Goal: Task Accomplishment & Management: Manage account settings

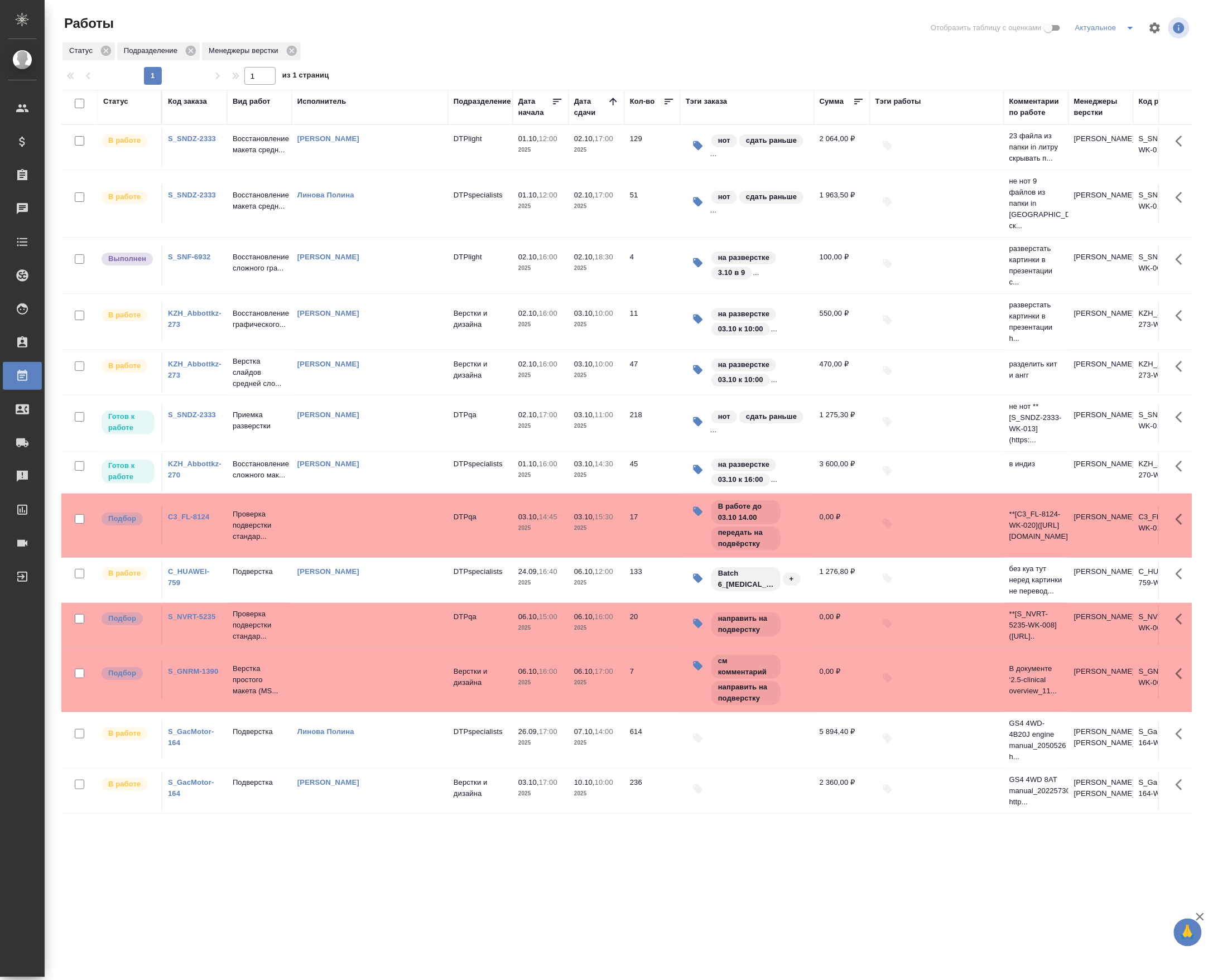
click at [546, 277] on tr "Выполнен S_SNF-6932 Восстановление сложного гра... Зубакова Виктория DTPlight 0…" at bounding box center [646, 266] width 1170 height 57
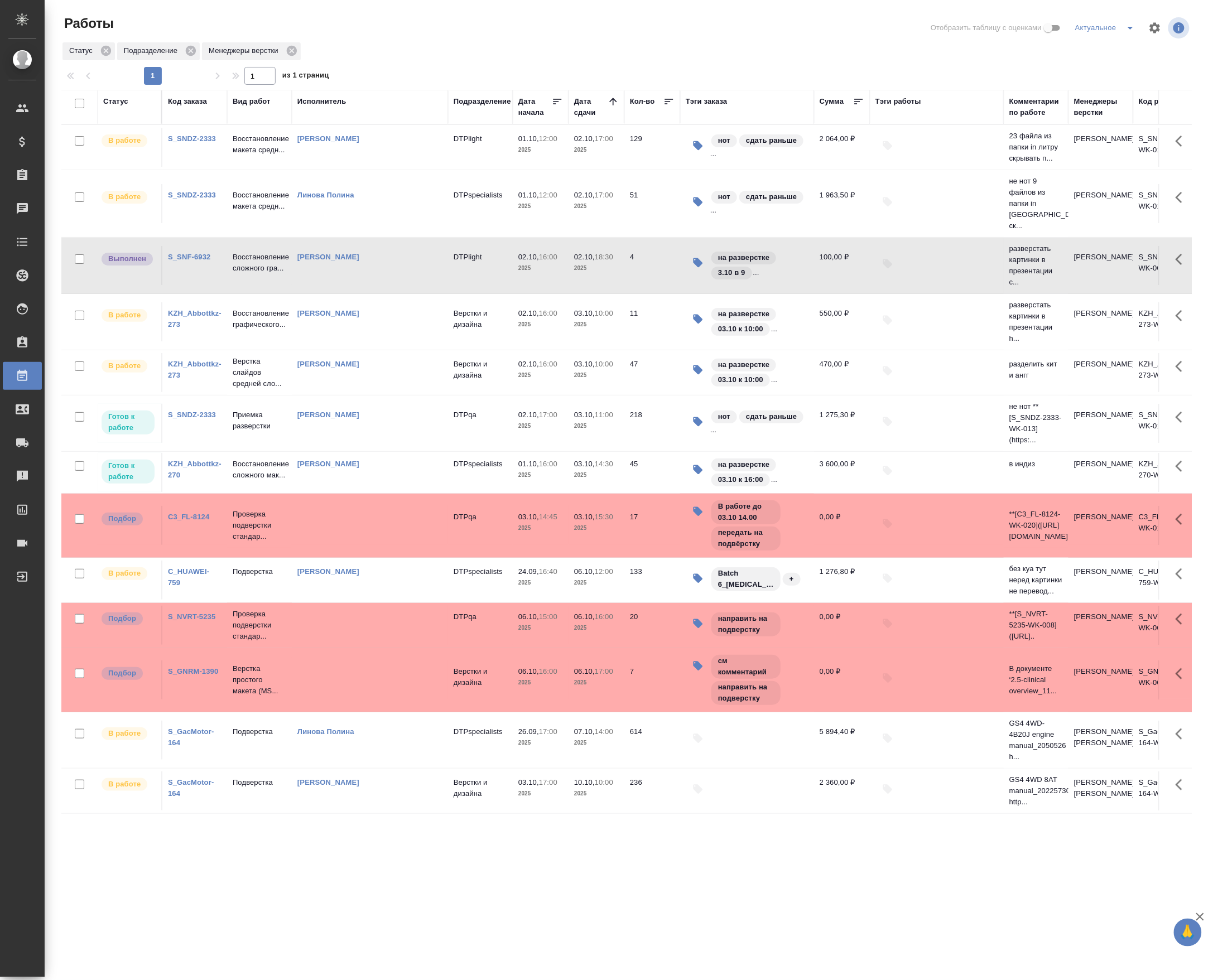
click at [546, 277] on tr "Выполнен S_SNF-6932 Восстановление сложного гра... Зубакова Виктория DTPlight 0…" at bounding box center [646, 266] width 1170 height 57
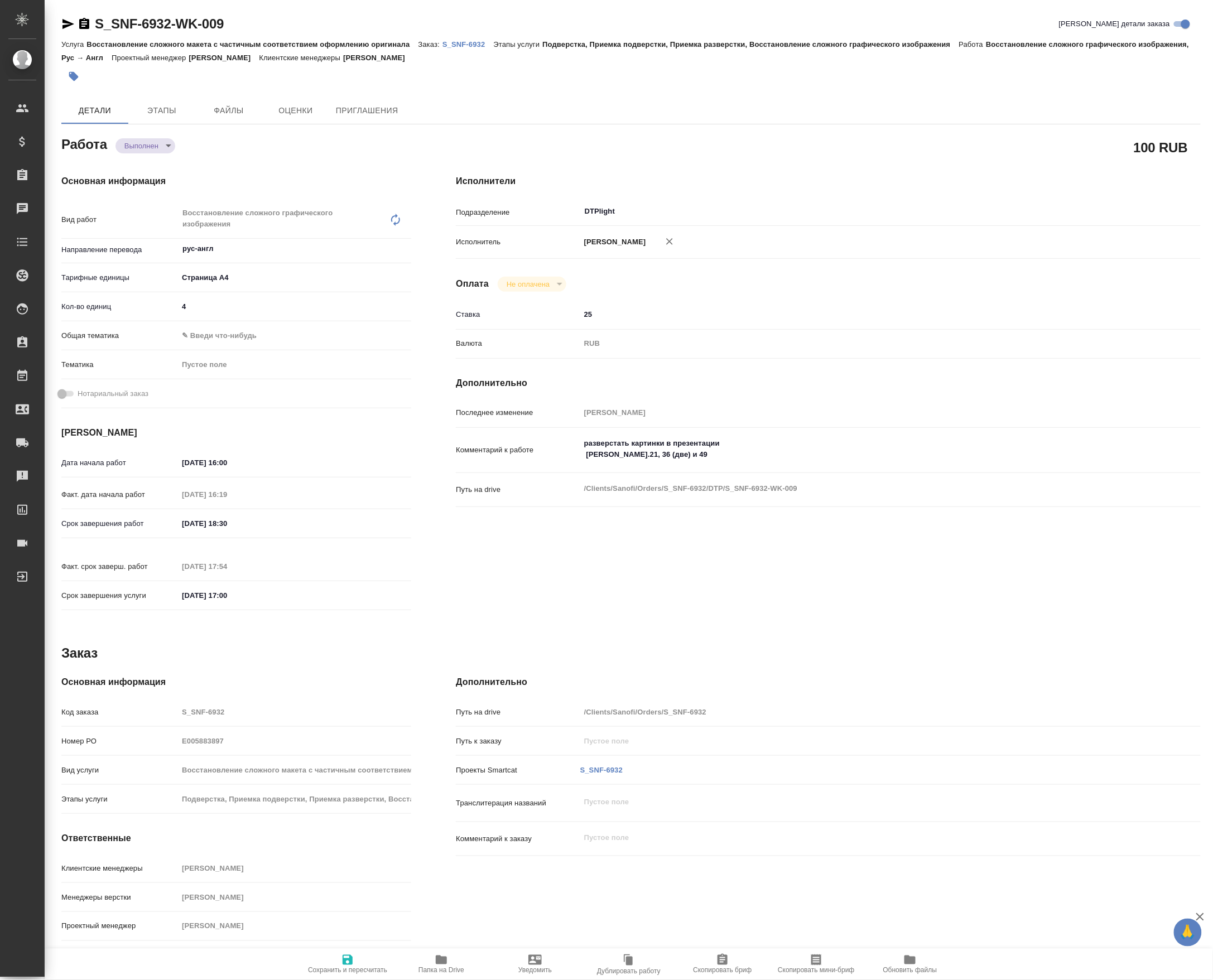
type textarea "x"
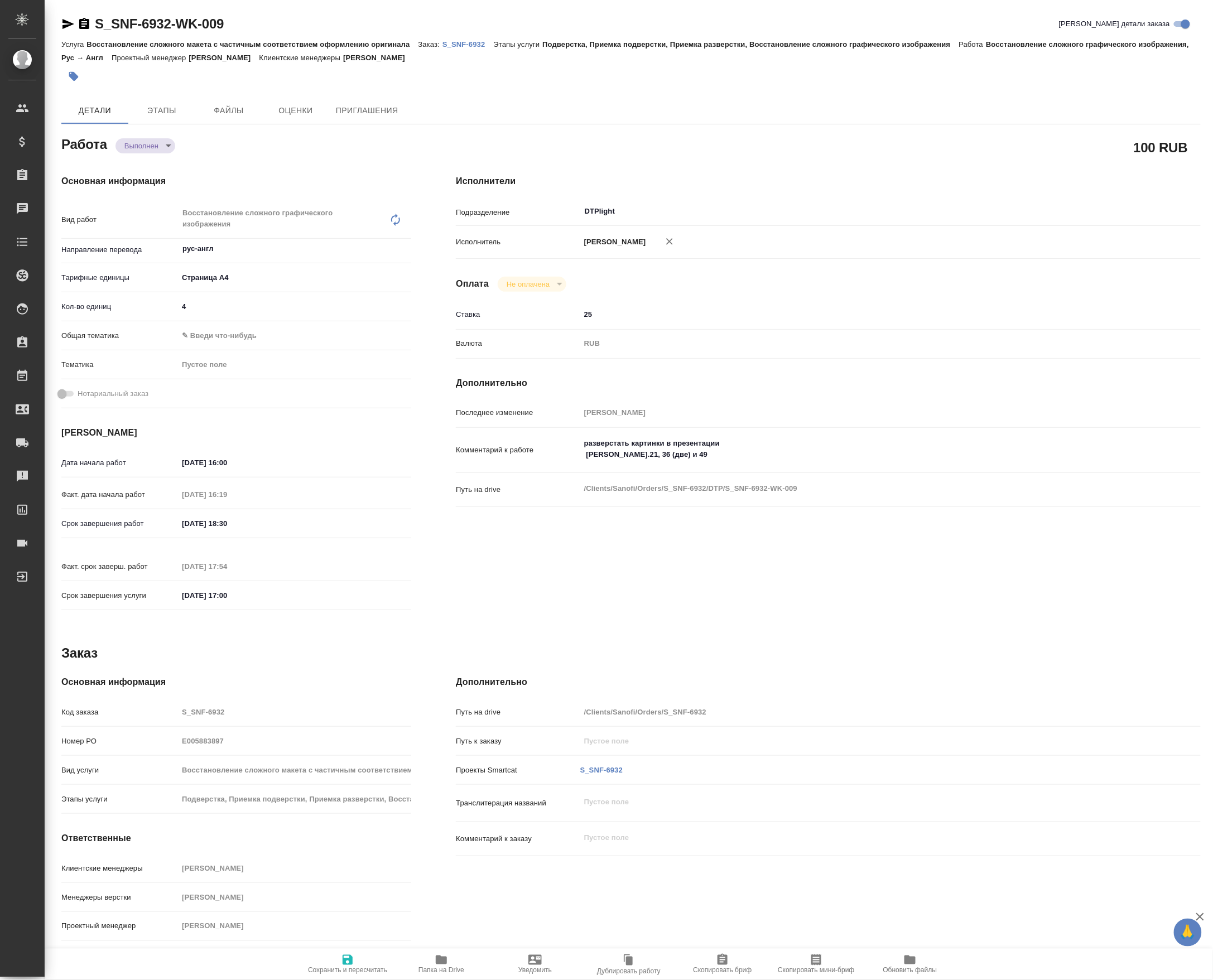
type textarea "x"
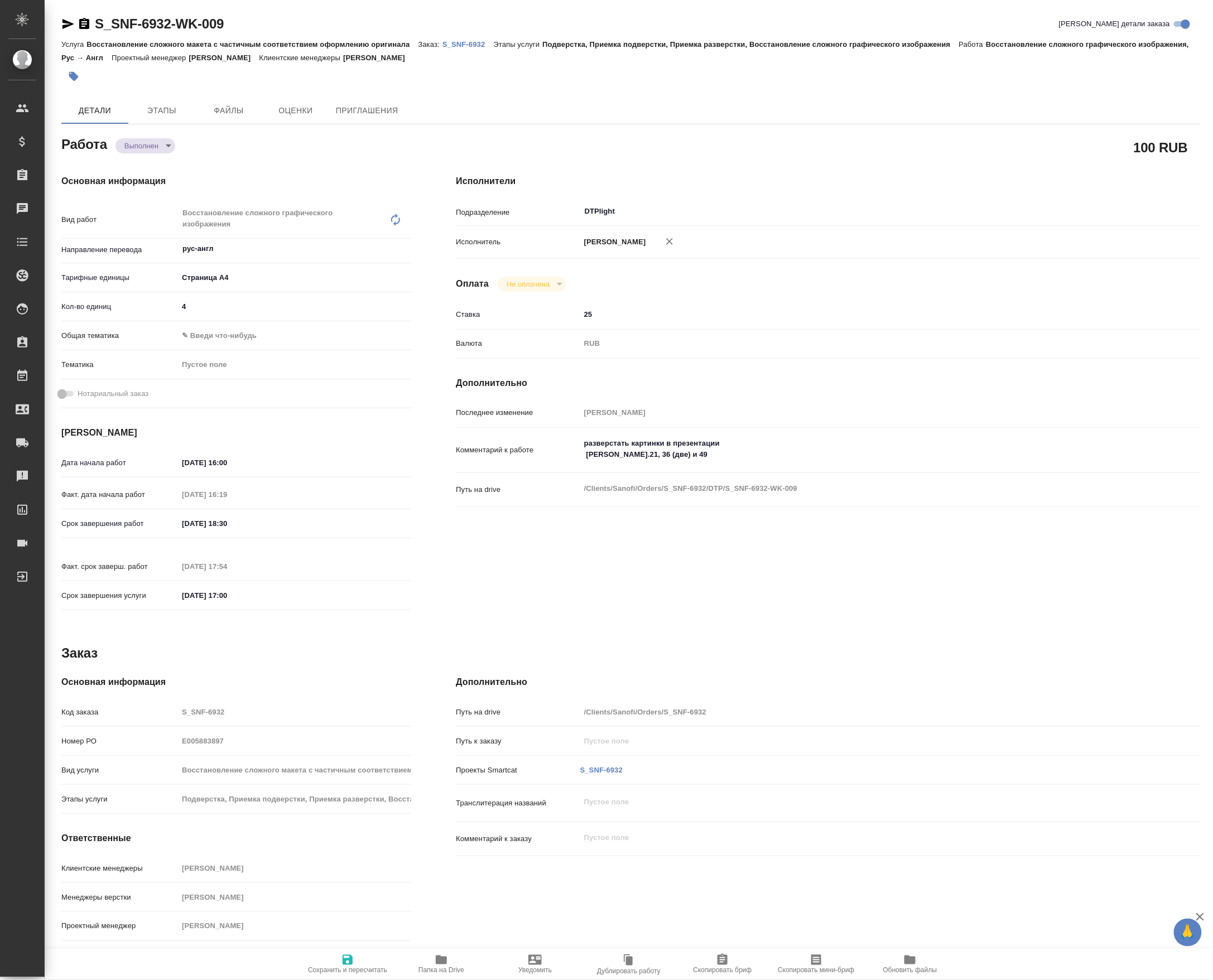
type textarea "x"
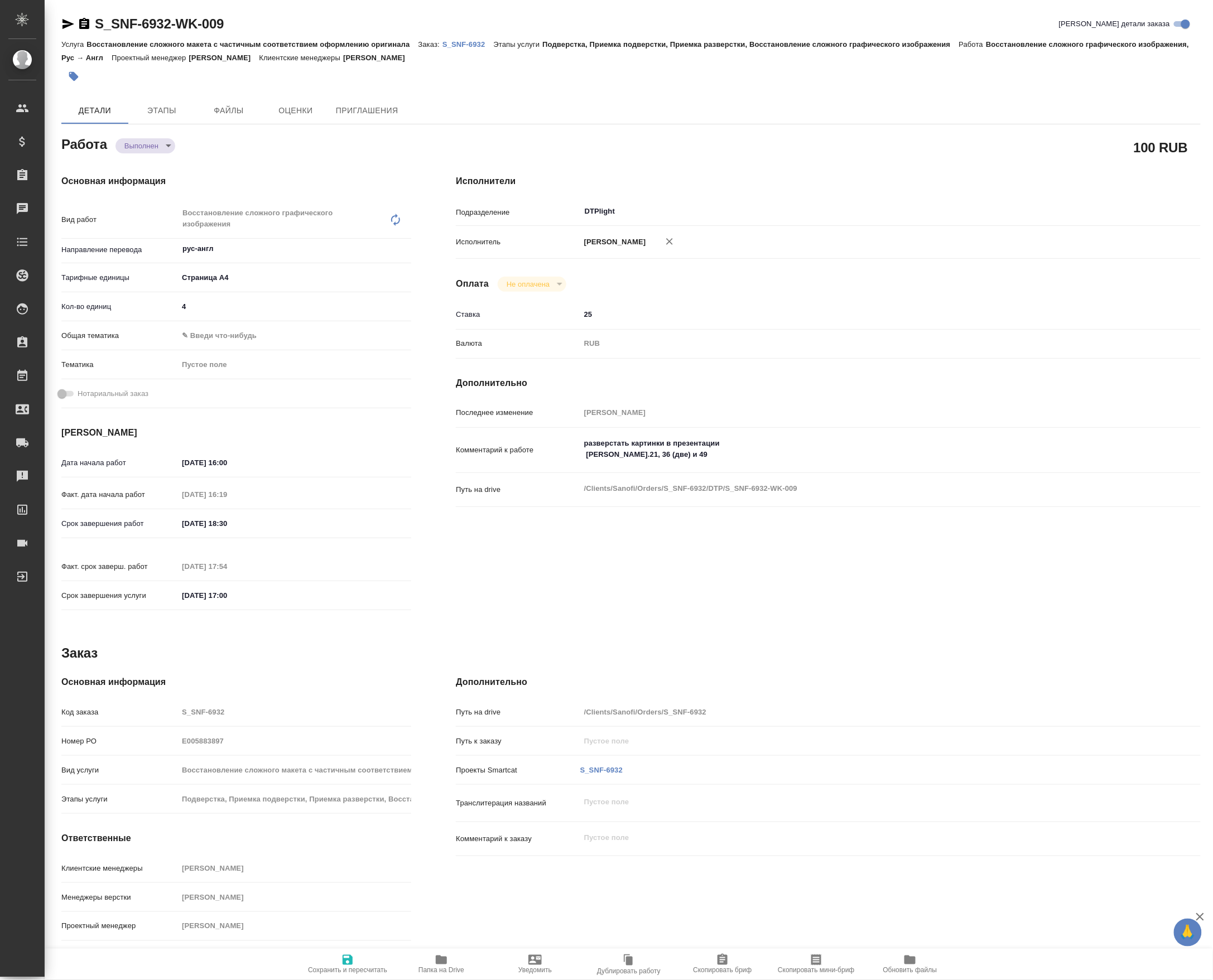
click at [126, 159] on div "Основная информация Вид работ Восстановление сложного графического изображения …" at bounding box center [236, 396] width 394 height 487
click at [137, 148] on body "🙏 .cls-1 fill:#fff; AWATERA Petrova Valeria Клиенты Спецификации Заказы Чаты To…" at bounding box center [606, 490] width 1213 height 980
type textarea "x"
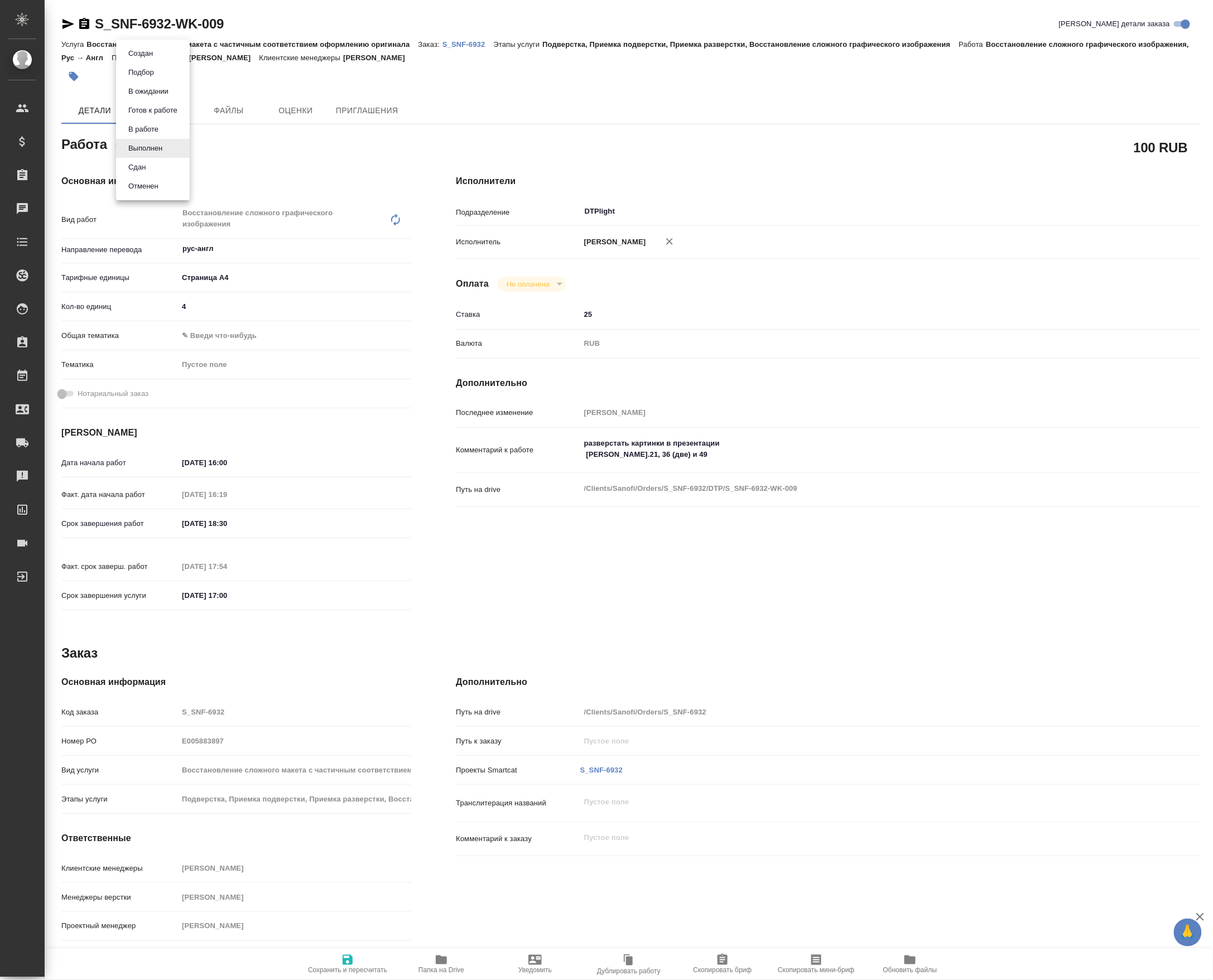
type textarea "x"
click at [140, 173] on button "Сдан" at bounding box center [137, 167] width 24 height 12
type textarea "x"
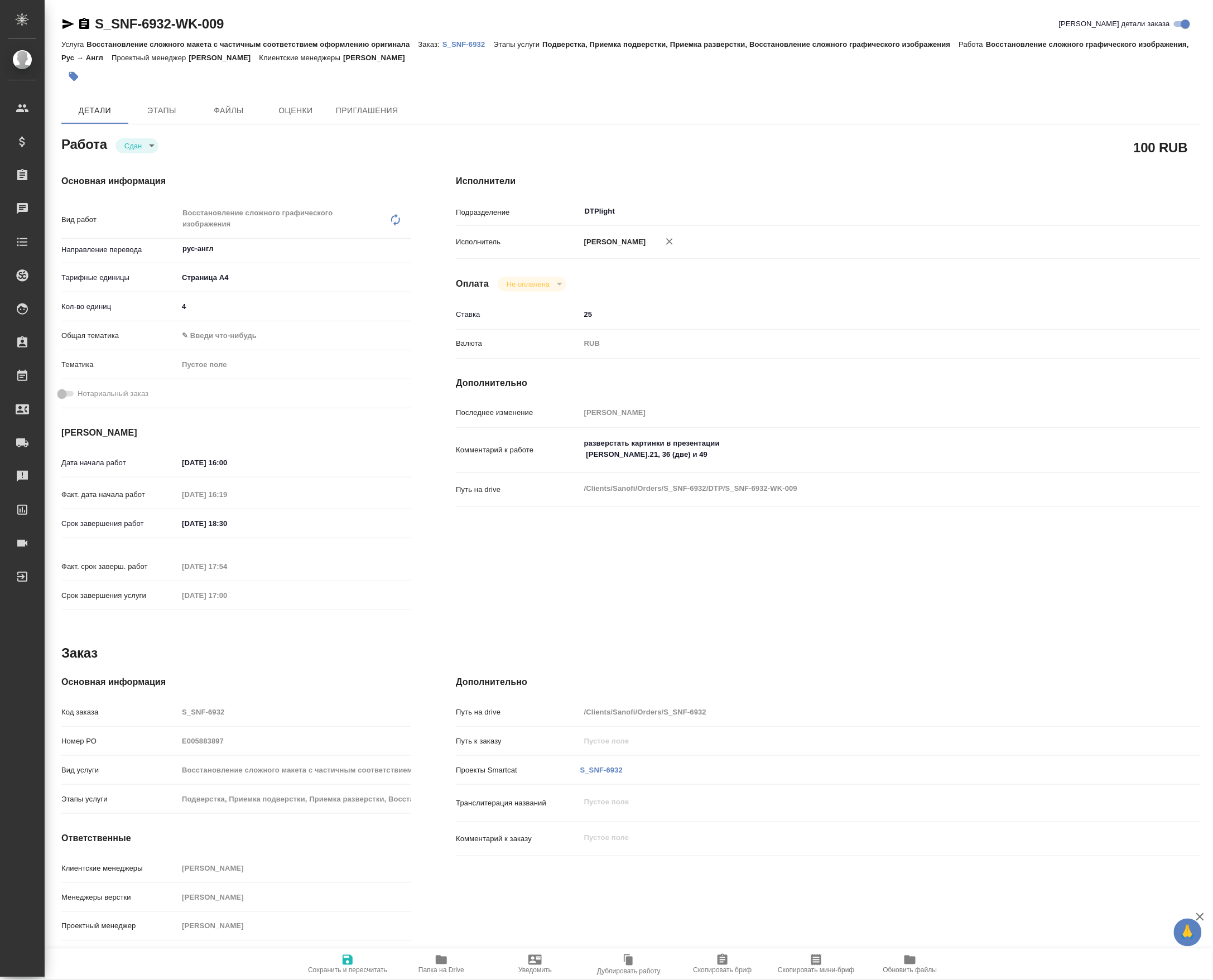
type textarea "x"
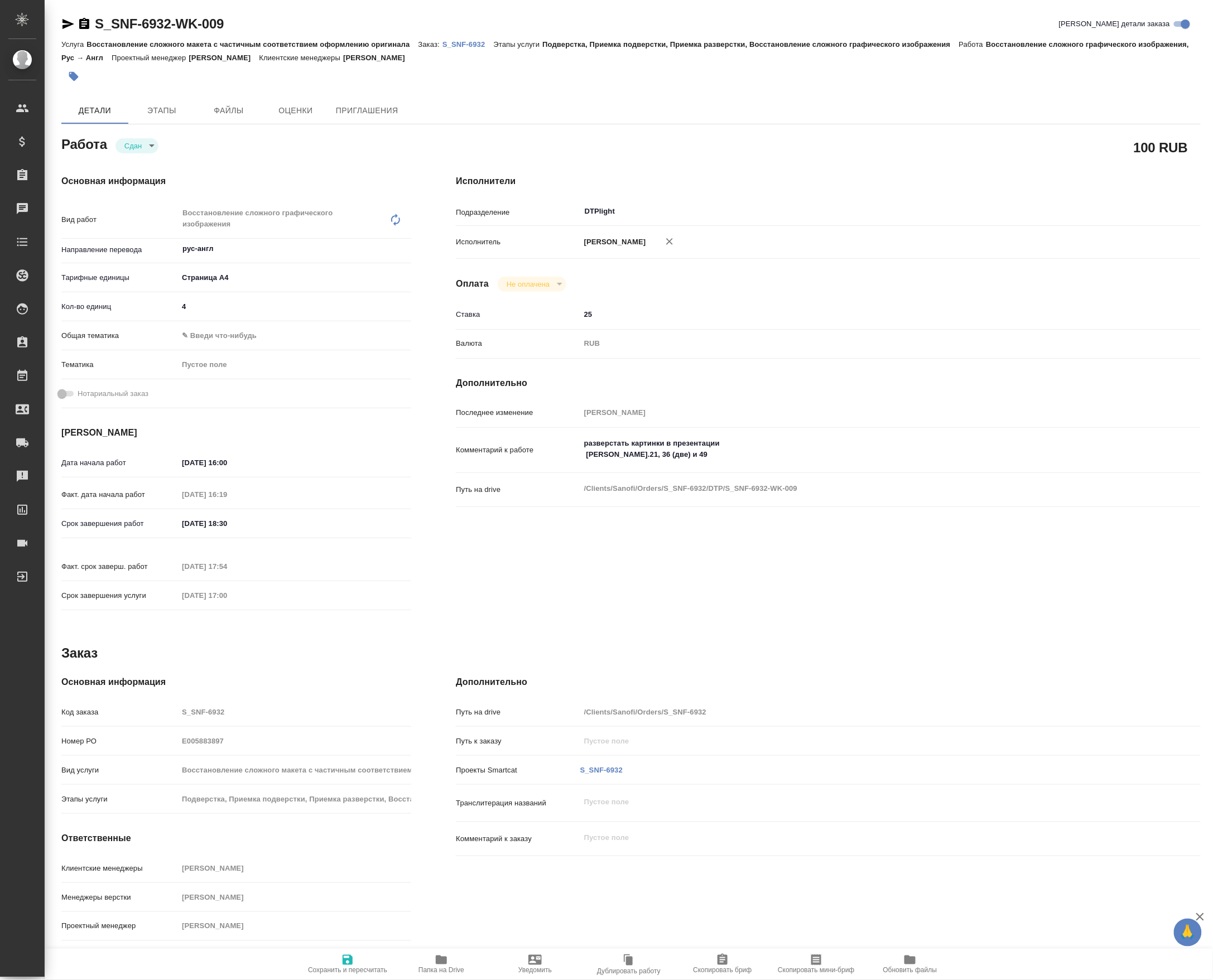
type textarea "x"
click at [436, 953] on icon "button" at bounding box center [441, 959] width 13 height 13
type textarea "x"
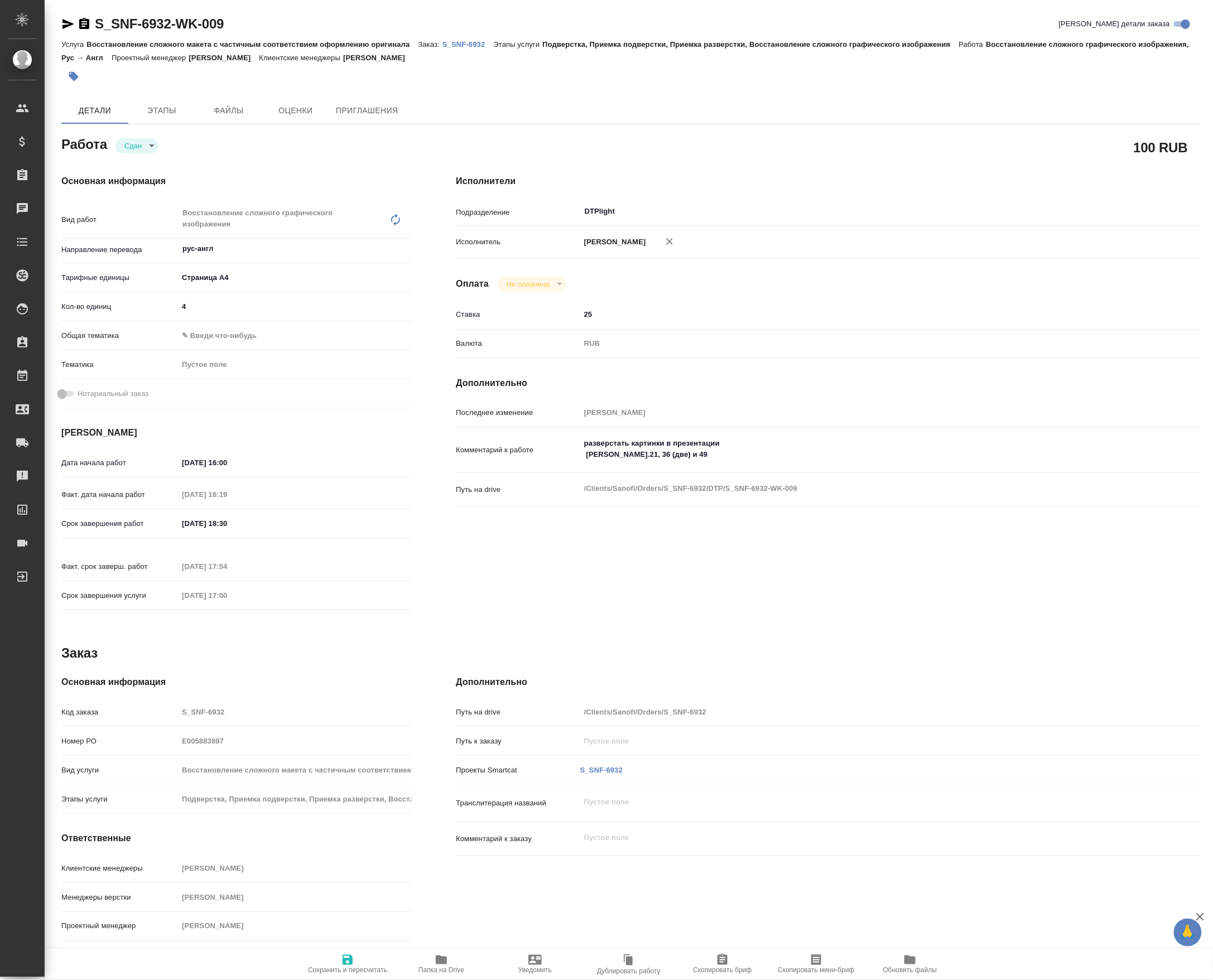
type textarea "x"
click at [476, 43] on p "S_SNF-6932" at bounding box center [468, 44] width 51 height 8
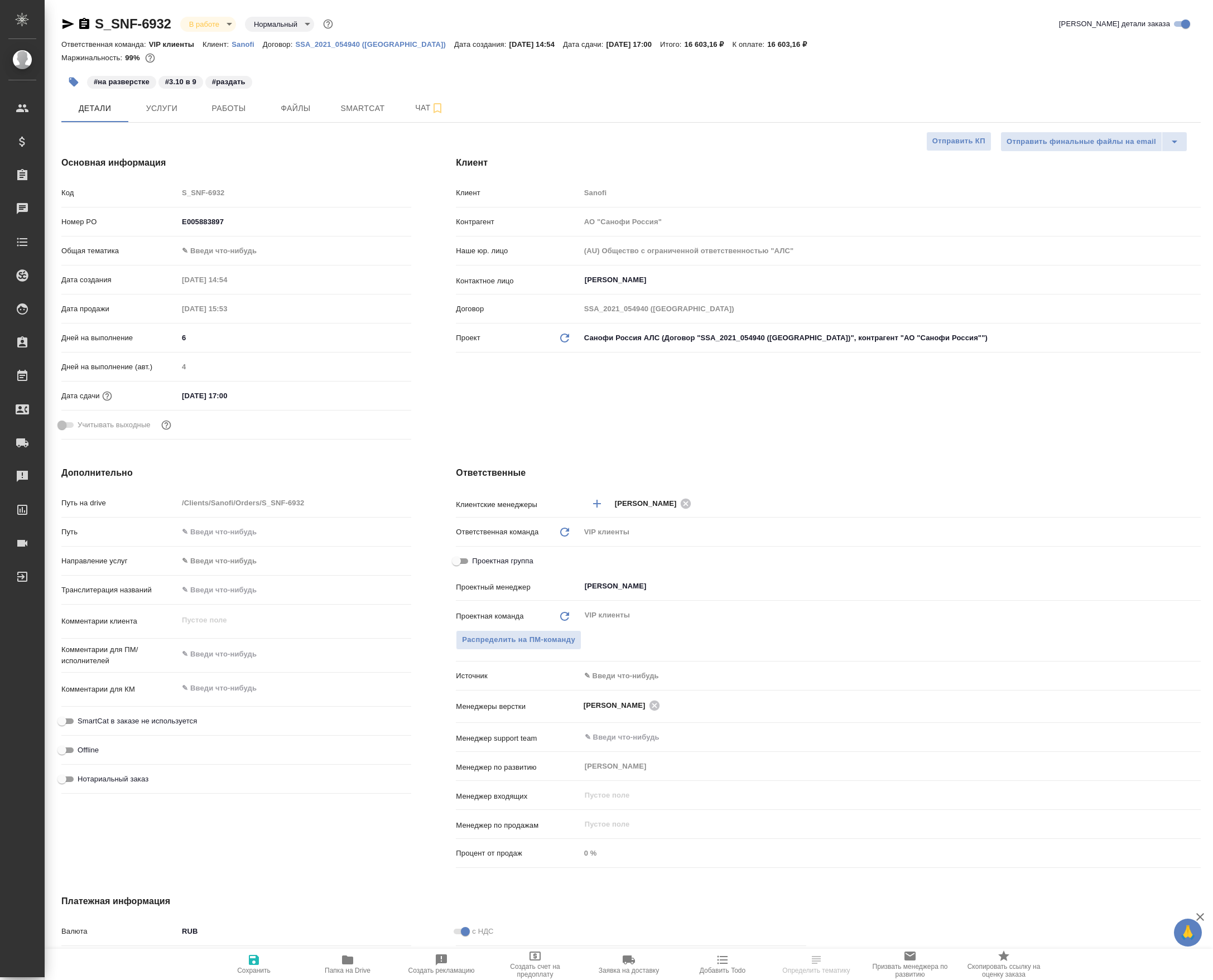
select select "RU"
click at [239, 105] on span "Работы" at bounding box center [228, 108] width 54 height 14
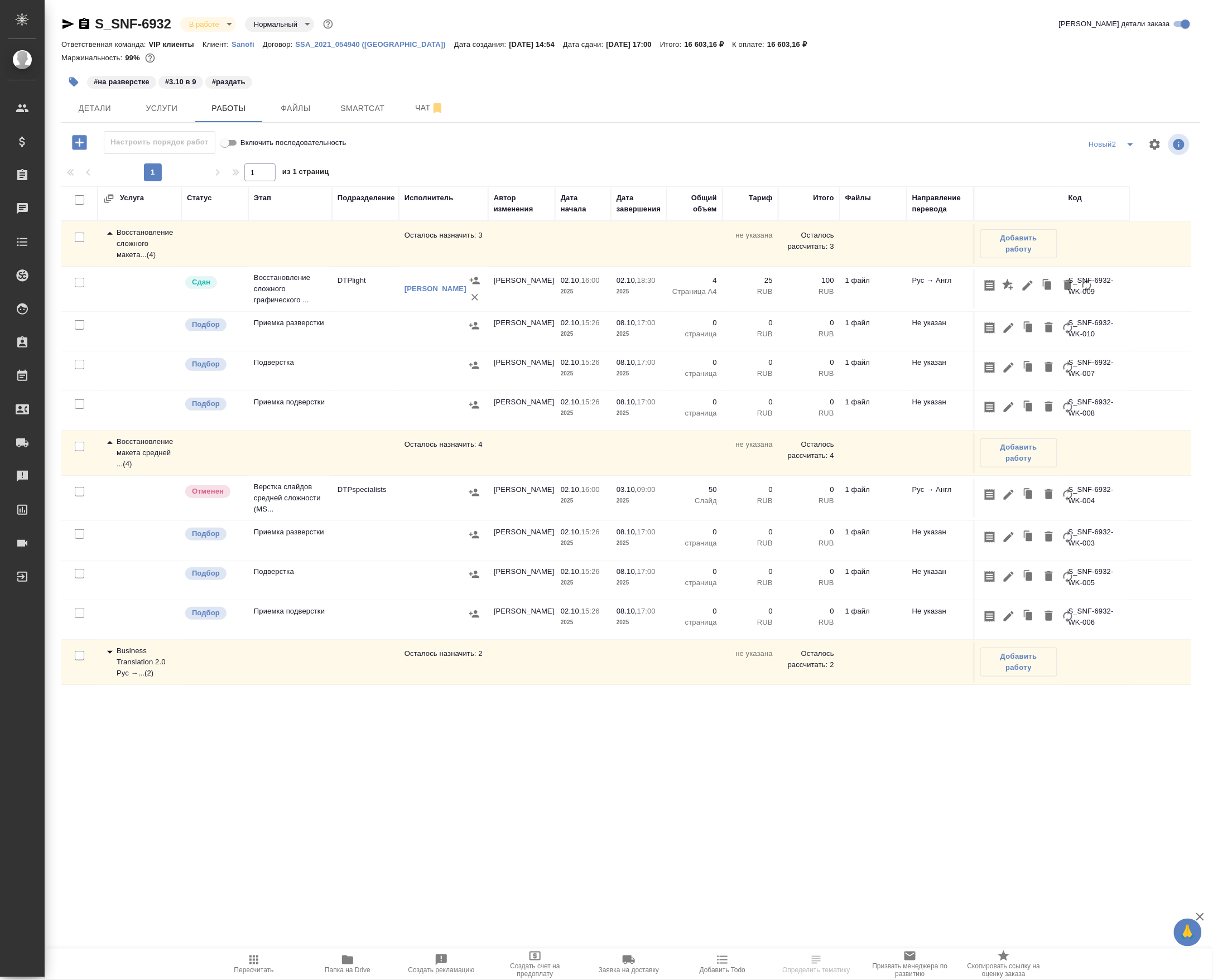
click at [366, 518] on td "DTPspecialists" at bounding box center [365, 498] width 67 height 39
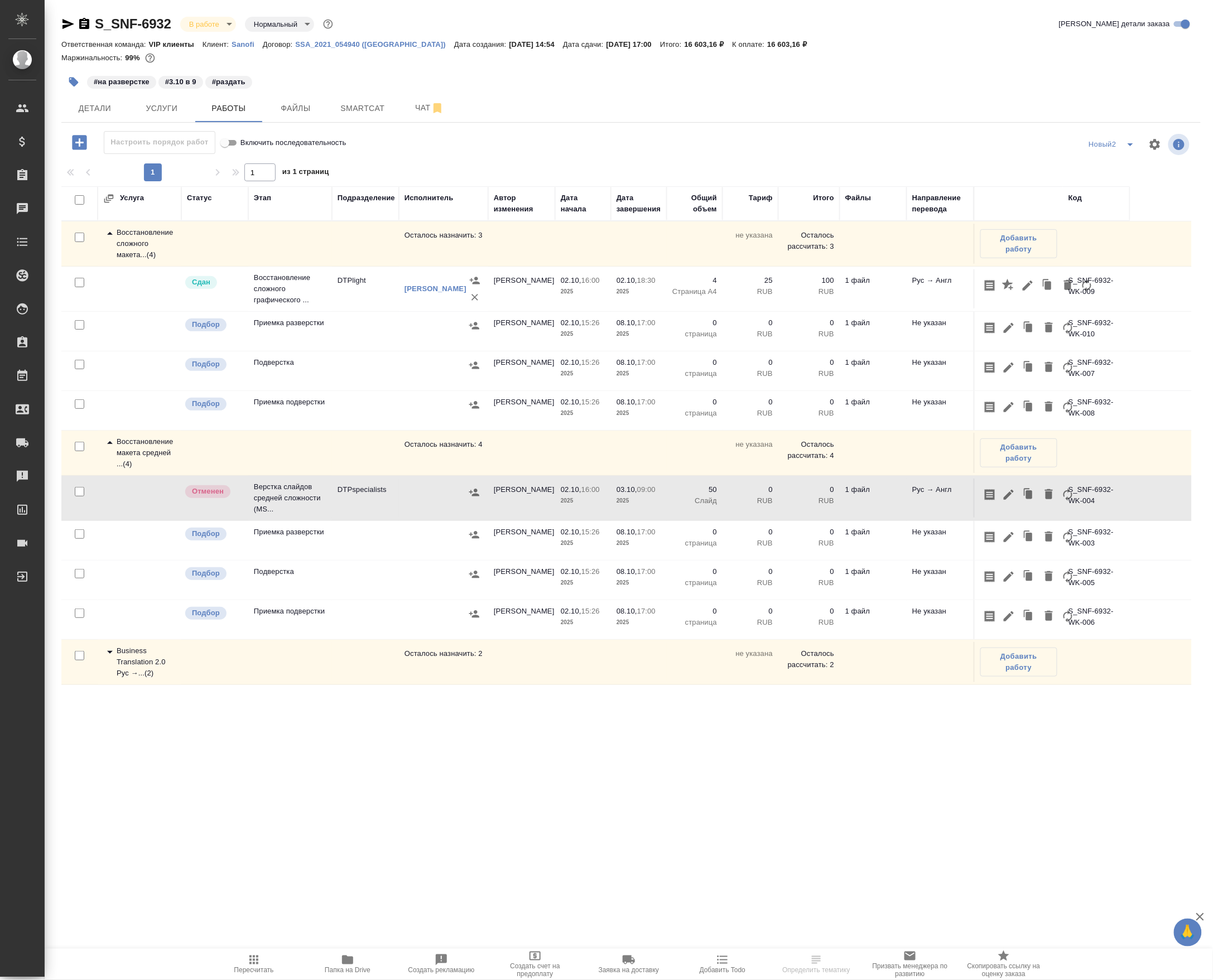
click at [366, 518] on td "DTPspecialists" at bounding box center [365, 498] width 67 height 39
click at [418, 115] on span "Чат" at bounding box center [430, 108] width 54 height 14
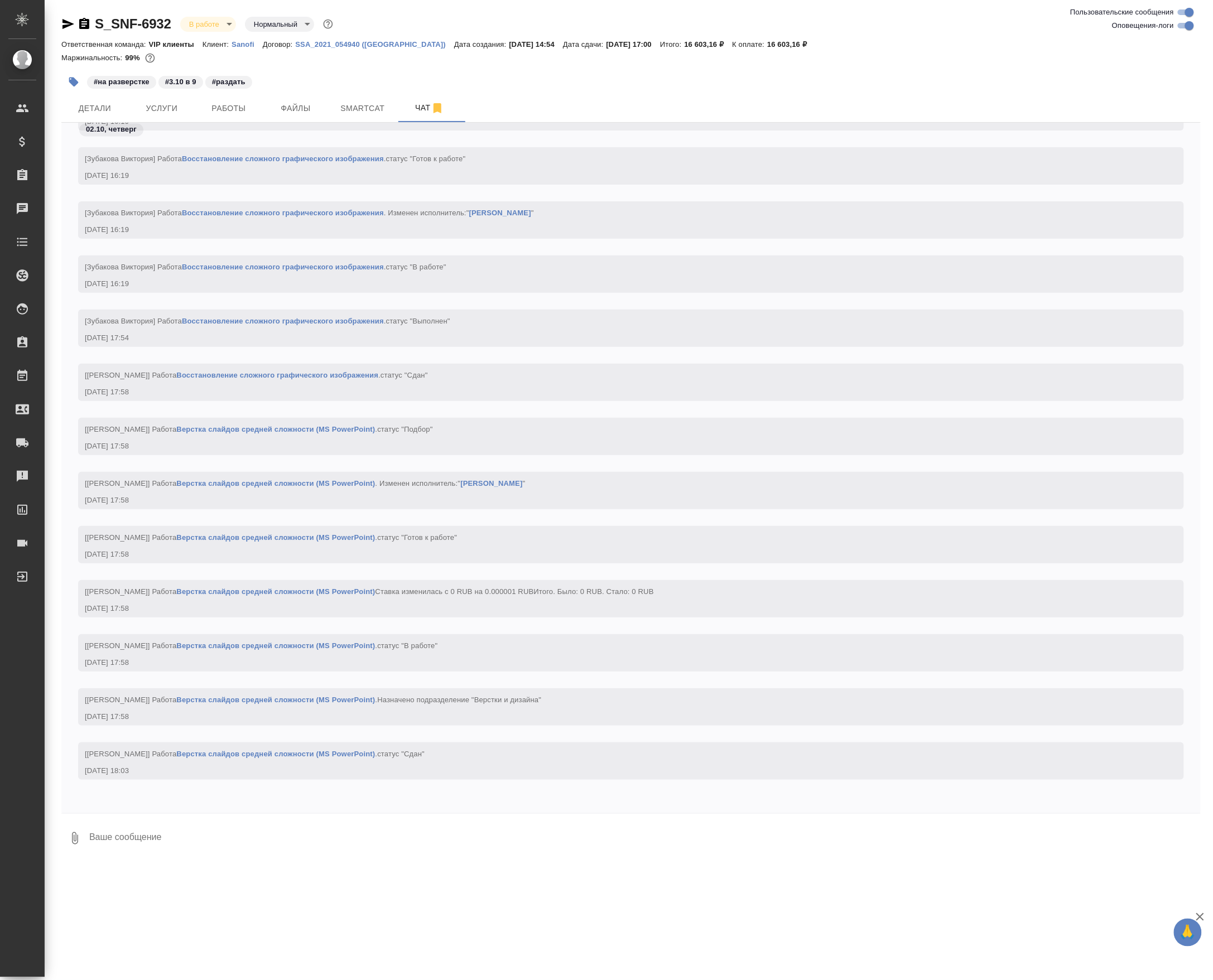
scroll to position [19141, 0]
click at [152, 819] on div at bounding box center [631, 817] width 1140 height 6
click at [155, 853] on textarea at bounding box center [644, 838] width 1112 height 38
paste textarea "https://drive.awatera.com/apps/files/files/10578234?dir=/Shares/Sanofi/Orders/S…"
type textarea "https://drive.awatera.com/apps/files/files/10578234?dir=/Shares/Sanofi/Orders/S…"
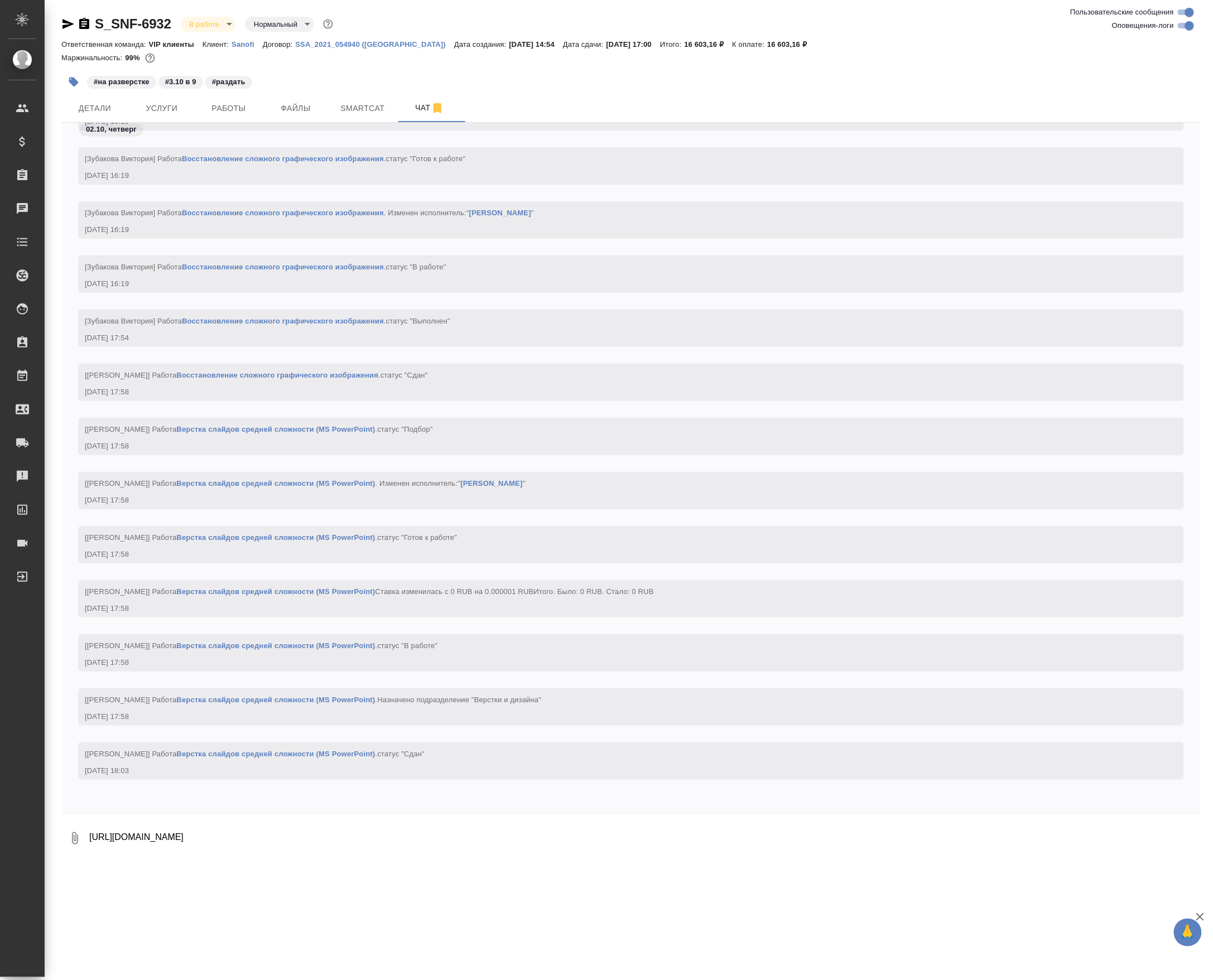
scroll to position [19195, 0]
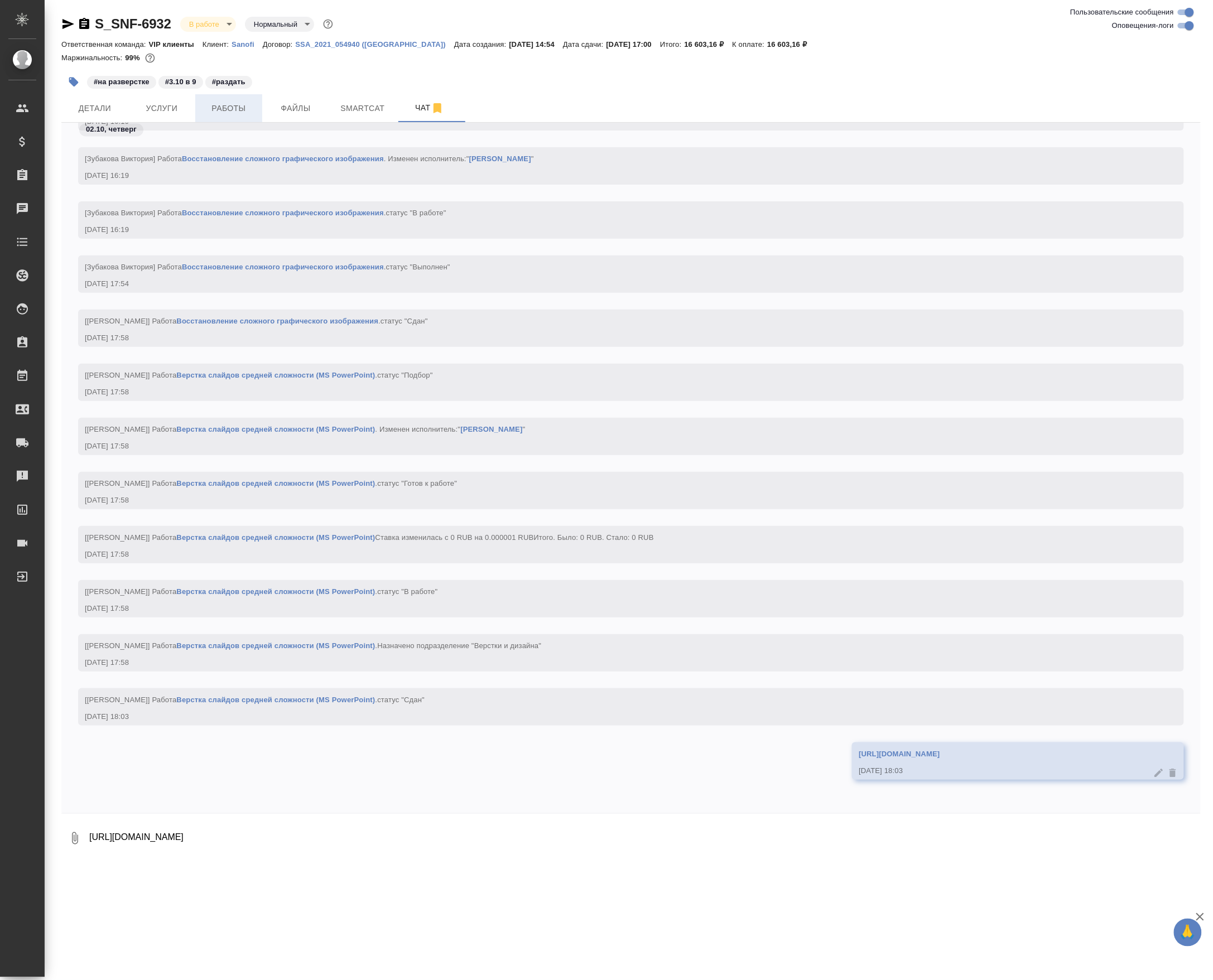
click at [249, 115] on span "Работы" at bounding box center [228, 108] width 54 height 14
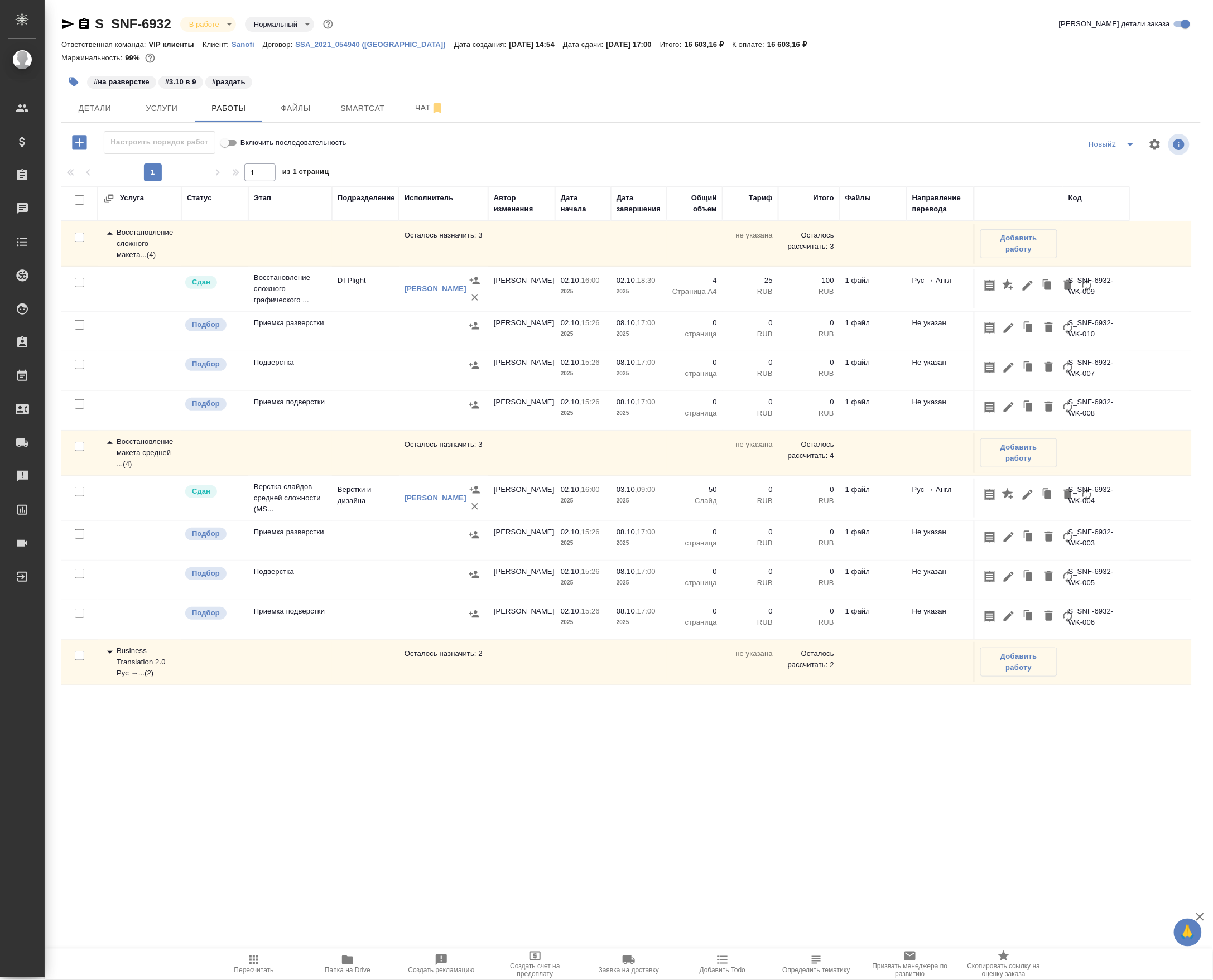
click at [78, 330] on input "checkbox" at bounding box center [79, 324] width 10 height 10
checkbox input "true"
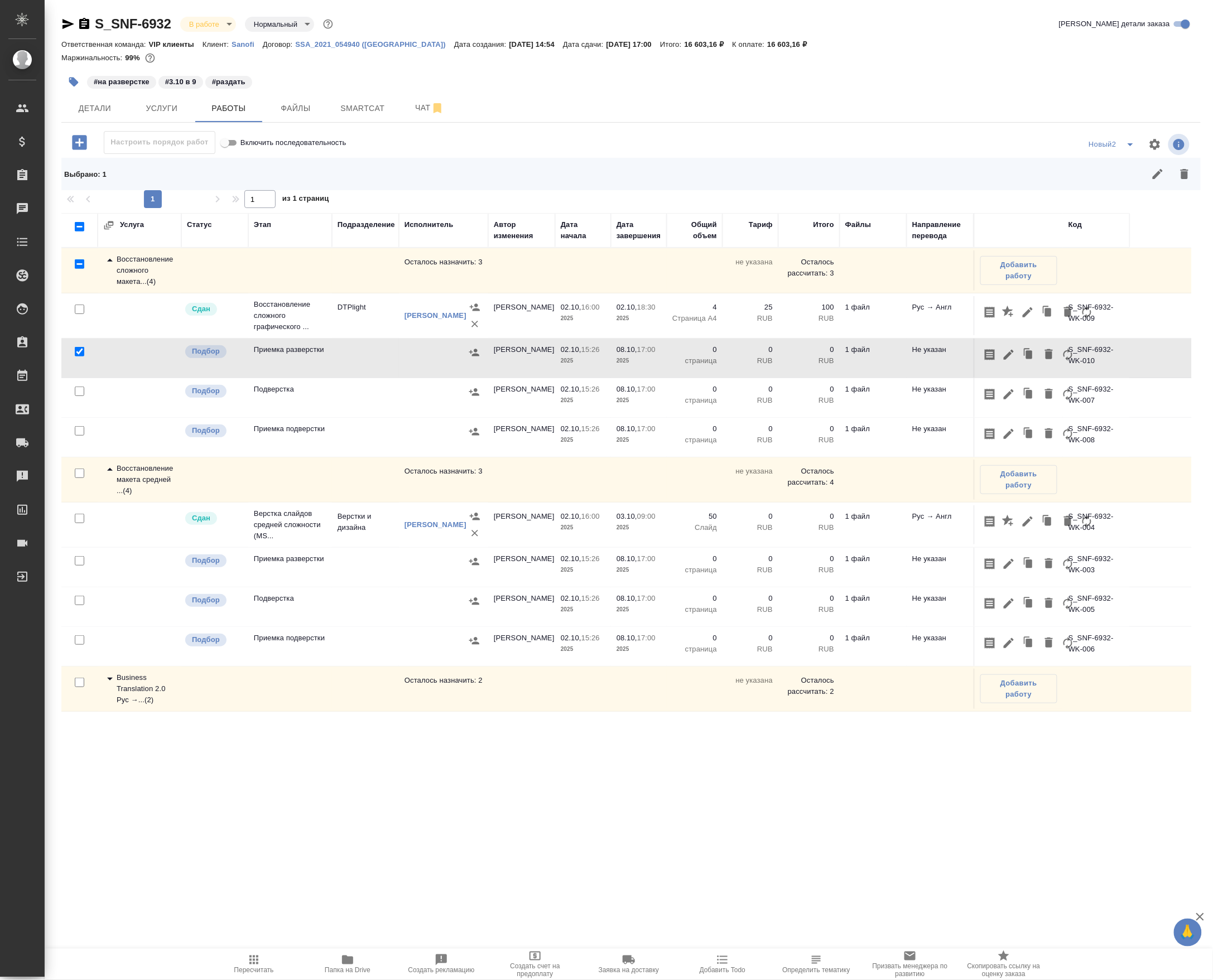
click at [78, 410] on td at bounding box center [79, 397] width 36 height 39
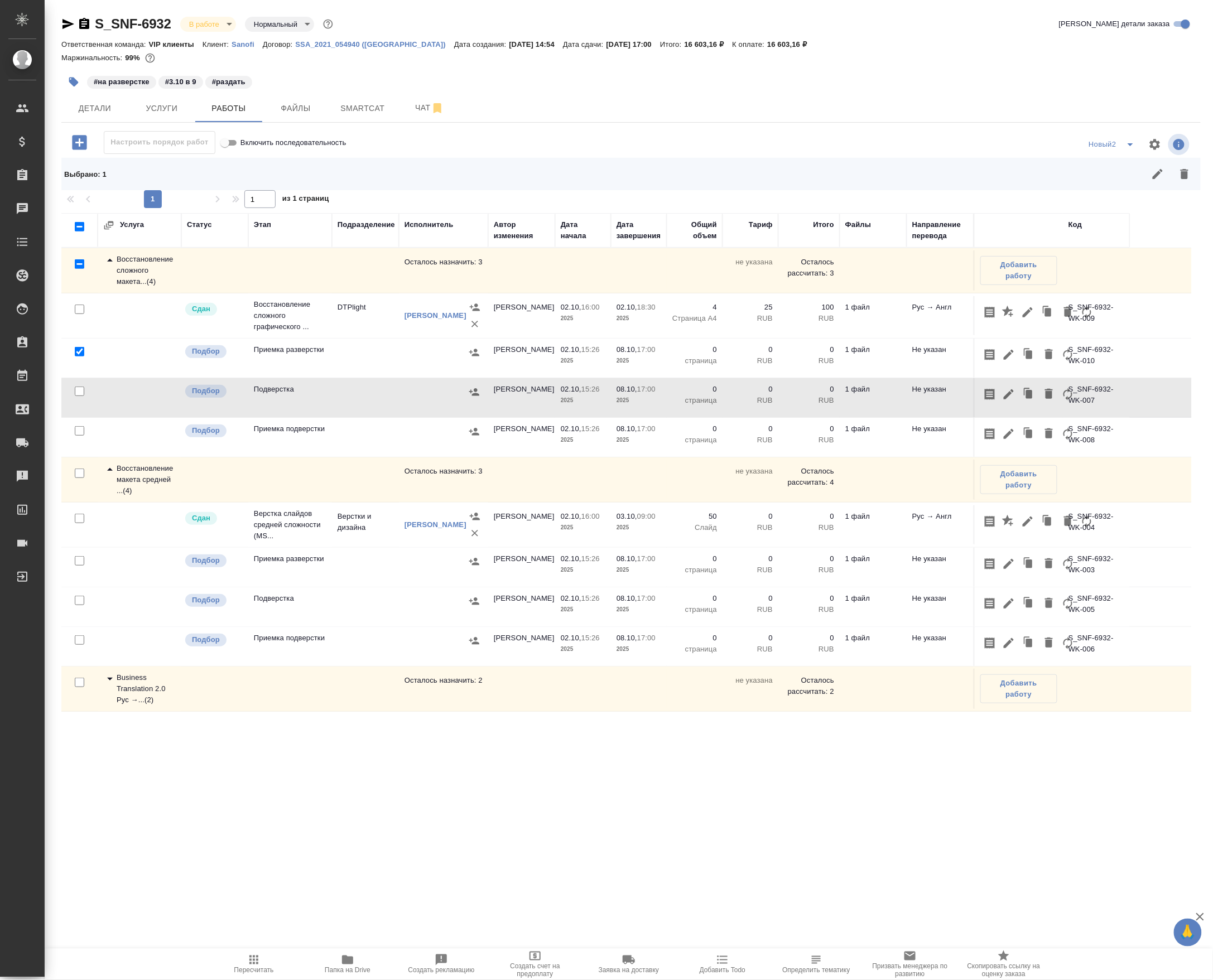
click at [76, 396] on input "checkbox" at bounding box center [79, 391] width 10 height 10
checkbox input "true"
click at [76, 435] on input "checkbox" at bounding box center [79, 430] width 10 height 10
checkbox input "true"
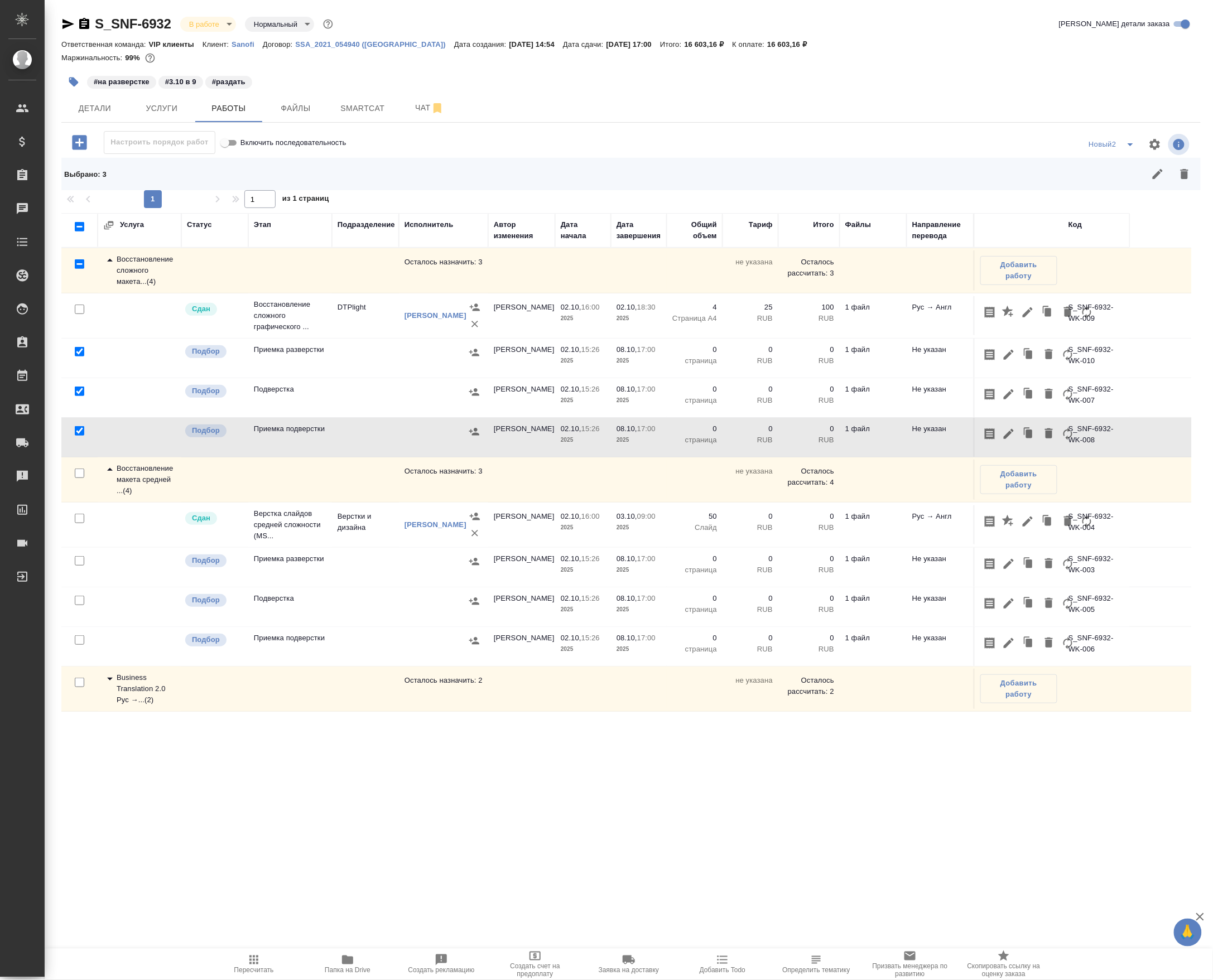
click at [82, 565] on input "checkbox" at bounding box center [79, 561] width 10 height 10
checkbox input "true"
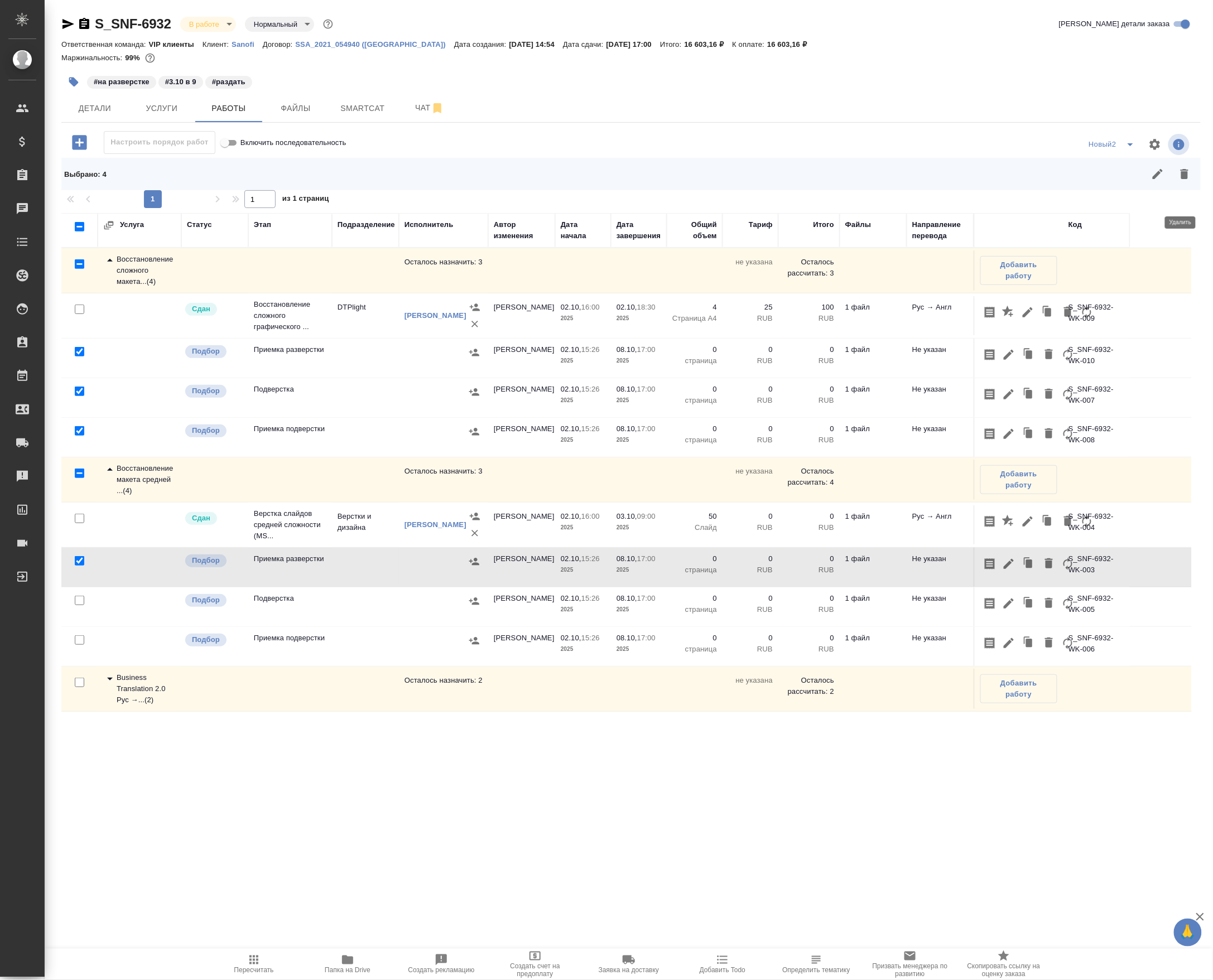
click at [1181, 179] on icon "button" at bounding box center [1184, 174] width 8 height 10
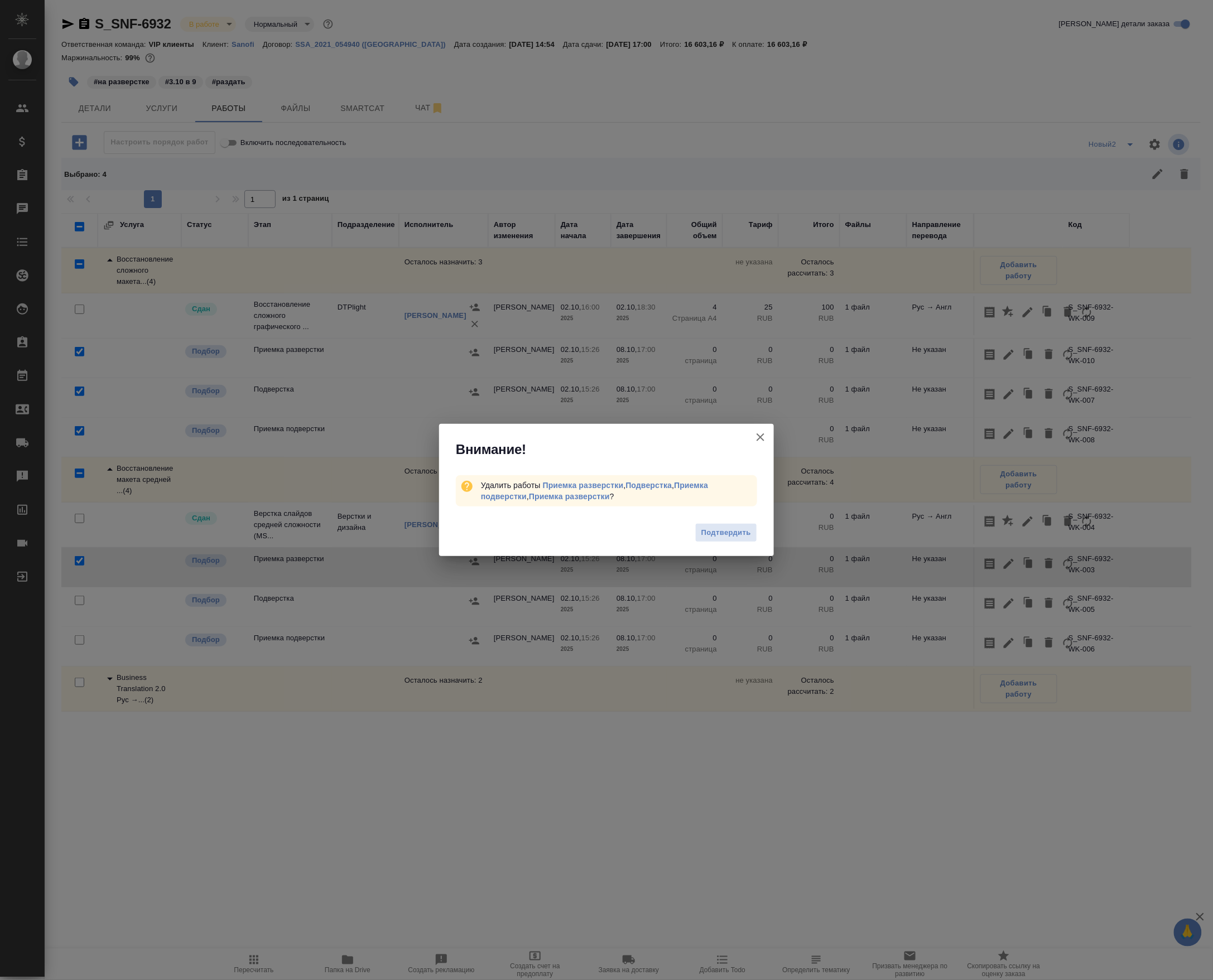
click at [734, 543] on div "Подтвердить" at bounding box center [606, 534] width 335 height 45
click at [734, 523] on button "Подтвердить" at bounding box center [726, 533] width 62 height 20
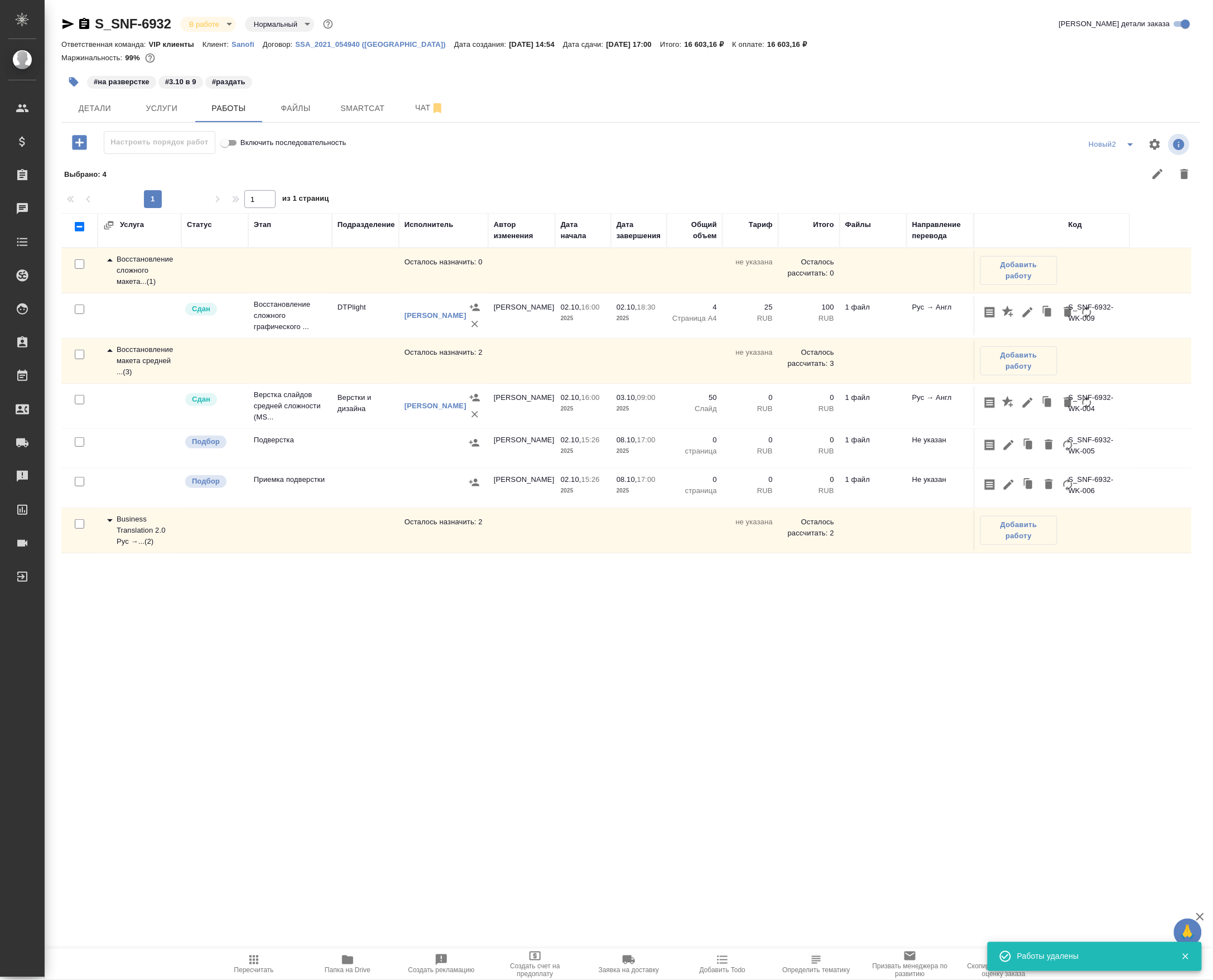
click at [369, 426] on td "Верстки и дизайна" at bounding box center [365, 406] width 67 height 39
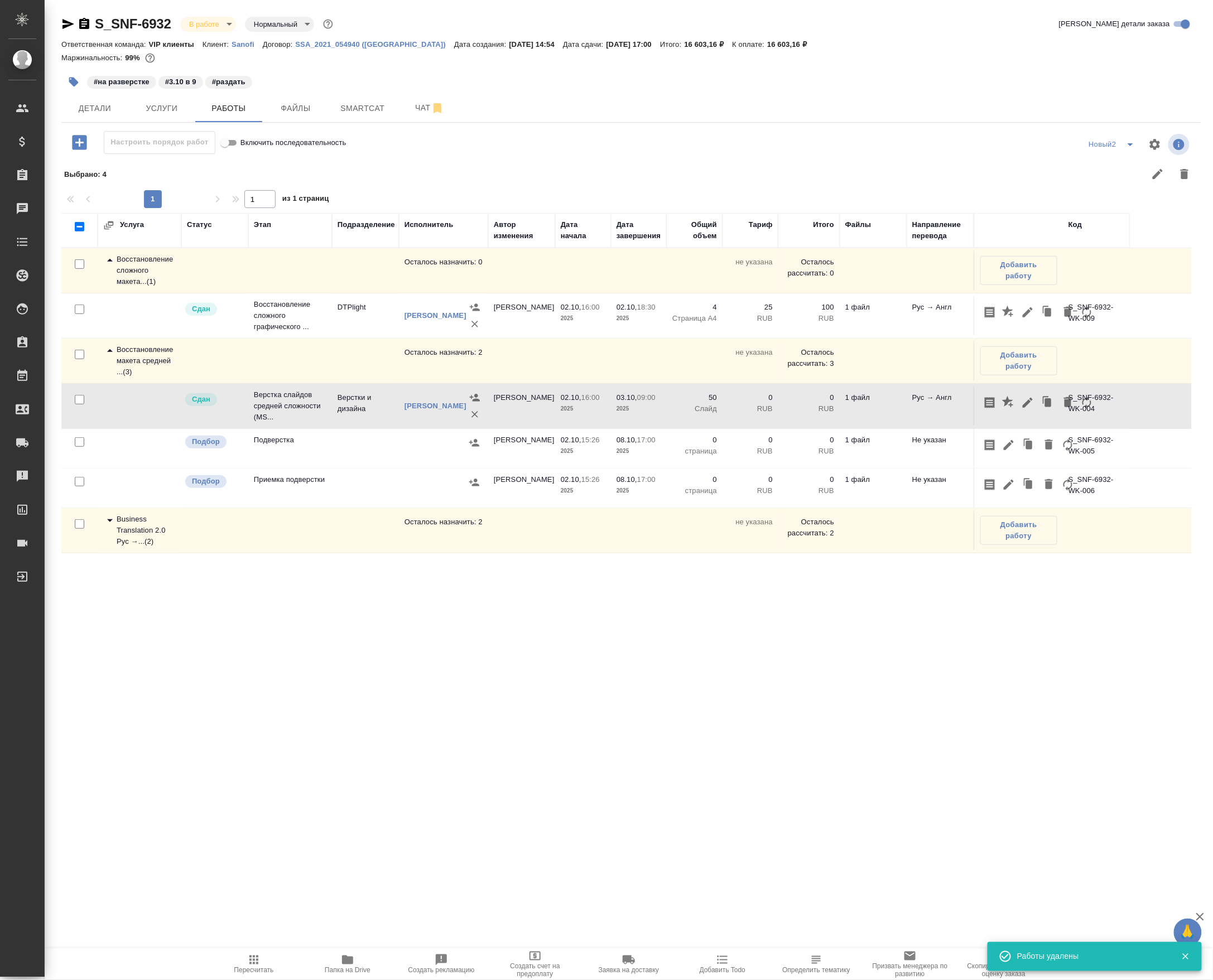
click at [369, 426] on td "Верстки и дизайна" at bounding box center [365, 406] width 67 height 39
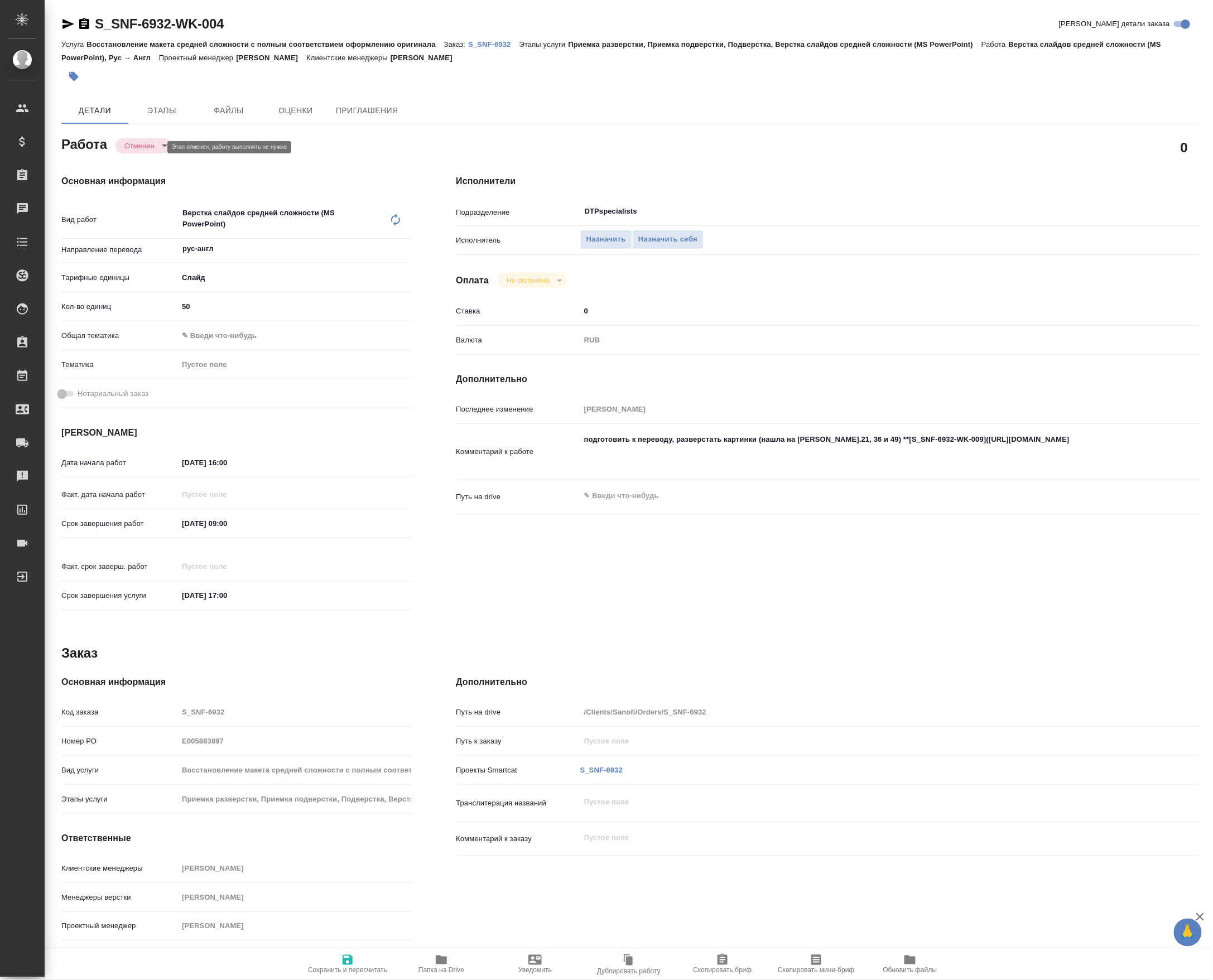
click at [150, 150] on body "🙏 .cls-1 fill:#fff; AWATERA [PERSON_NAME] Спецификации Заказы 0 Чаты Todo Проек…" at bounding box center [606, 490] width 1213 height 980
click at [146, 46] on button "Подбор" at bounding box center [141, 42] width 32 height 12
type textarea "x"
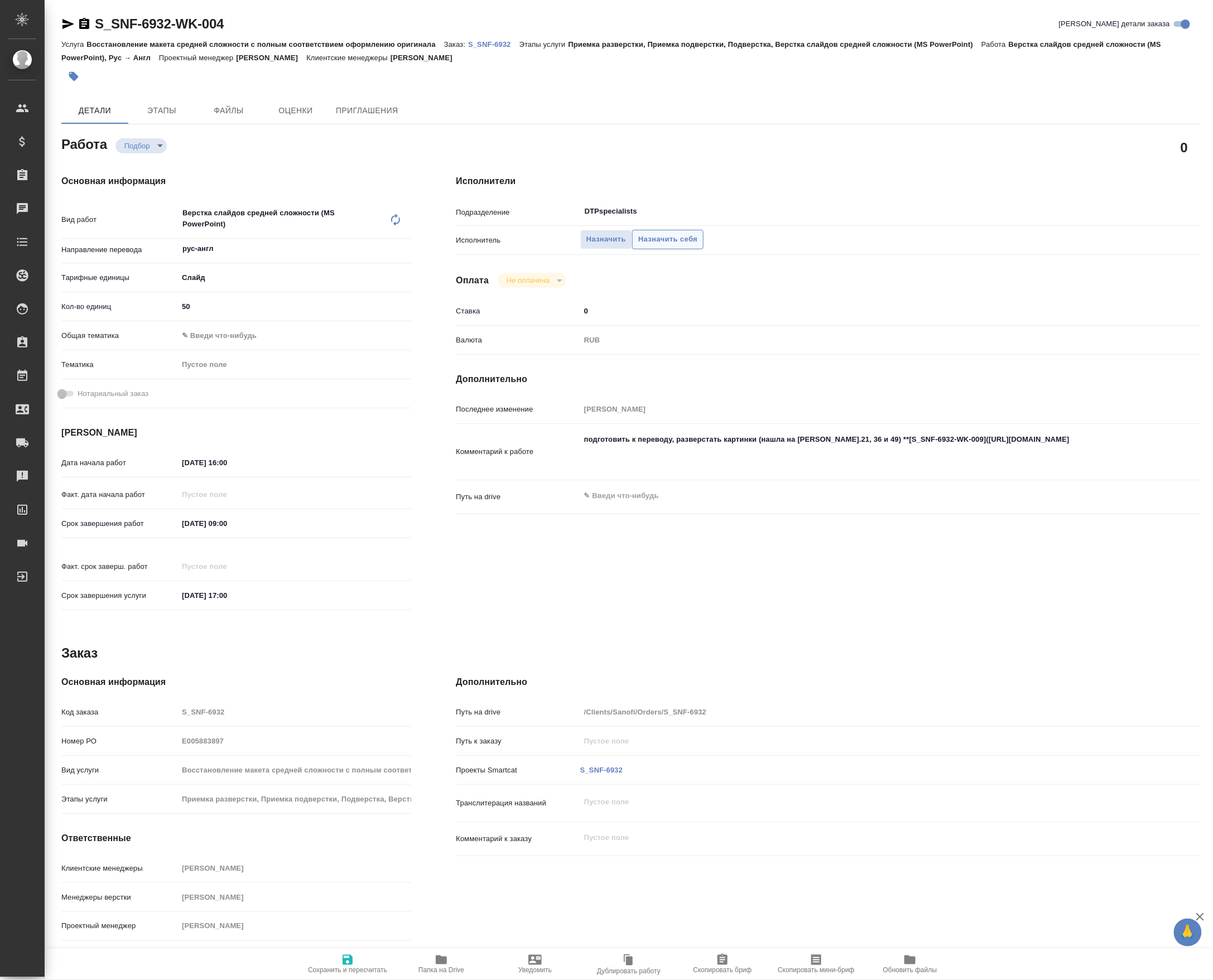
type textarea "x"
click at [670, 244] on span "Назначить себя" at bounding box center [667, 239] width 59 height 12
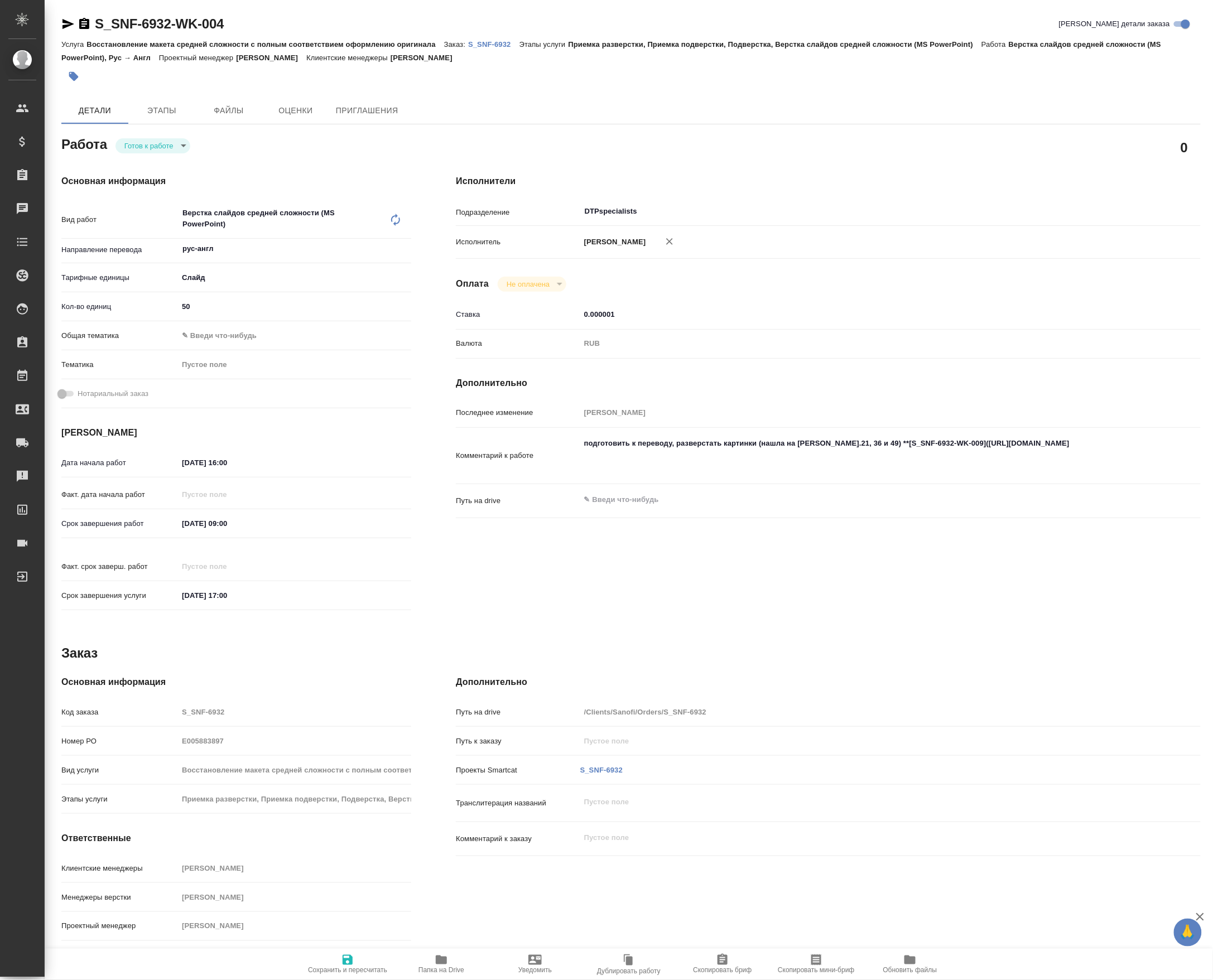
click at [152, 161] on div "Основная информация Вид работ Верстка слайдов средней сложности (MS PowerPoint)…" at bounding box center [236, 396] width 394 height 487
type textarea "x"
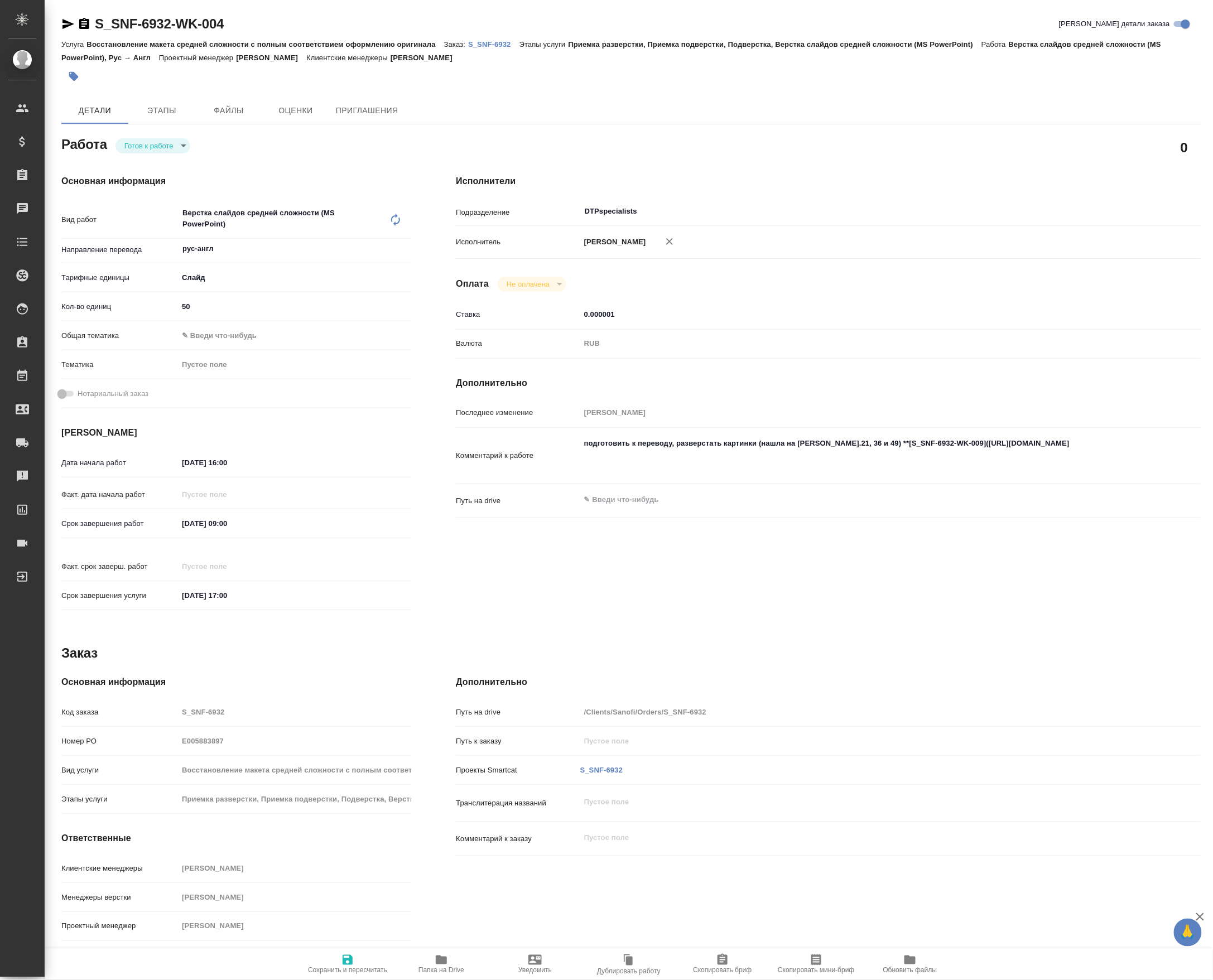
type textarea "x"
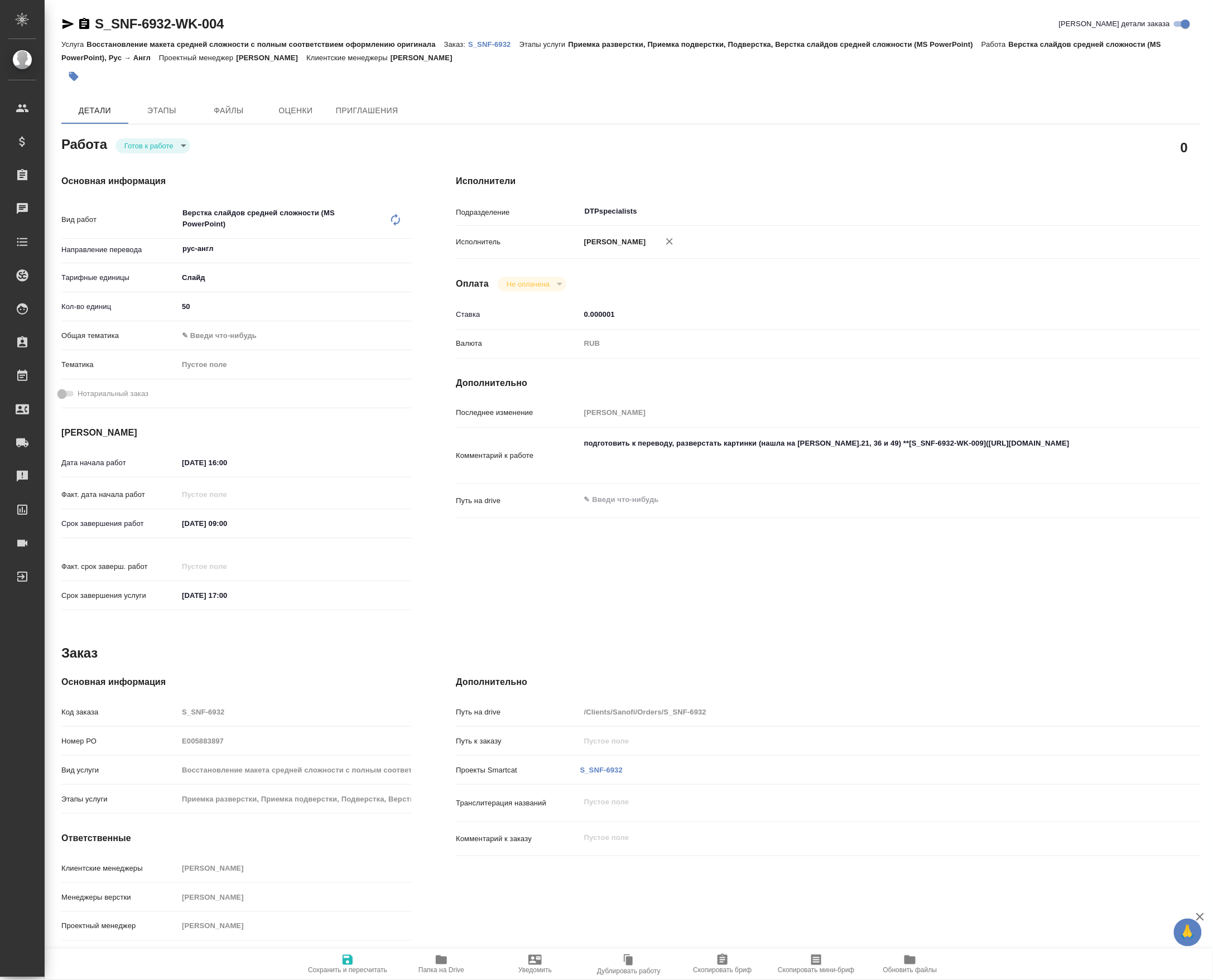
type textarea "x"
click at [154, 157] on div "Основная информация Вид работ Верстка слайдов средней сложности (MS PowerPoint)…" at bounding box center [236, 396] width 394 height 487
click at [154, 150] on body "🙏 .cls-1 fill:#fff; AWATERA Petrova Valeria Клиенты Спецификации Заказы Чаты To…" at bounding box center [606, 490] width 1213 height 980
click at [141, 164] on button "В работе" at bounding box center [143, 167] width 37 height 12
click at [646, 217] on input "DTPspecialists" at bounding box center [841, 211] width 515 height 13
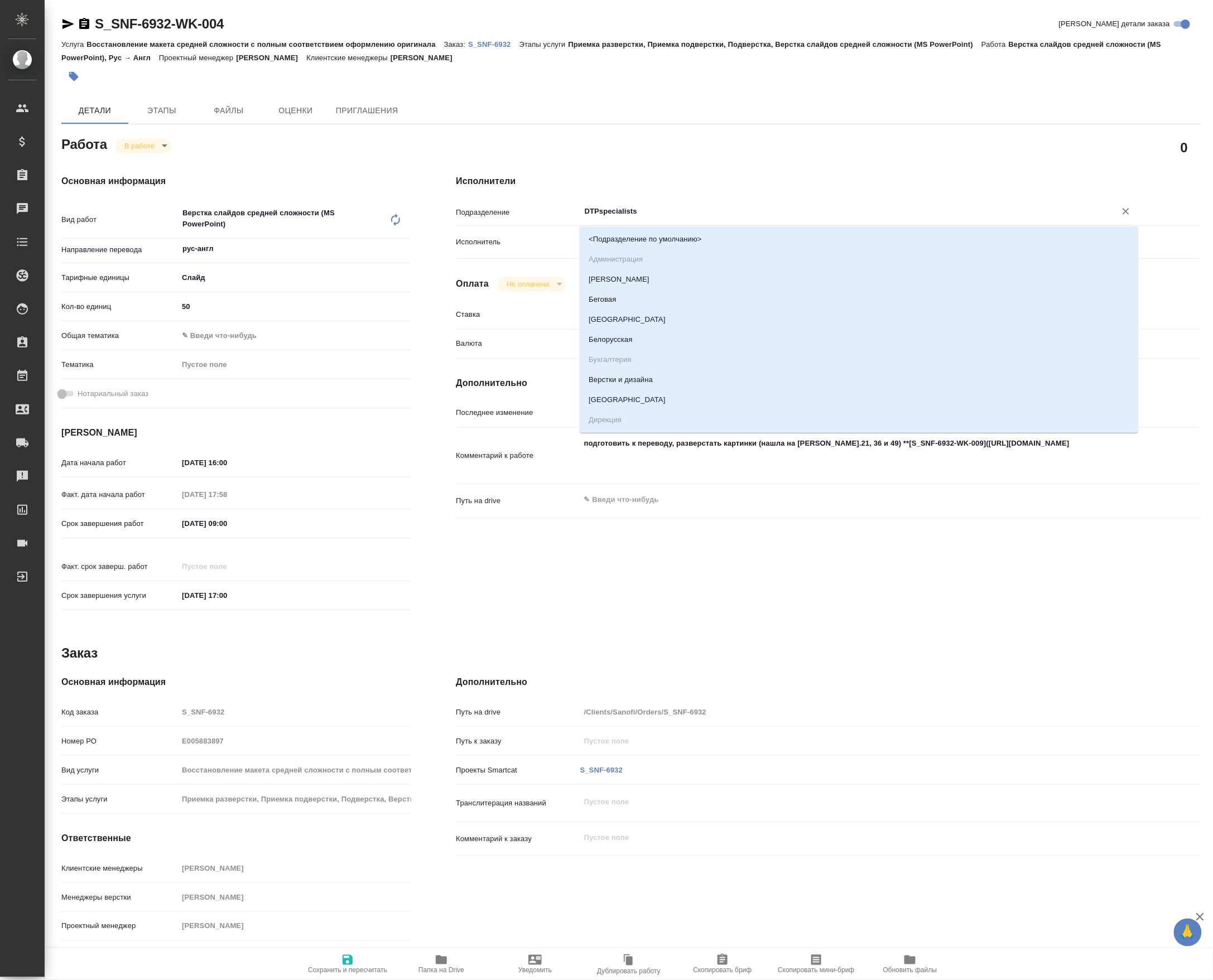
type input "в"
type textarea "x"
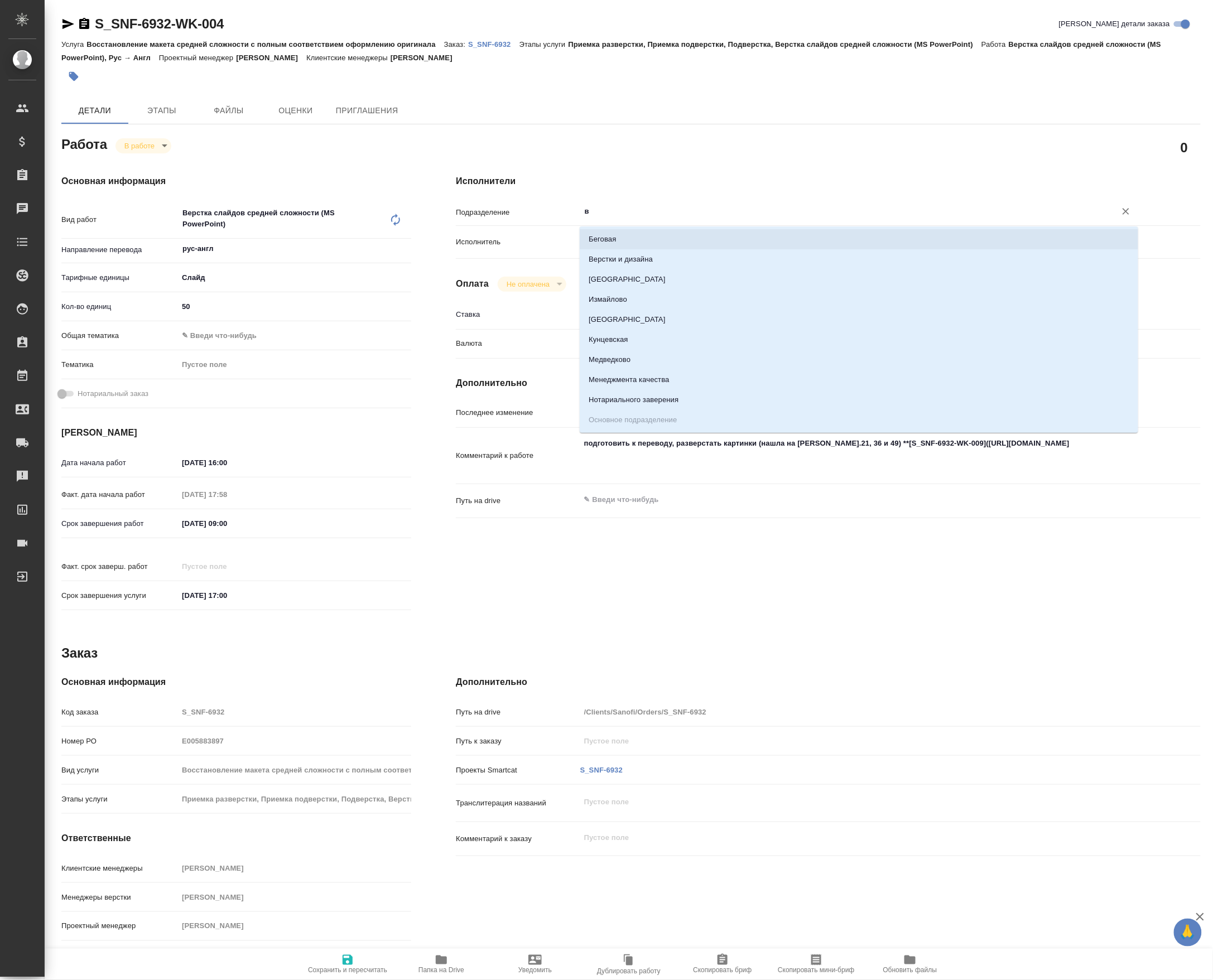
type textarea "x"
click at [614, 259] on li "Верстки и дизайна" at bounding box center [858, 259] width 559 height 20
type textarea "x"
type input "Верстки и дизайна"
type textarea "x"
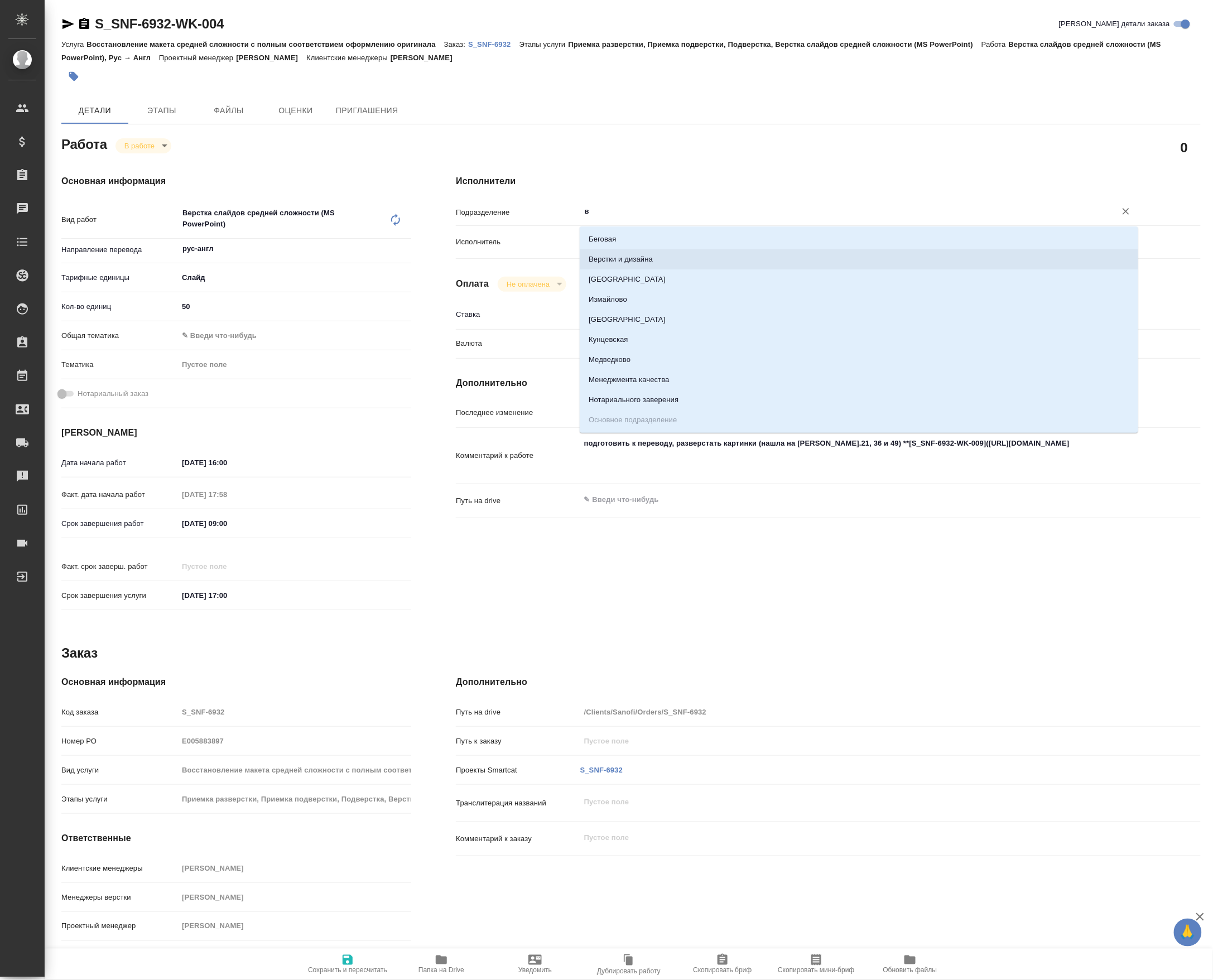
type textarea "x"
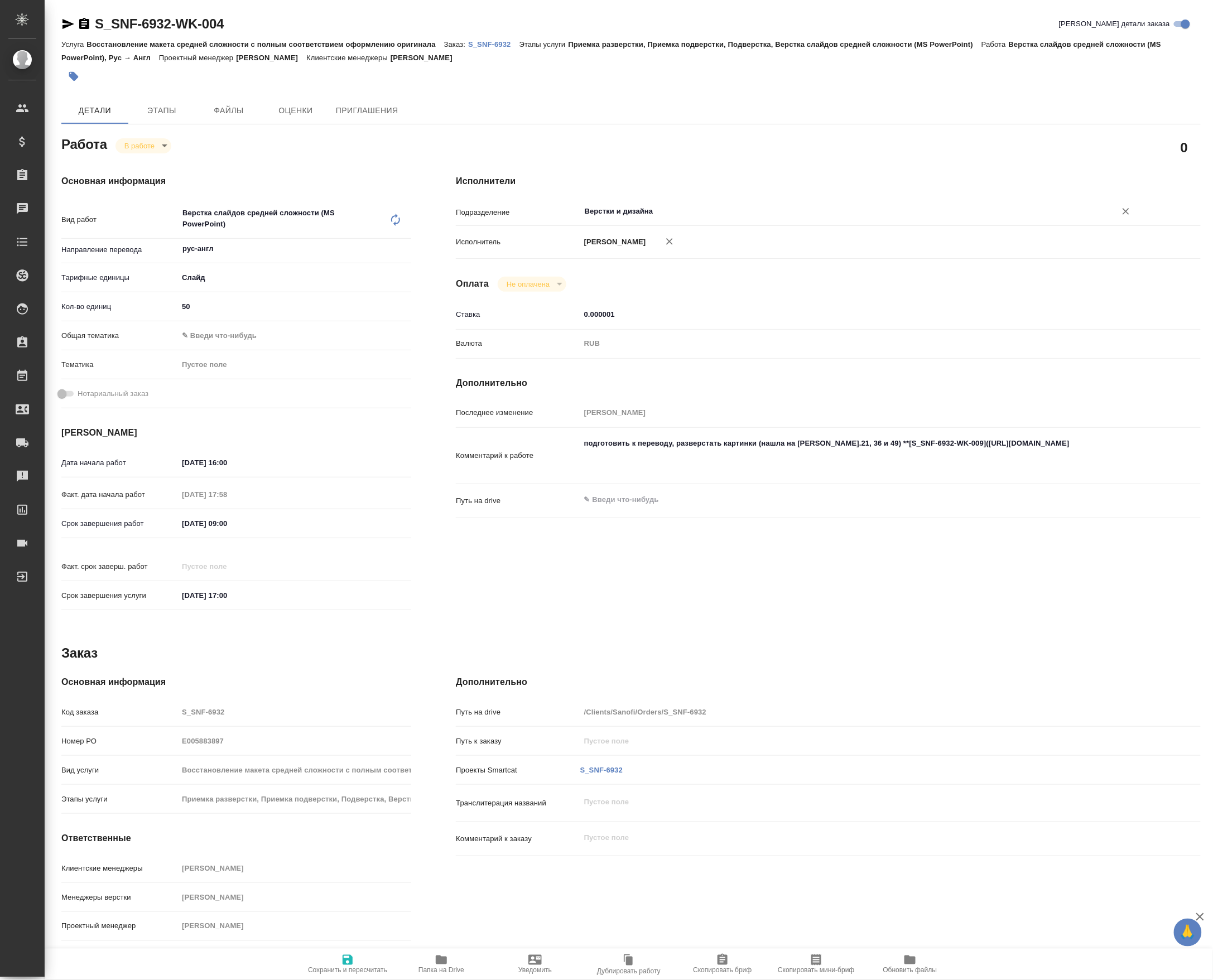
type textarea "x"
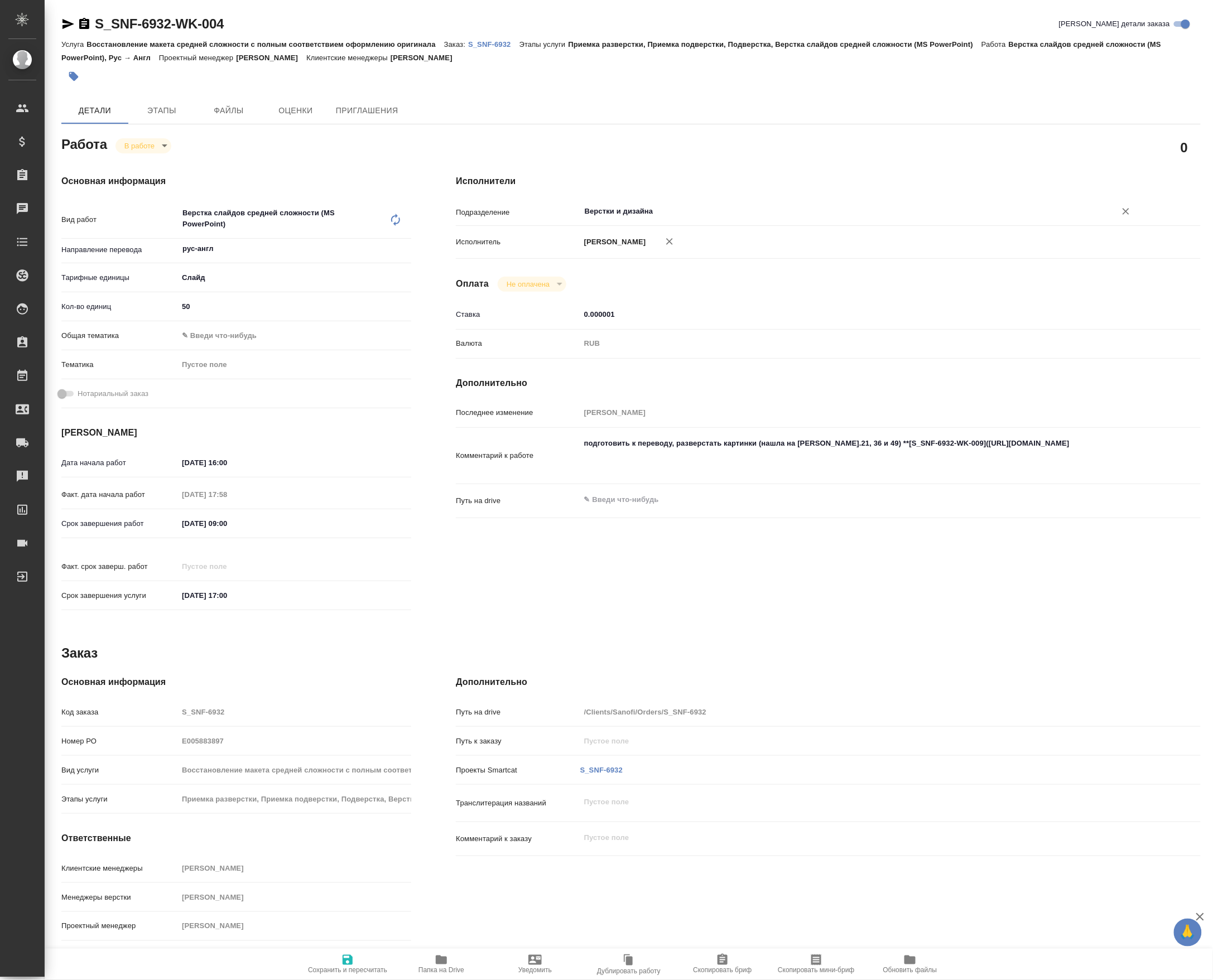
type input "Верстки и дизайна"
click at [352, 955] on icon "button" at bounding box center [348, 960] width 10 height 10
type textarea "x"
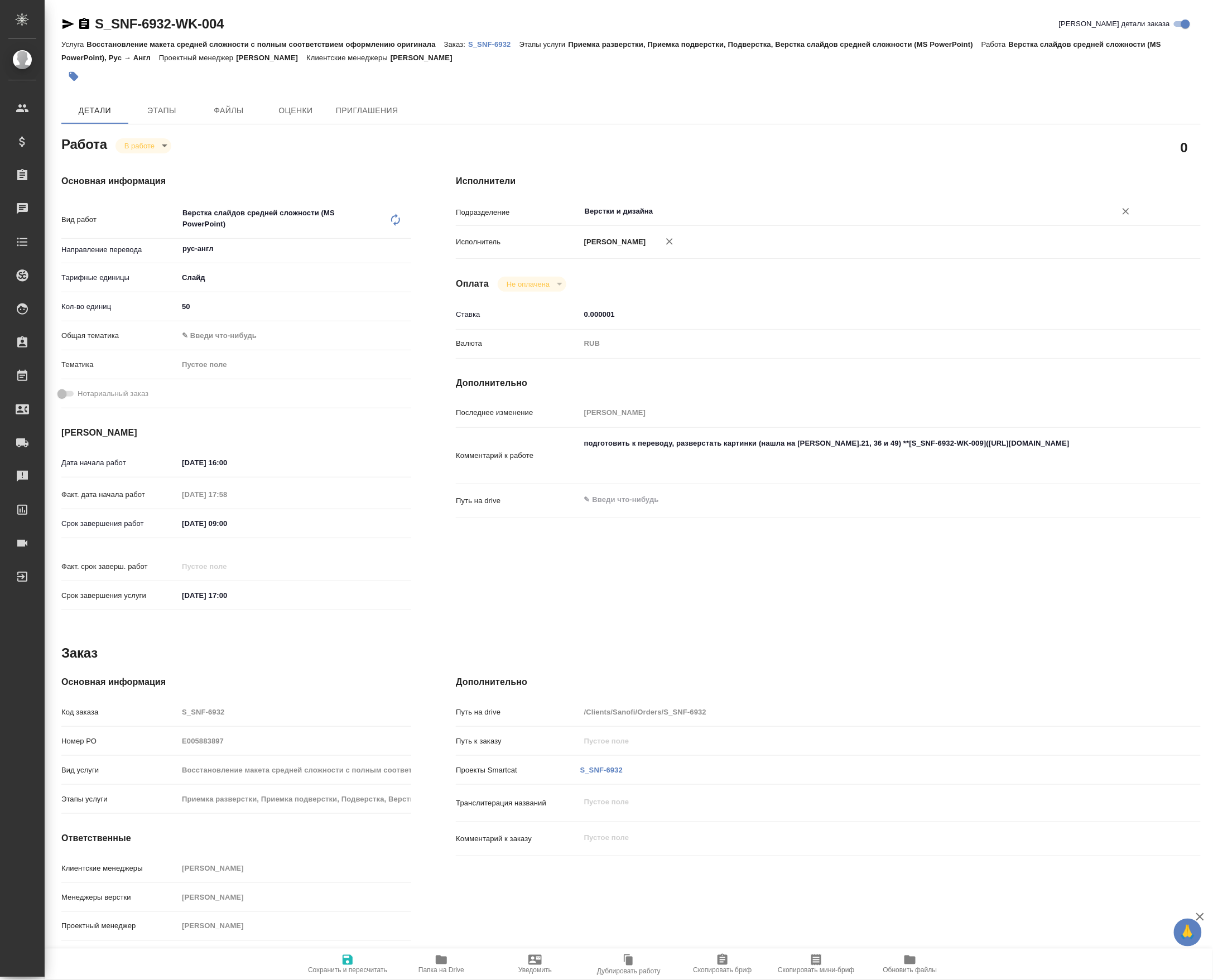
type textarea "x"
type input "inProgress"
type textarea "Верстка слайдов средней сложности (MS PowerPoint)"
type textarea "x"
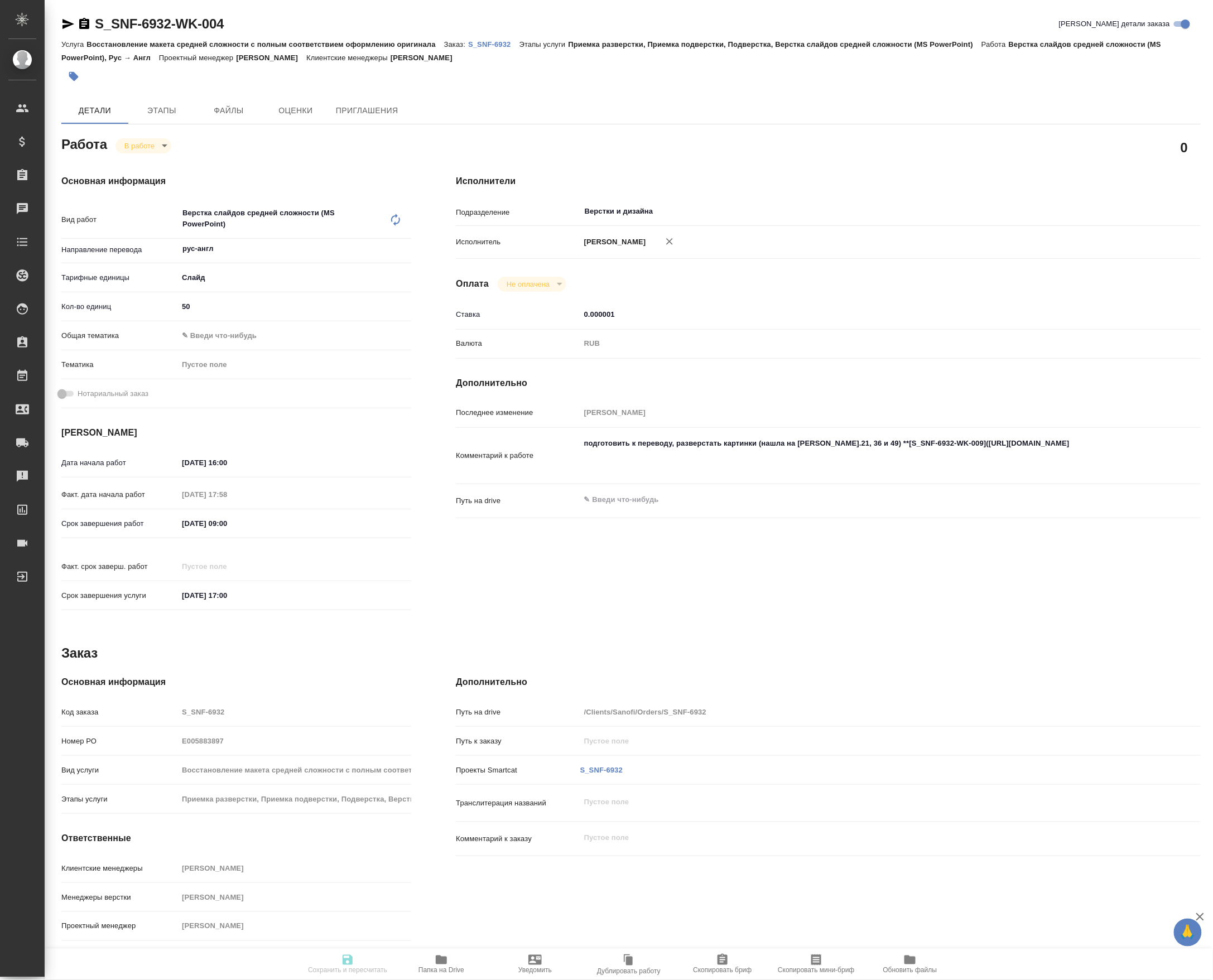
type input "рус-англ"
type input "5ca1acf853b22f58dad1d151"
type input "50"
type input "02.10.2025 16:00"
type input "02.10.2025 17:58"
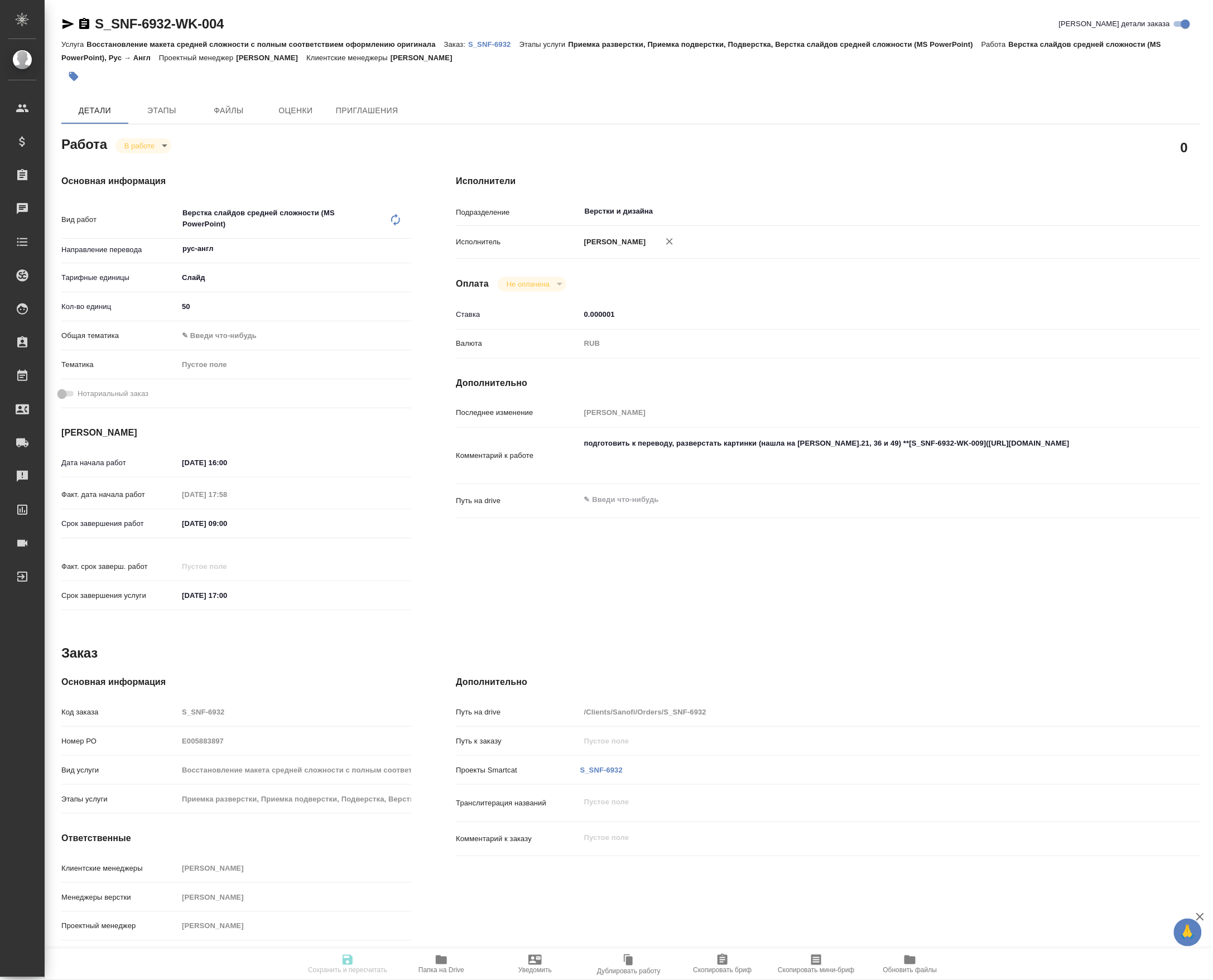
type input "03.10.2025 09:00"
type input "08.10.2025 17:00"
type input "Верстки и дизайна"
type input "notPayed"
type input "0.000001"
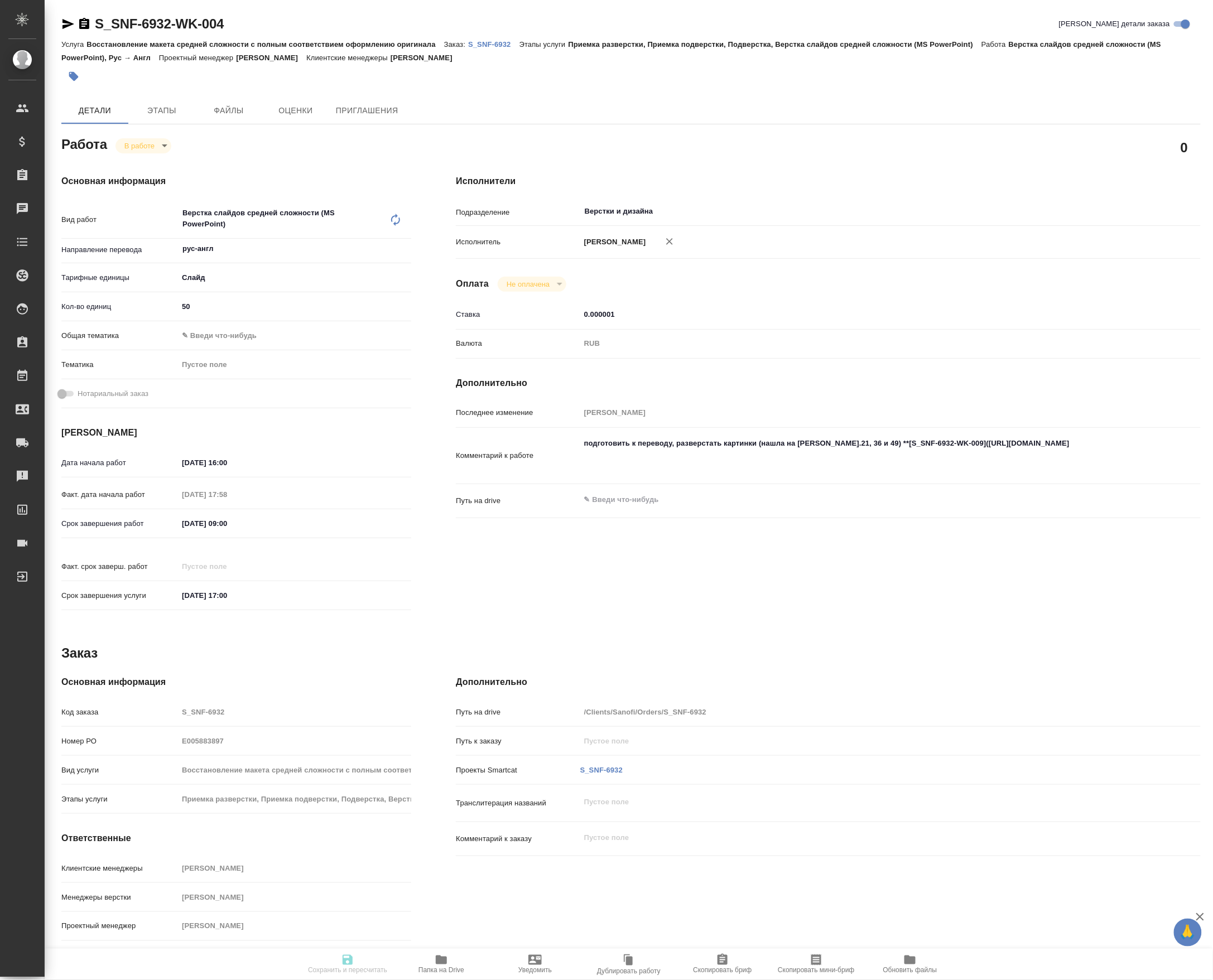
type input "RUB"
type input "[PERSON_NAME]"
type textarea "подготовить к переводу, разверстать картинки (нашла на с.21, 36 и 49) **[S_SNF-…"
type textarea "x"
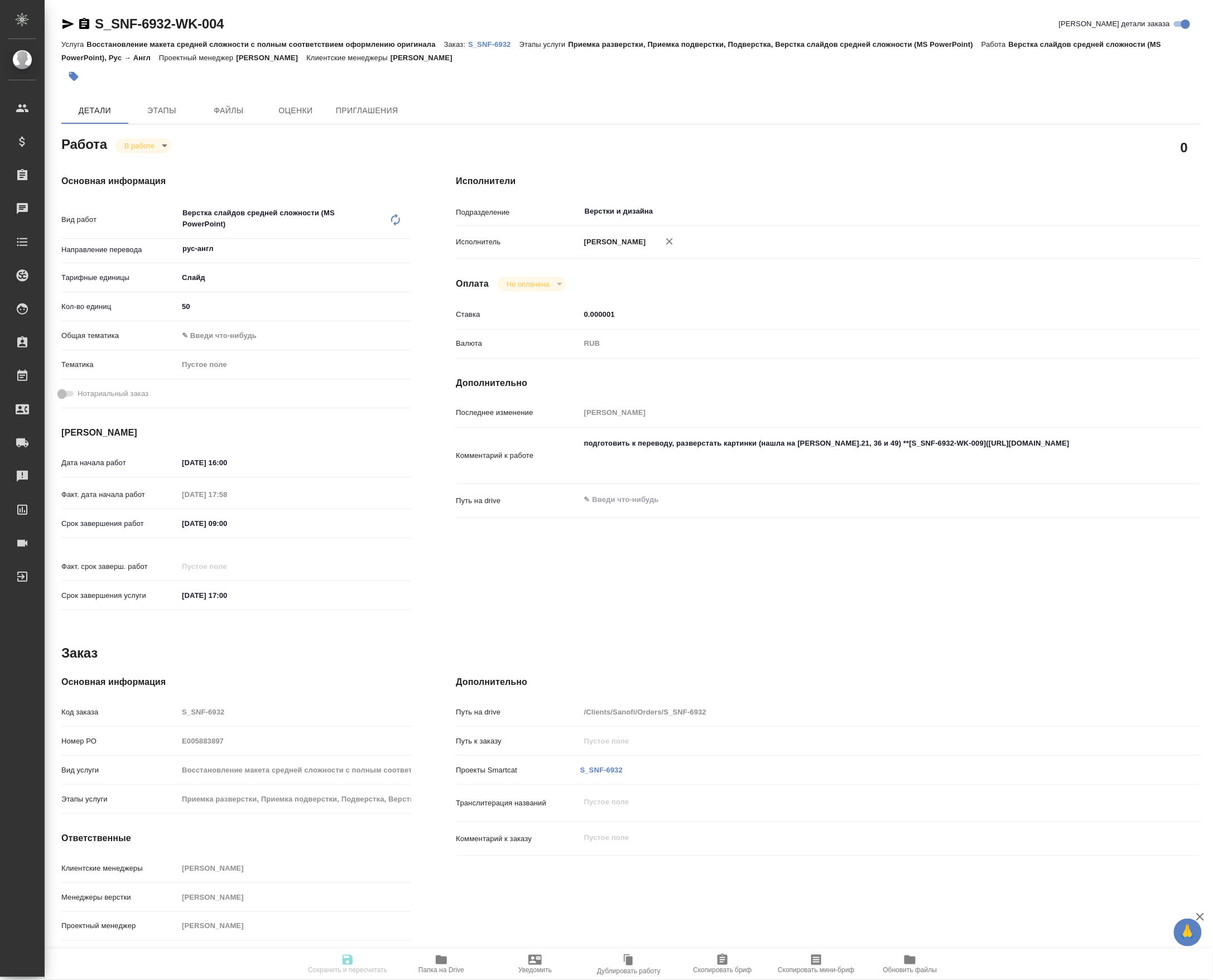
type input "S_SNF-6932"
type input "E005883897"
type input "Восстановление макета средней сложности с полным соответствием оформлению ориги…"
type input "Приемка разверстки, Приемка подверстки, Подверстка, Верстка слайдов средней сло…"
type input "Сайдашева Диляра"
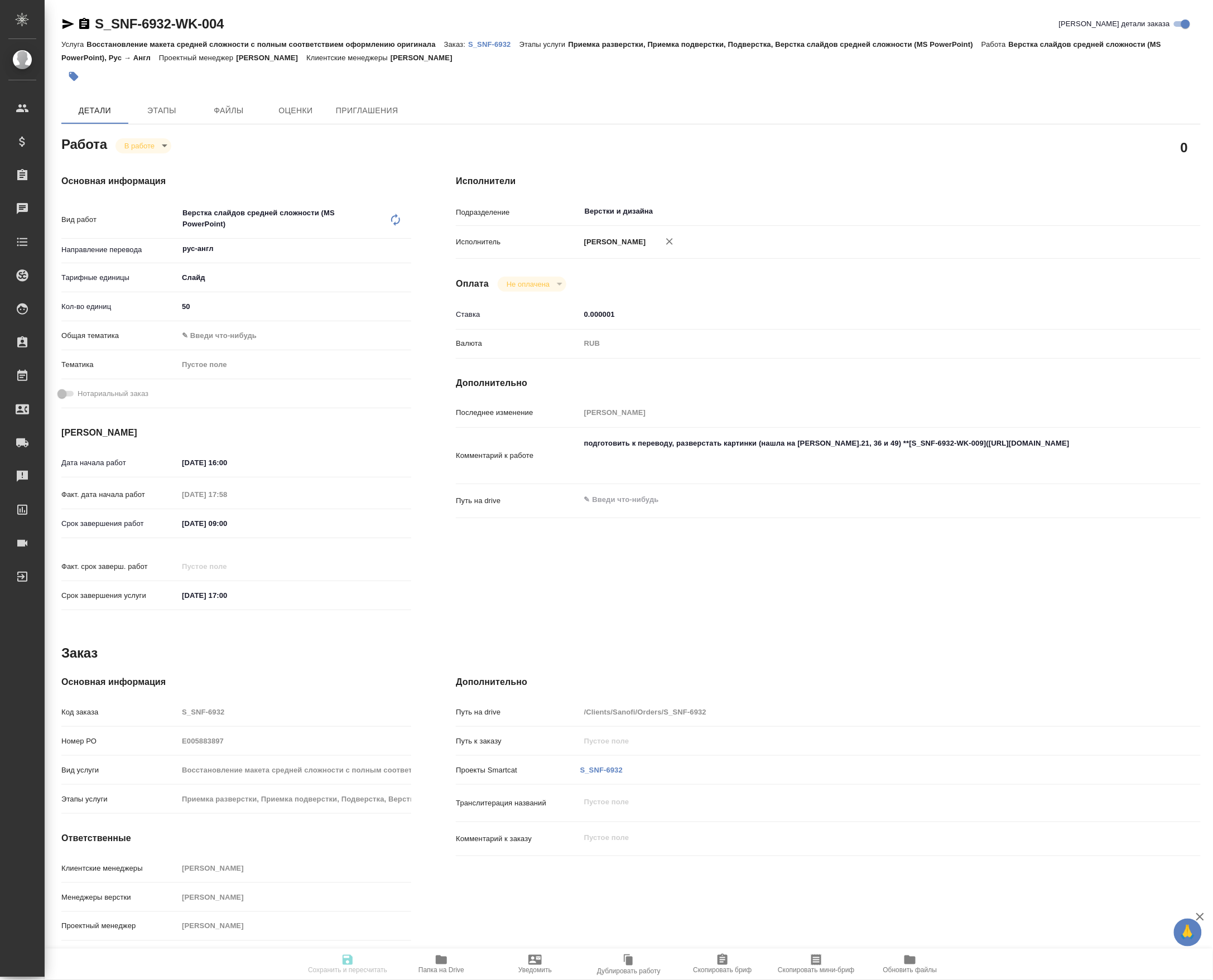
type input "[PERSON_NAME]"
type input "/Clients/Sanofi/Orders/S_SNF-6932"
type textarea "x"
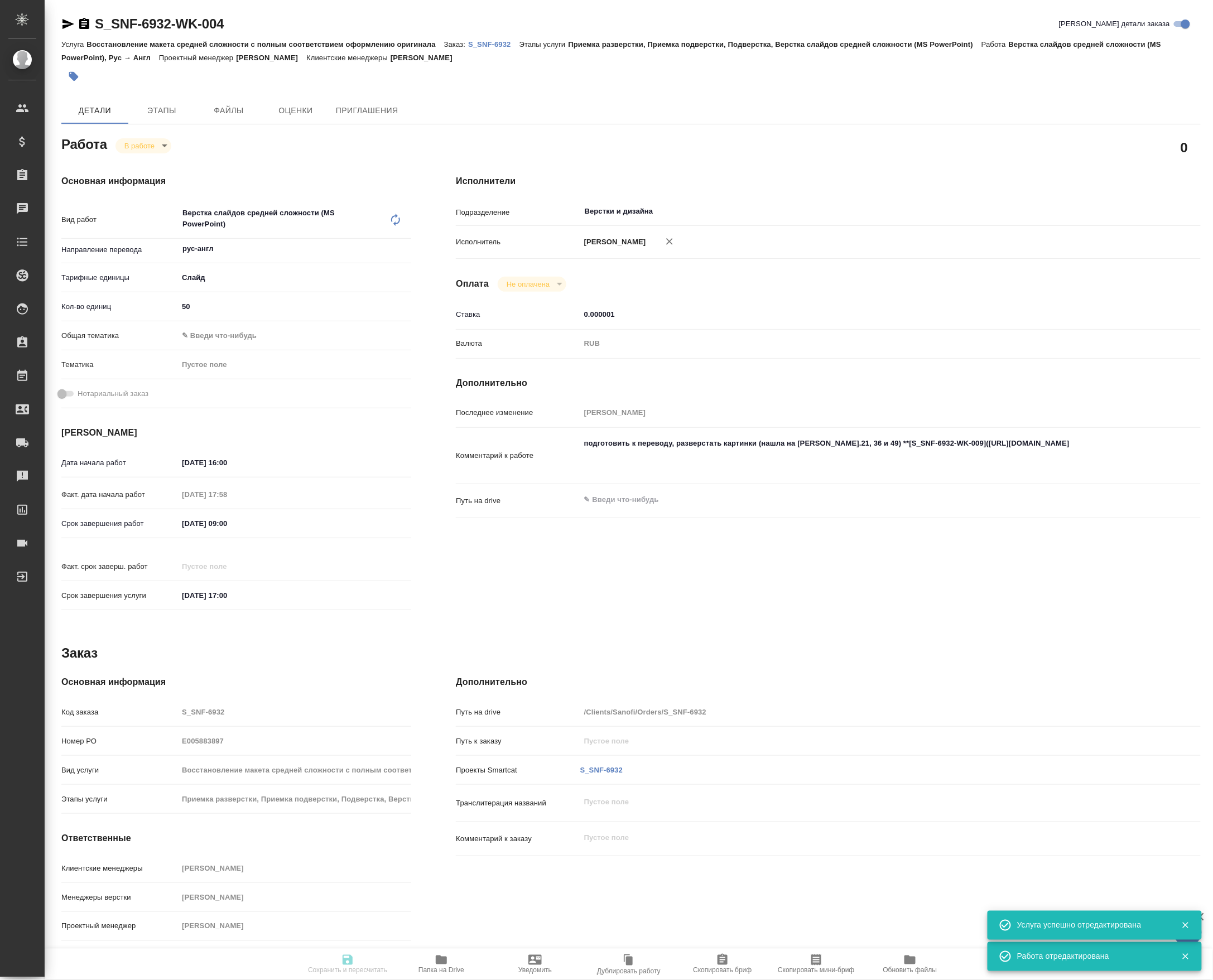
type textarea "x"
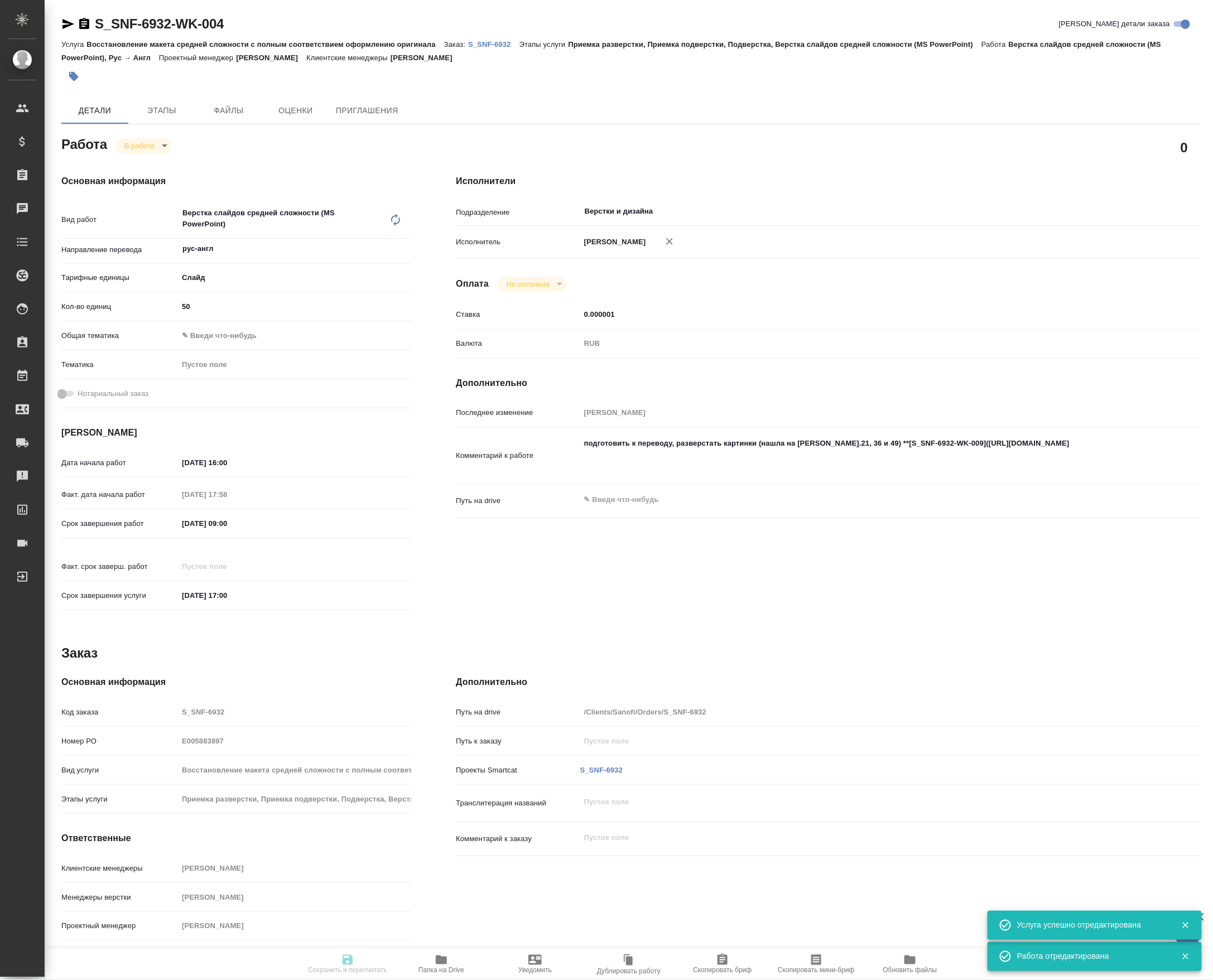
type textarea "x"
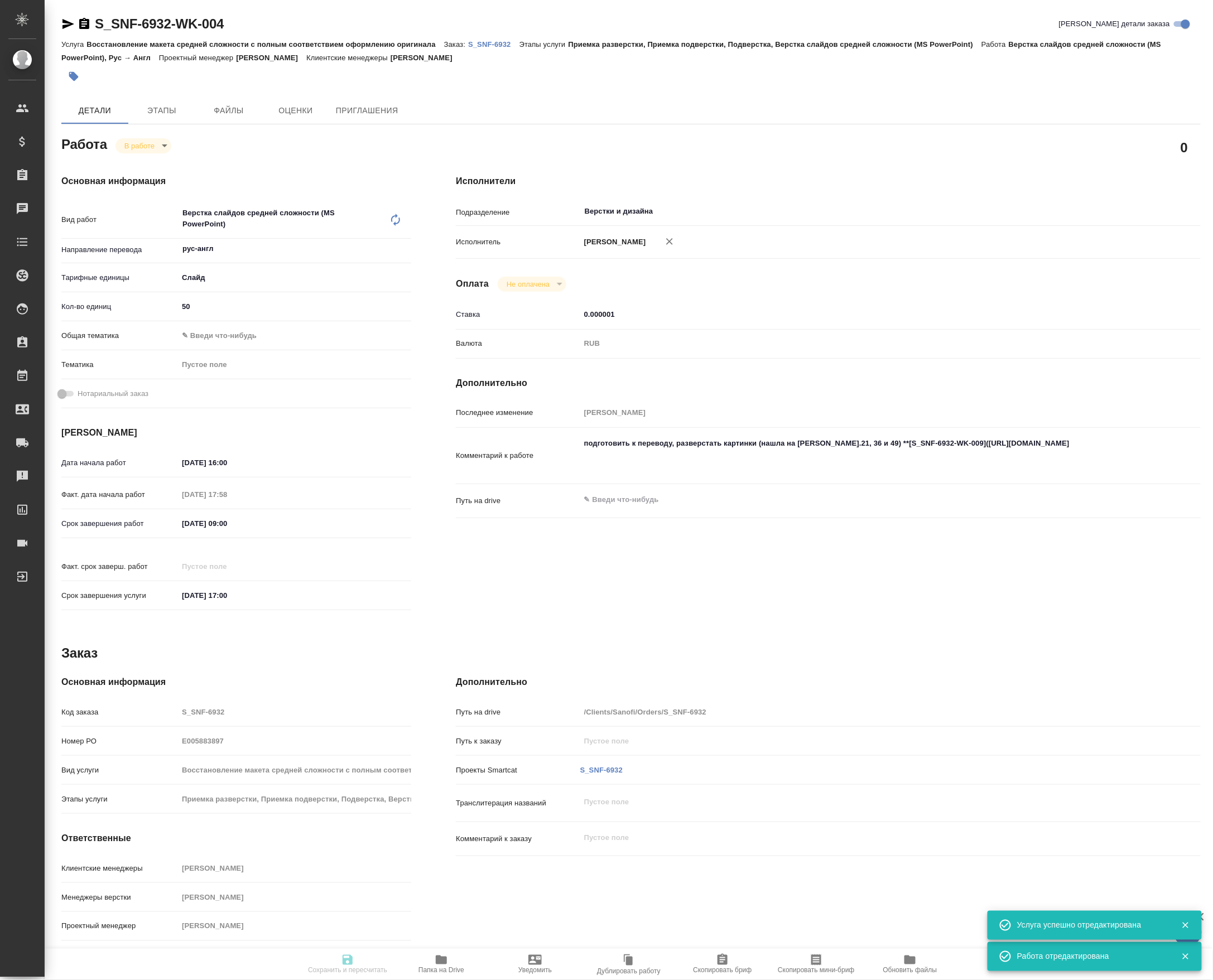
type textarea "x"
type input "inProgress"
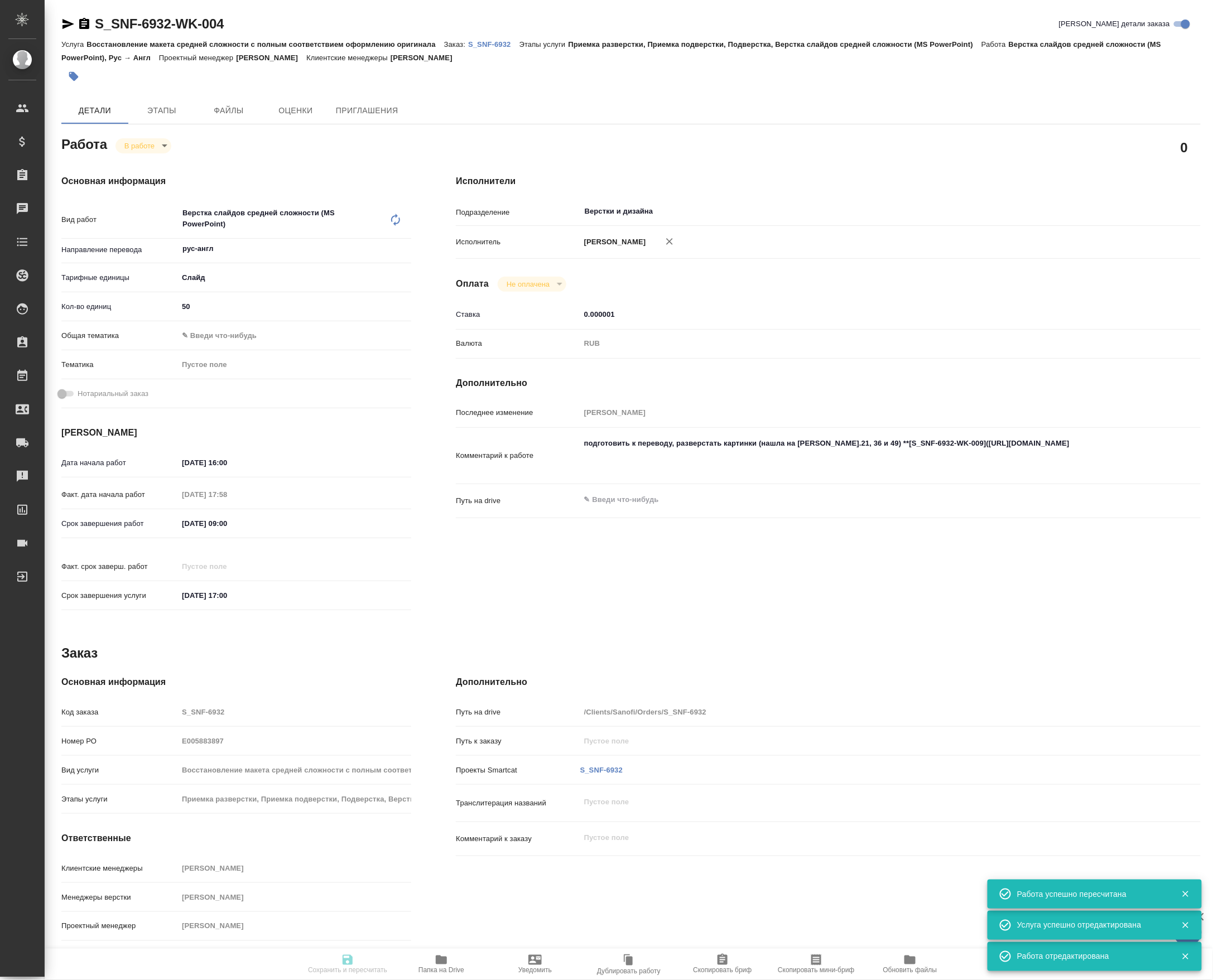
type textarea "Верстка слайдов средней сложности (MS PowerPoint)"
type textarea "x"
type input "рус-англ"
type input "5ca1acf853b22f58dad1d151"
type input "50"
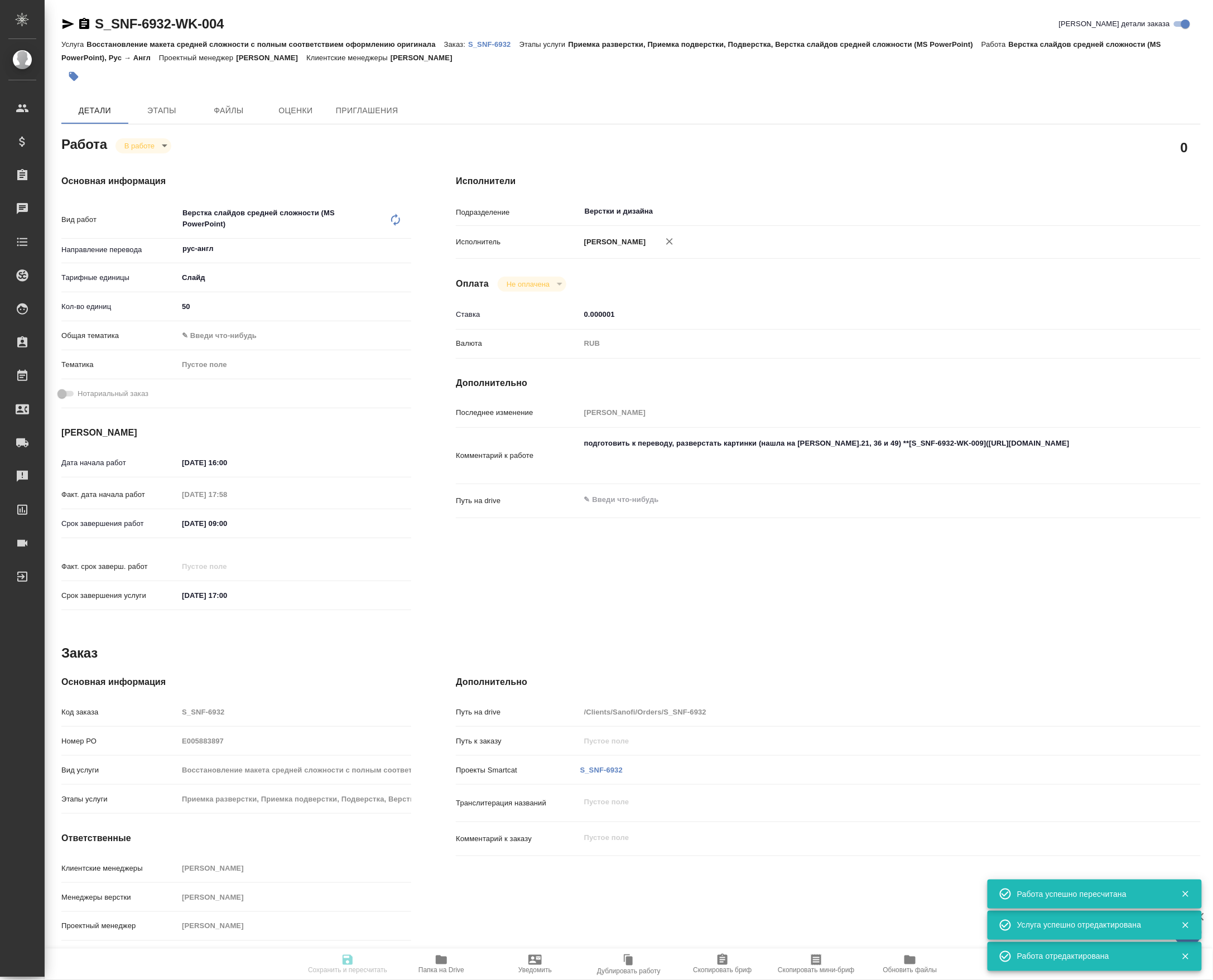
type input "02.10.2025 16:00"
type input "02.10.2025 17:58"
type input "03.10.2025 09:00"
type input "08.10.2025 17:00"
type input "Верстки и дизайна"
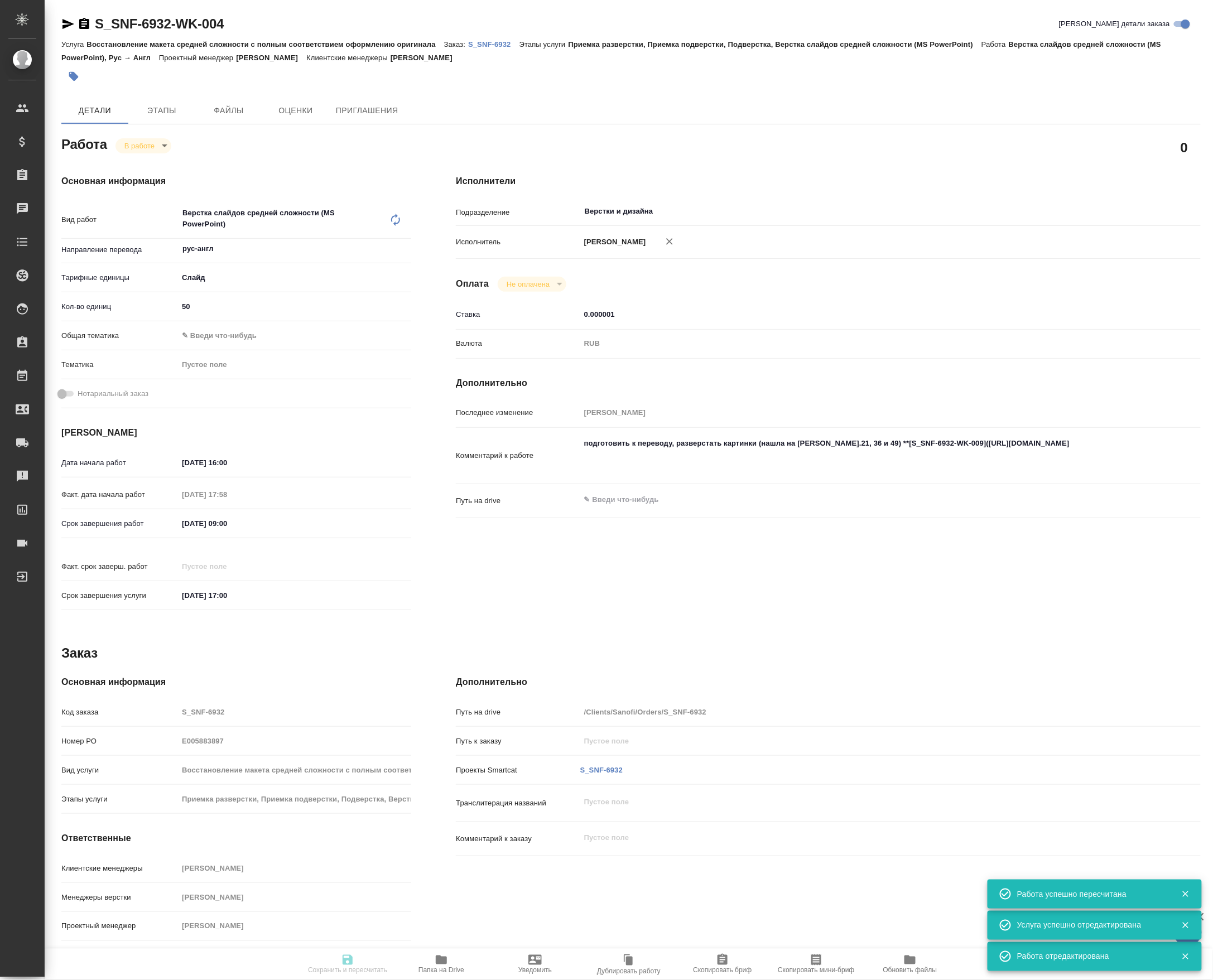
type input "notPayed"
type input "0.000001"
type input "RUB"
type input "[PERSON_NAME]"
type textarea "подготовить к переводу, разверстать картинки (нашла на с.21, 36 и 49) **[S_SNF-…"
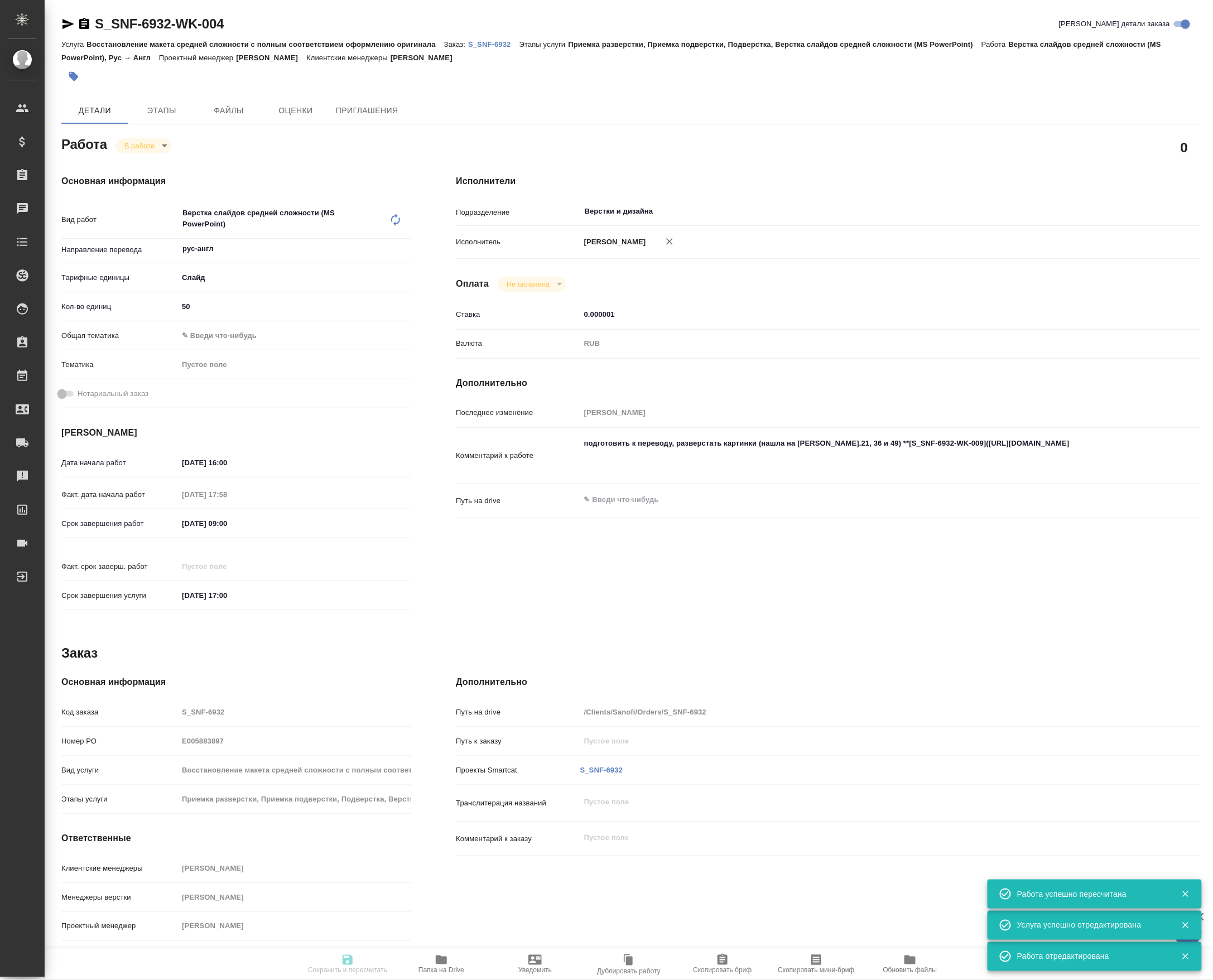
type textarea "x"
type input "S_SNF-6932"
type input "E005883897"
type input "Восстановление макета средней сложности с полным соответствием оформлению ориги…"
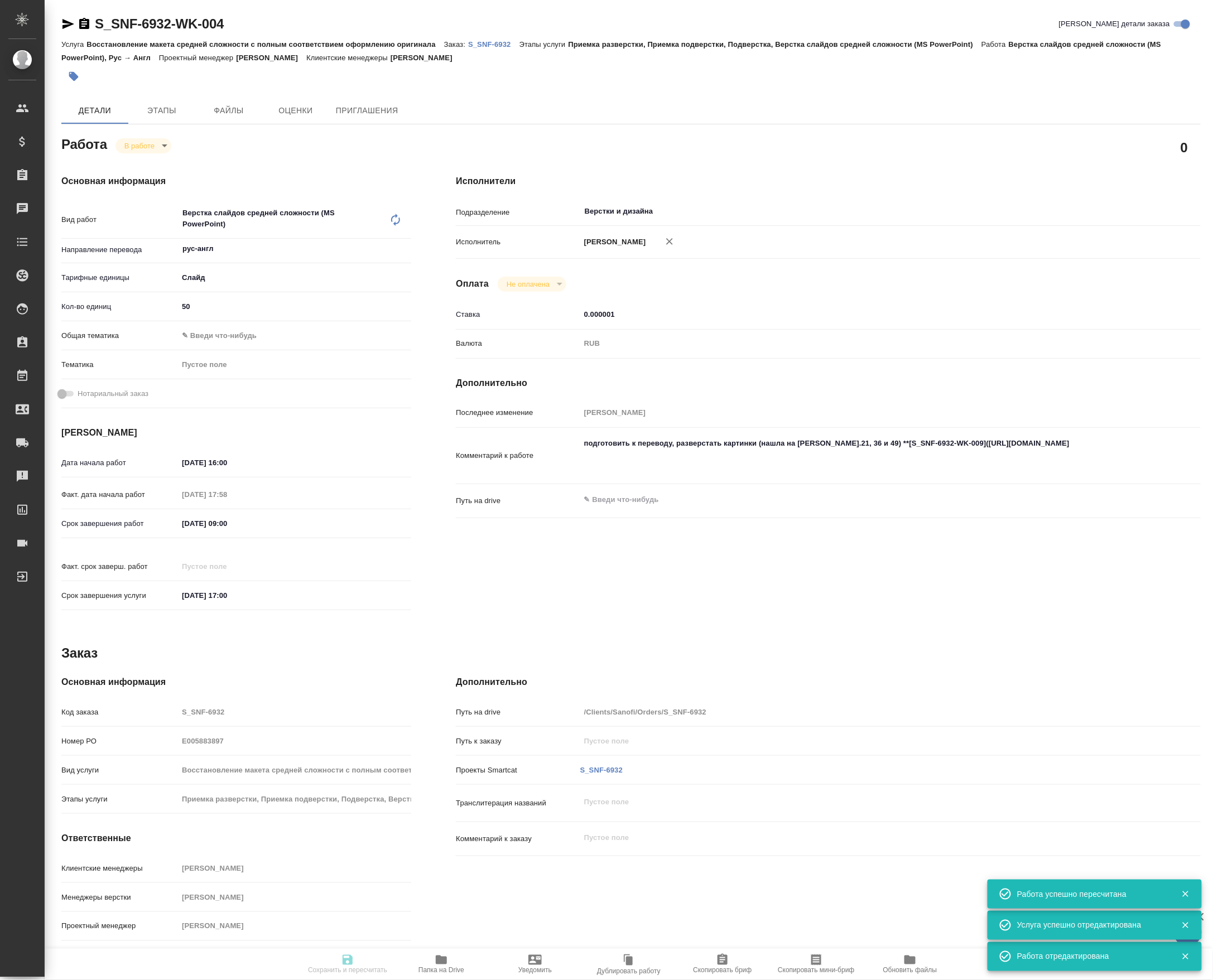
type input "Приемка разверстки, Приемка подверстки, Подверстка, Верстка слайдов средней сло…"
type input "Сайдашева Диляра"
type input "[PERSON_NAME]"
type input "/Clients/Sanofi/Orders/S_SNF-6932"
type textarea "x"
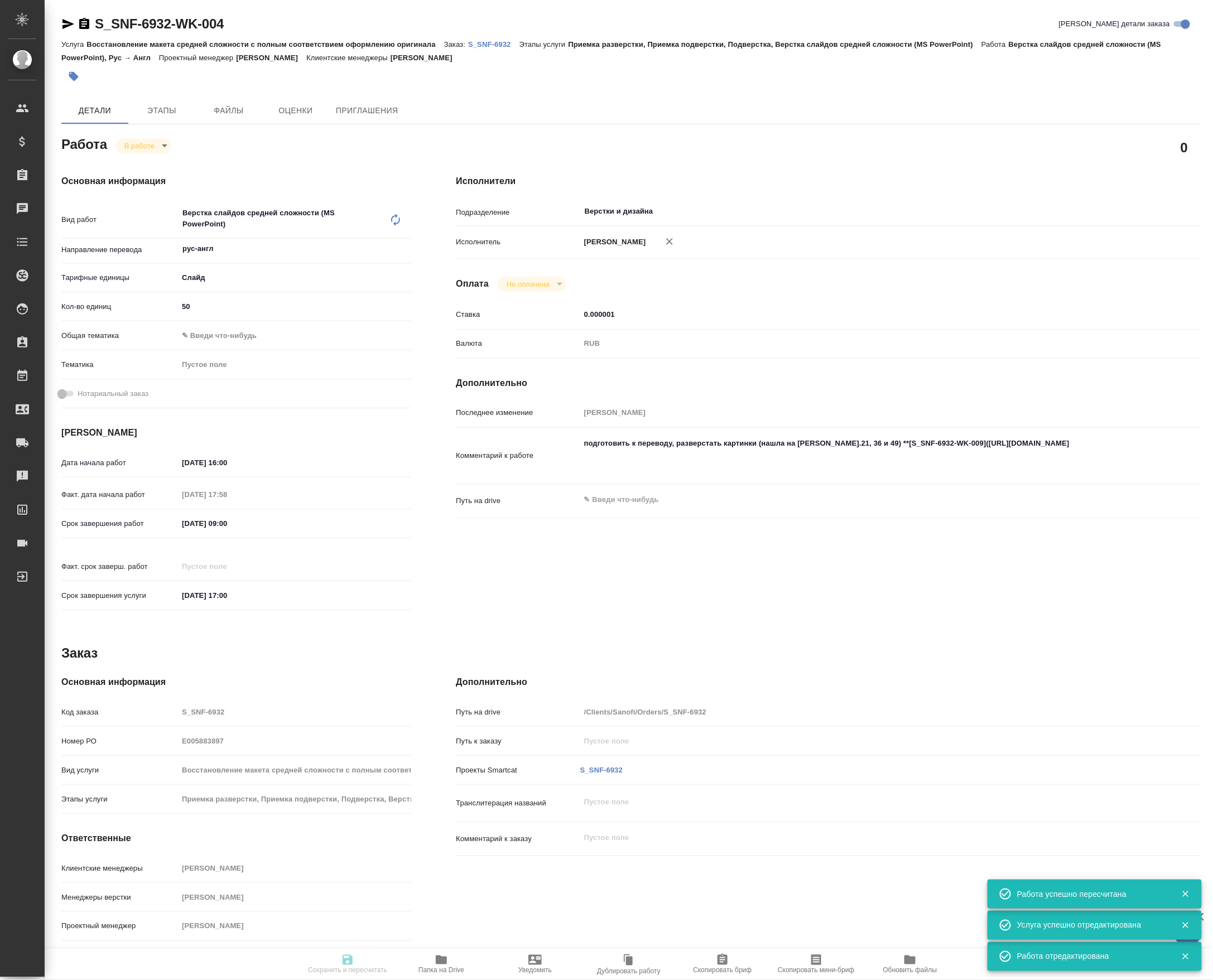
type textarea "x"
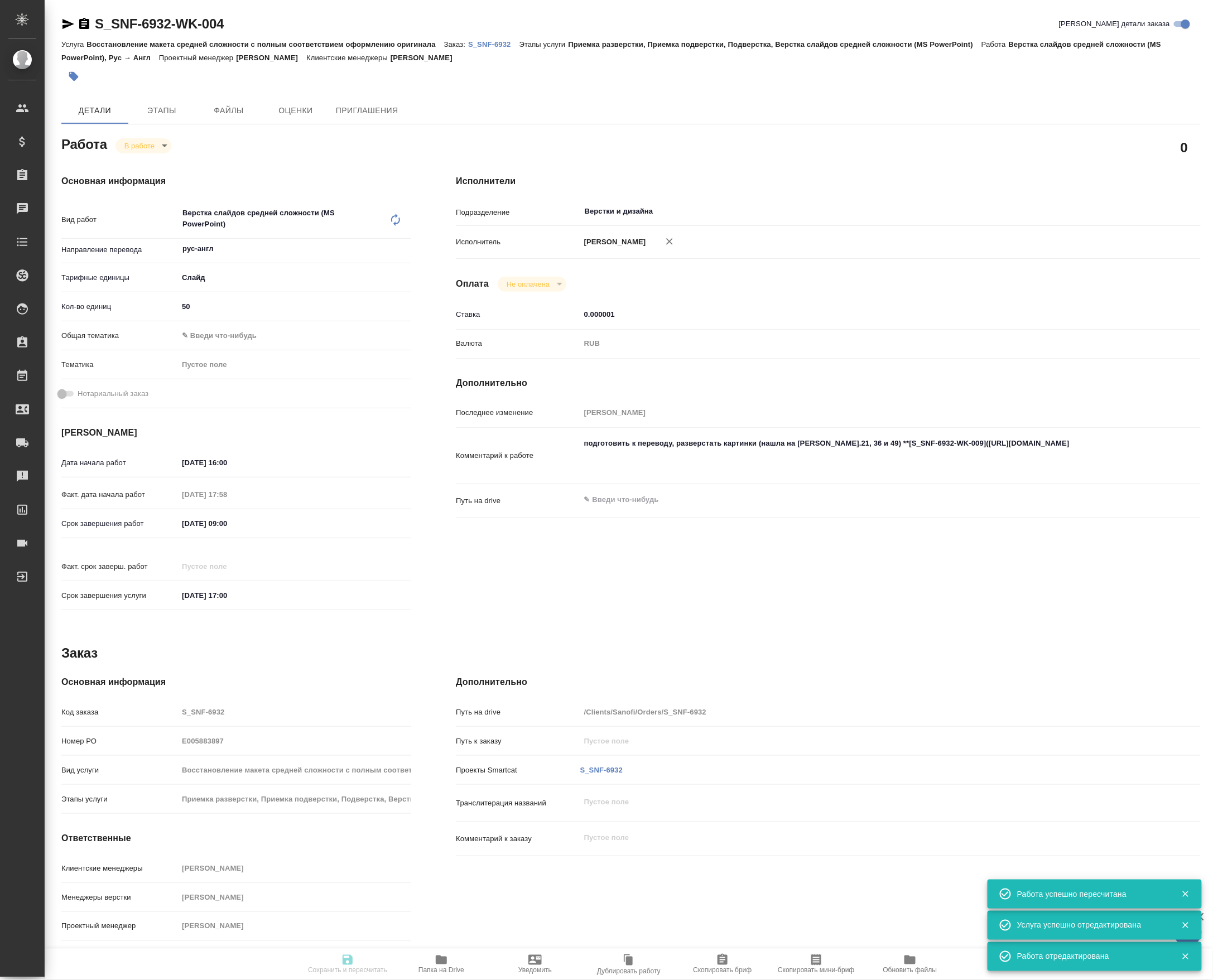
type textarea "x"
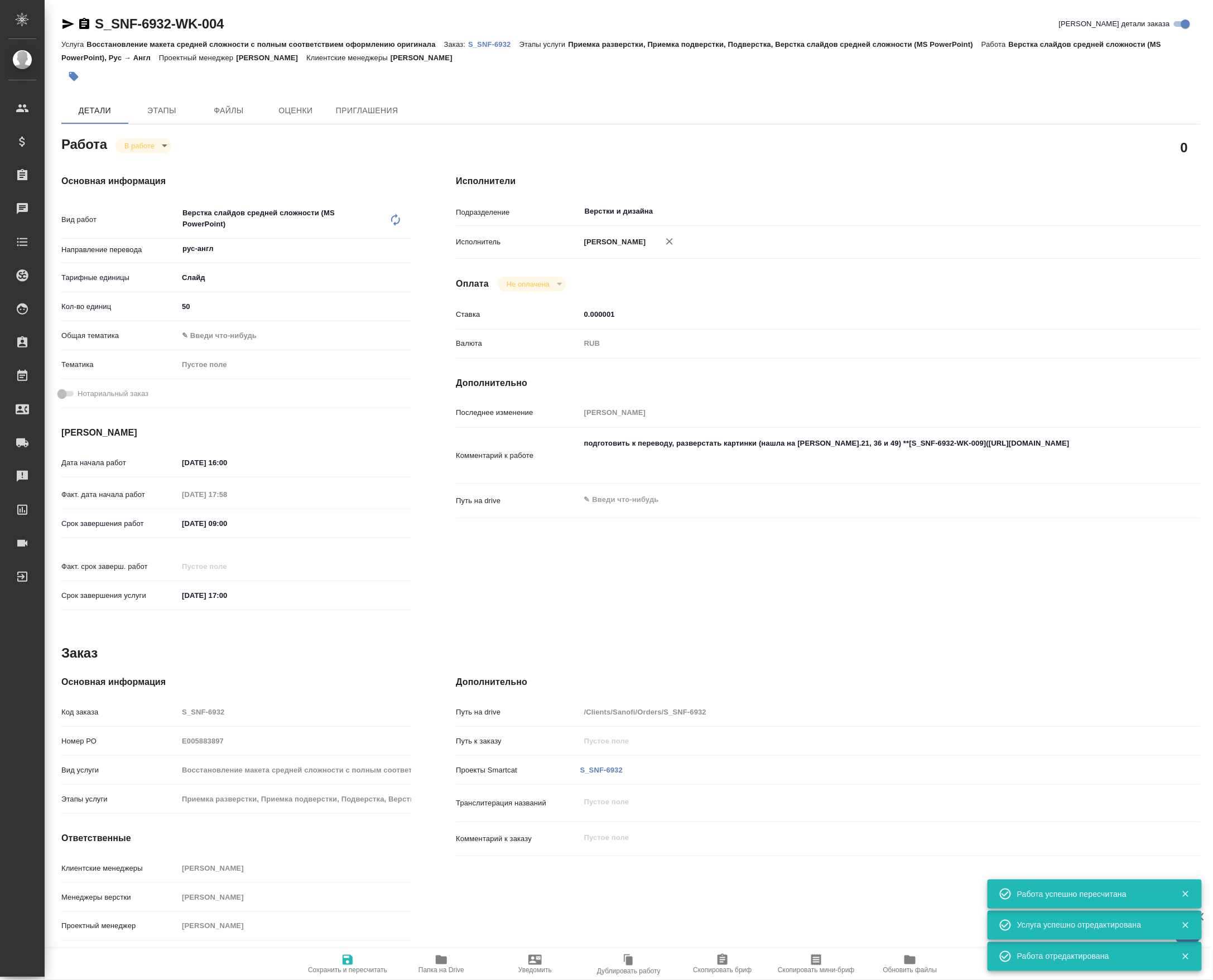
type textarea "x"
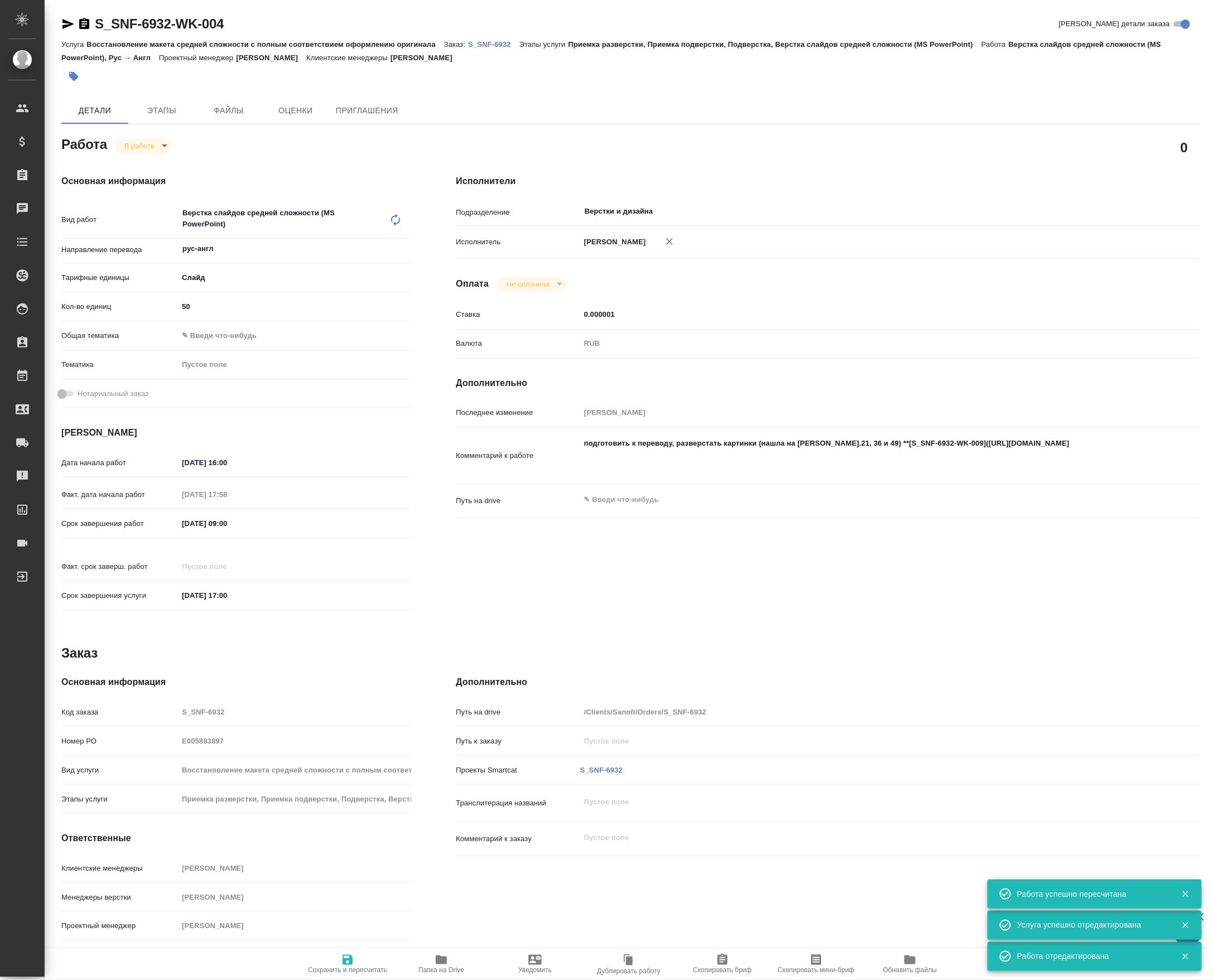
type textarea "x"
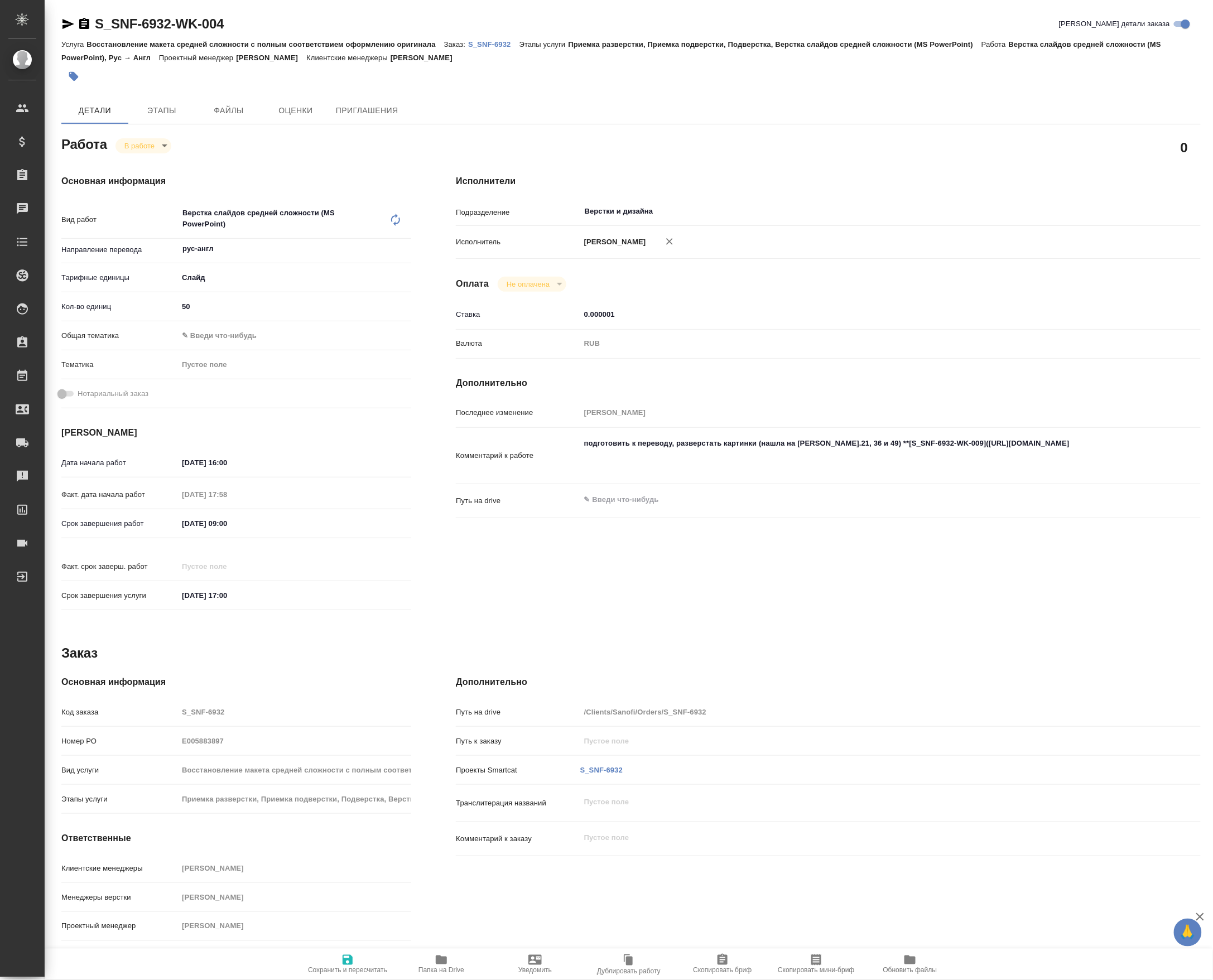
click at [148, 139] on div "Работа В работе inProgress" at bounding box center [236, 143] width 350 height 20
click at [152, 142] on body "🙏 .cls-1 fill:#fff; AWATERA Petrova Valeria Клиенты Спецификации Заказы 0 Чаты …" at bounding box center [606, 490] width 1213 height 980
click at [130, 189] on button "Сдан" at bounding box center [137, 186] width 24 height 12
type textarea "x"
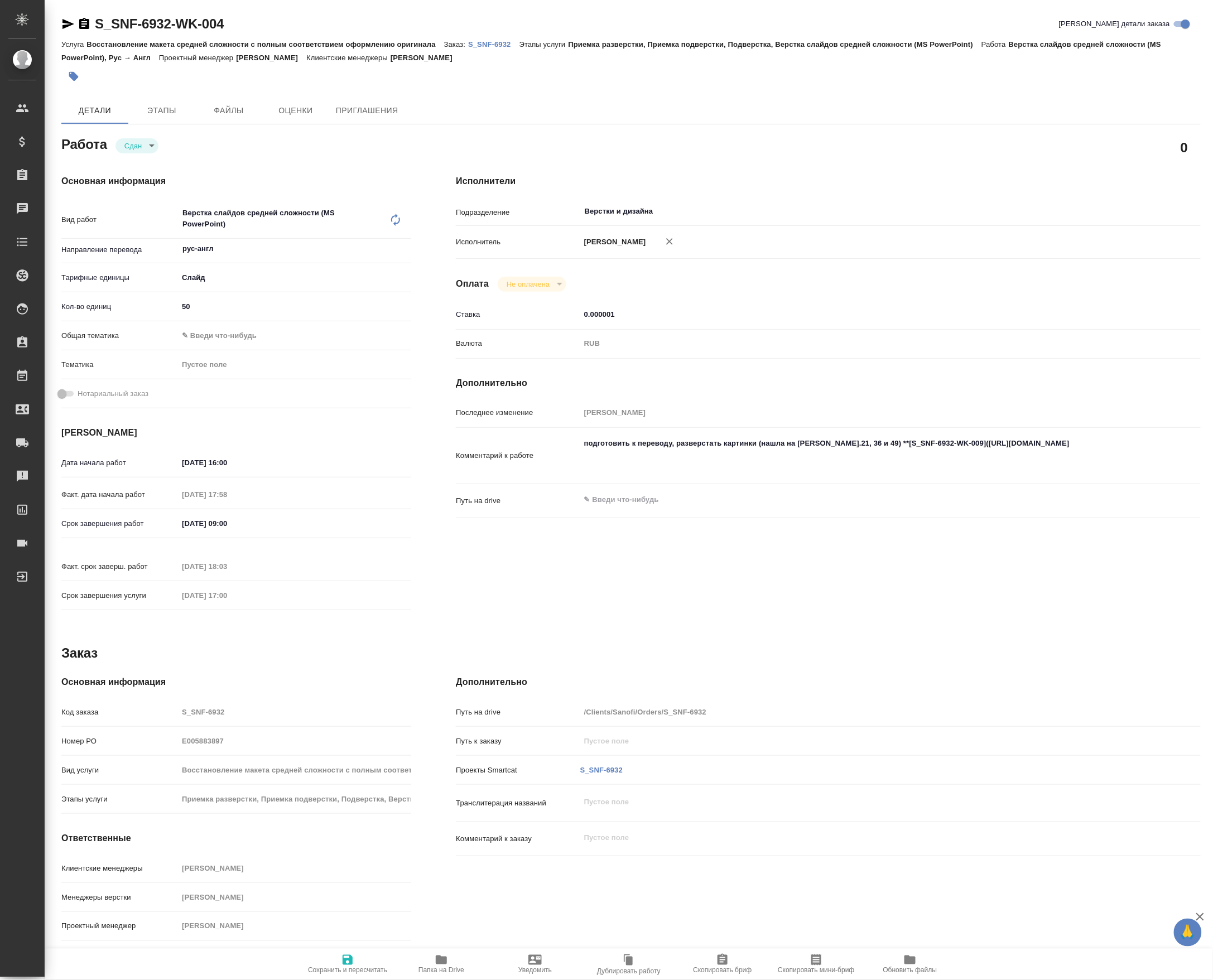
type textarea "x"
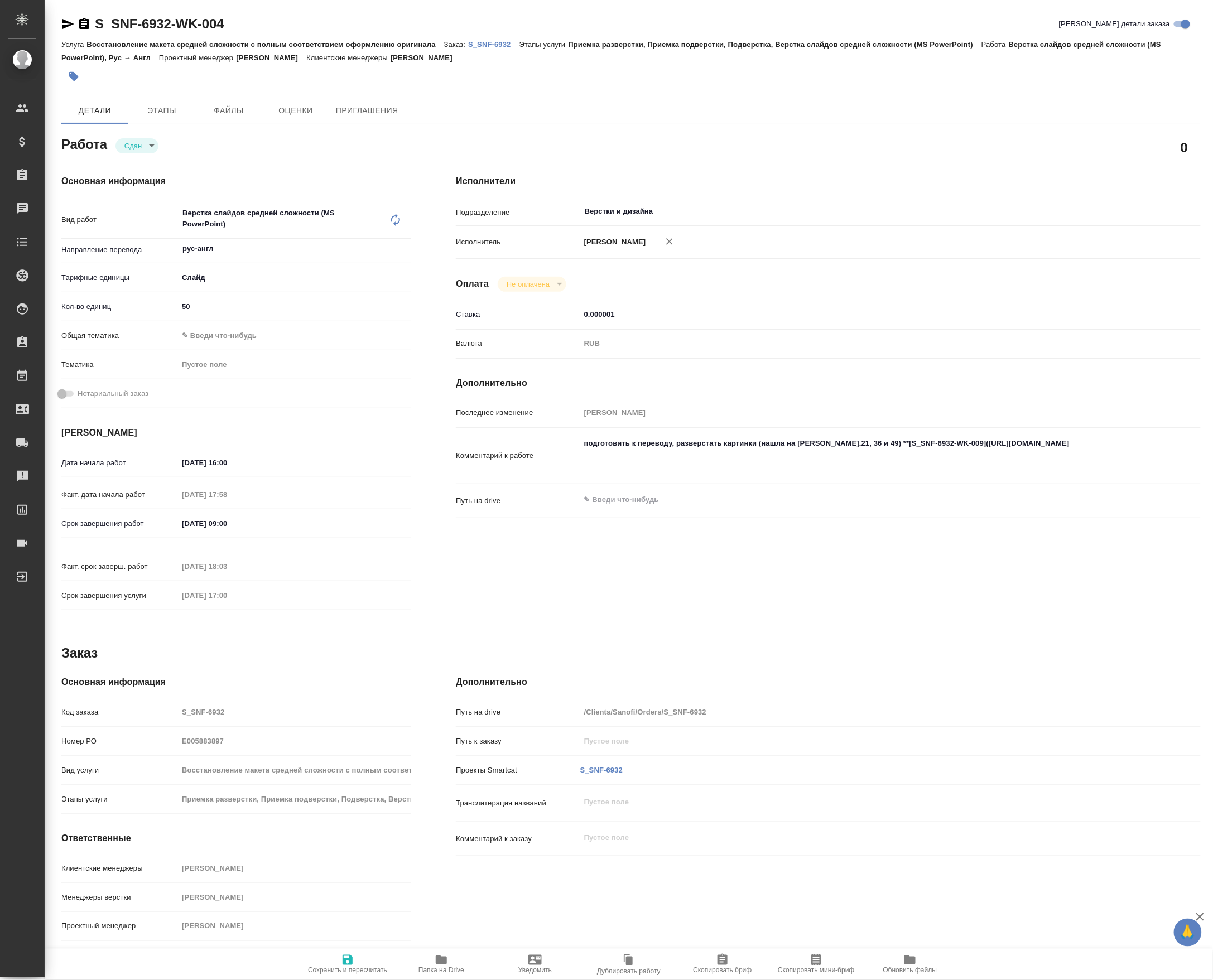
type textarea "x"
click at [396, 208] on div "Верстка слайдов средней сложности (MS PowerPoint) x ​" at bounding box center [289, 219] width 224 height 37
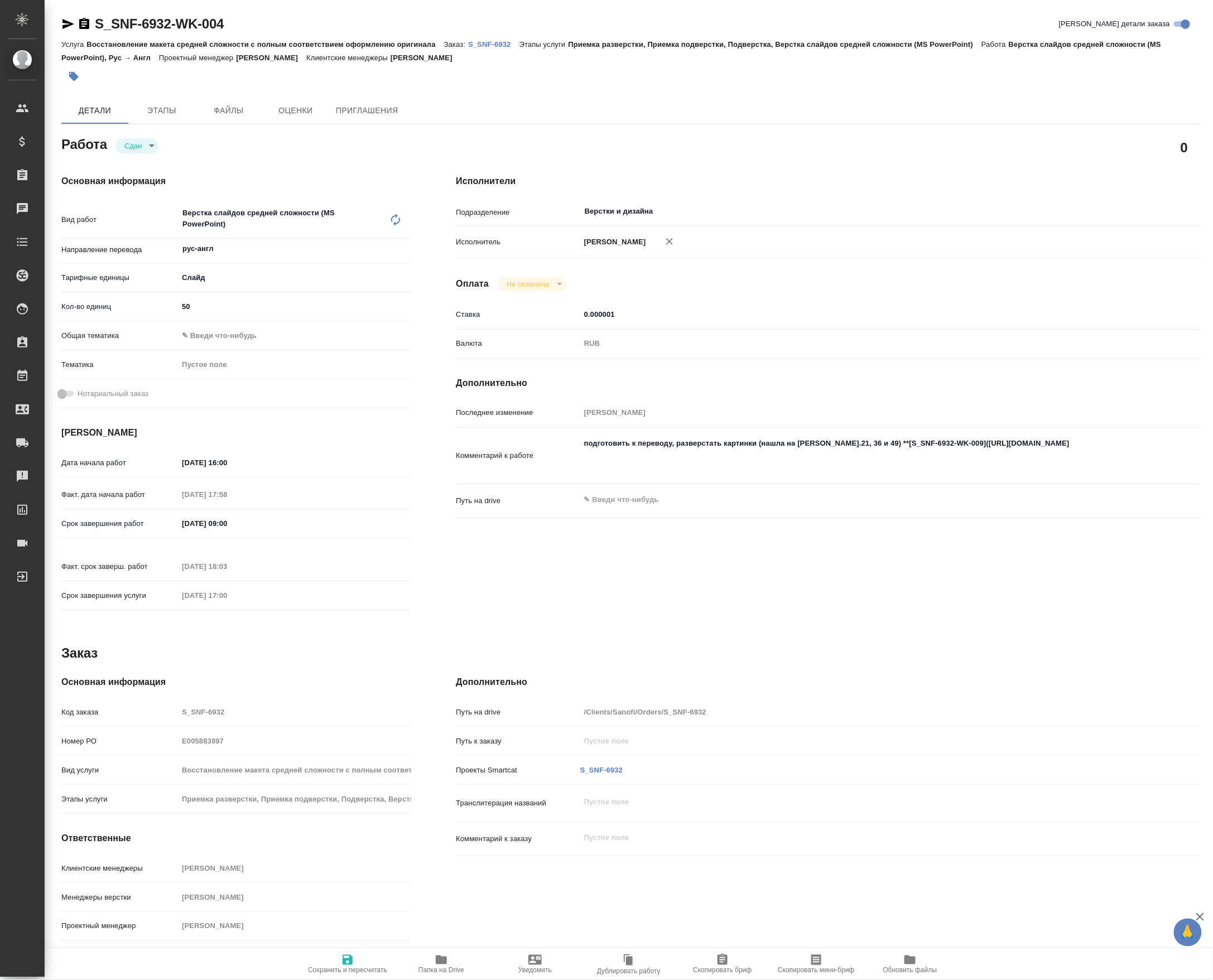
click at [389, 226] on icon at bounding box center [396, 219] width 13 height 13
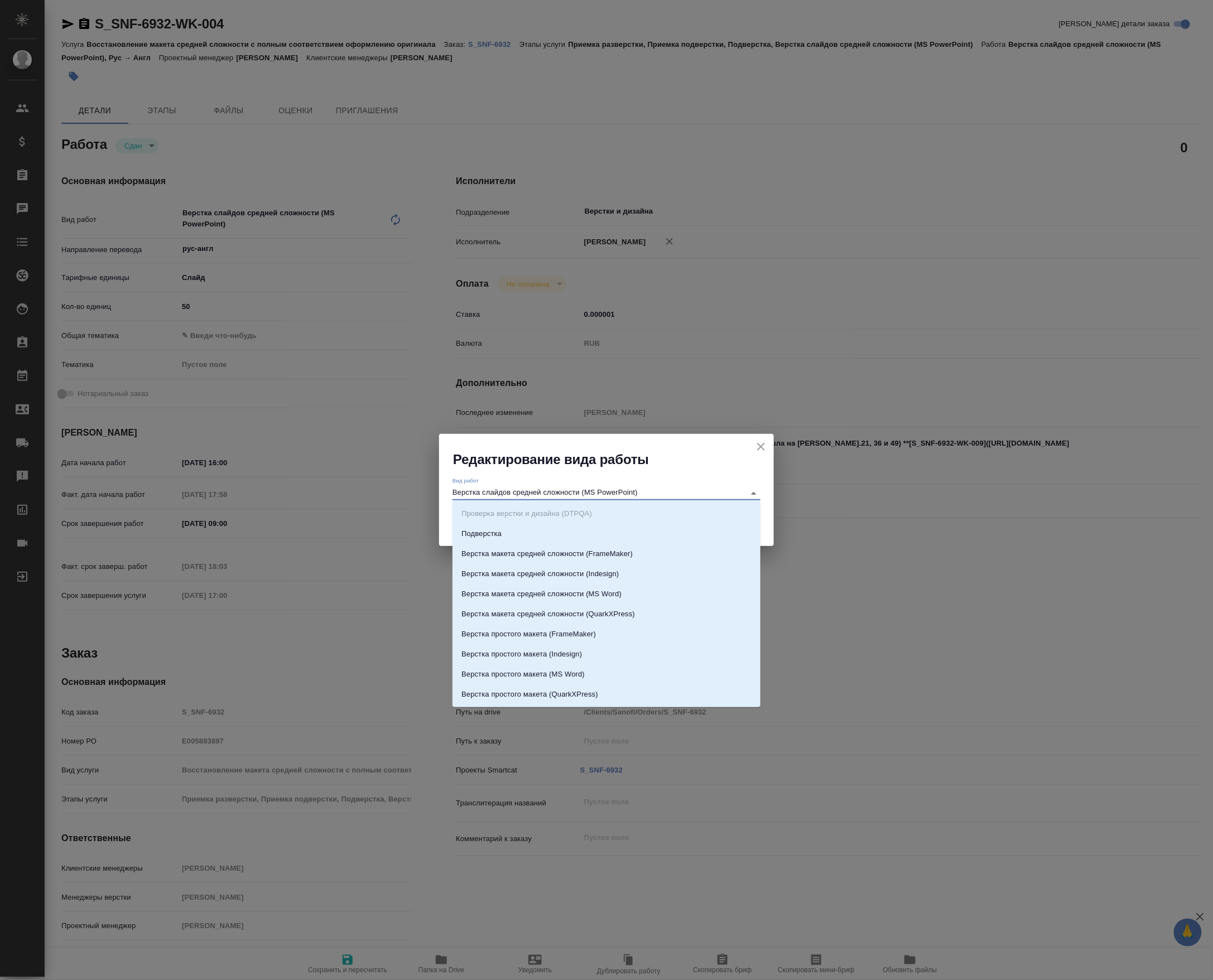
click at [481, 493] on input "Верстка слайдов средней сложности (MS PowerPoint)" at bounding box center [595, 493] width 287 height 13
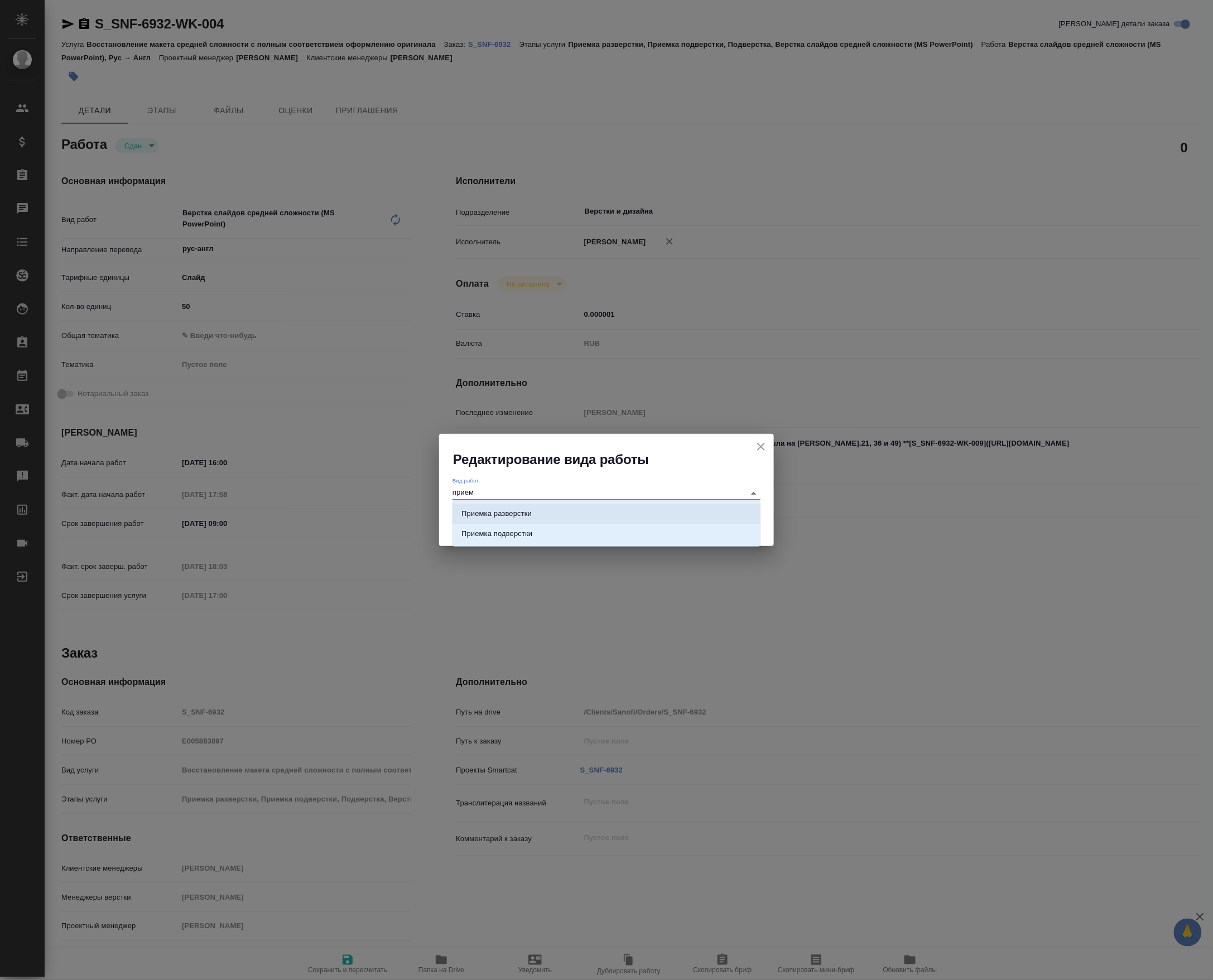
click at [532, 514] on p "Приемка разверстки" at bounding box center [496, 513] width 70 height 11
type input "Приемка разверстки"
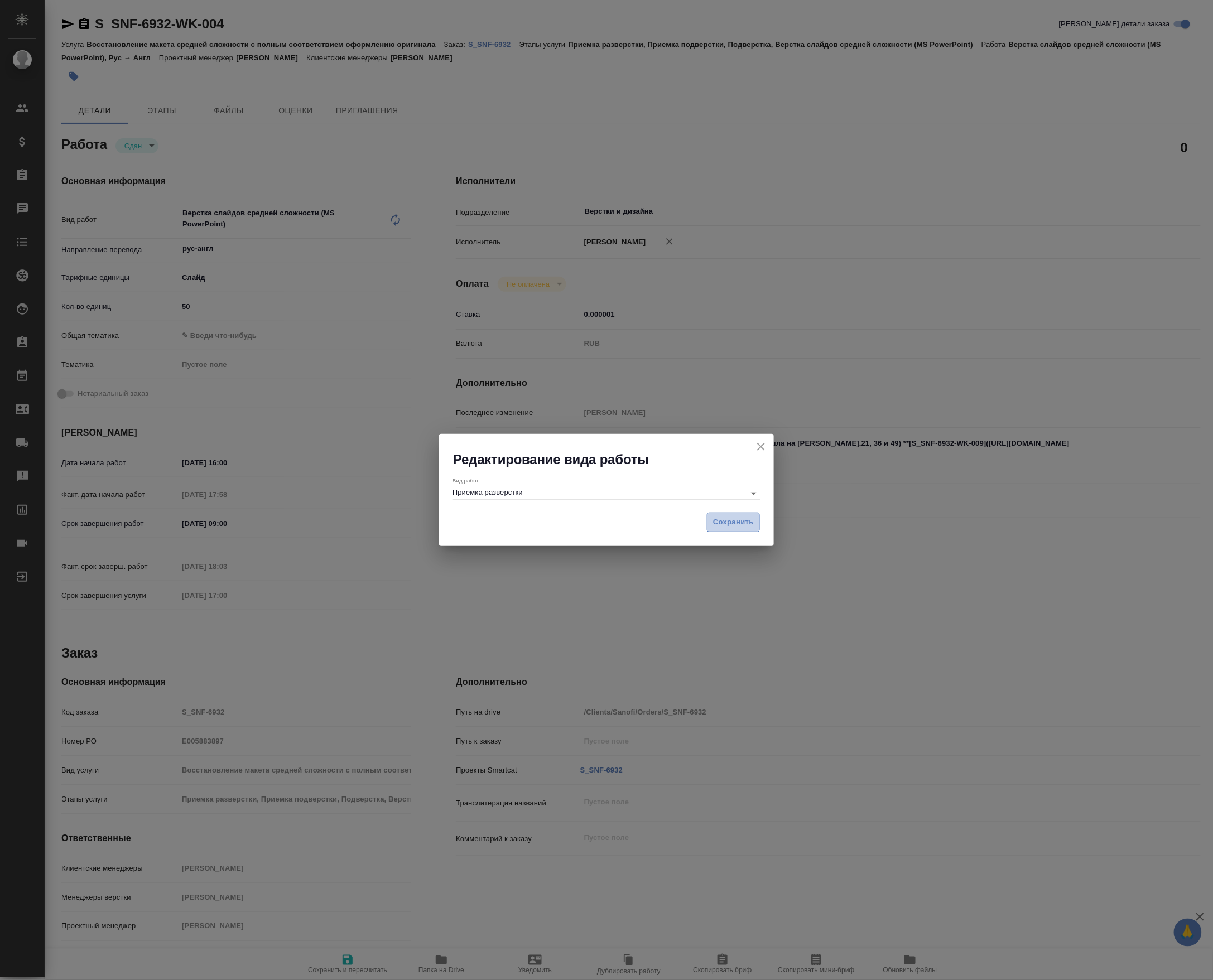
click at [754, 523] on button "Сохранить" at bounding box center [734, 522] width 53 height 20
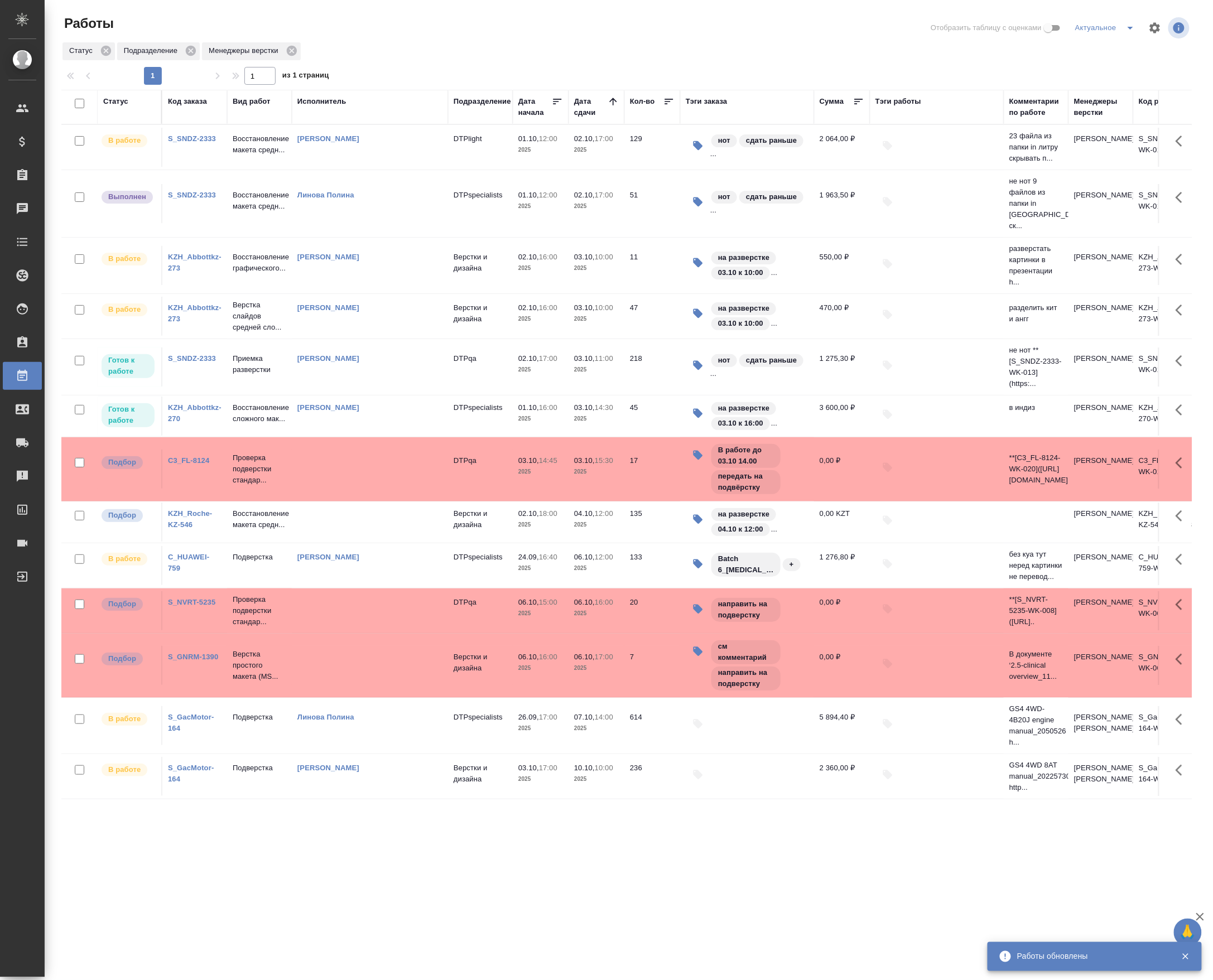
click at [475, 197] on td "DTPspecialists" at bounding box center [480, 203] width 65 height 39
click at [475, 195] on td "DTPspecialists" at bounding box center [480, 203] width 65 height 39
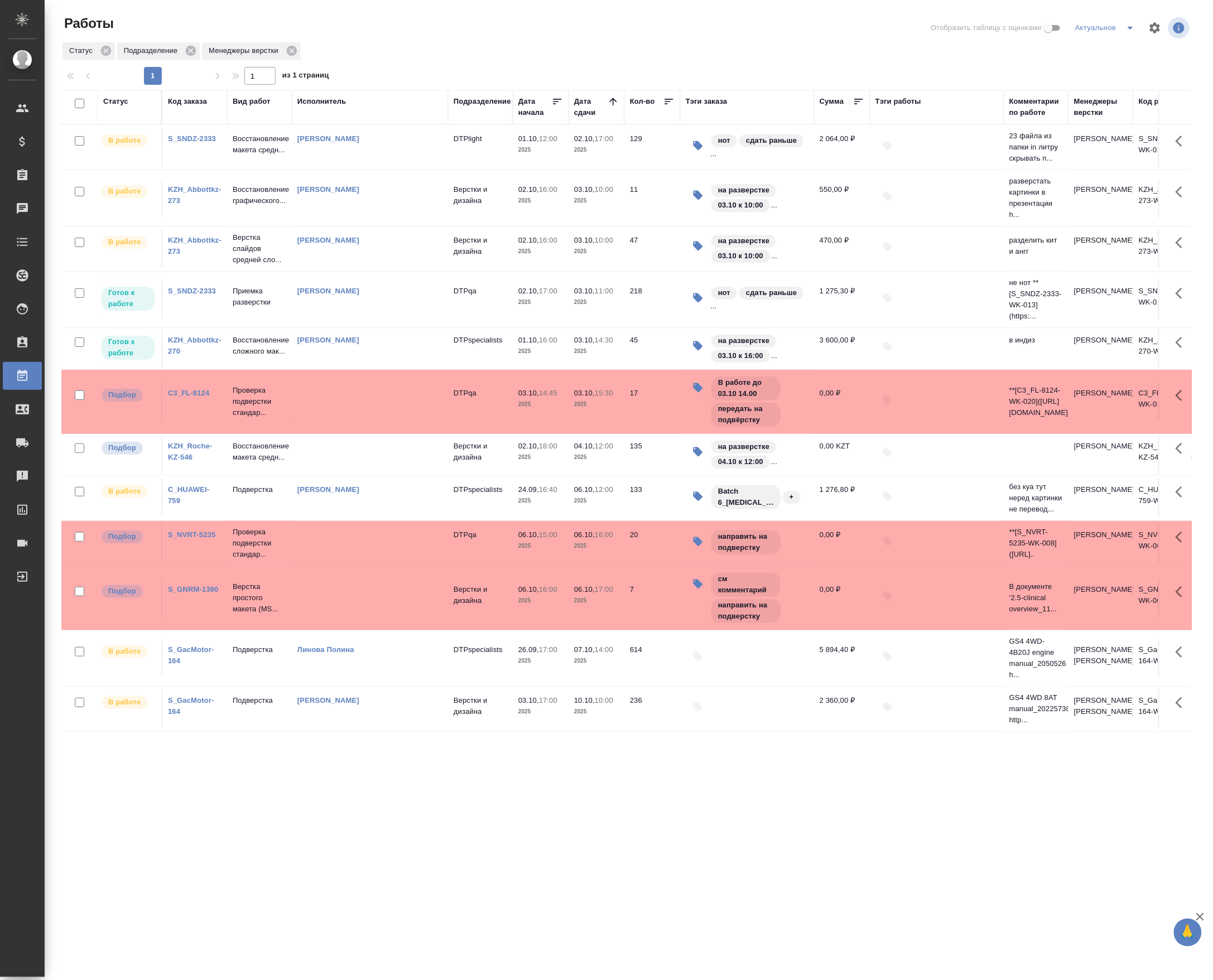
click at [479, 463] on td "Верстки и дизайна" at bounding box center [480, 454] width 65 height 39
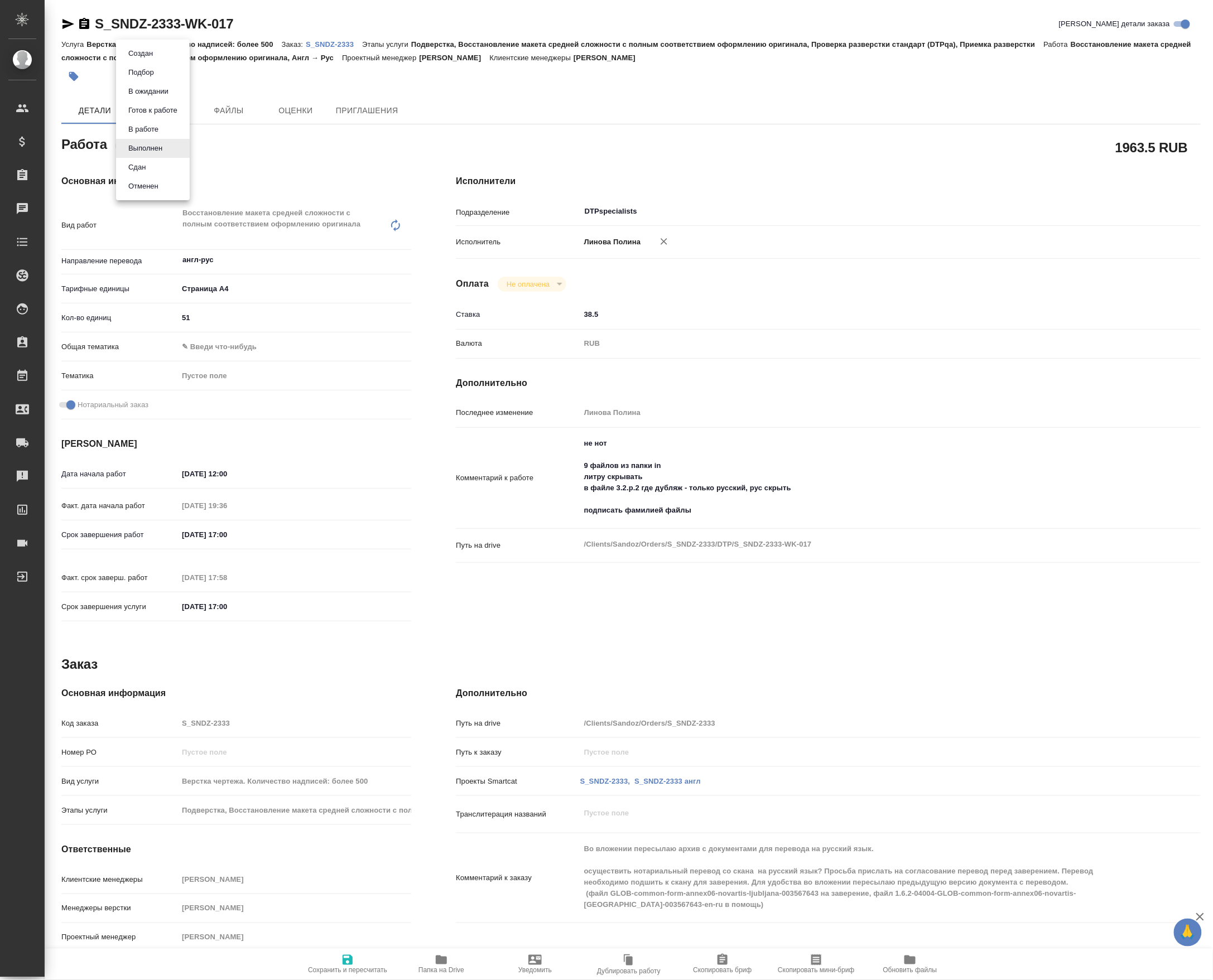
click at [141, 152] on body "🙏 .cls-1 fill:#fff; AWATERA [PERSON_NAME] Спецификации Заказы Чаты Todo Проекты…" at bounding box center [606, 490] width 1213 height 980
click at [126, 170] on button "Сдан" at bounding box center [137, 167] width 24 height 12
type textarea "x"
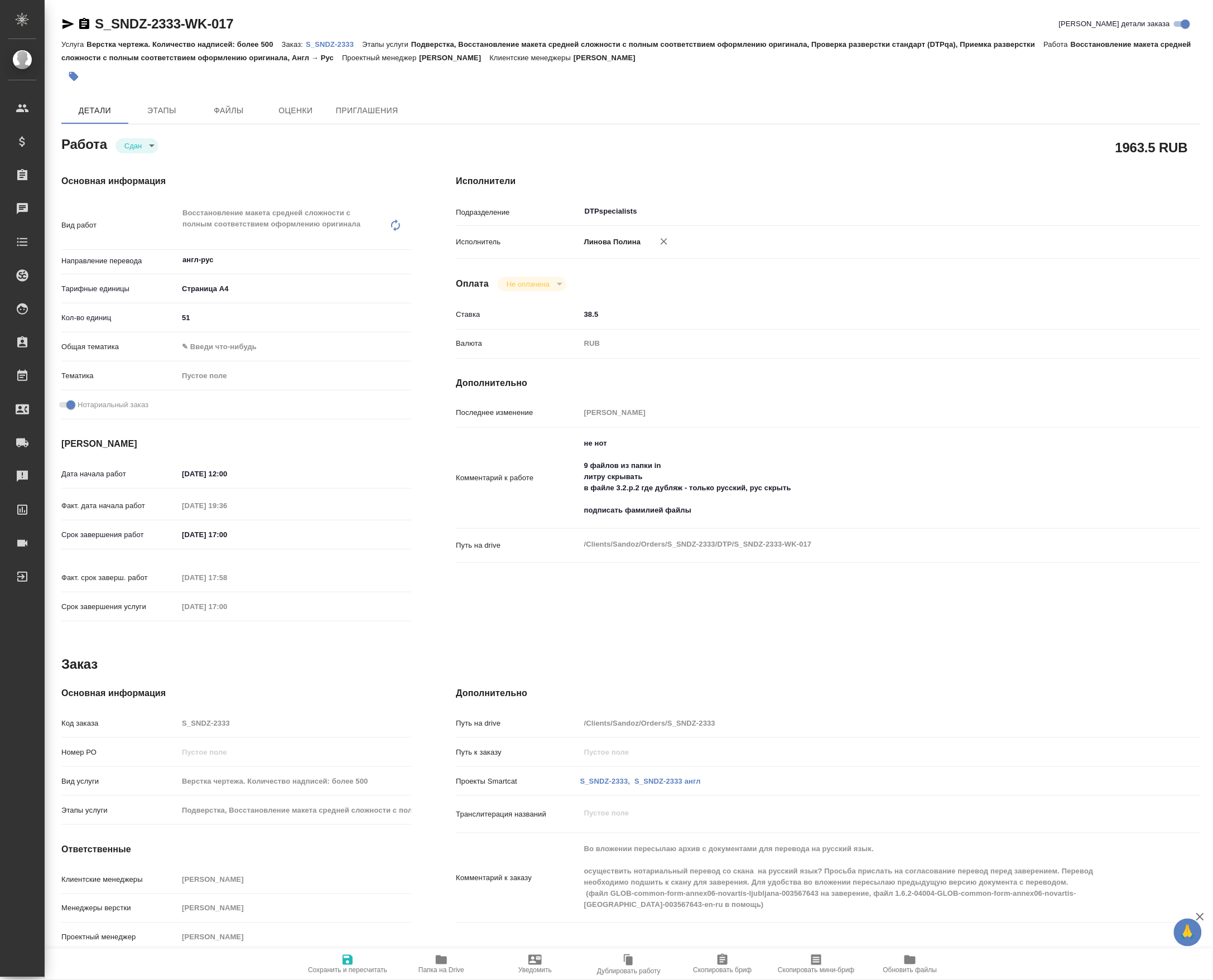
type textarea "x"
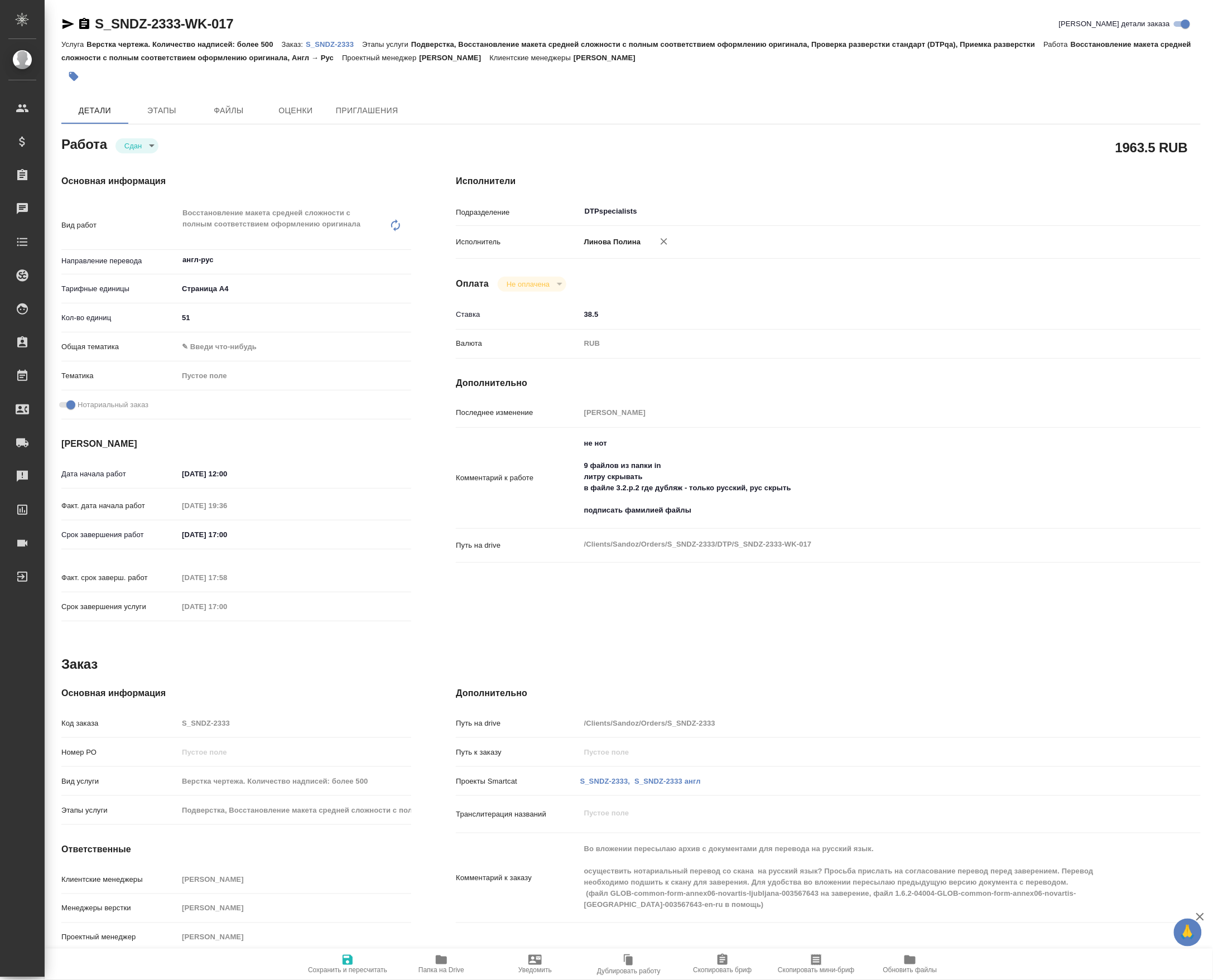
type textarea "x"
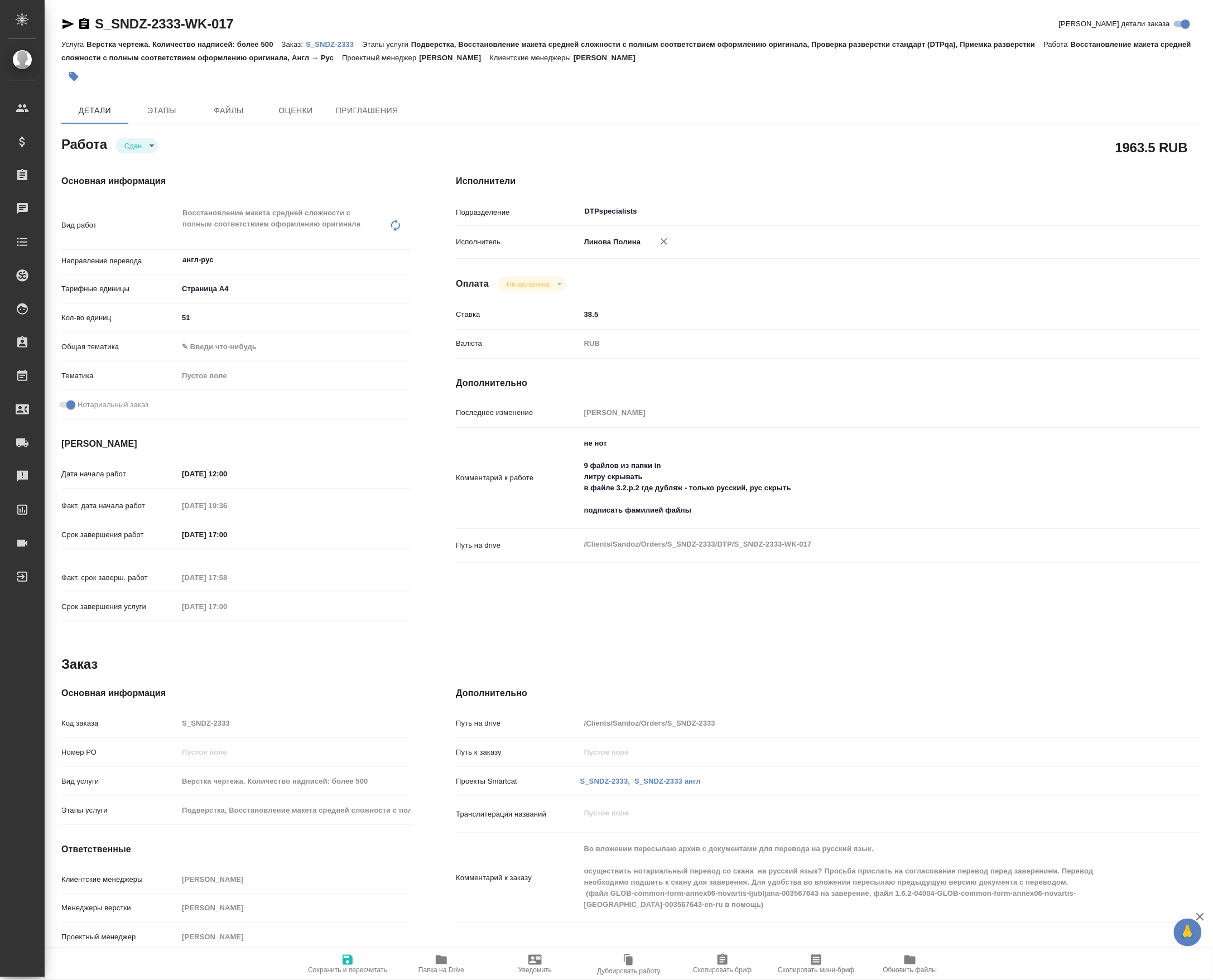
type textarea "x"
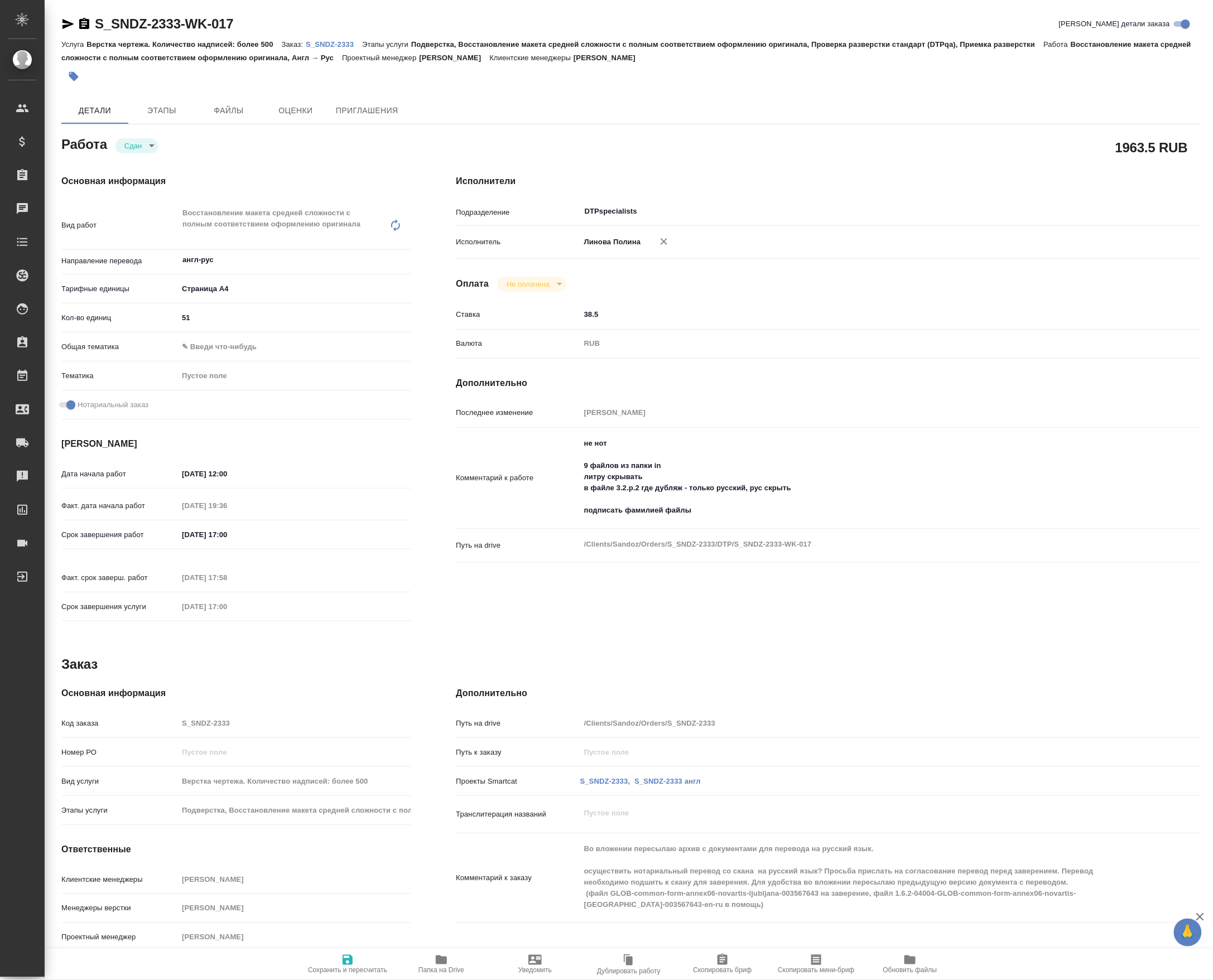
type textarea "x"
click at [230, 534] on input "[DATE] 17:00" at bounding box center [227, 534] width 98 height 16
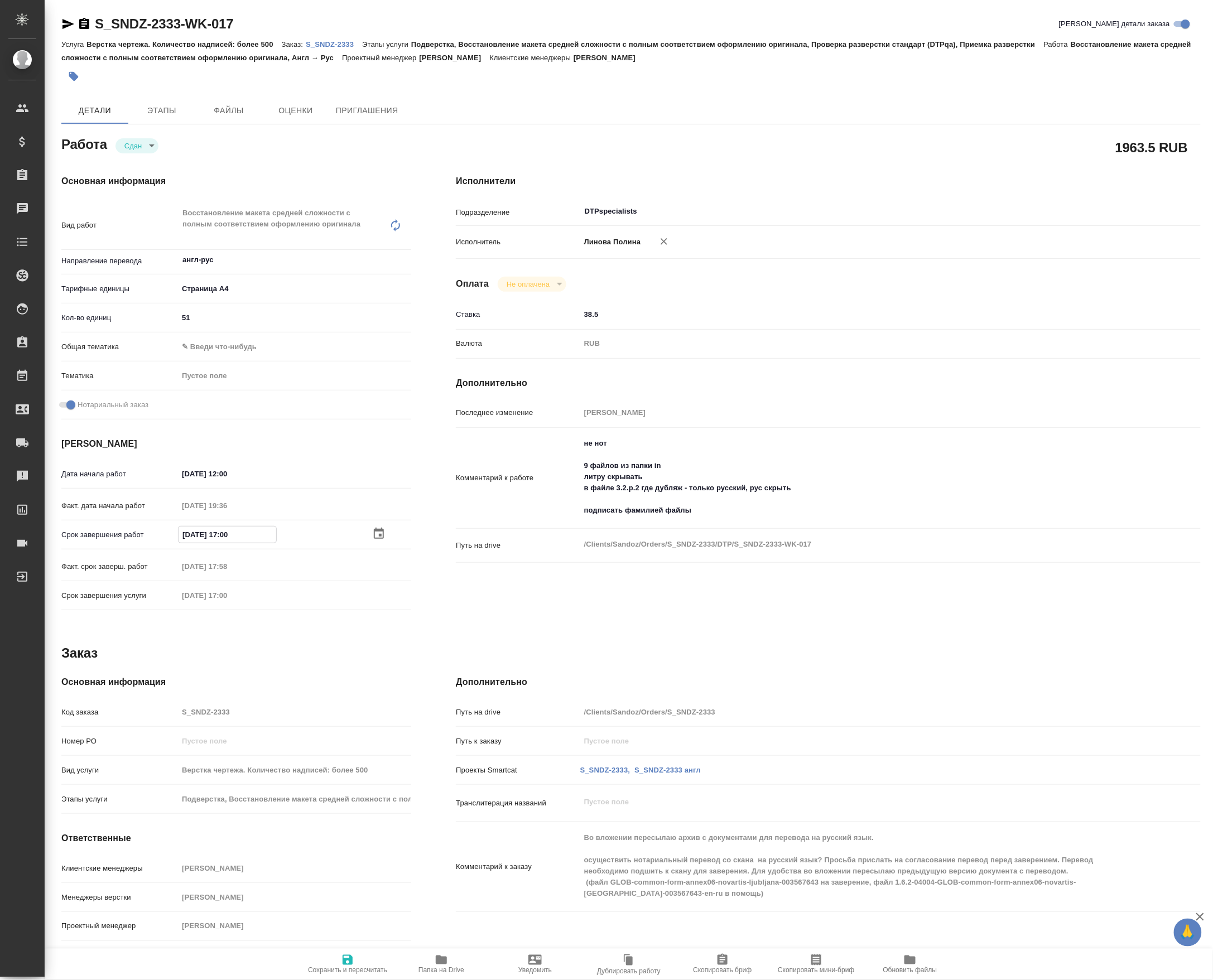
type textarea "x"
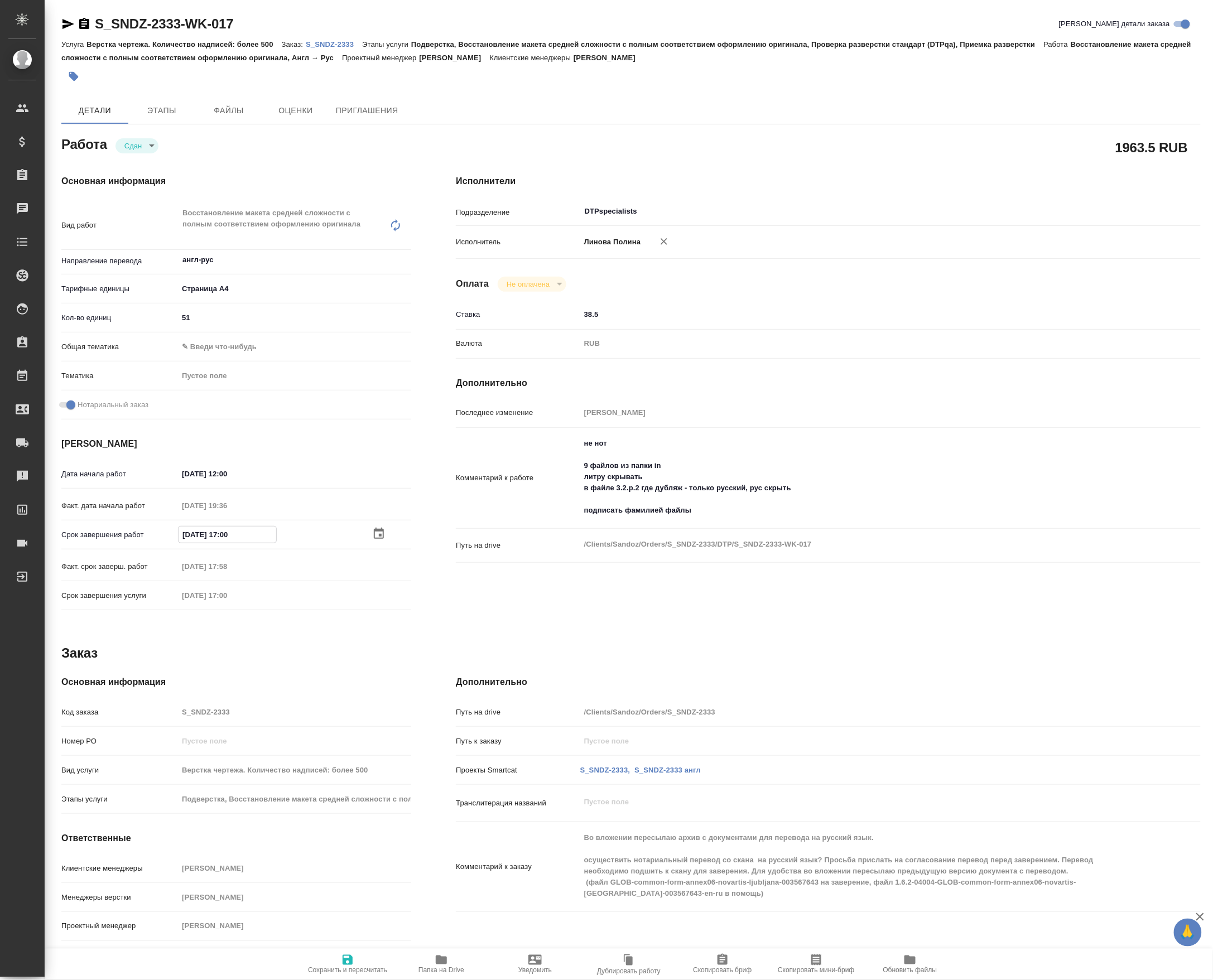
type textarea "x"
type input "02.10.2025 18:70"
type textarea "x"
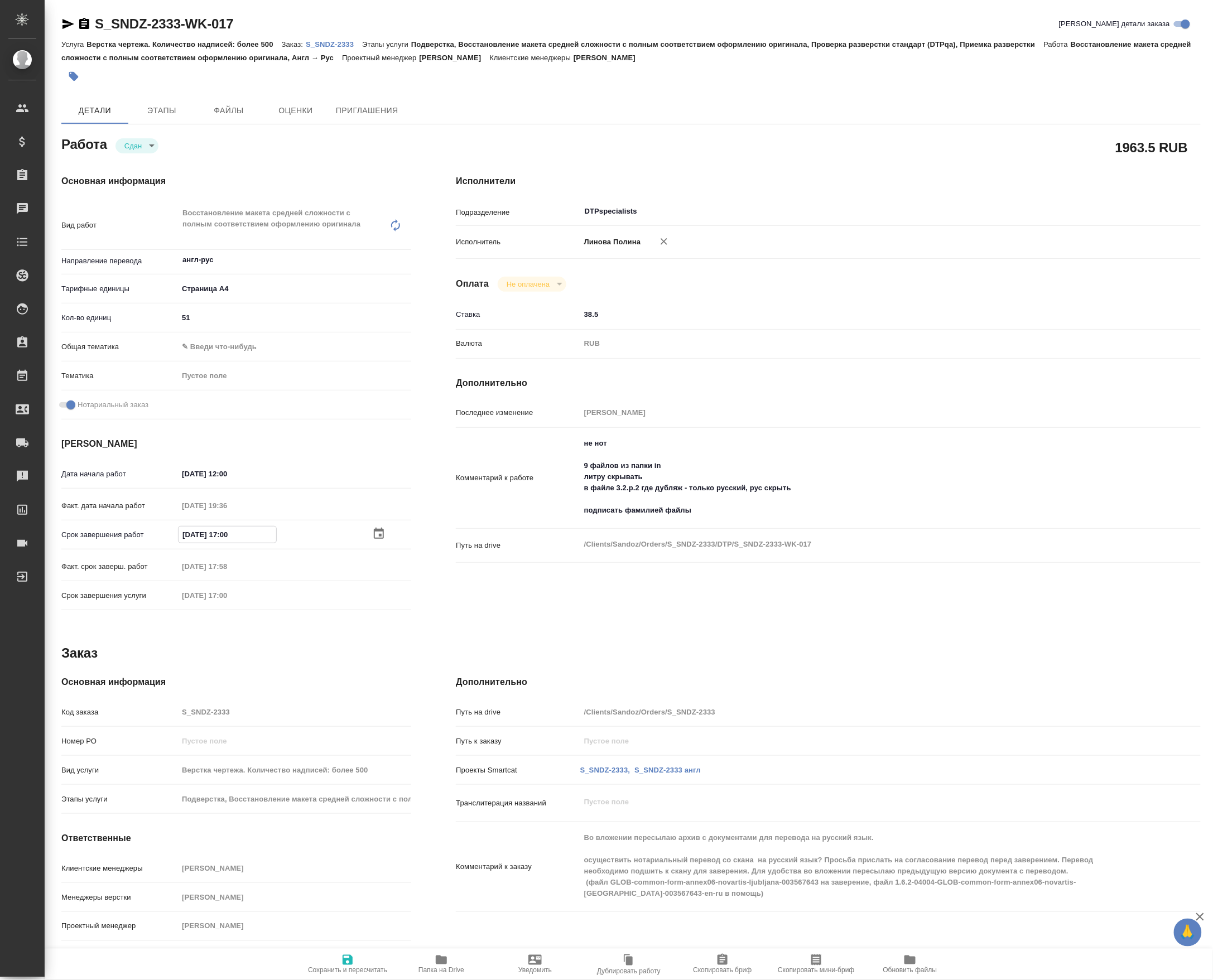
type textarea "x"
type input "02.10.2025 18:07"
type textarea "x"
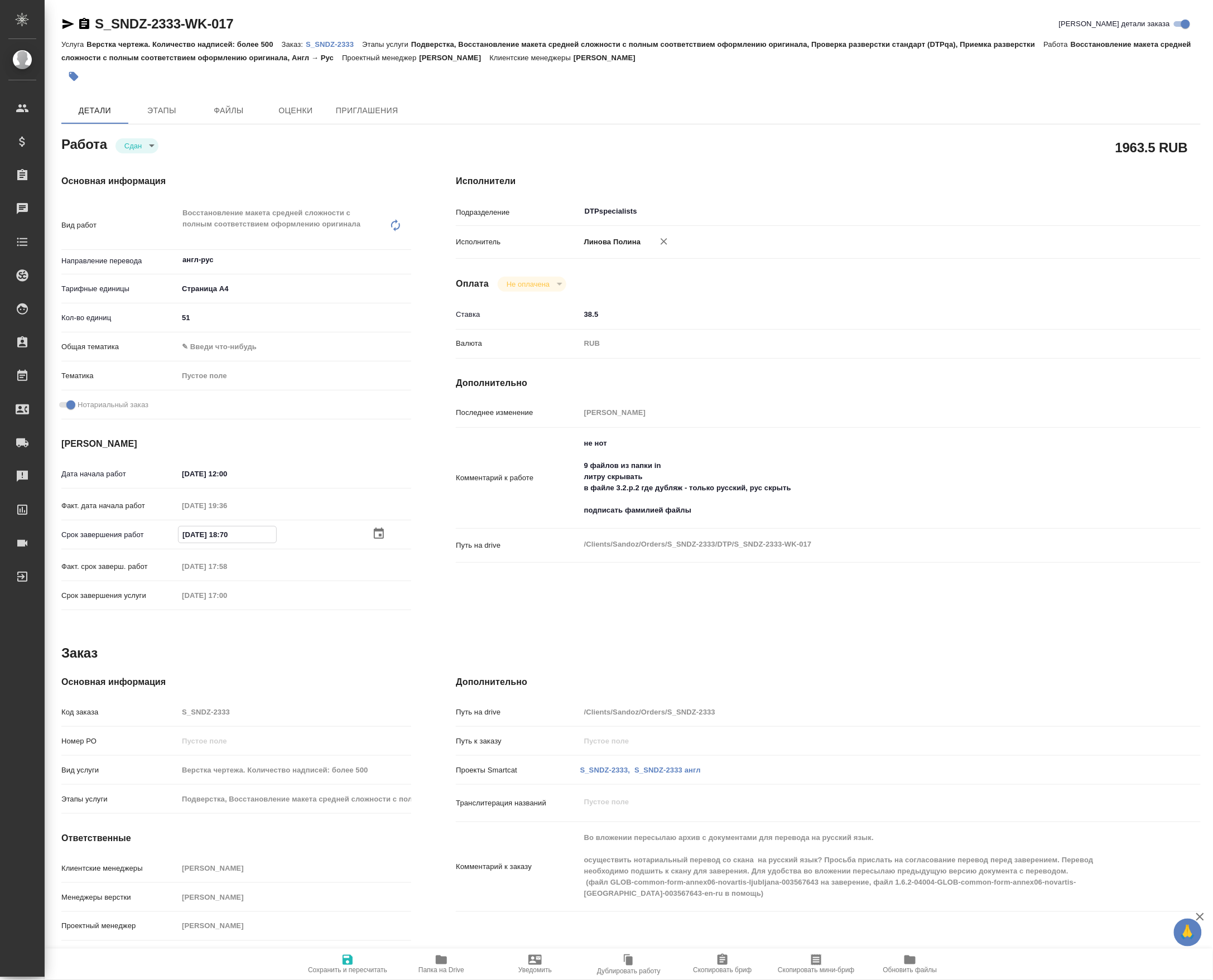
type textarea "x"
type input "02.10.2025 18:00"
type textarea "x"
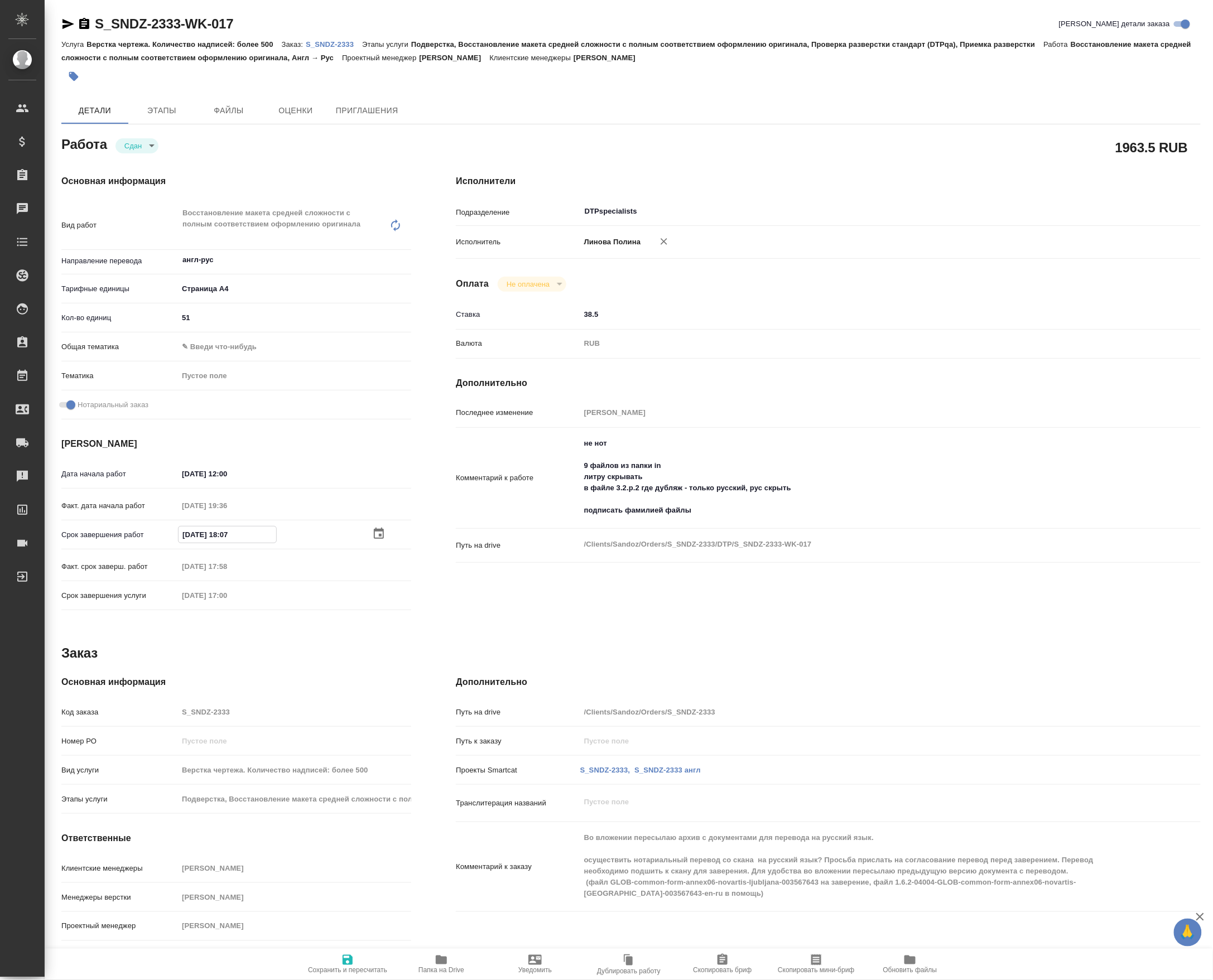
type textarea "x"
type input "02.10.2025 18:00"
click at [363, 967] on span "Сохранить и пересчитать" at bounding box center [347, 970] width 79 height 8
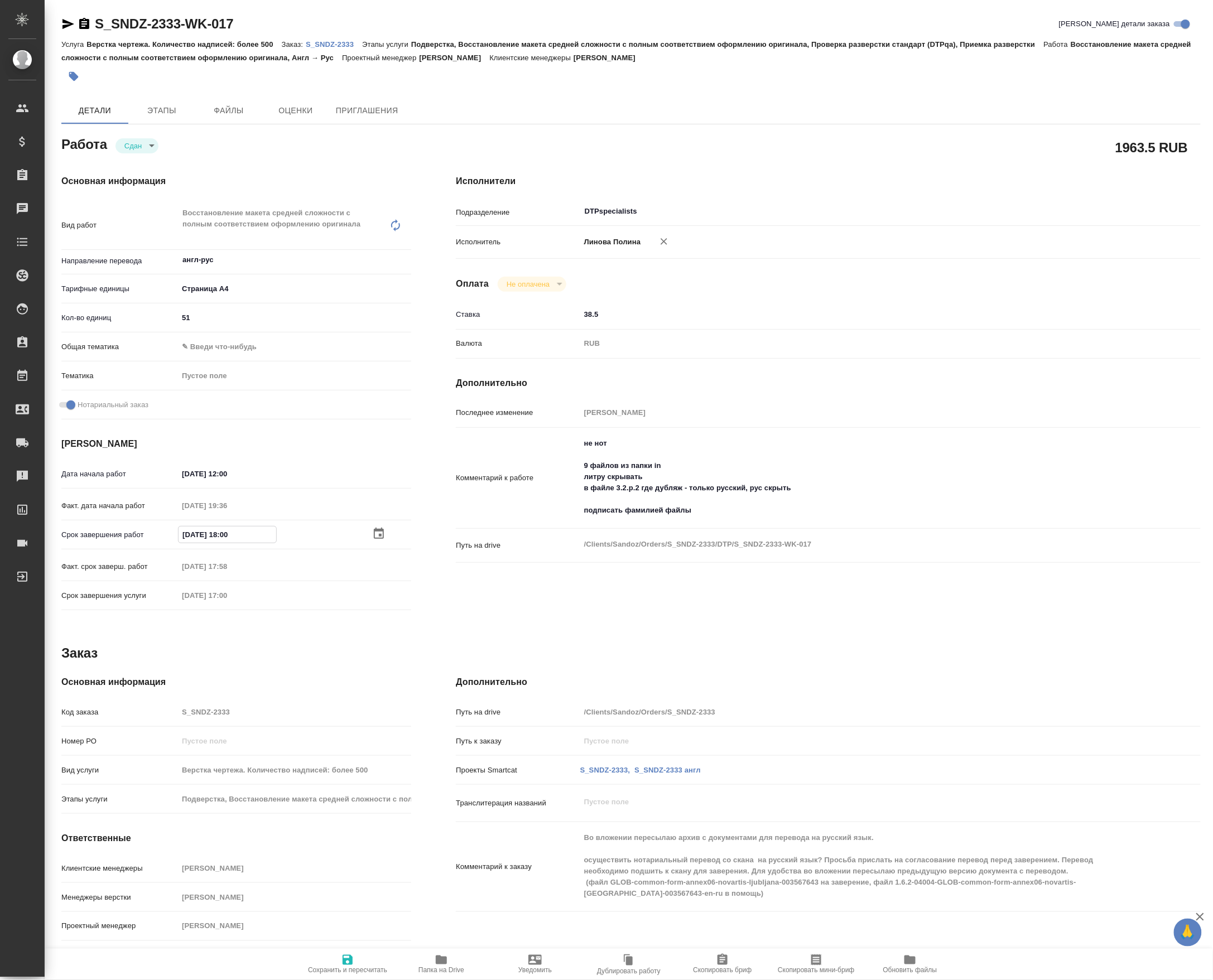
type textarea "x"
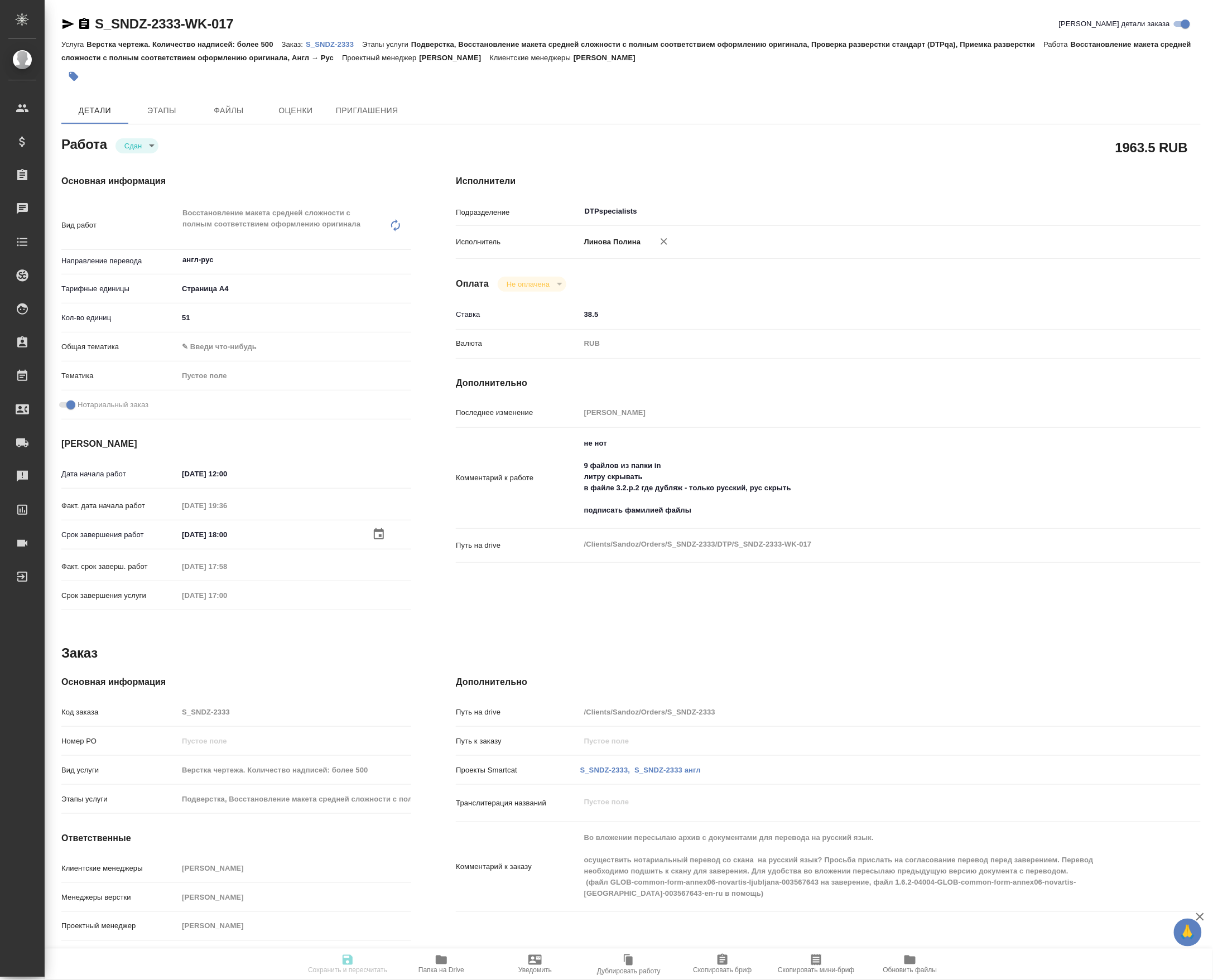
type input "closed"
type textarea "Восстановление макета средней сложности с полным соответствием оформлению ориги…"
type textarea "x"
type input "англ-рус"
type input "5f036ec4e16dec2d6b59c8ff"
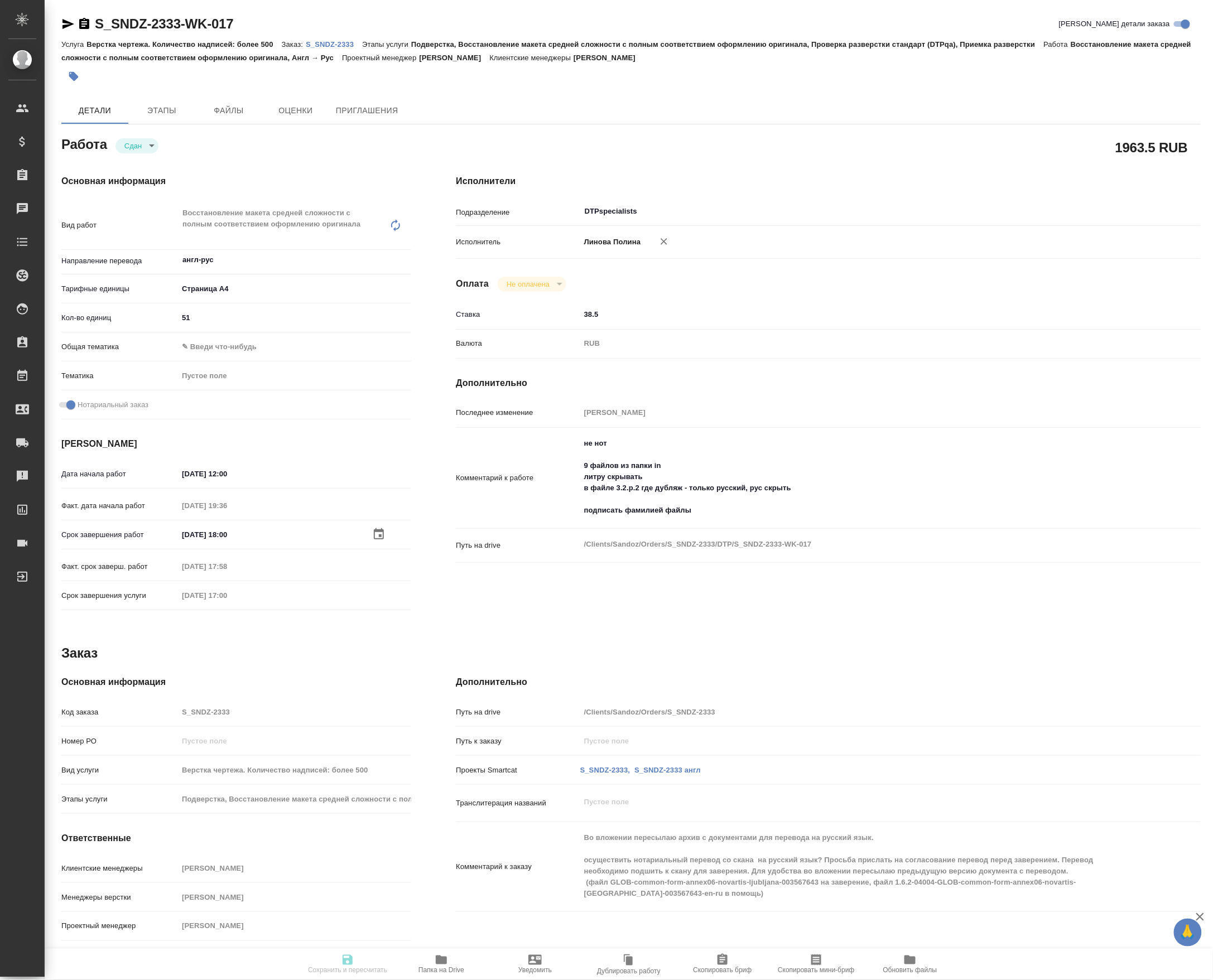
type input "51"
checkbox input "true"
type input "01.10.2025 12:00"
type input "01.10.2025 19:36"
type input "02.10.2025 18:00"
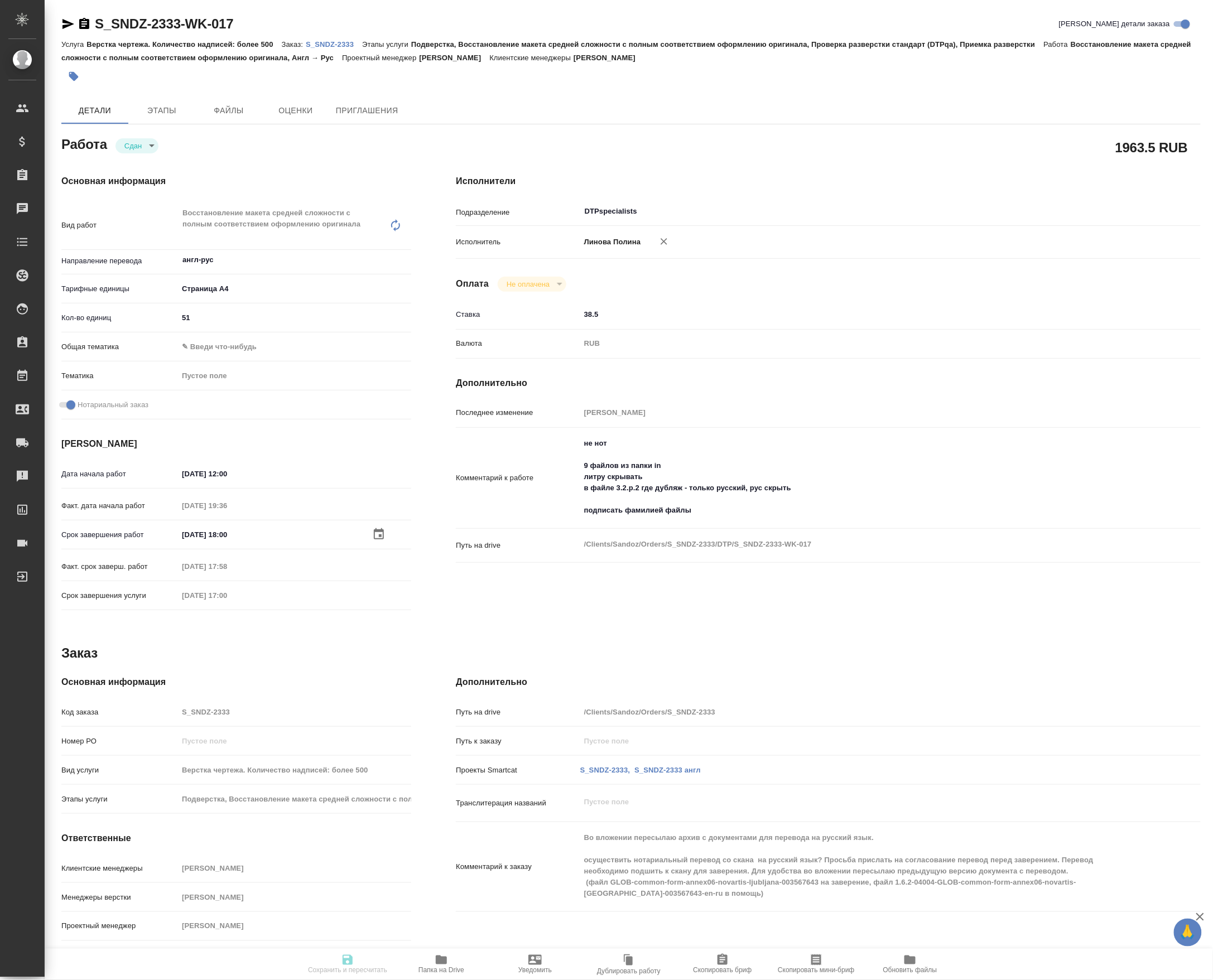
type input "02.10.2025 17:58"
type input "[DATE] 17:00"
type input "DTPspecialists"
type input "notPayed"
type input "38.5"
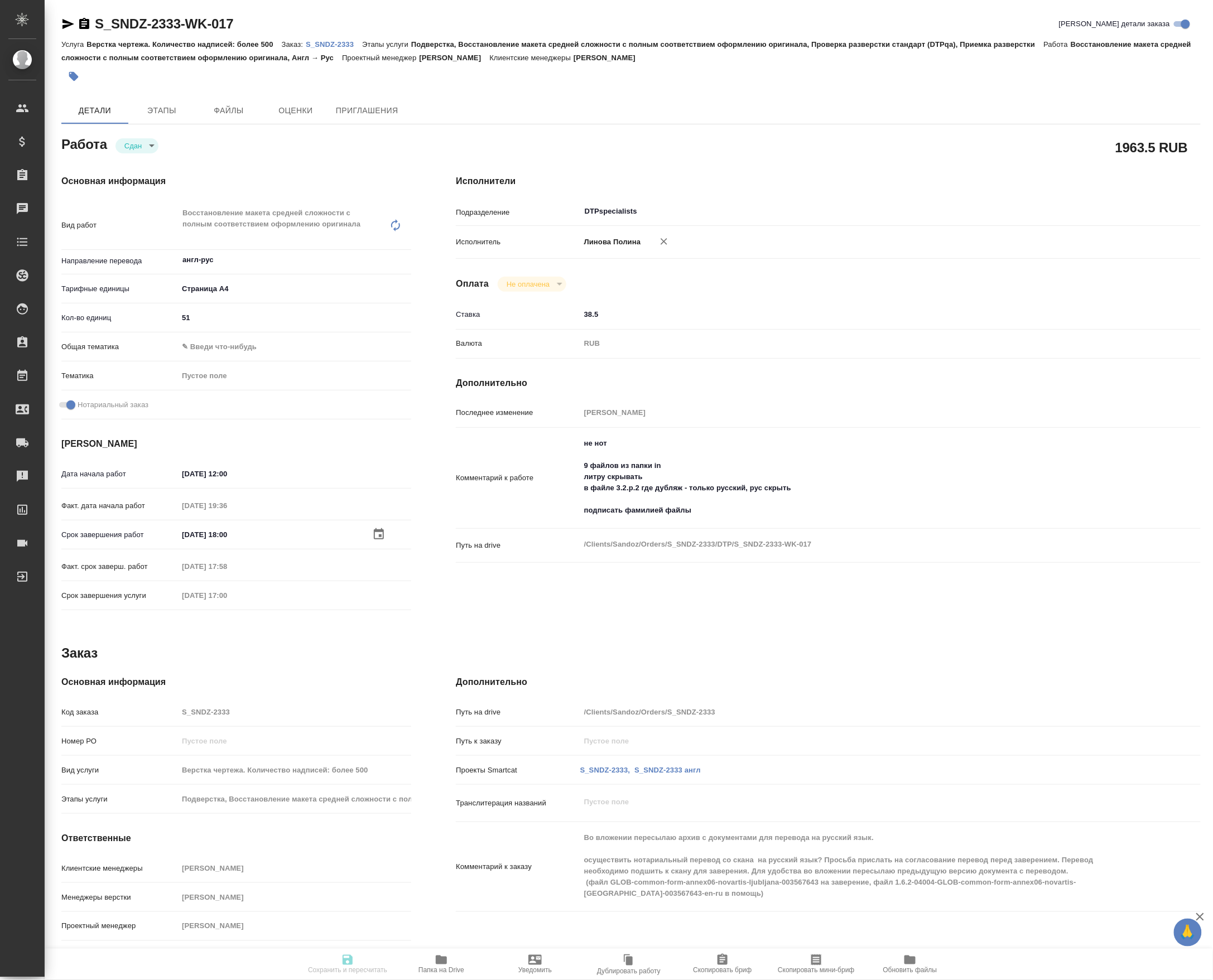
type input "RUB"
type input "[PERSON_NAME]"
type textarea "не нот 9 файлов из папки in литру скрывать в файле 3.2.p.2 где дубляж - только …"
type textarea "x"
type textarea "/Clients/Sandoz/Orders/S_SNDZ-2333/DTP/S_SNDZ-2333-WK-017"
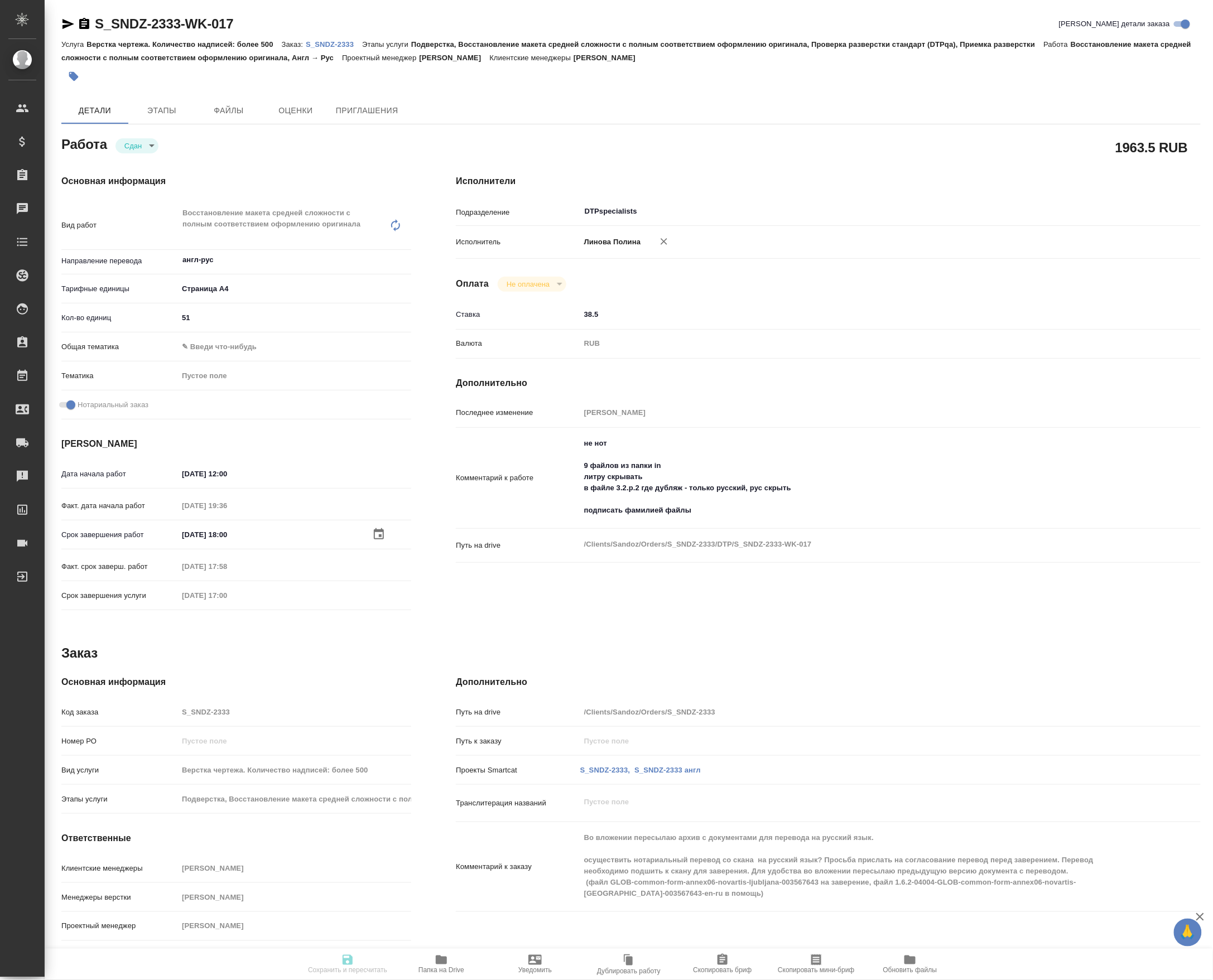
type textarea "x"
type input "S_SNDZ-2333"
type input "Верстка чертежа. Количество надписей: более 500"
type input "Подверстка, Восстановление макета средней сложности с полным соответствием офор…"
type input "[PERSON_NAME]"
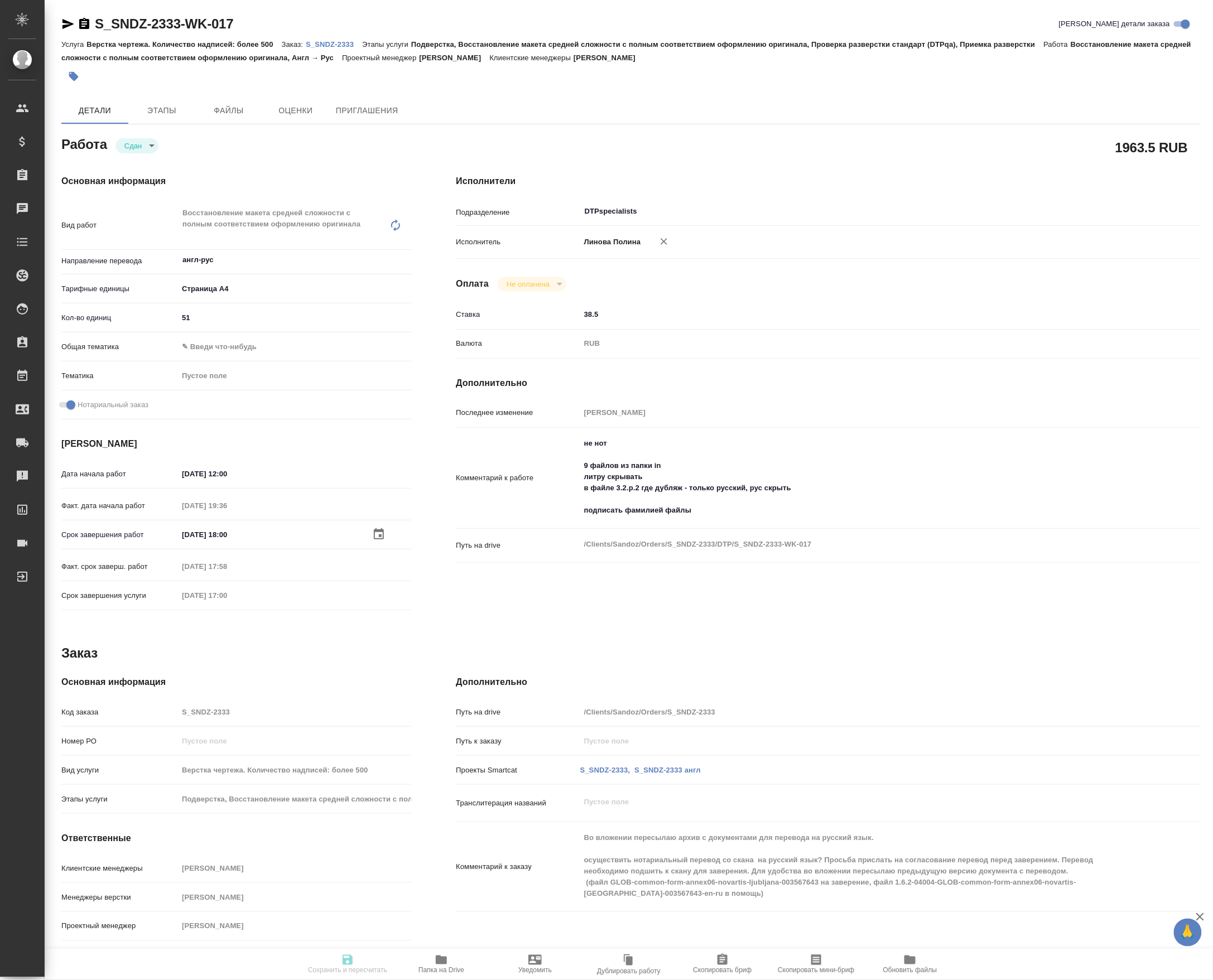
type input "[PERSON_NAME]"
type input "/Clients/Sandoz/Orders/S_SNDZ-2333"
type textarea "x"
type textarea "Во вложении пересылаю архив с документами для перевода на русский язык. осущест…"
type textarea "x"
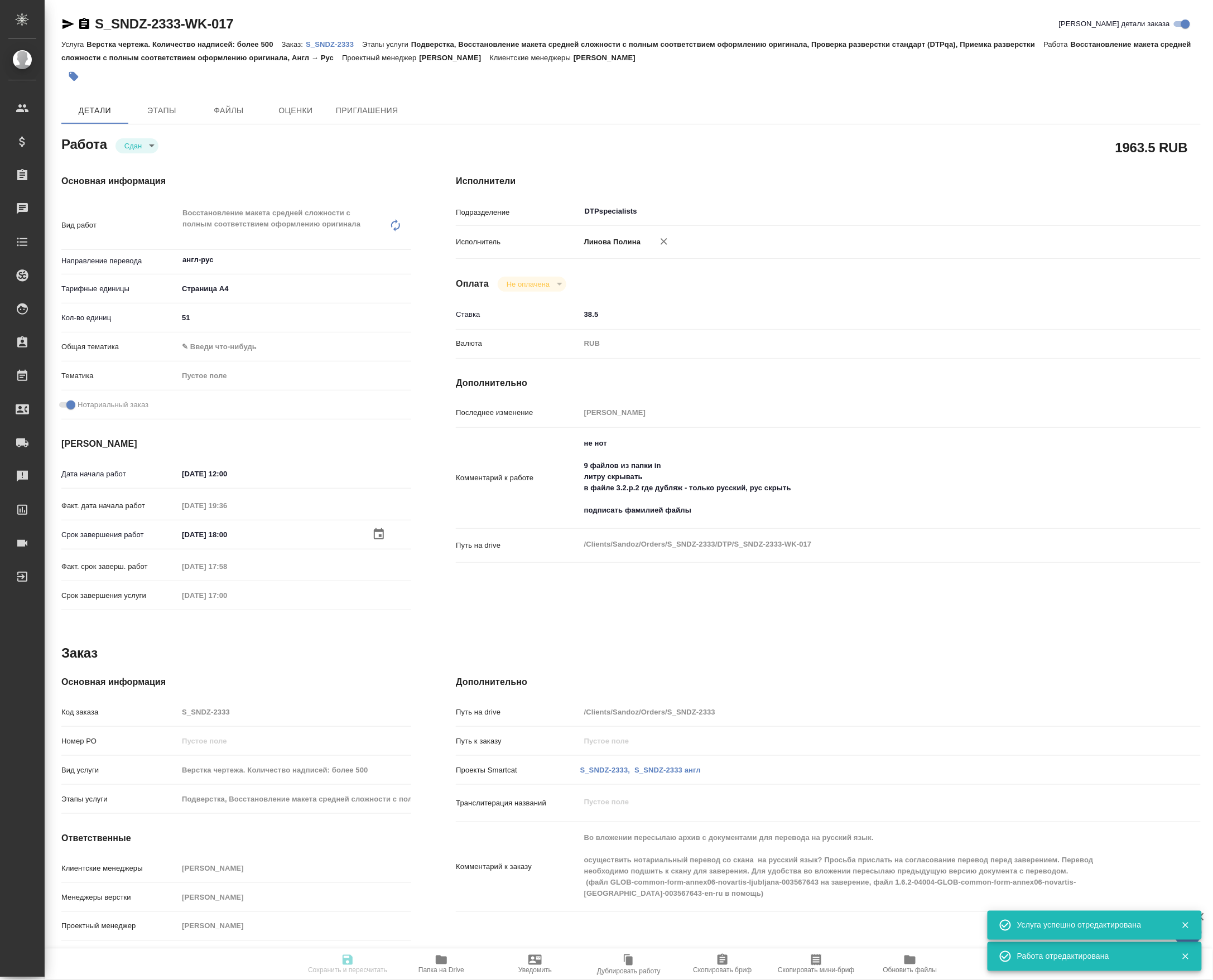
type textarea "x"
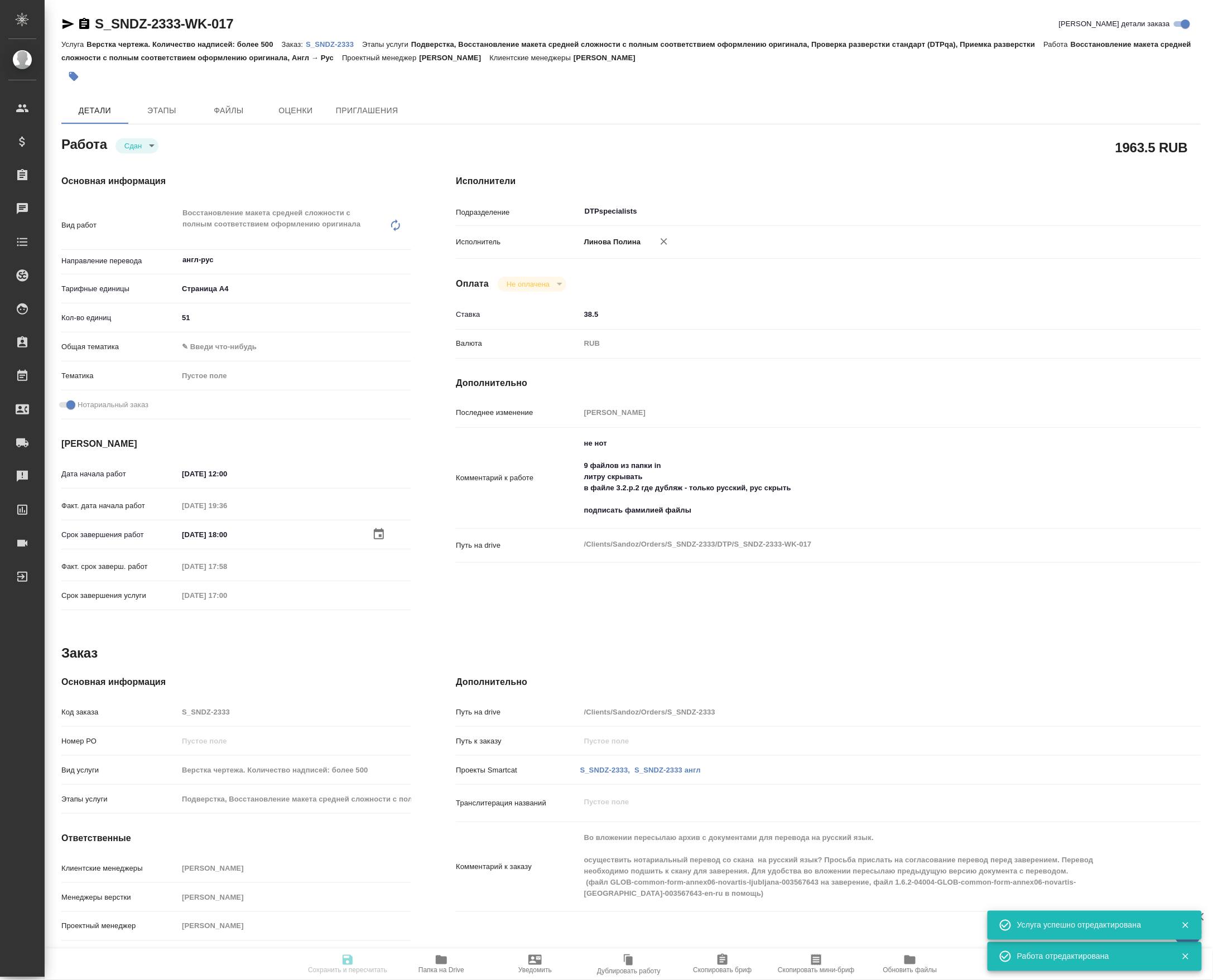
type textarea "x"
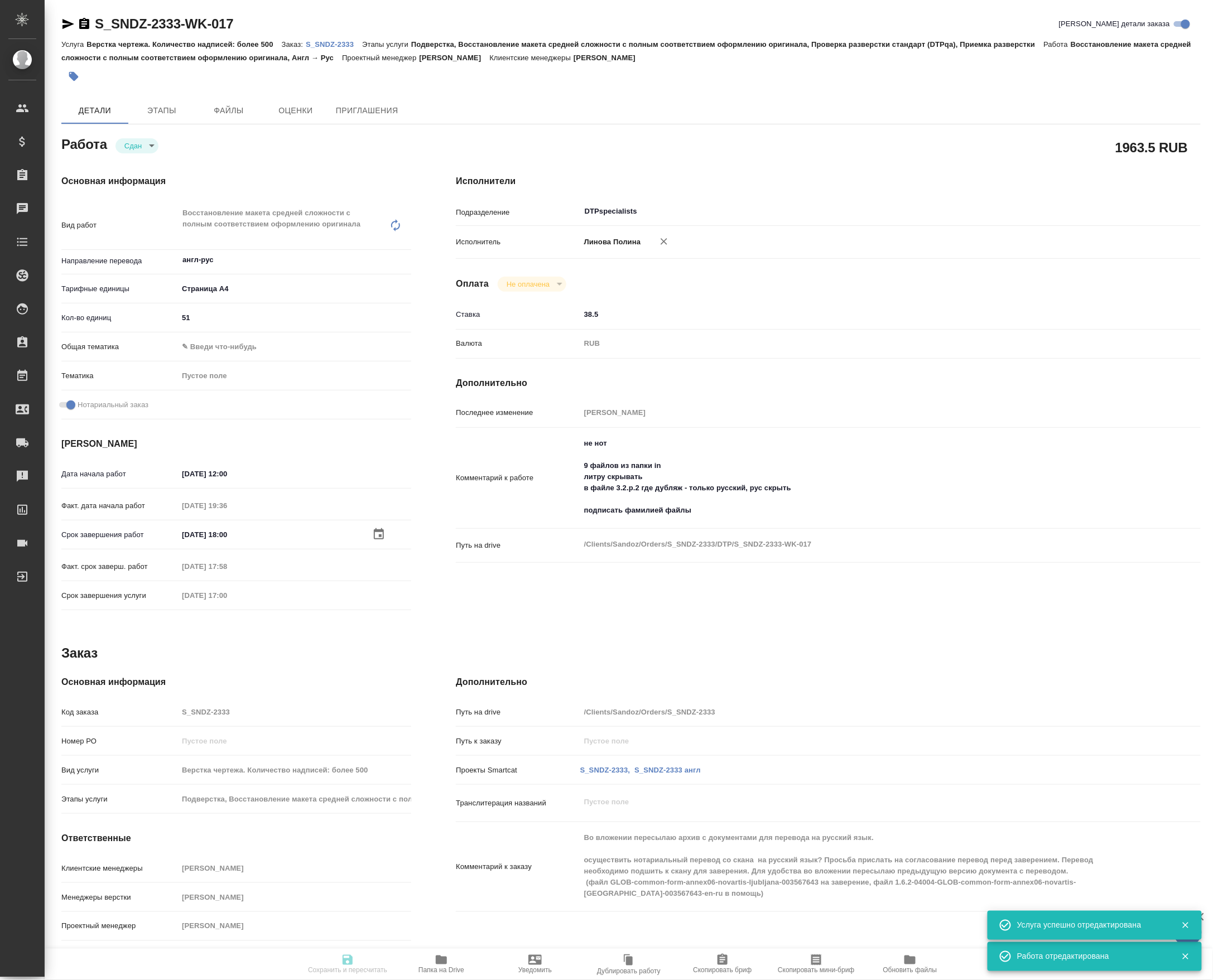
type textarea "x"
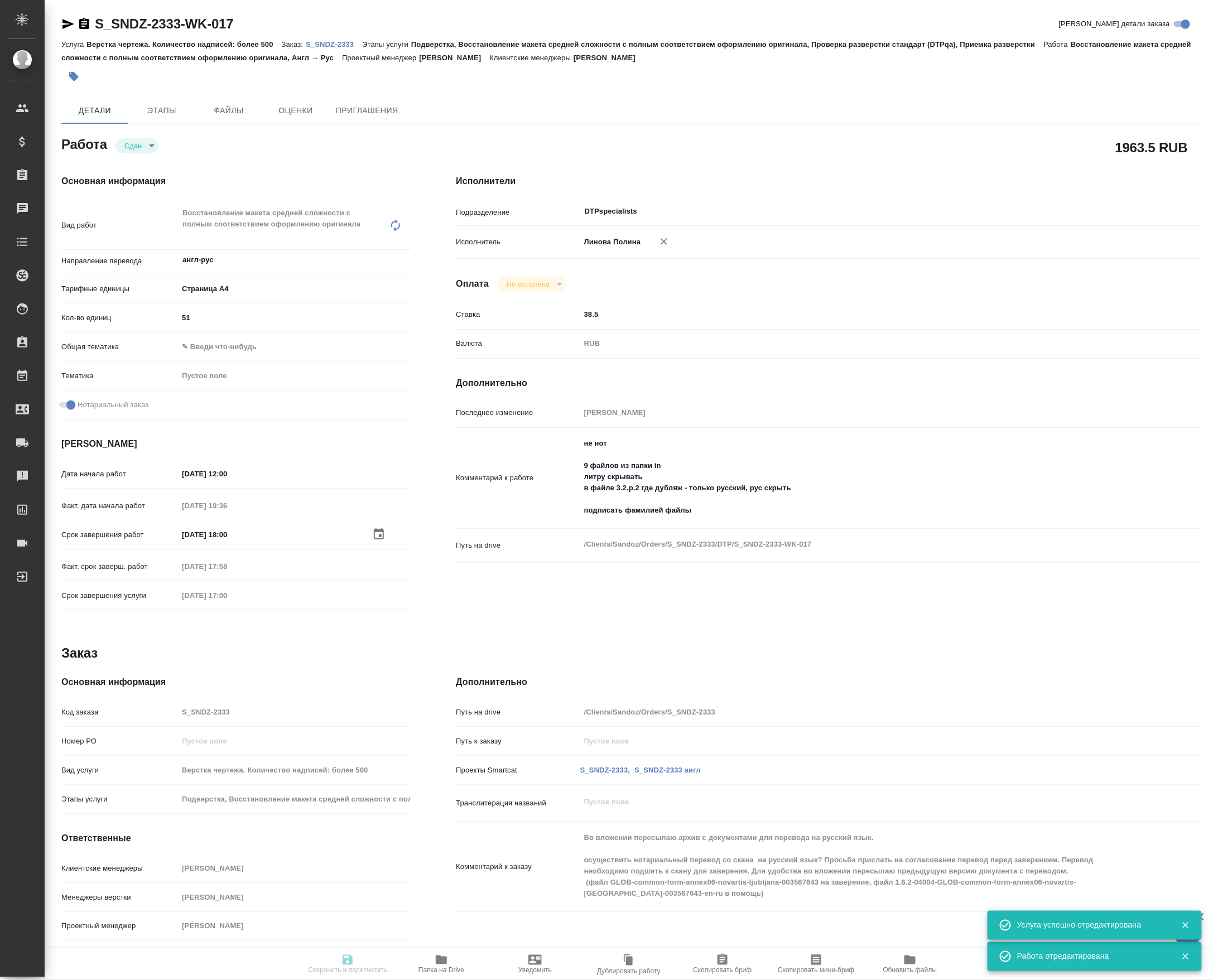
type input "closed"
type textarea "Восстановление макета средней сложности с полным соответствием оформлению ориги…"
type textarea "x"
type input "англ-рус"
type input "5f036ec4e16dec2d6b59c8ff"
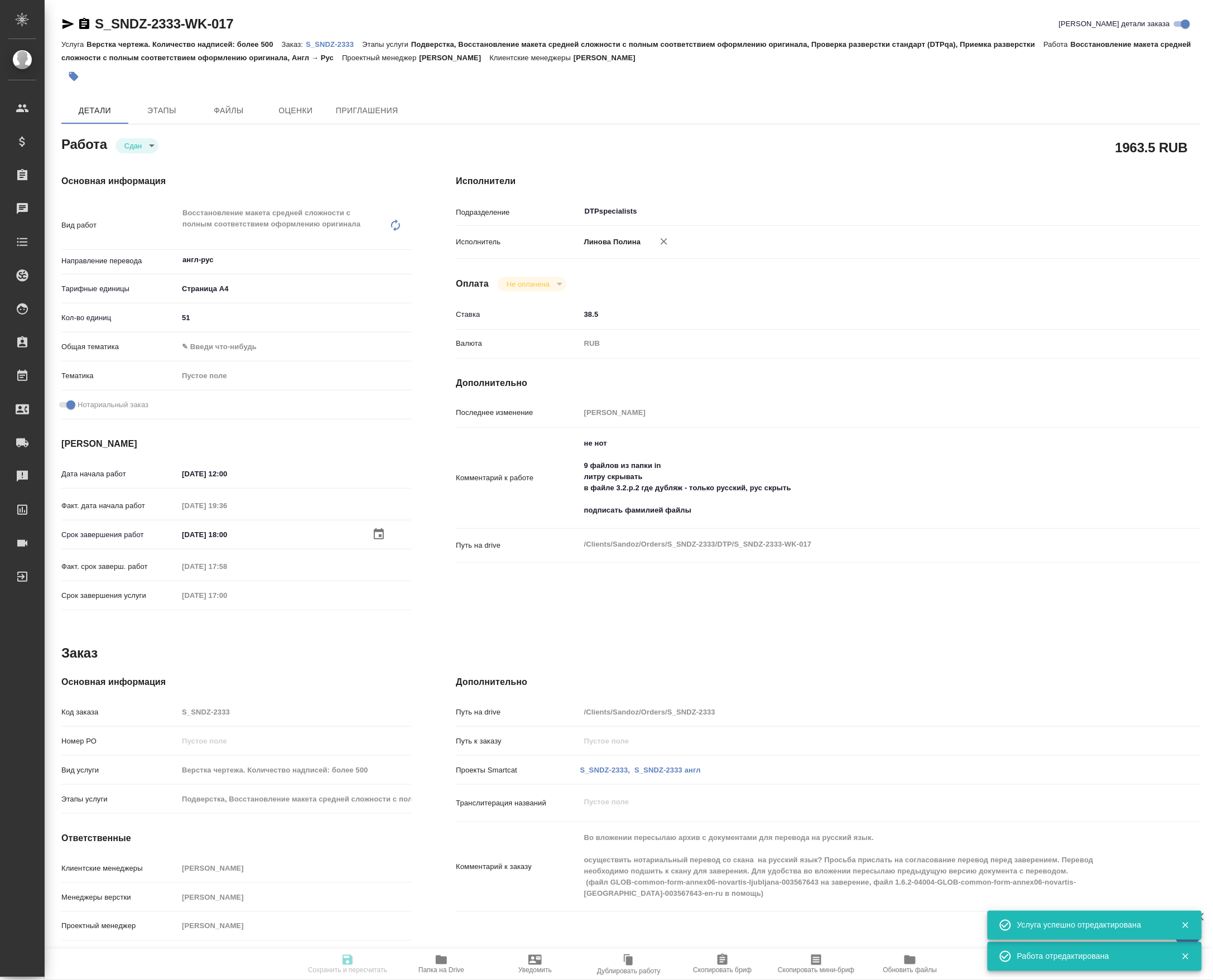
type input "51"
checkbox input "true"
type input "01.10.2025 12:00"
type input "01.10.2025 19:36"
type input "02.10.2025 18:00"
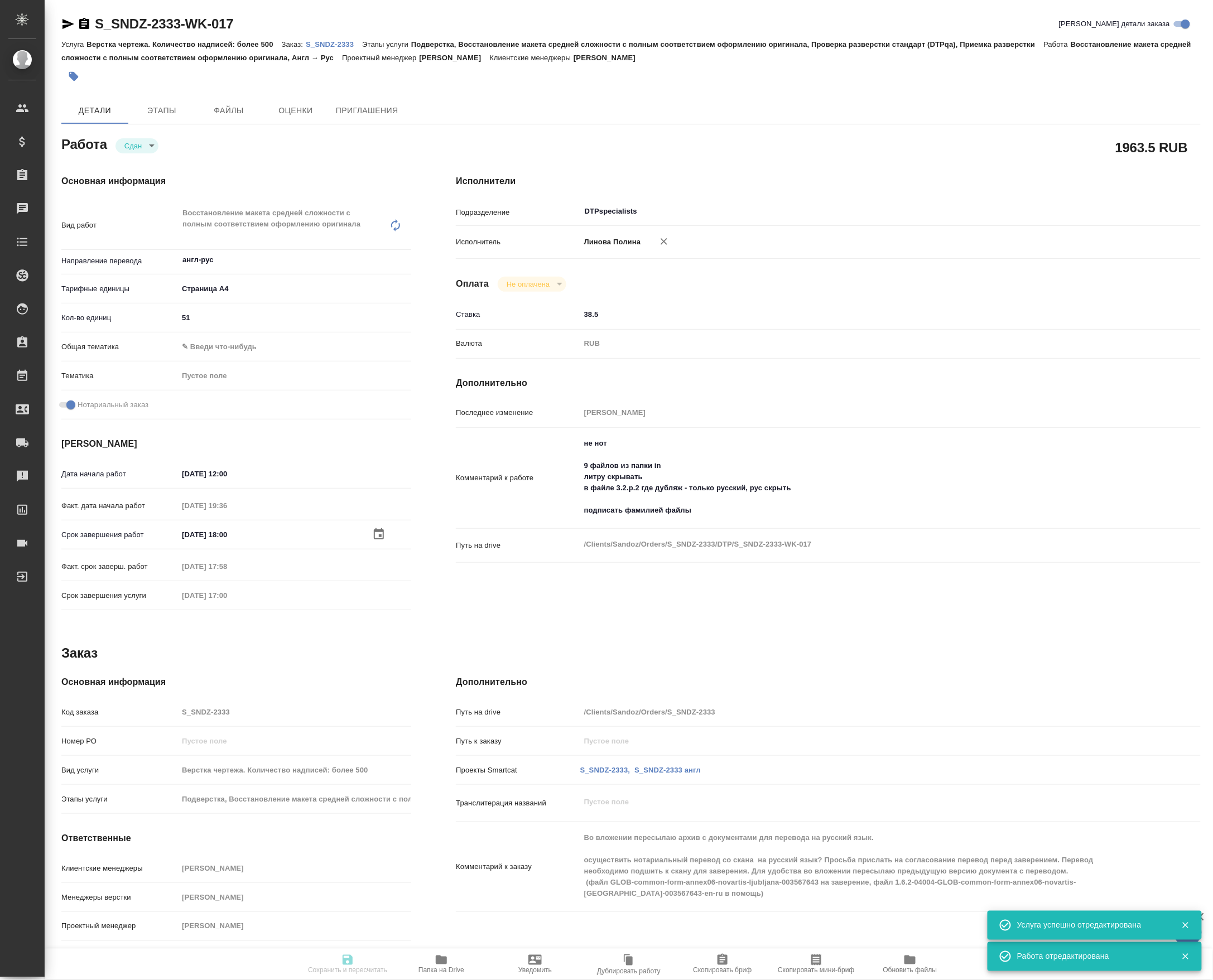
type input "02.10.2025 17:58"
type input "[DATE] 17:00"
type input "DTPspecialists"
type input "notPayed"
type input "38.5"
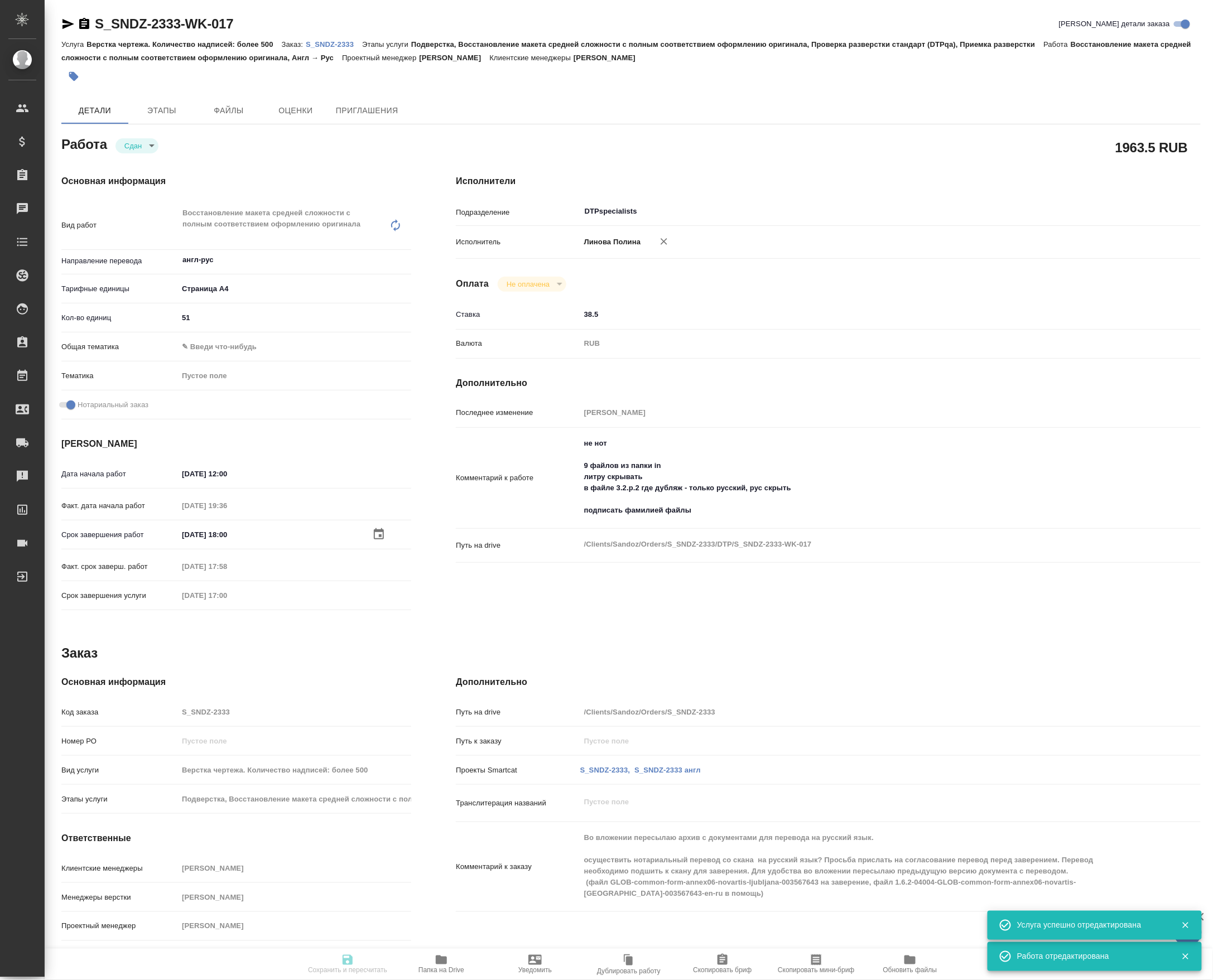
type input "RUB"
type input "[PERSON_NAME]"
type textarea "не нот 9 файлов из папки in литру скрывать в файле 3.2.p.2 где дубляж - только …"
type textarea "x"
type textarea "/Clients/Sandoz/Orders/S_SNDZ-2333/DTP/S_SNDZ-2333-WK-017"
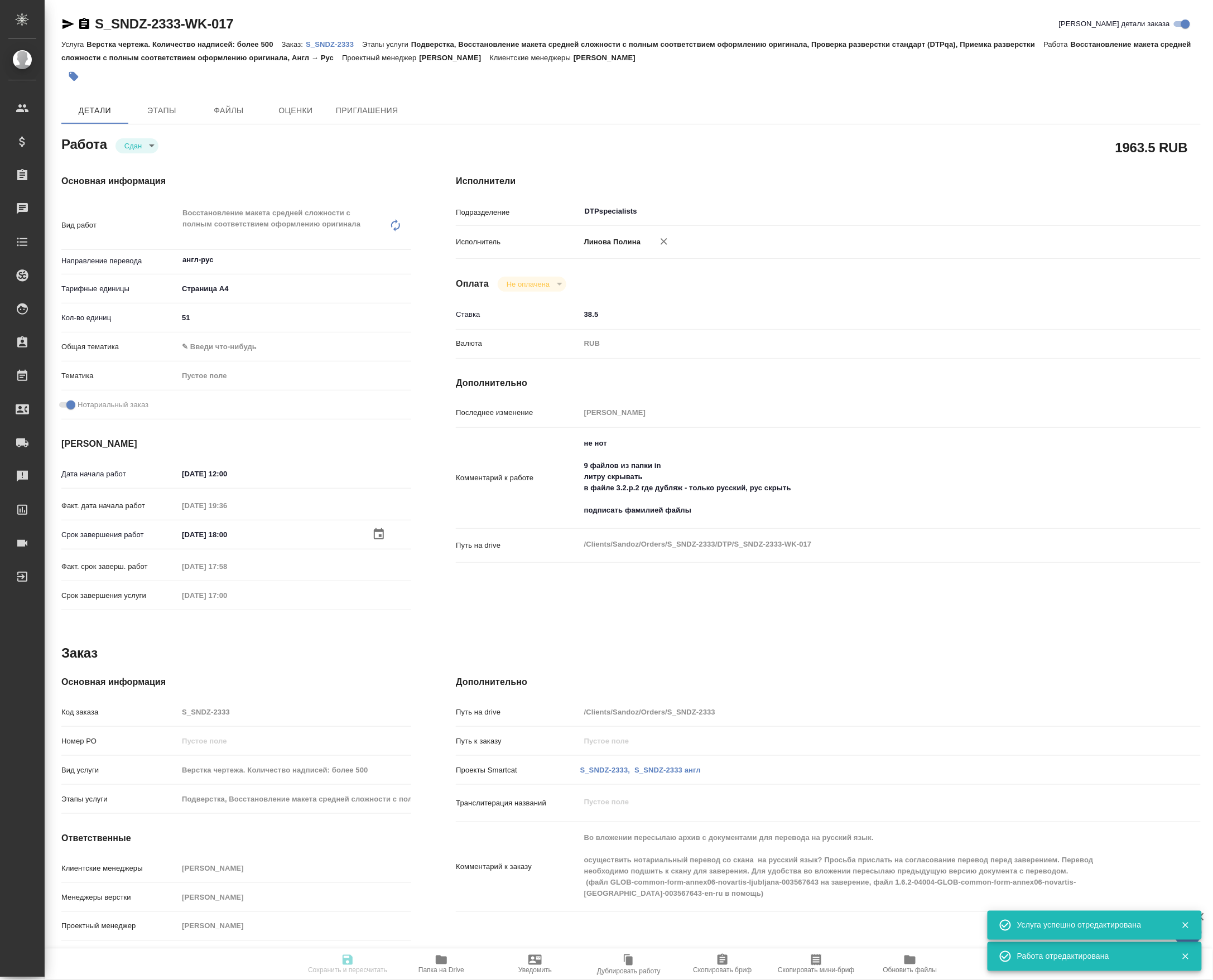
type textarea "x"
type input "S_SNDZ-2333"
type input "Верстка чертежа. Количество надписей: более 500"
type input "Подверстка, Восстановление макета средней сложности с полным соответствием офор…"
type input "[PERSON_NAME]"
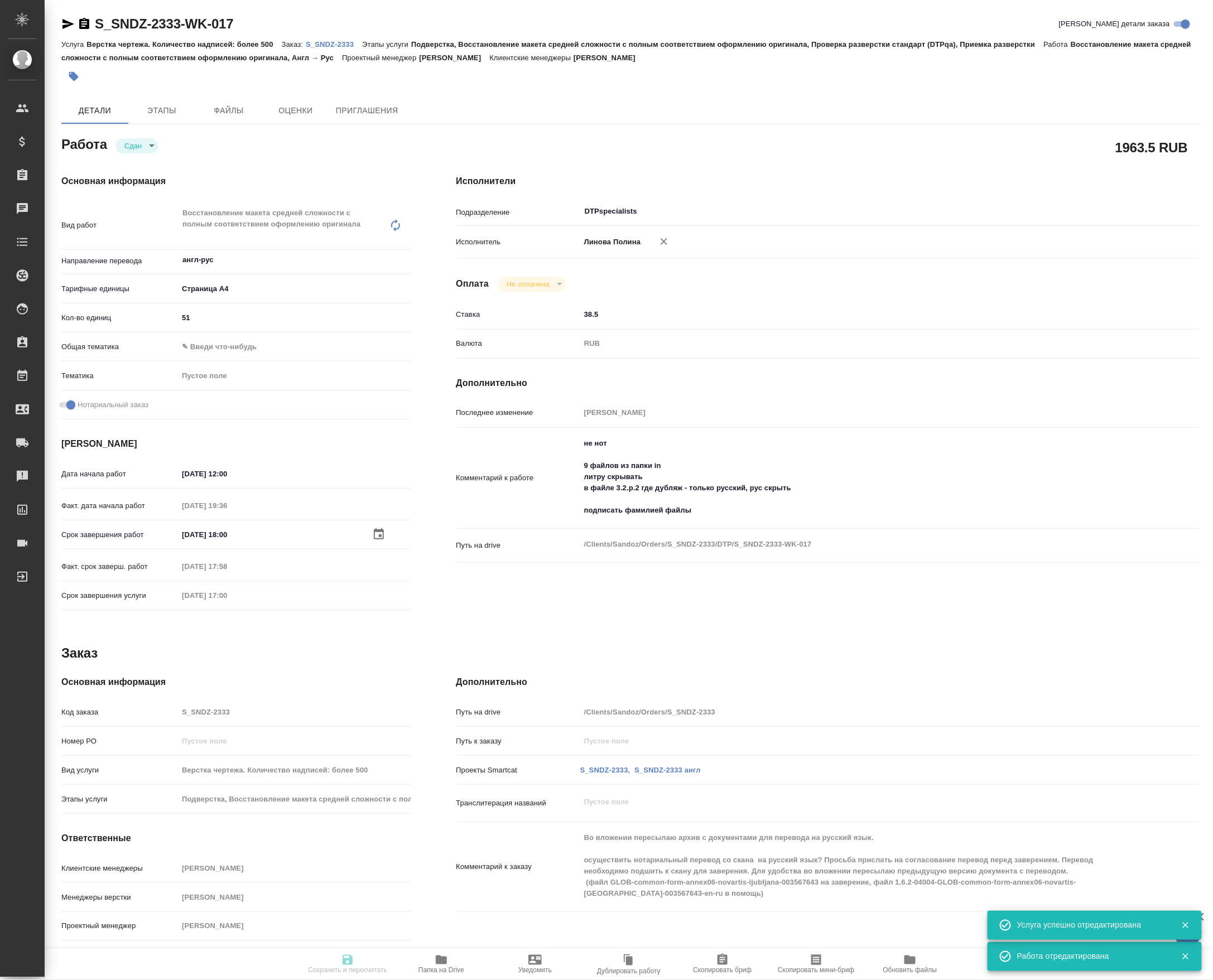
type input "[PERSON_NAME]"
type input "/Clients/Sandoz/Orders/S_SNDZ-2333"
type textarea "x"
type textarea "Во вложении пересылаю архив с документами для перевода на русский язык. осущест…"
type textarea "x"
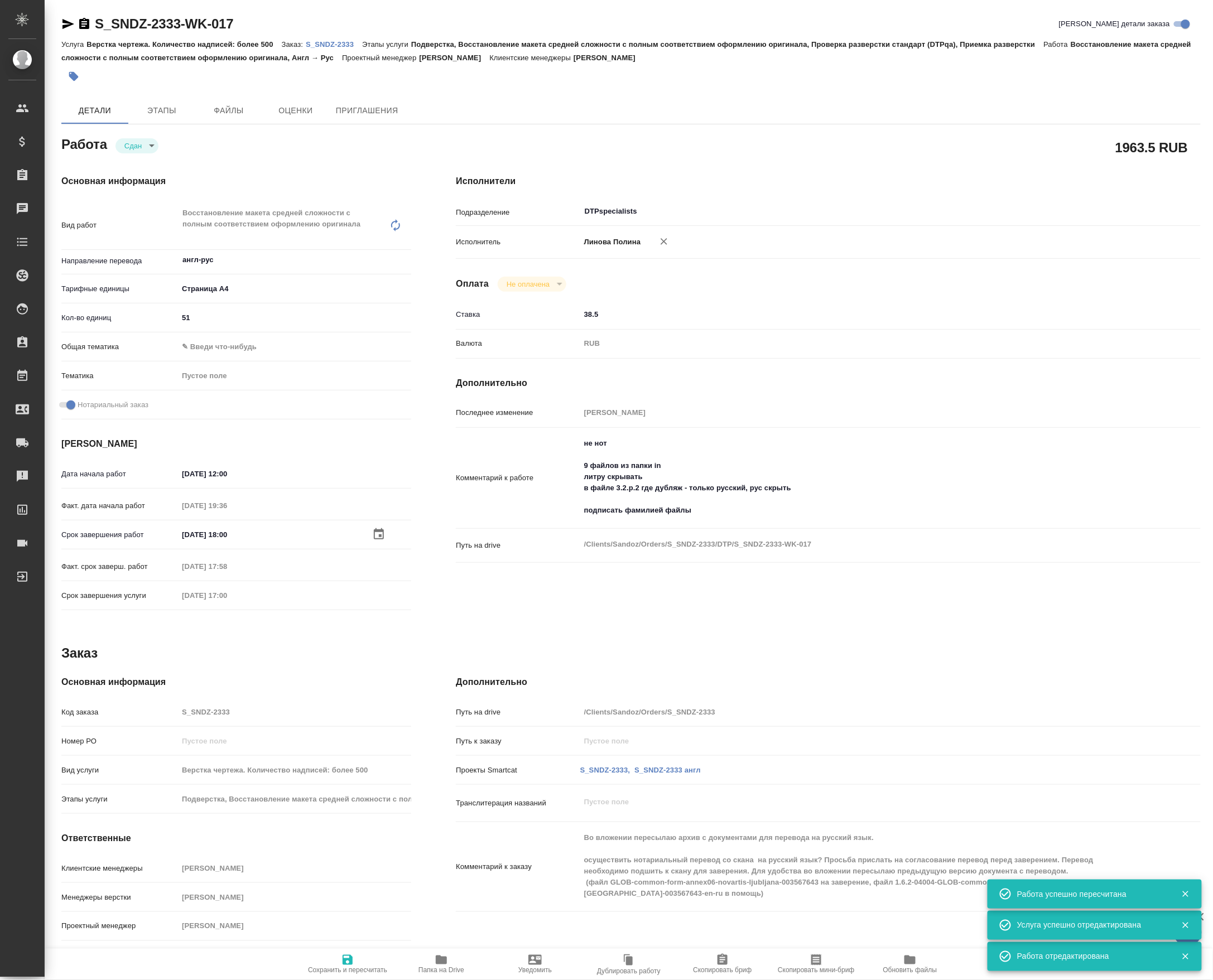
type textarea "x"
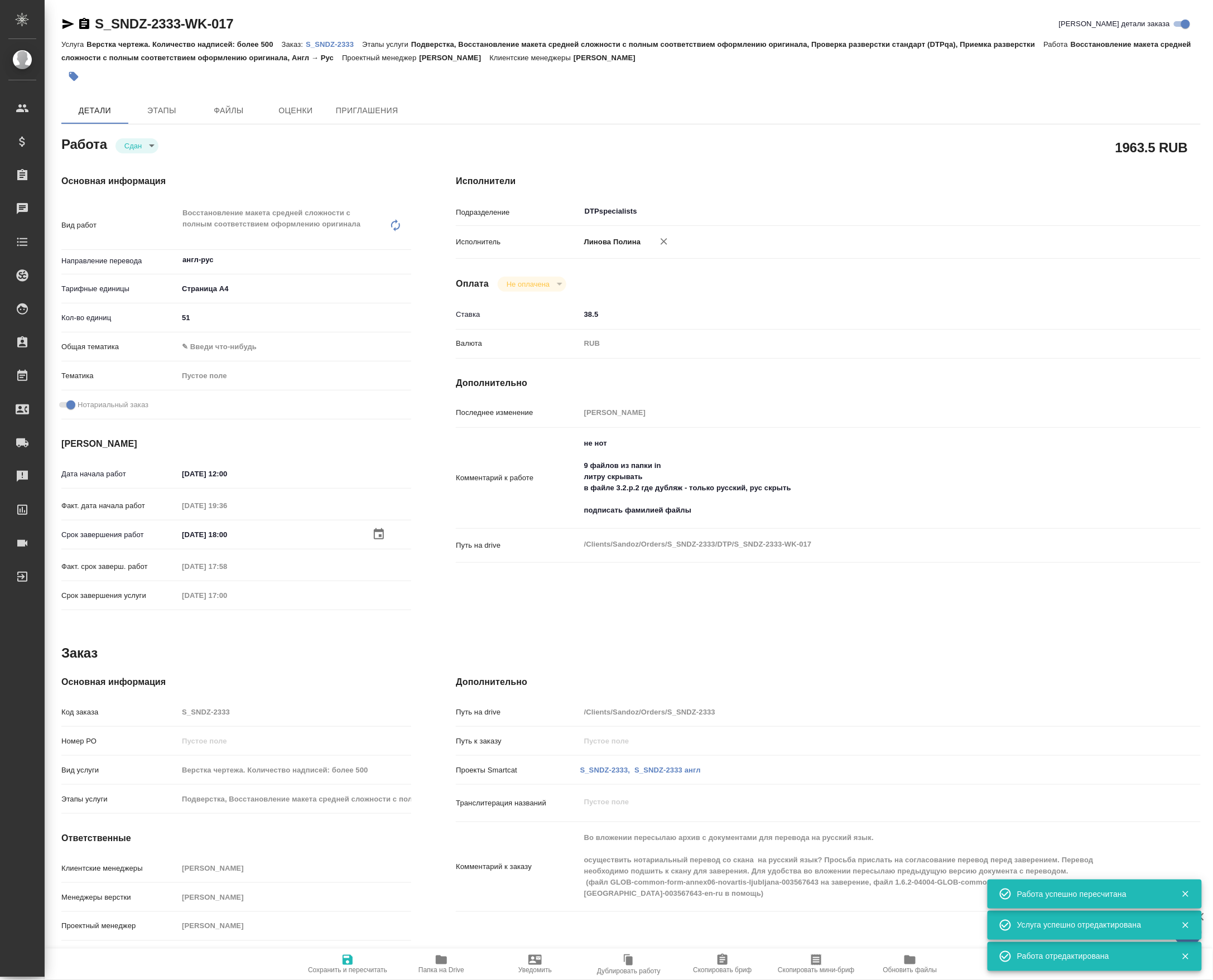
type textarea "x"
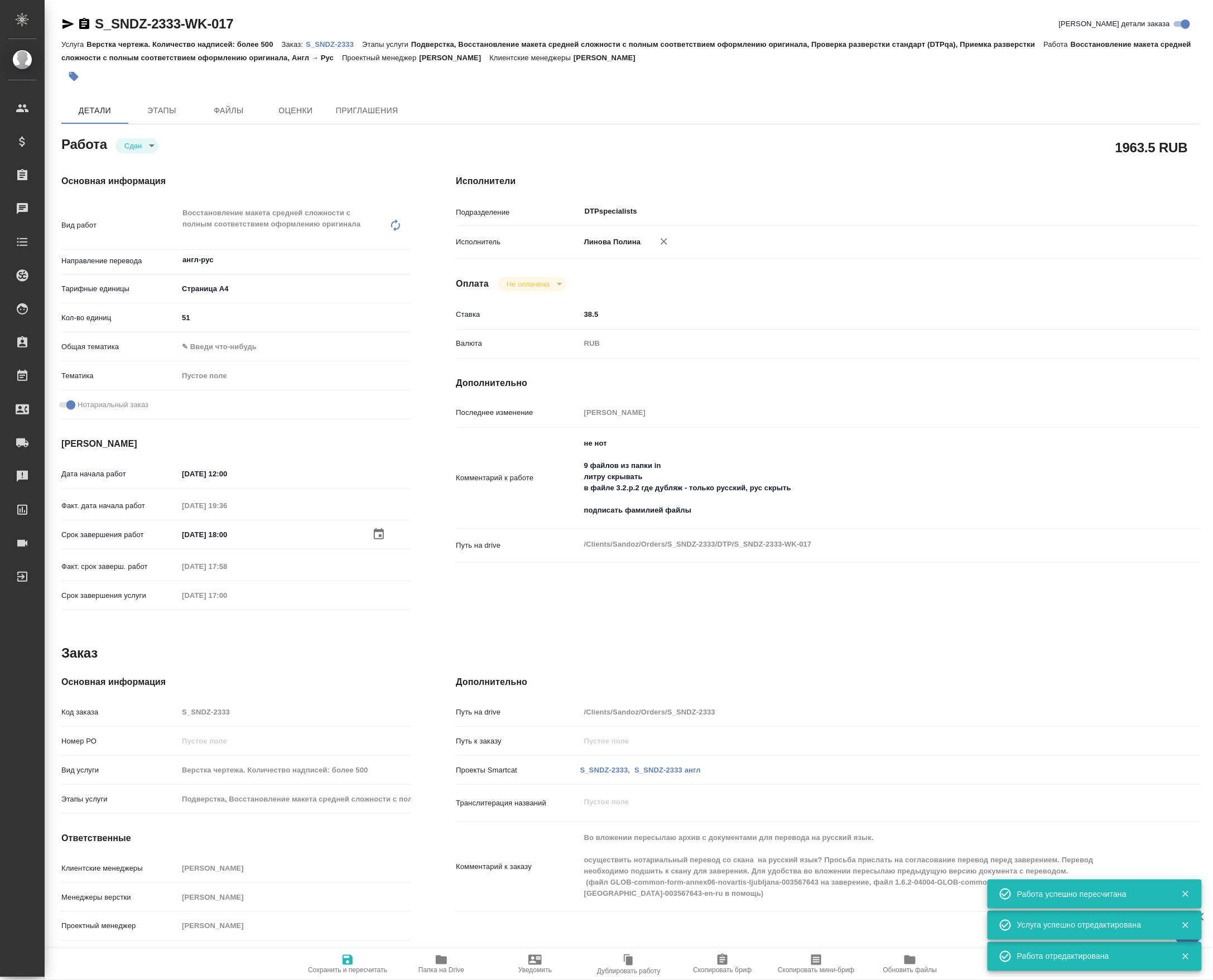
type textarea "x"
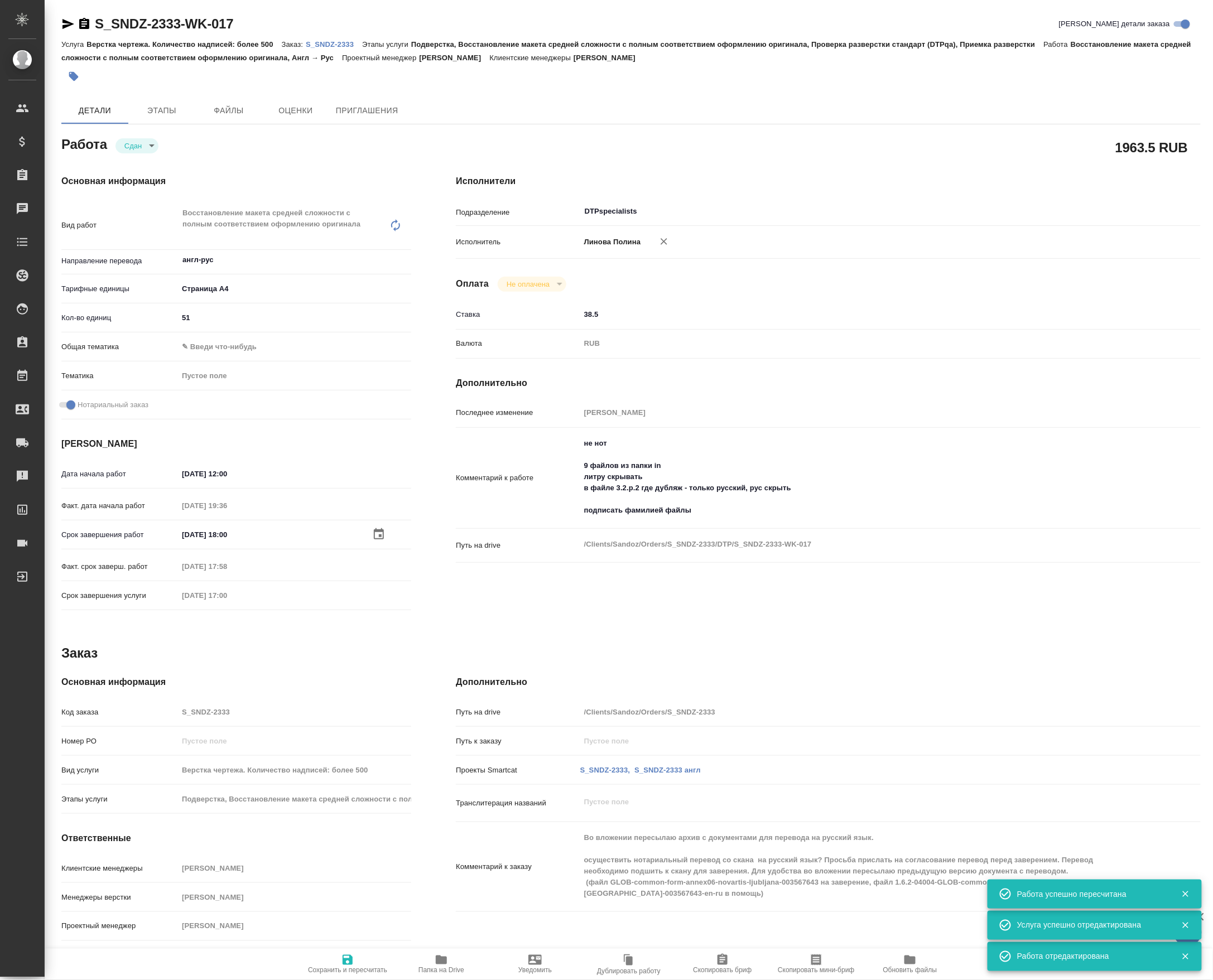
click at [345, 39] on link "S_SNDZ-2333" at bounding box center [333, 43] width 57 height 10
type textarea "x"
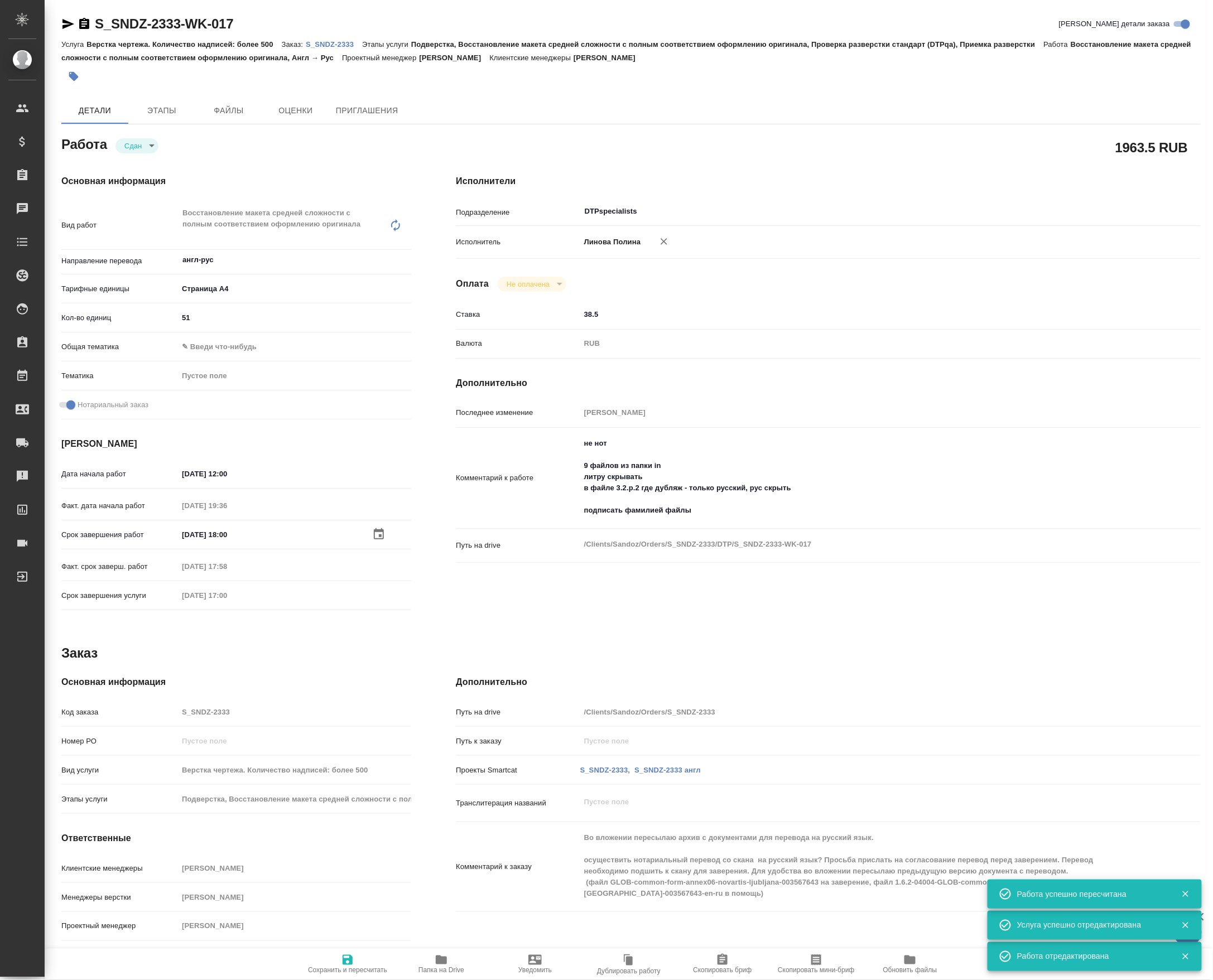
type textarea "x"
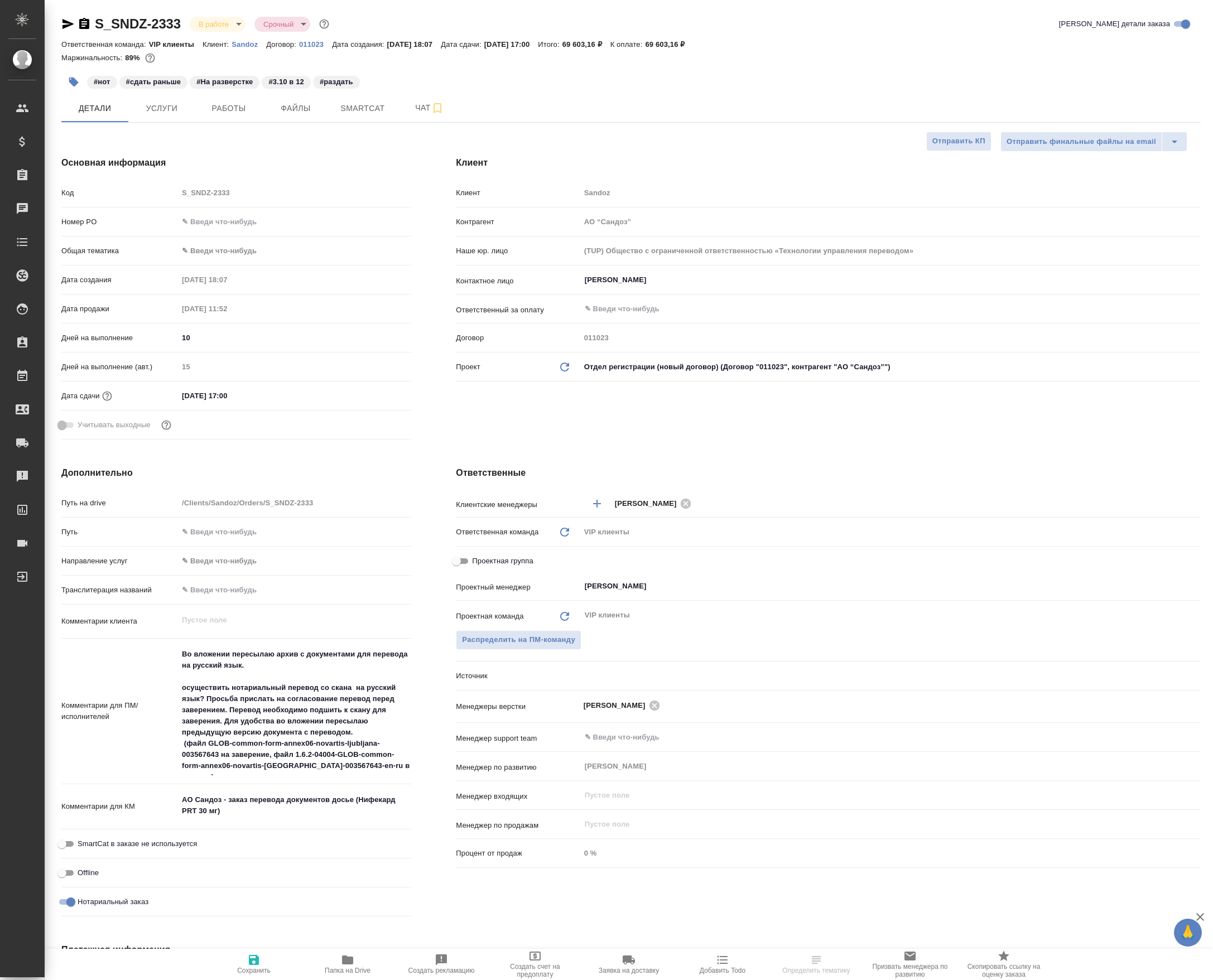
select select "RU"
click at [226, 115] on span "Работы" at bounding box center [228, 108] width 54 height 14
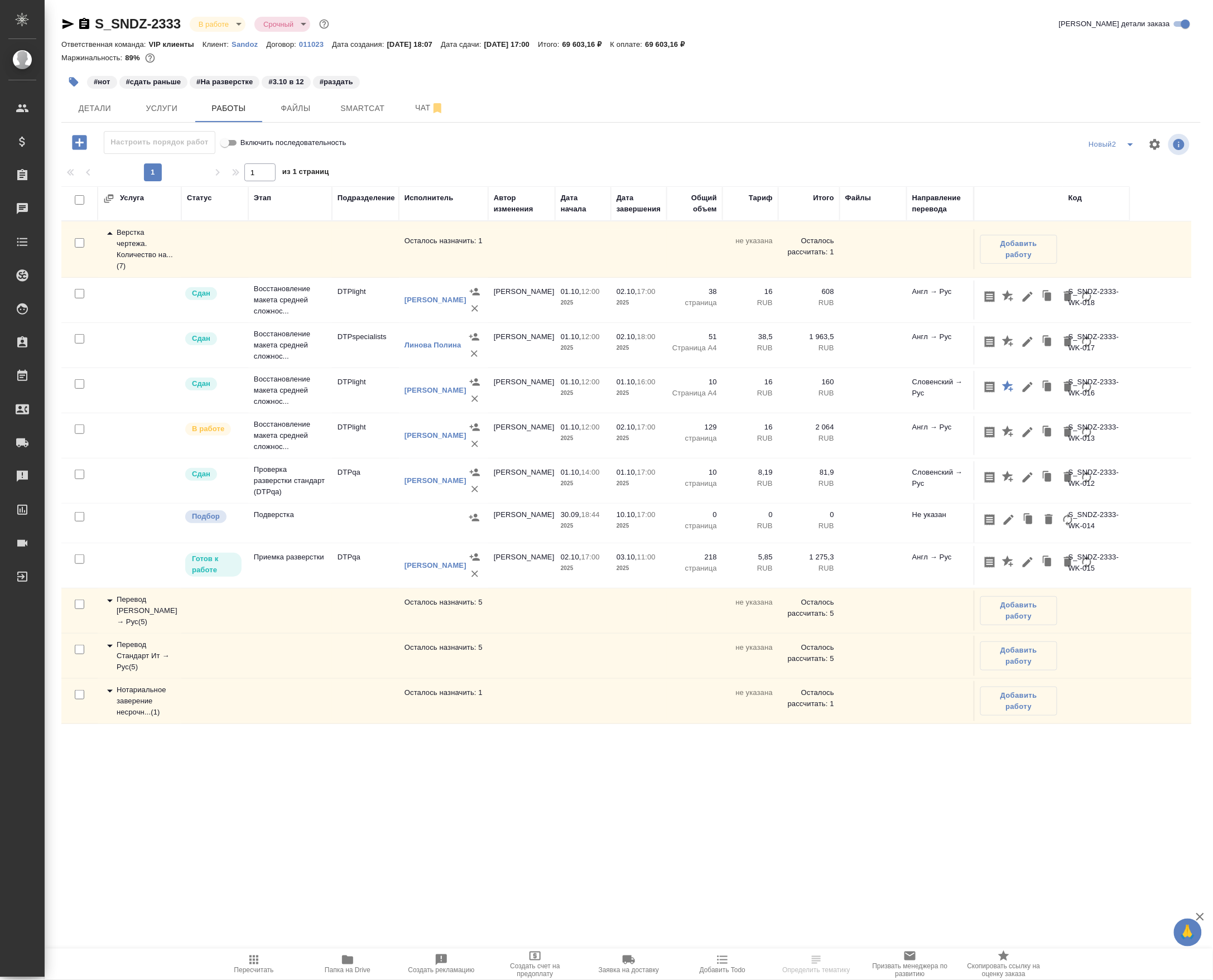
click at [338, 501] on td "DTPqa" at bounding box center [365, 480] width 67 height 39
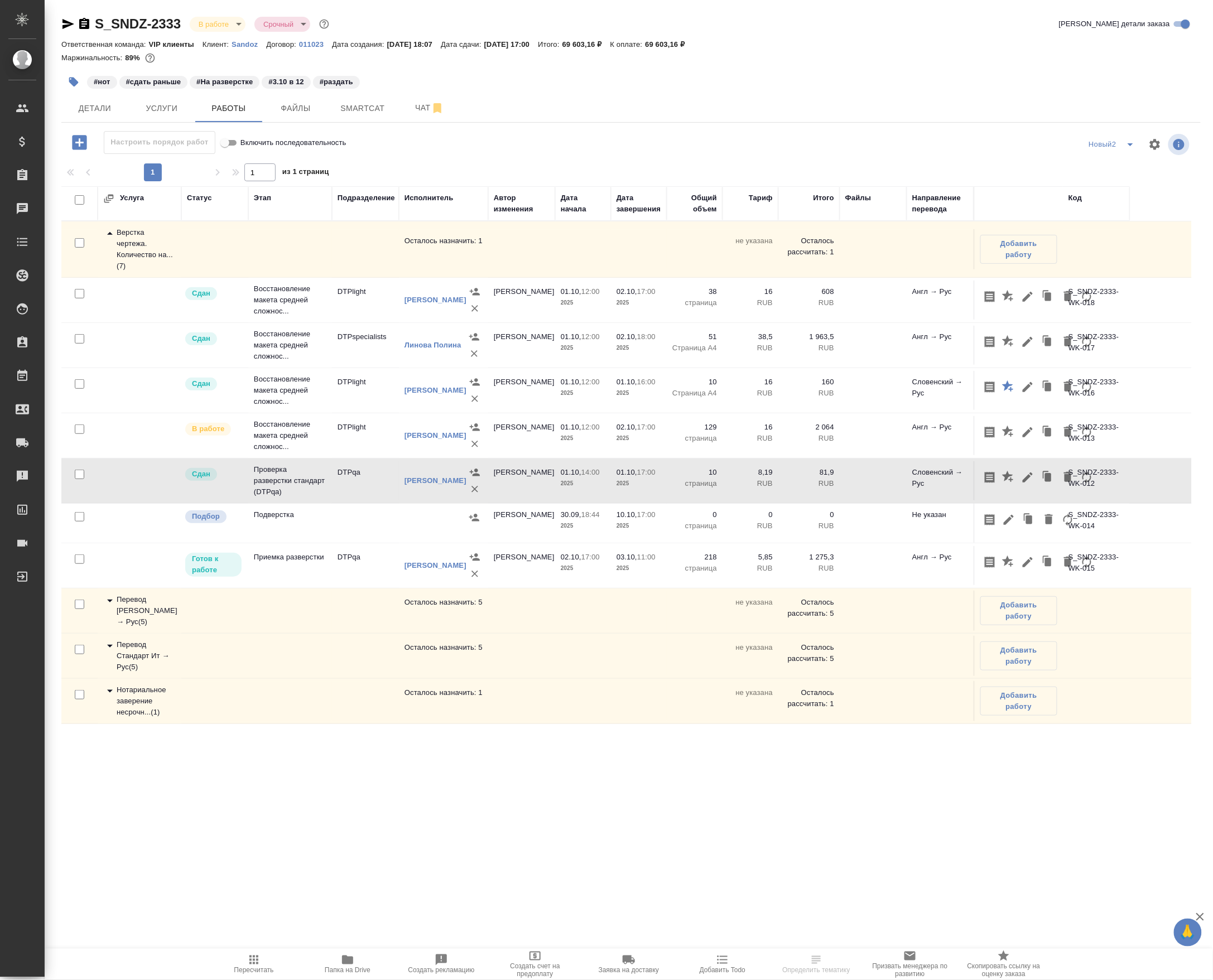
click at [338, 501] on td "DTPqa" at bounding box center [365, 480] width 67 height 39
click at [336, 585] on td "DTPqa" at bounding box center [365, 565] width 67 height 39
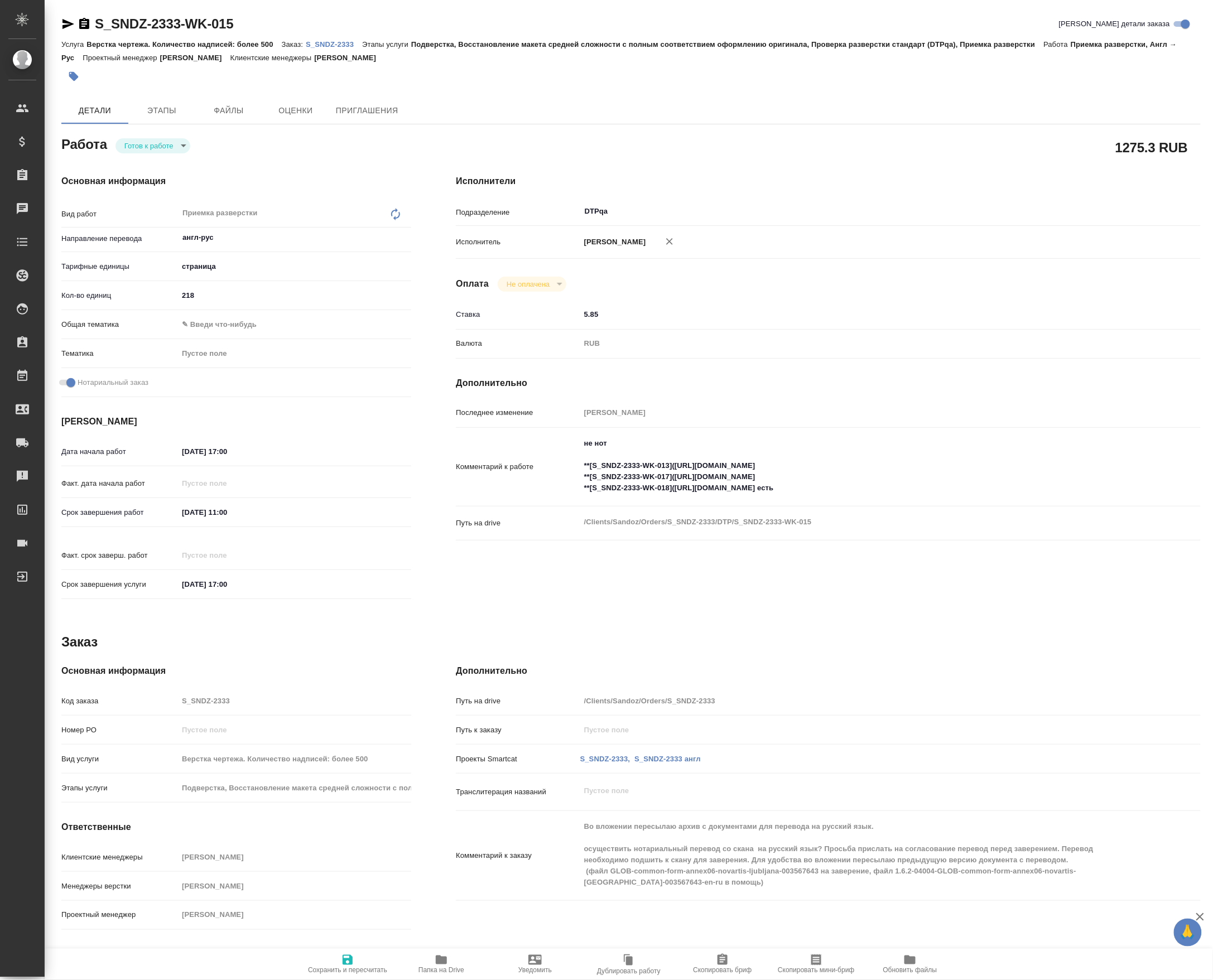
click at [922, 491] on textarea "не нот **[S_SNDZ-2333-WK-013]([URL][DOMAIN_NAME] **[S_SNDZ-2333-WK-017]([URL][D…" at bounding box center [859, 465] width 559 height 64
click at [922, 491] on textarea "не нот **[S_SNDZ-2333-WK-013]([URL][DOMAIN_NAME] **[S_SNDZ-2333-WK-017]([URL][D…" at bounding box center [859, 466] width 557 height 64
click at [922, 480] on textarea "не нот **[S_SNDZ-2333-WK-013]([URL][DOMAIN_NAME] **[S_SNDZ-2333-WK-017]([URL][D…" at bounding box center [859, 466] width 557 height 64
paste textarea "есть"
type textarea "не нот **[S_SNDZ-2333-WK-013]([URL][DOMAIN_NAME] **[S_SNDZ-2333-WK-017]([URL][D…"
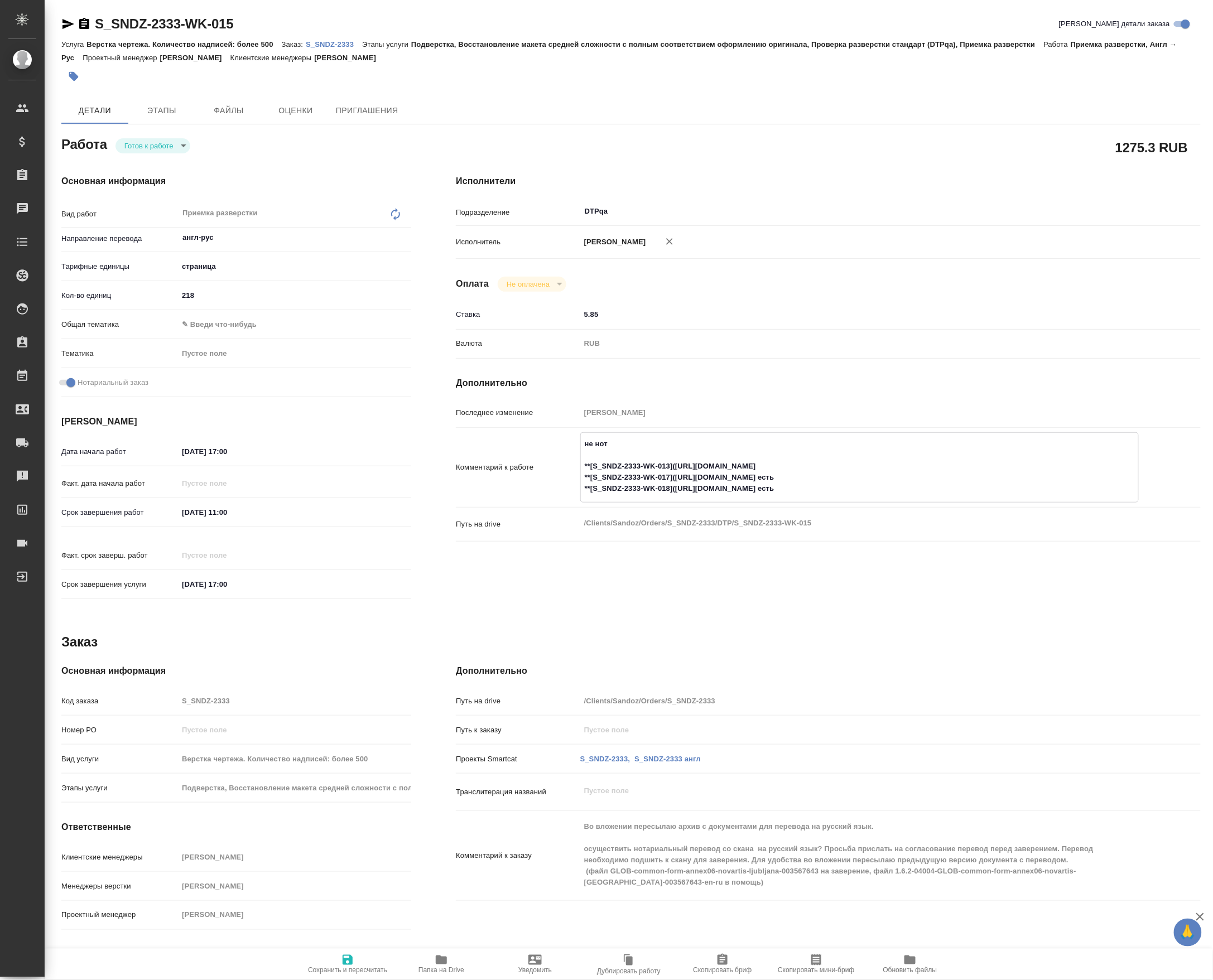
click at [377, 967] on span "Сохранить и пересчитать" at bounding box center [347, 970] width 79 height 8
type input "readyForWork"
type input "англ-рус"
type input "5a8b1489cc6b4906c91bfdb2"
type input "218"
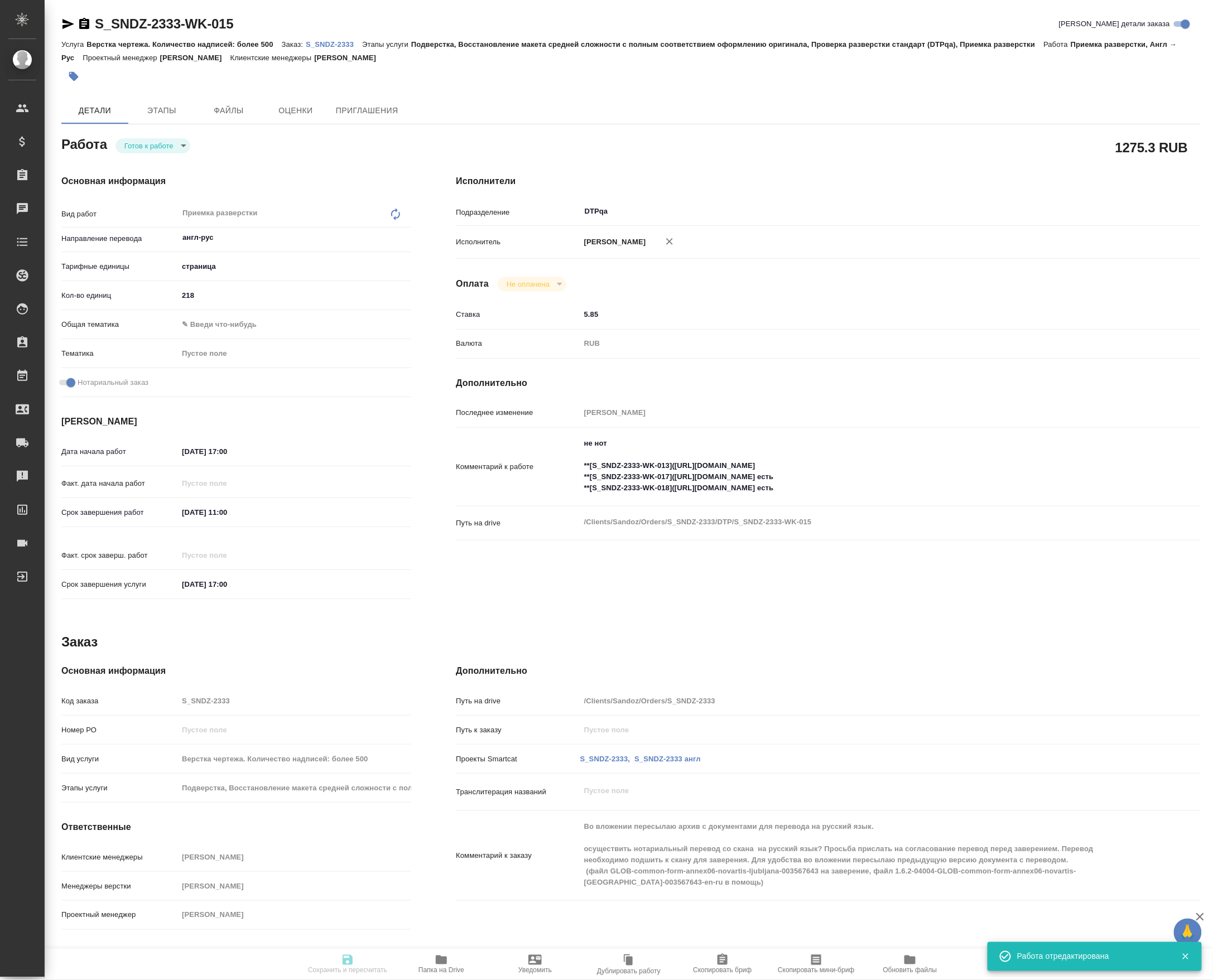
checkbox input "true"
type input "02.10.2025 17:00"
type input "03.10.2025 11:00"
type input "10.10.2025 17:00"
type input "DTPqa"
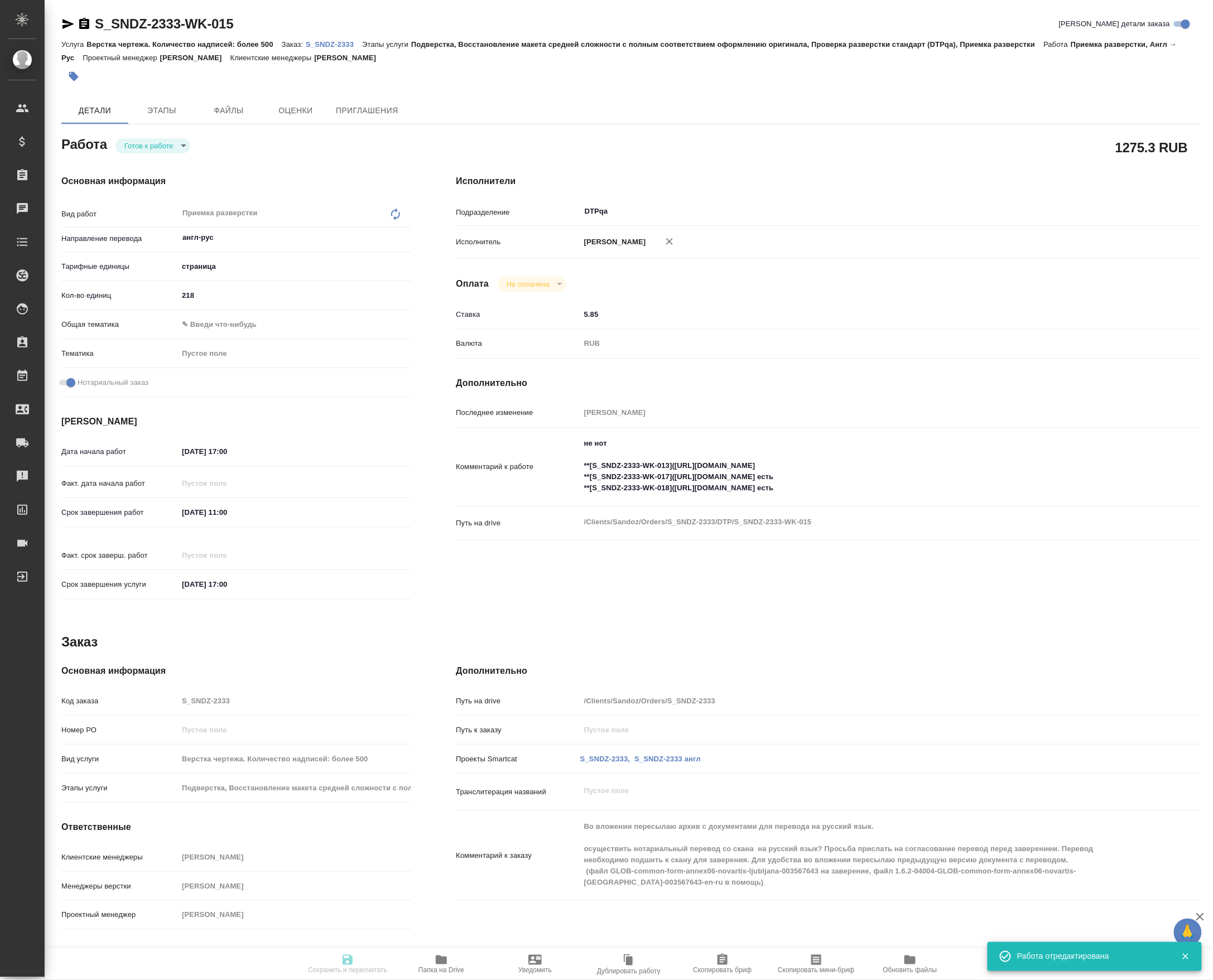
type input "notPayed"
type input "5.85"
type input "RUB"
type input "[PERSON_NAME]"
type input "S_SNDZ-2333"
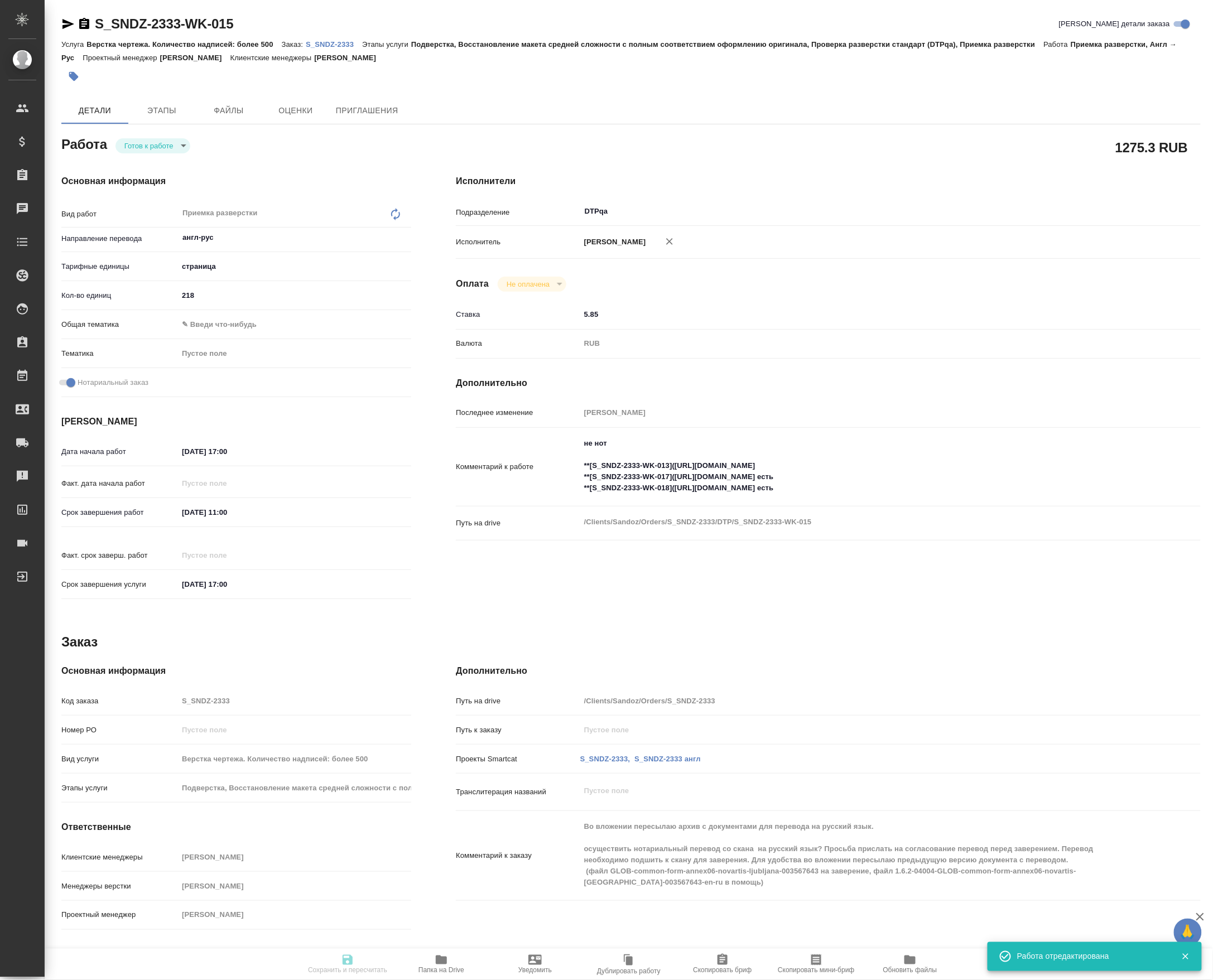
type input "Верстка чертежа. Количество надписей: более 500"
type input "Подверстка, Восстановление макета средней сложности с полным соответствием офор…"
type input "Кабаргина Анна"
type input "[PERSON_NAME]"
type input "/Clients/Sandoz/Orders/S_SNDZ-2333"
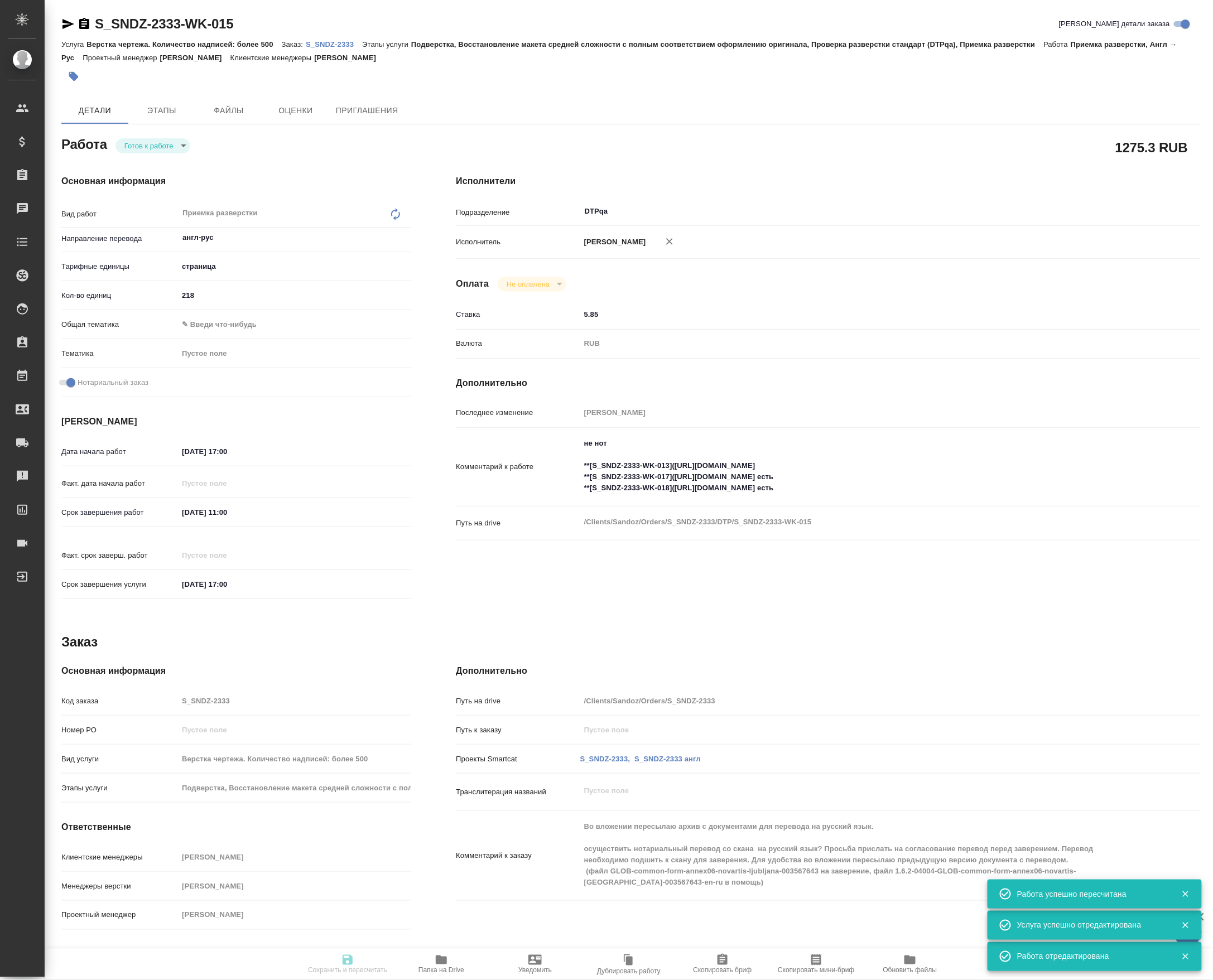
type input "readyForWork"
type input "англ-рус"
type input "5a8b1489cc6b4906c91bfdb2"
type input "218"
checkbox input "true"
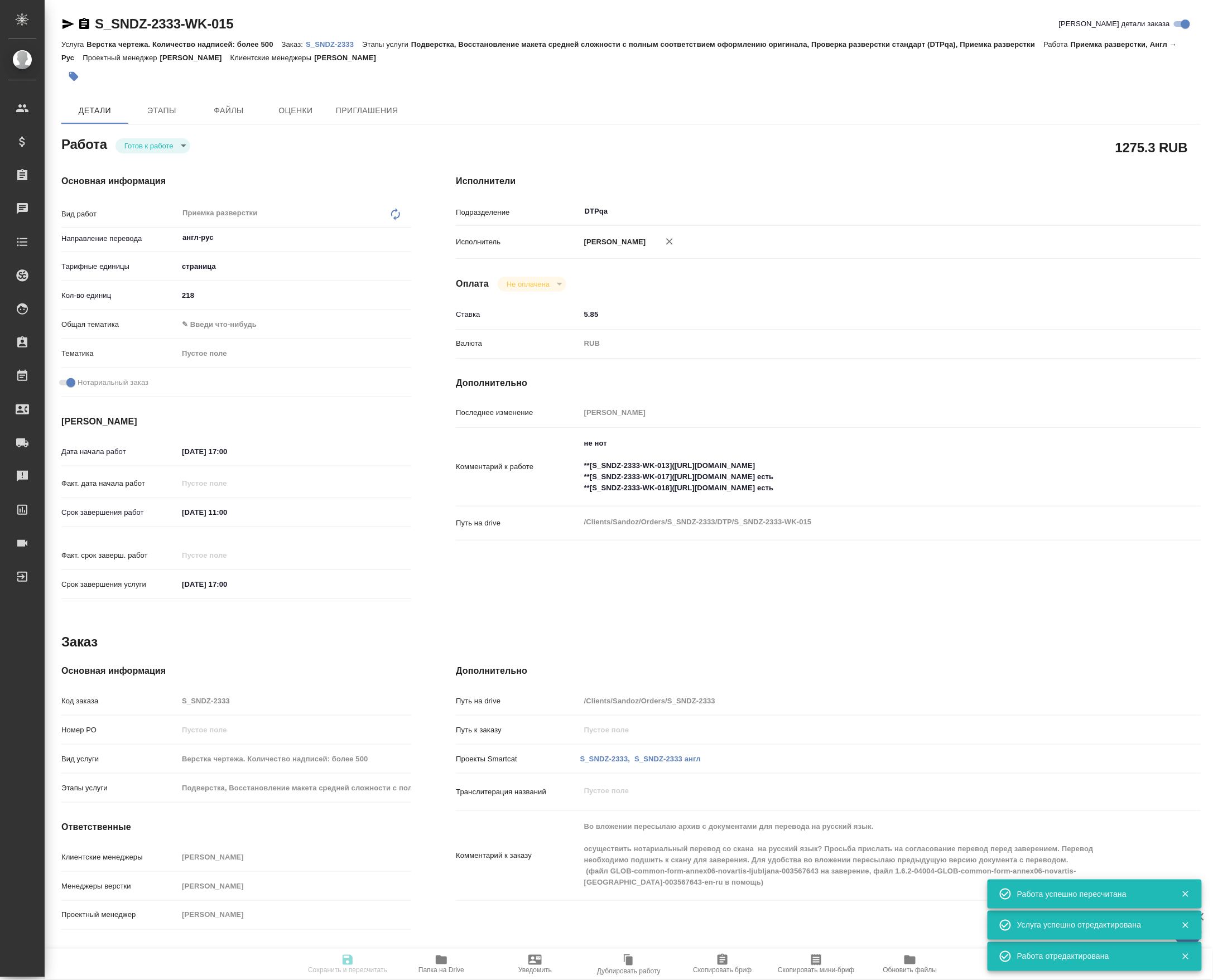
type input "02.10.2025 17:00"
type input "03.10.2025 11:00"
type input "10.10.2025 17:00"
type input "DTPqa"
type input "notPayed"
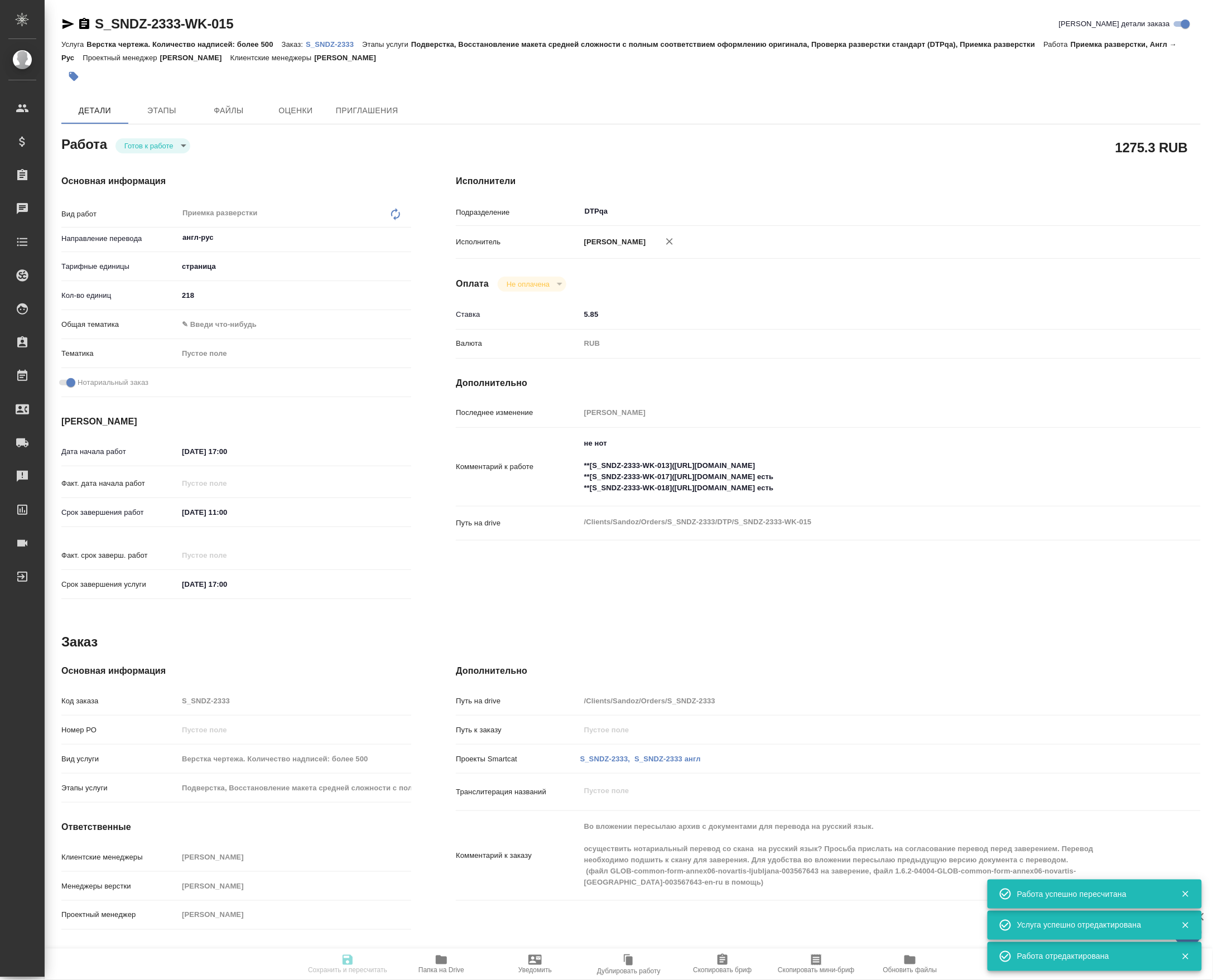
type input "5.85"
type input "RUB"
type input "[PERSON_NAME]"
type input "S_SNDZ-2333"
type input "Верстка чертежа. Количество надписей: более 500"
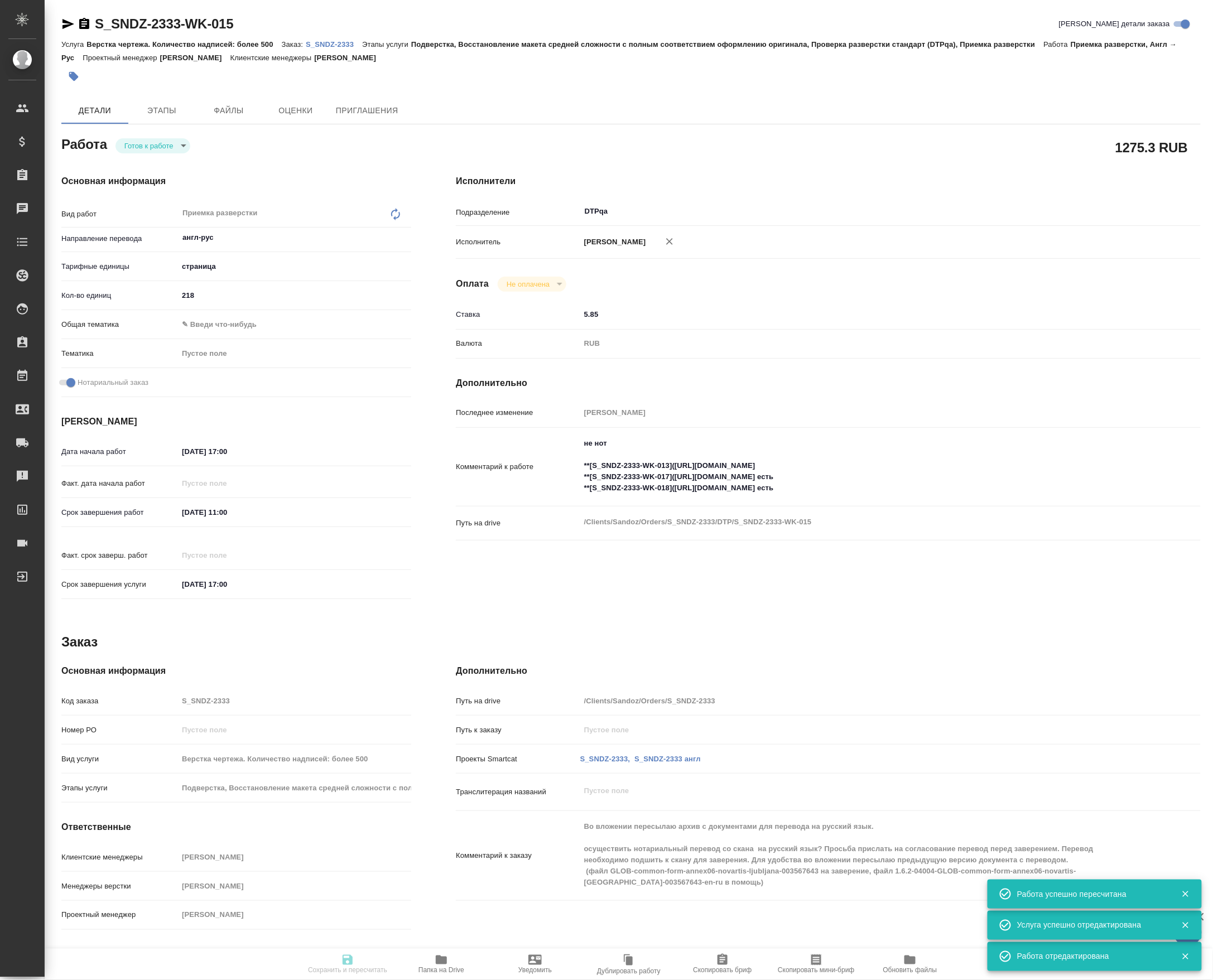
type input "Подверстка, Восстановление макета средней сложности с полным соответствием офор…"
type input "Кабаргина Анна"
type input "[PERSON_NAME]"
type input "/Clients/Sandoz/Orders/S_SNDZ-2333"
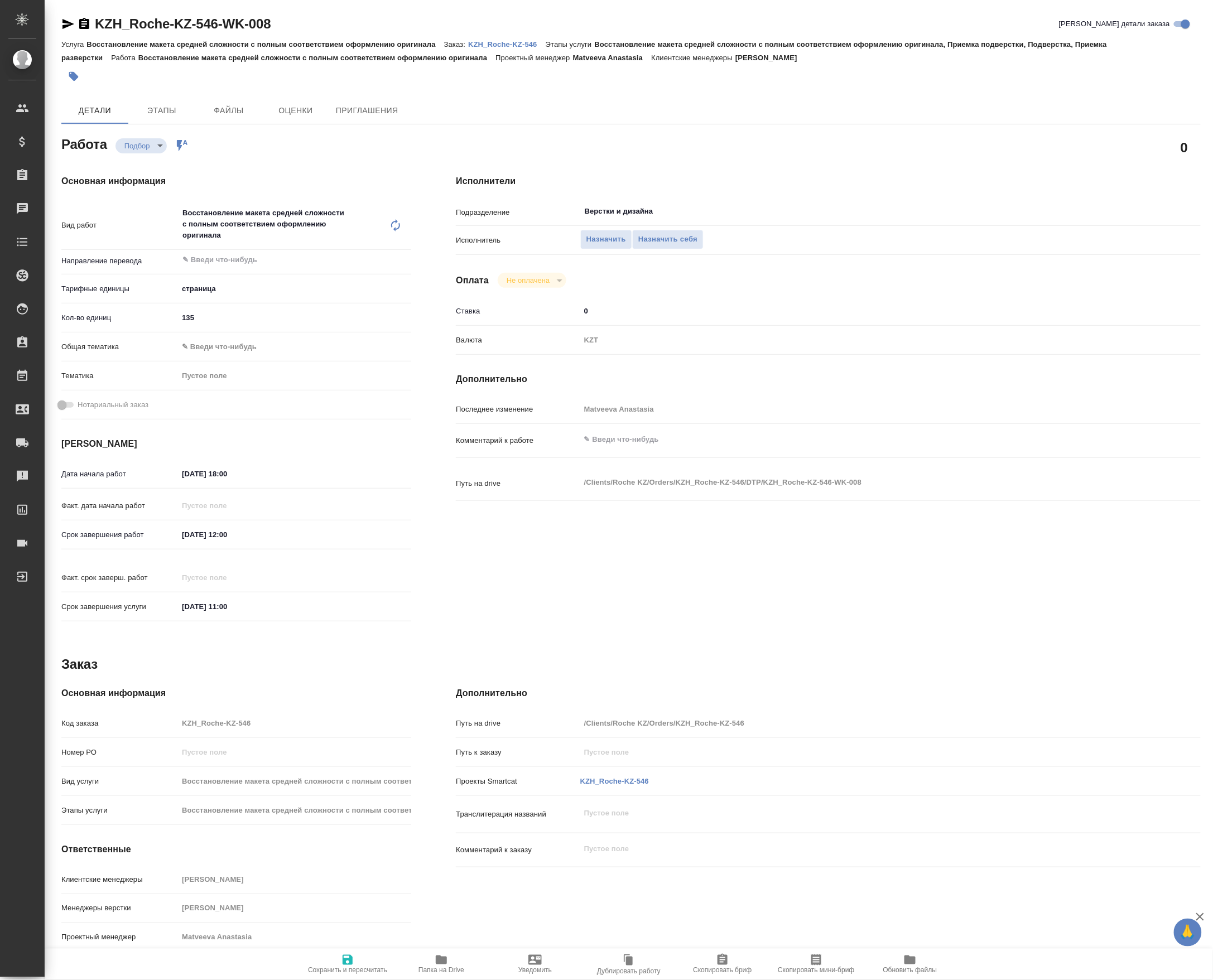
click at [463, 962] on span "Папка на Drive" at bounding box center [441, 963] width 80 height 21
click at [642, 208] on input "Верстки и дизайна" at bounding box center [841, 211] width 515 height 13
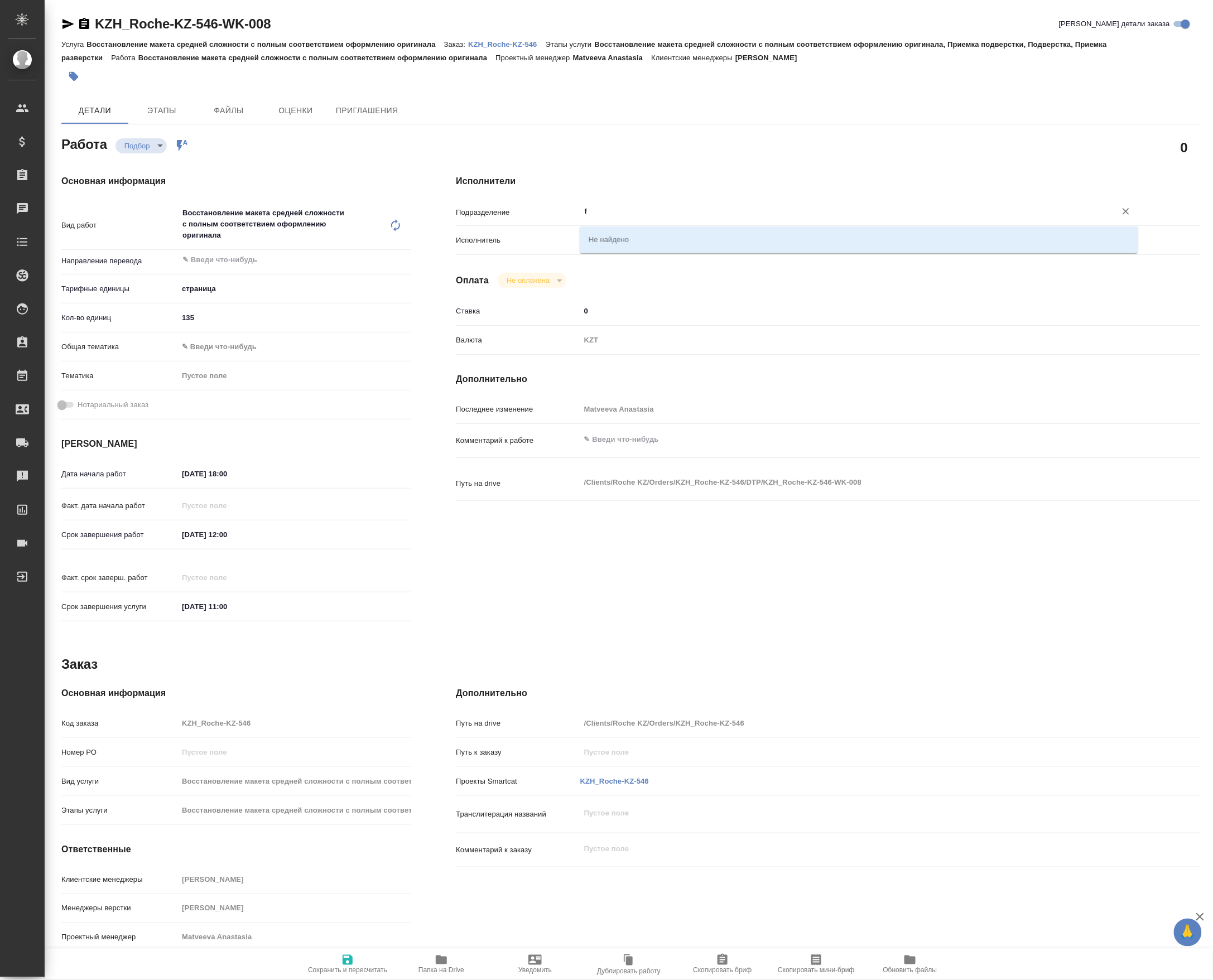
drag, startPoint x: 612, startPoint y: 215, endPoint x: 539, endPoint y: 215, distance: 73.0
click at [539, 215] on div "Подразделение f ​" at bounding box center [828, 211] width 745 height 20
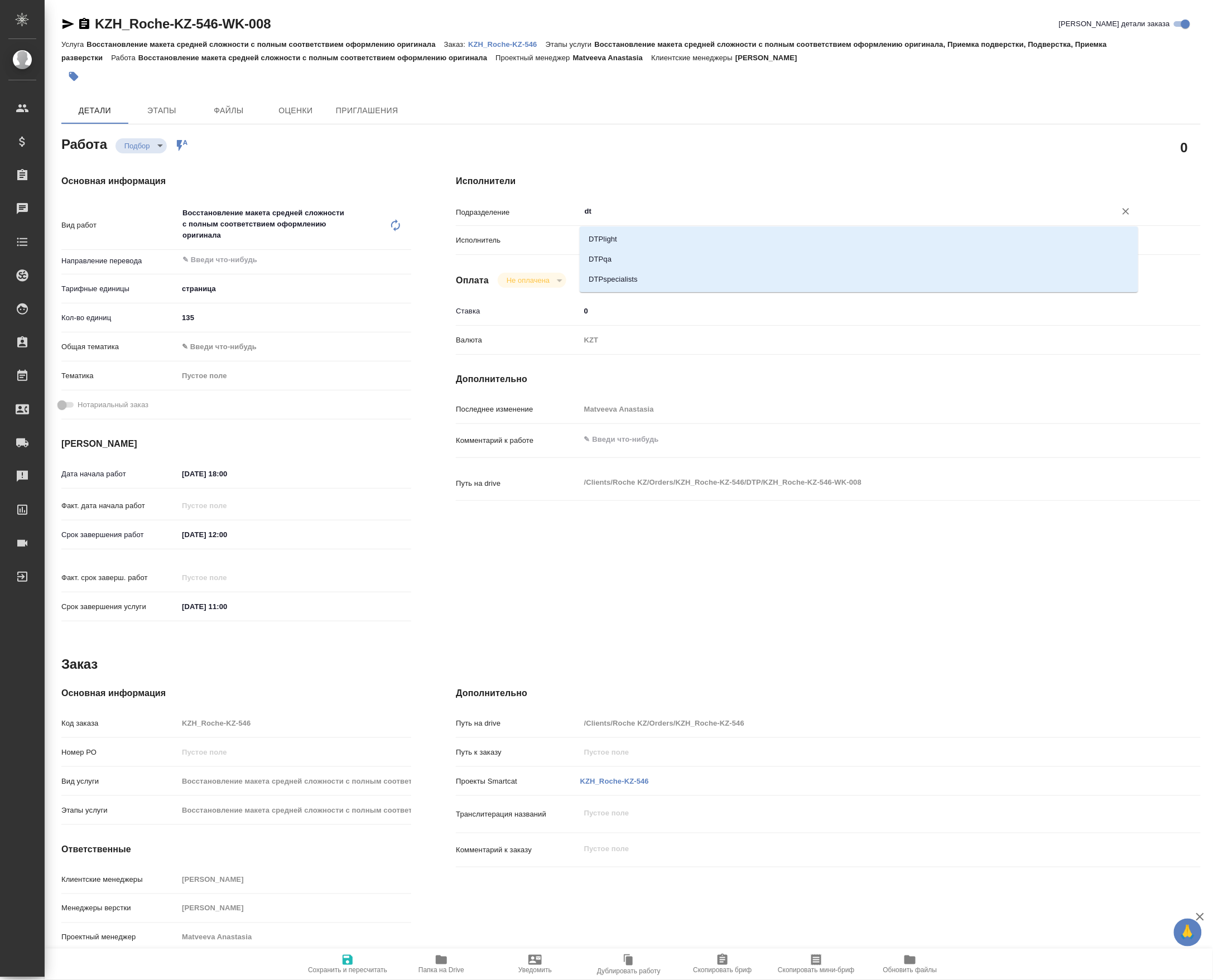
click at [653, 231] on li "DTPlight" at bounding box center [858, 239] width 559 height 20
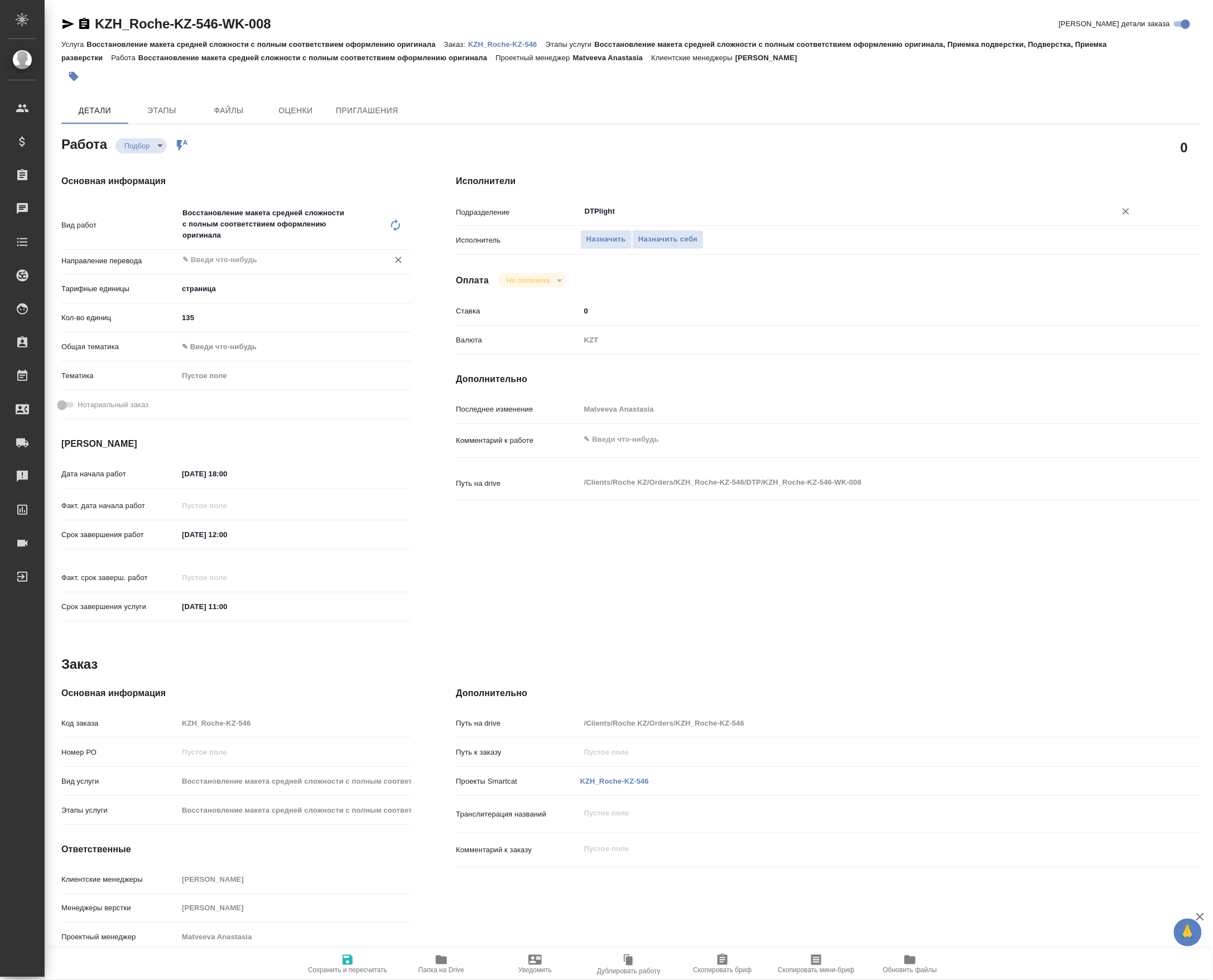
type input "DTPlight"
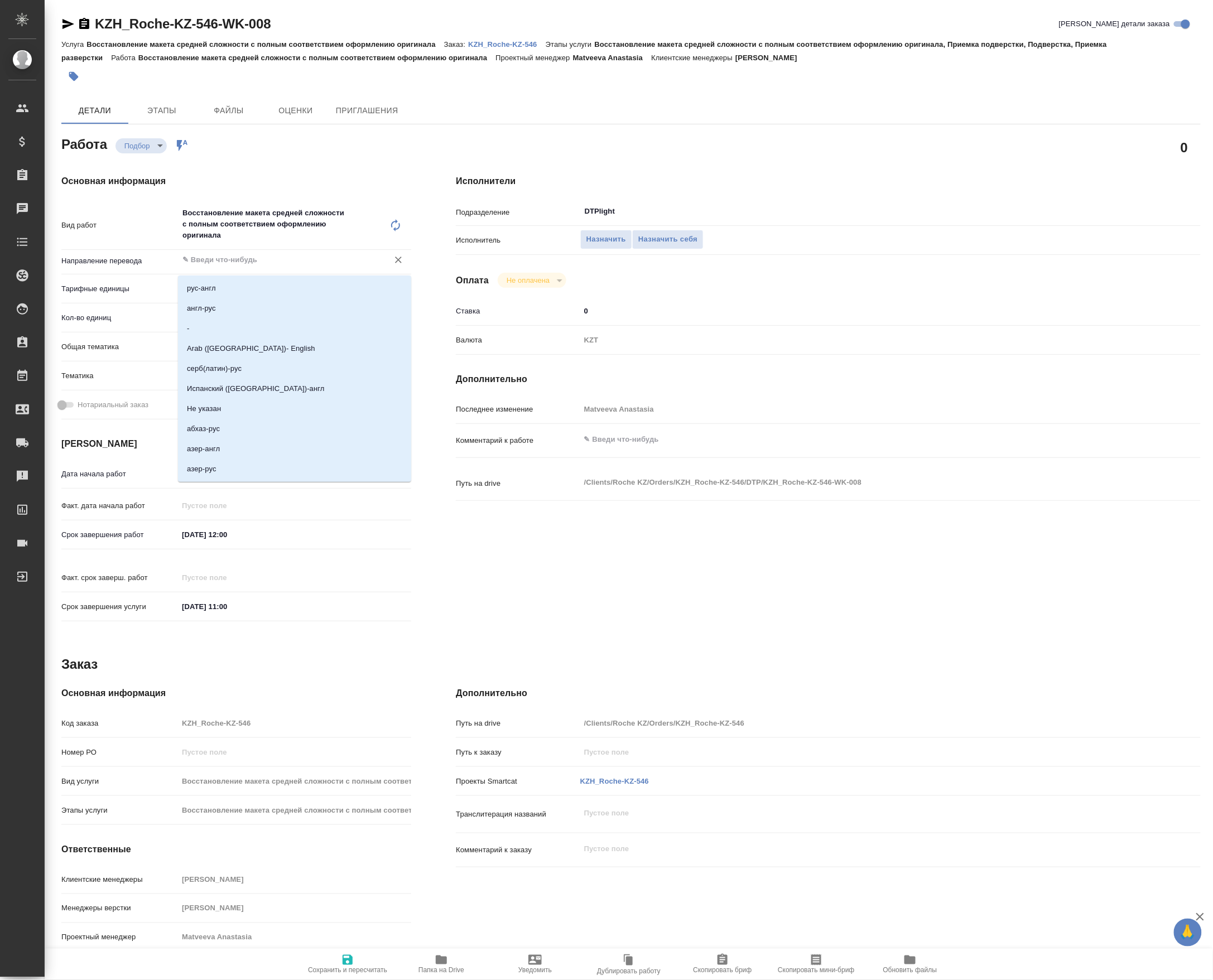
click at [217, 261] on input "text" at bounding box center [276, 260] width 189 height 13
click at [220, 302] on li "англ-рус" at bounding box center [294, 308] width 233 height 20
type input "англ-рус"
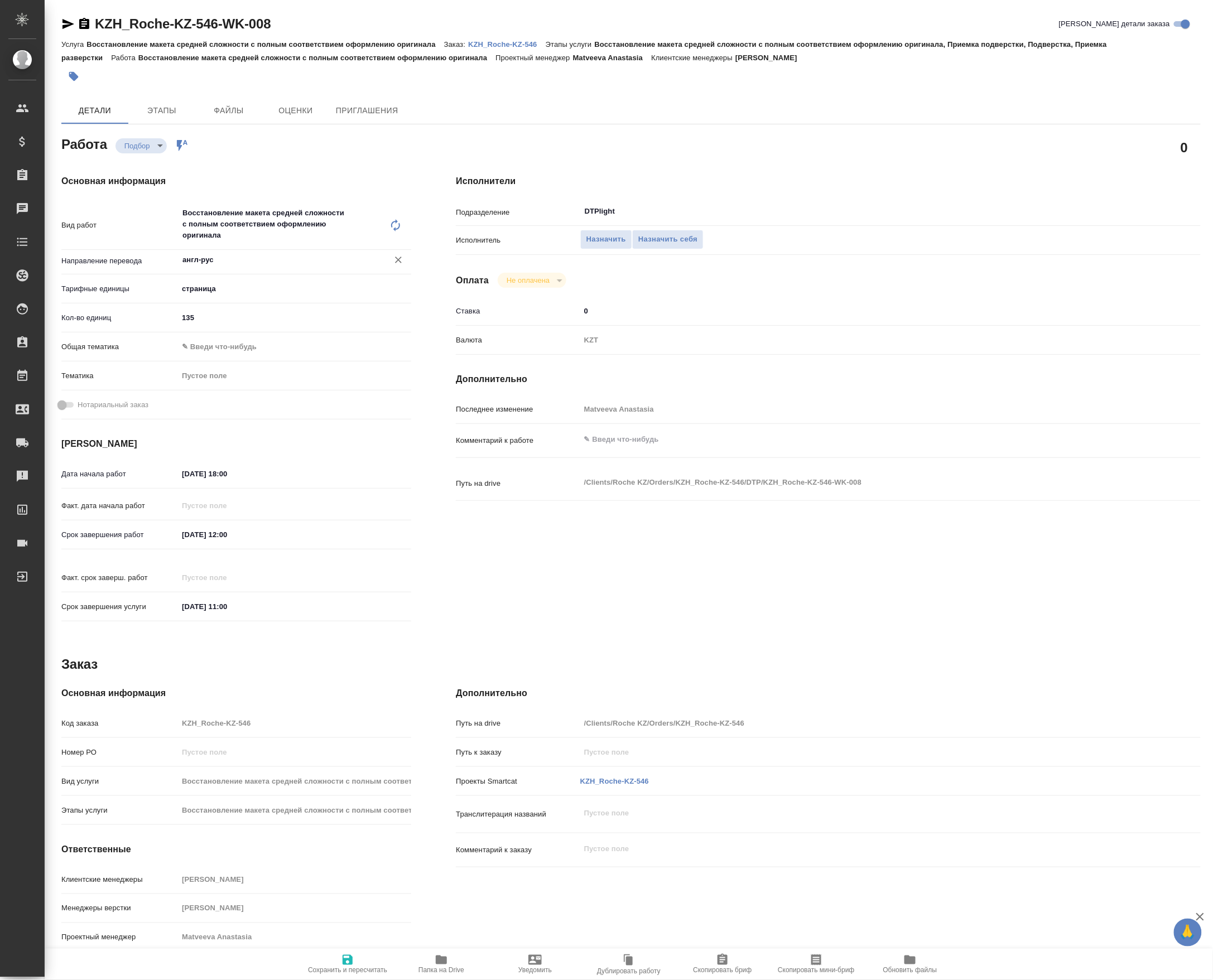
click at [715, 449] on textarea at bounding box center [859, 440] width 559 height 19
type textarea "k"
type textarea "литру скрывать"
click at [231, 540] on input "04.10.2025 12:00" at bounding box center [226, 534] width 98 height 16
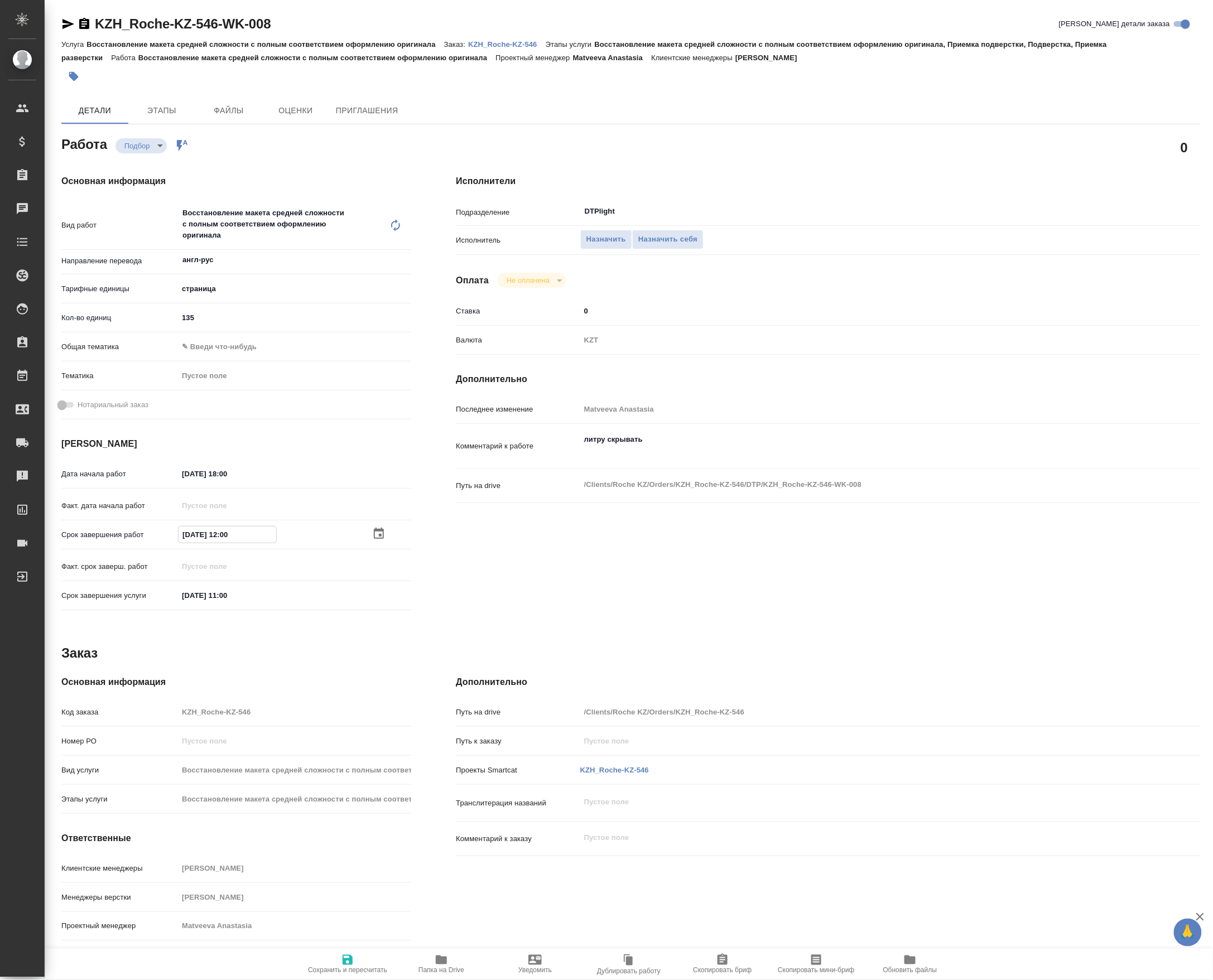
click at [231, 540] on input "04.10.2025 12:00" at bounding box center [227, 534] width 98 height 16
type input "04.10.2025 08:00"
click at [619, 461] on textarea "литру скрывать" at bounding box center [859, 446] width 557 height 30
type textarea "литру скрывать картинки переводим"
click at [375, 967] on span "Сохранить и пересчитать" at bounding box center [347, 970] width 79 height 8
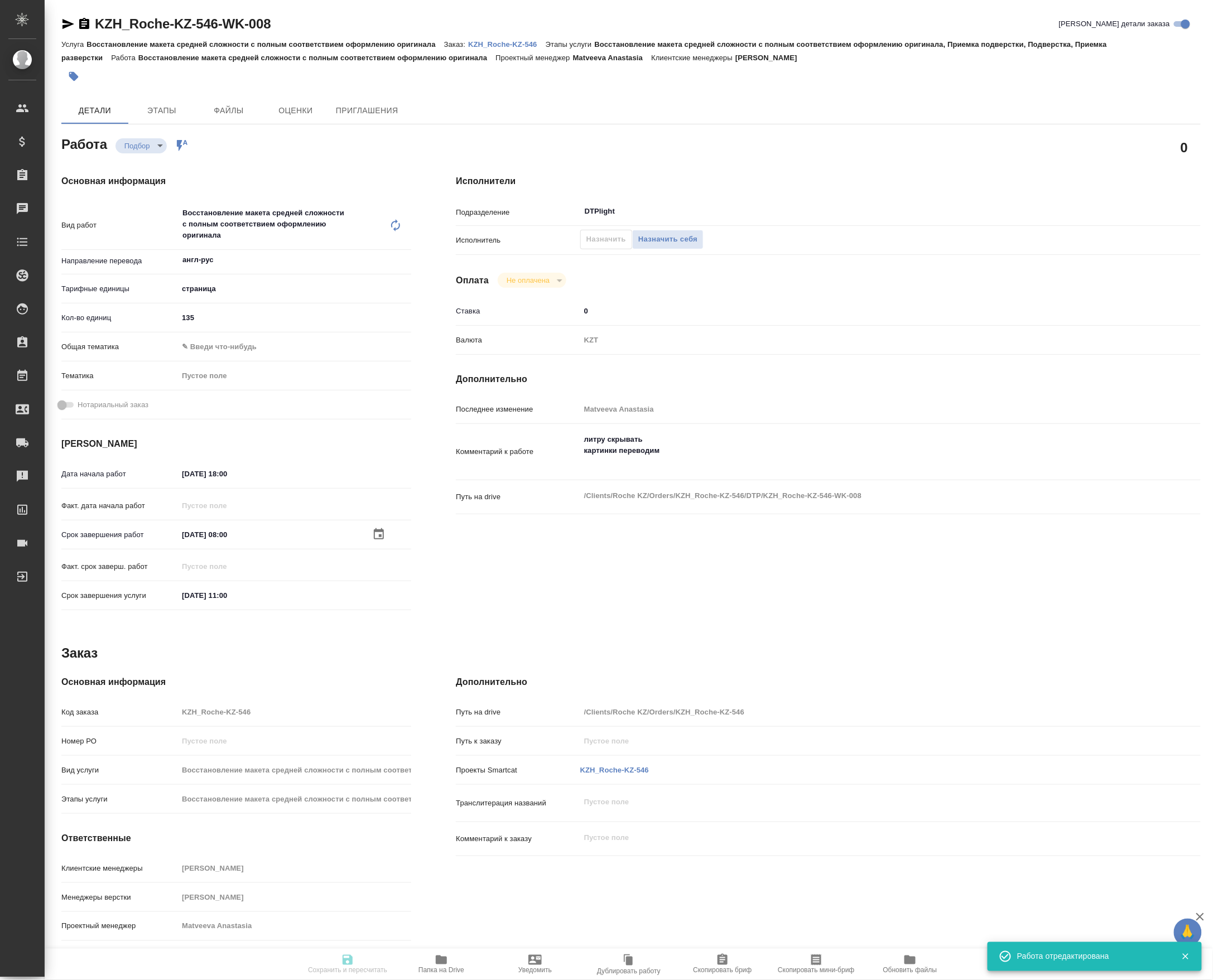
type input "recruiting"
type input "англ-рус"
type input "5a8b1489cc6b4906c91bfdb2"
type input "135"
type input "02.10.2025 18:00"
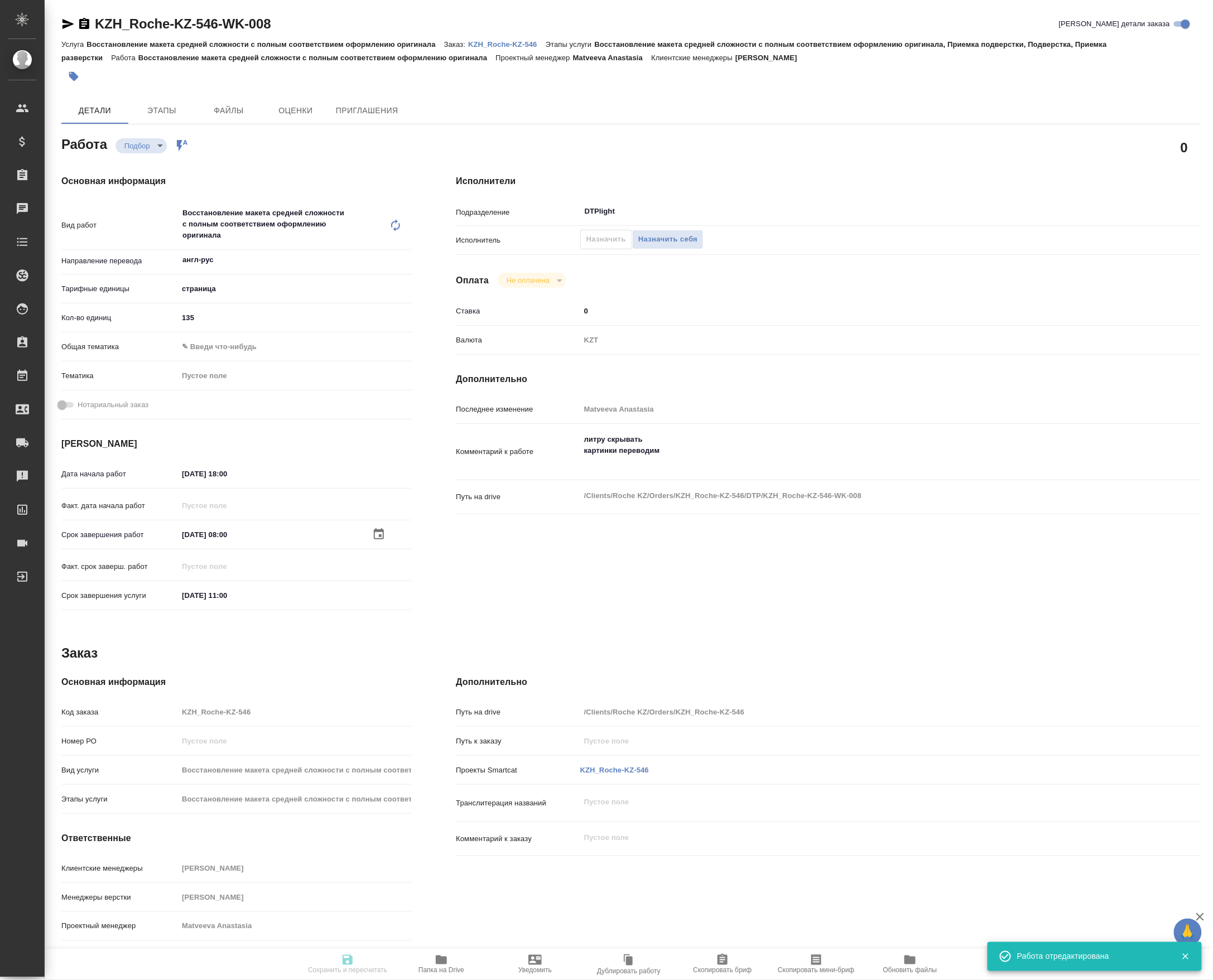
type input "04.10.2025 08:00"
type input "13.10.2025 11:00"
type input "DTPlight"
type input "notPayed"
type input "0"
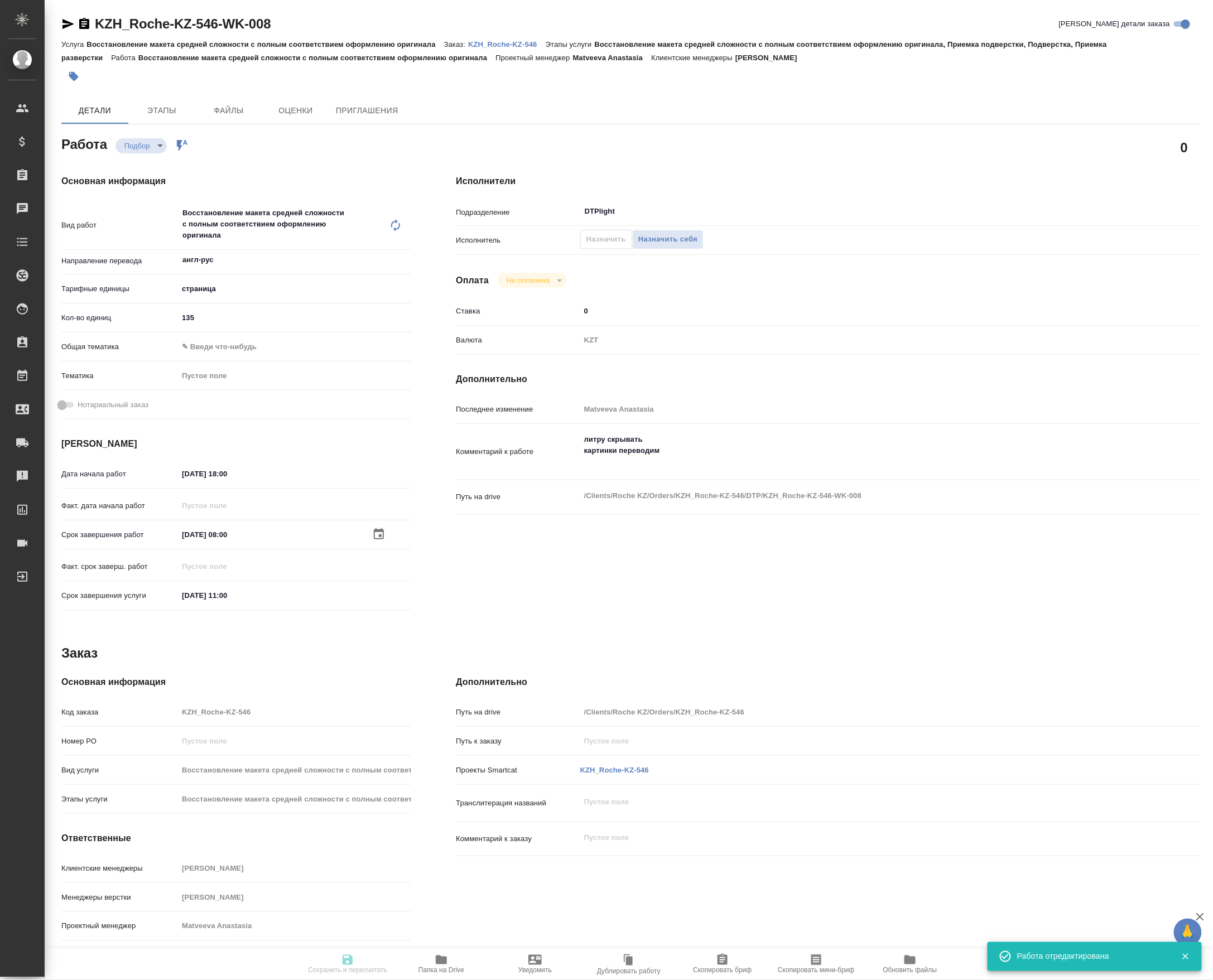
type input "KZT"
type input "Matveeva Anastasia"
type input "KZH_Roche-KZ-546"
type input "Восстановление макета средней сложности с полным соответствием оформлению ориги…"
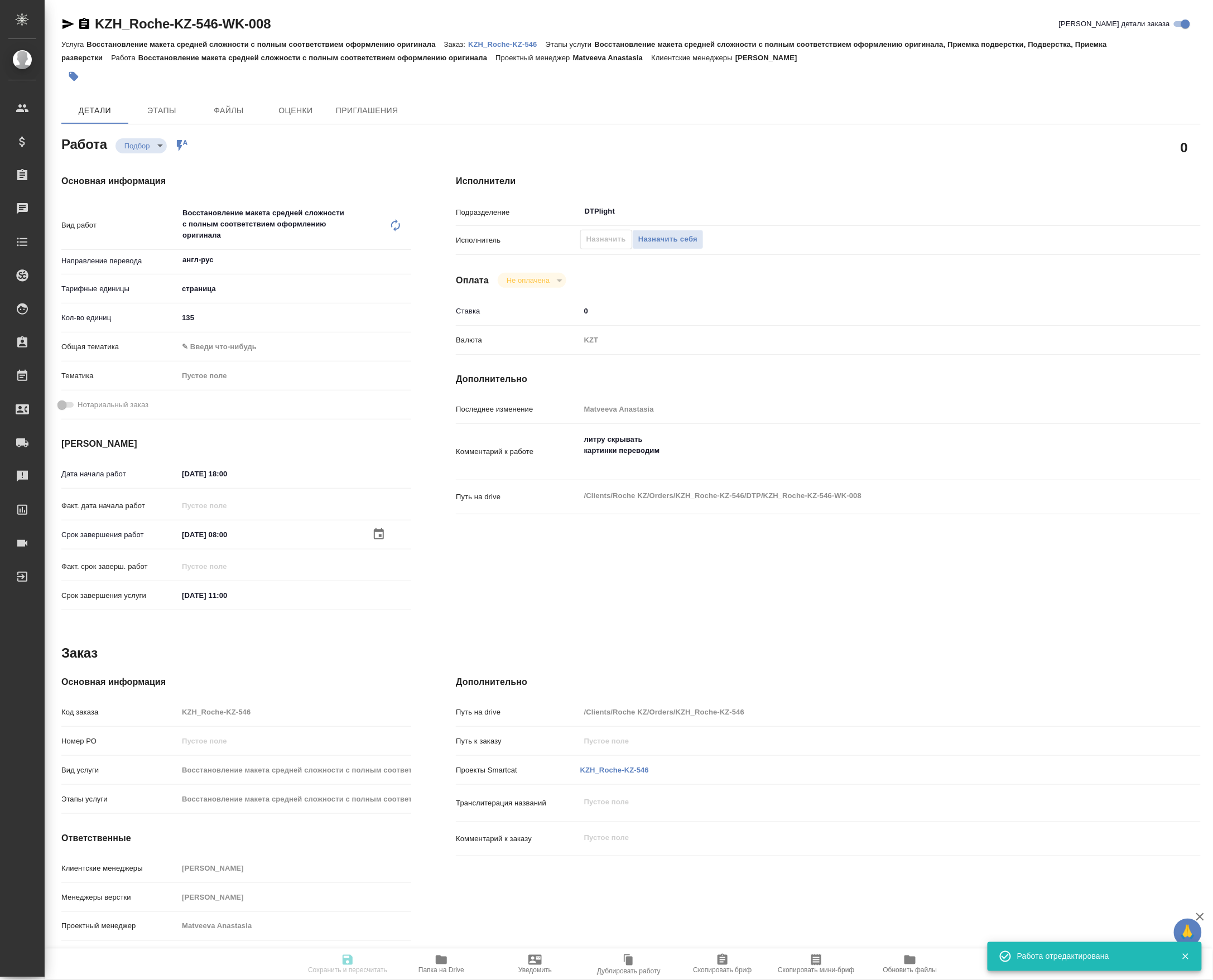
type input "[PERSON_NAME]"
type input "/Clients/Roche KZ/Orders/KZH_Roche-KZ-546"
type input "recruiting"
type input "англ-рус"
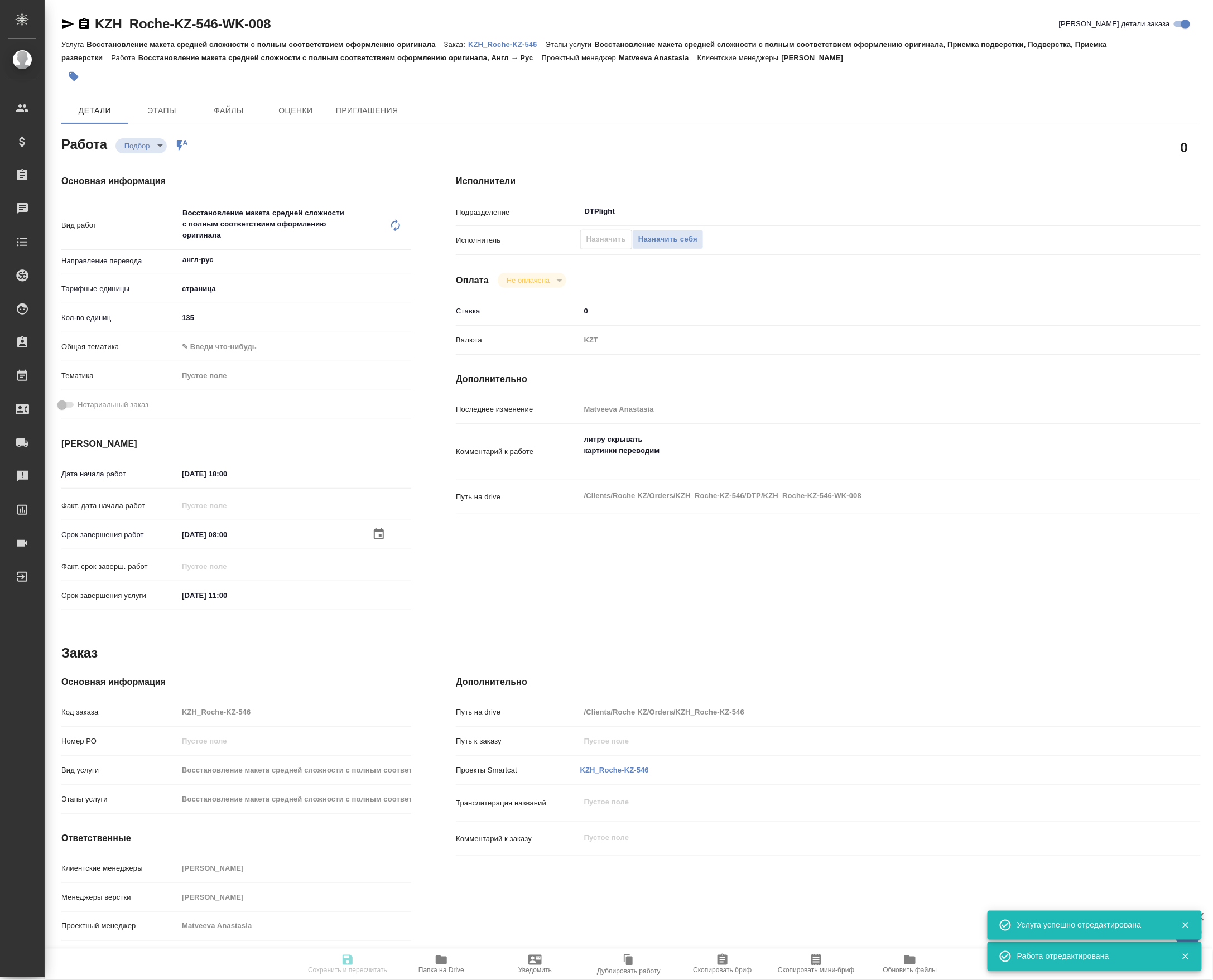
type input "5a8b1489cc6b4906c91bfdb2"
type input "135"
type input "02.10.2025 18:00"
type input "[DATE] 08:00"
type input "[DATE] 11:00"
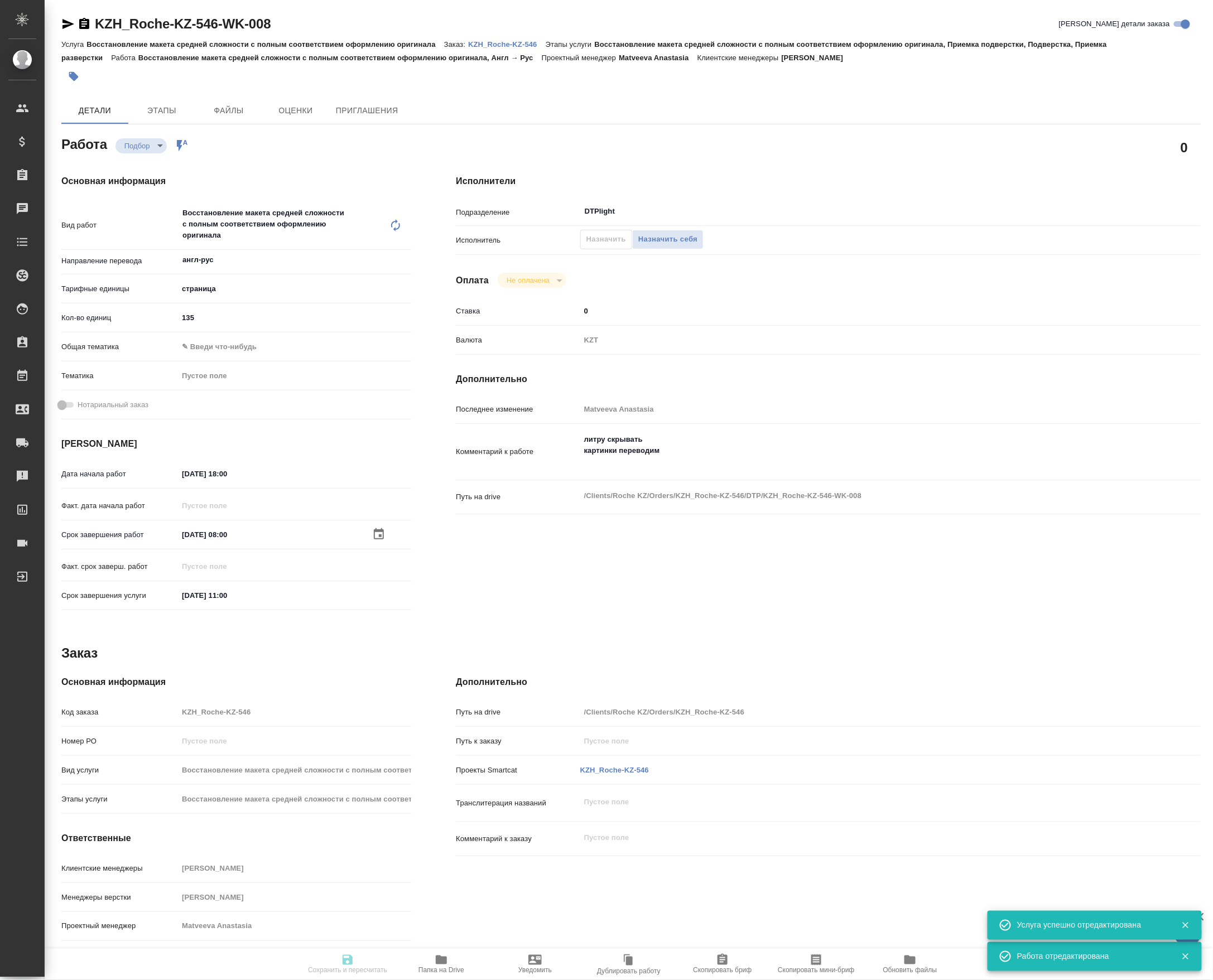
type input "DTPlight"
type input "notPayed"
type input "0"
type input "KZT"
type input "Matveeva Anastasia"
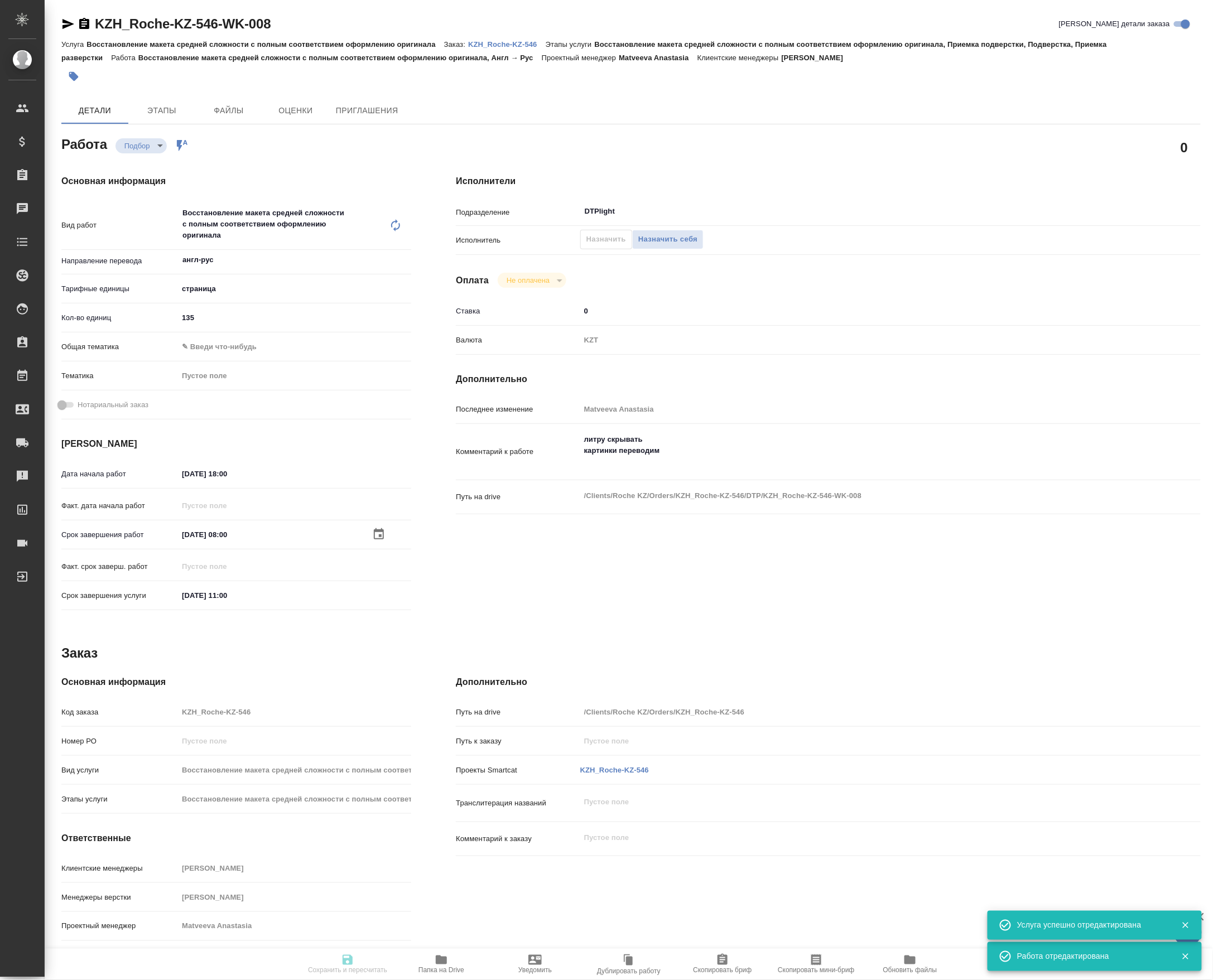
type input "KZH_Roche-KZ-546"
type input "Восстановление макета средней сложности с полным соответствием оформлению ориги…"
type input "Асланукова Сати"
type input "[PERSON_NAME]"
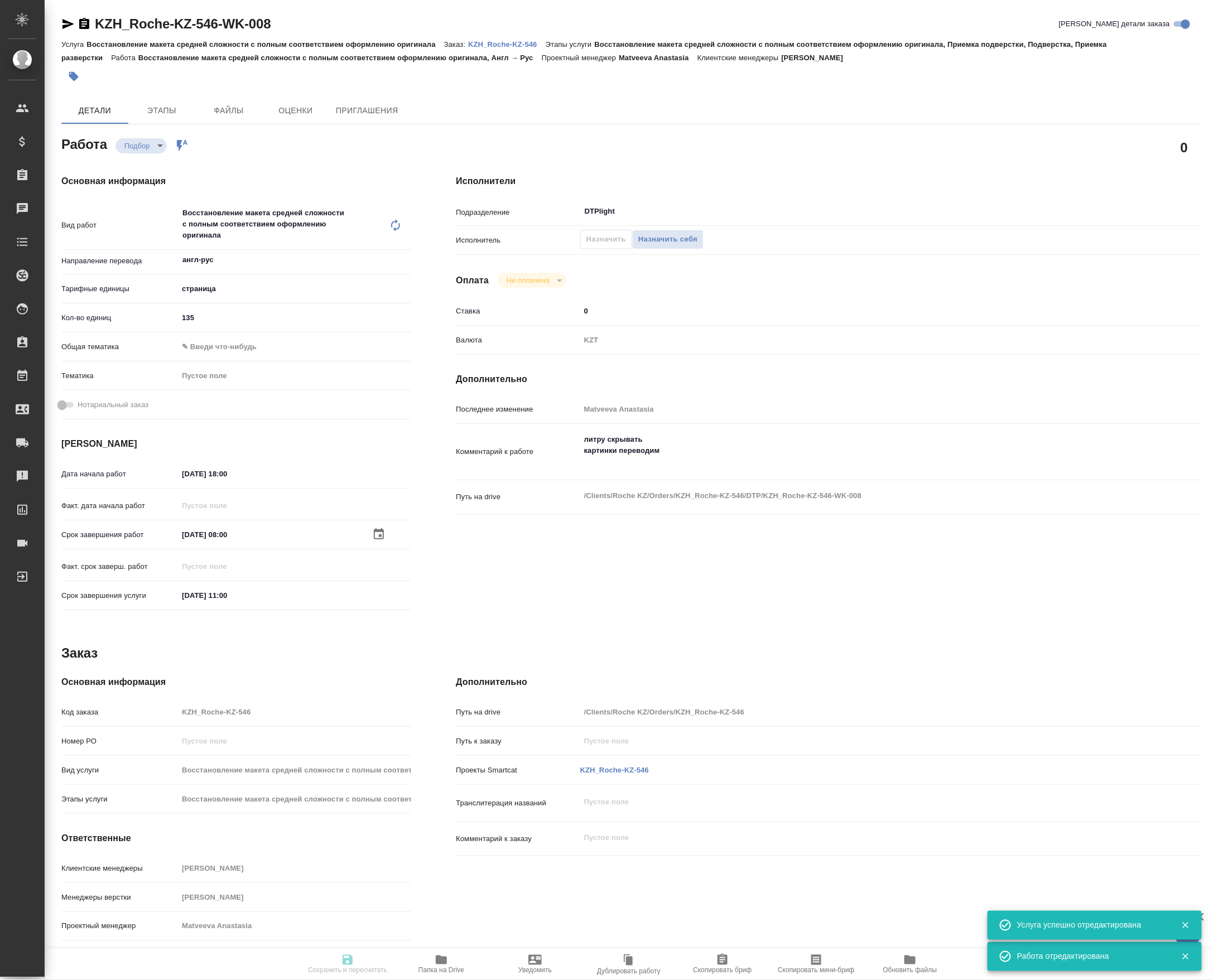
type input "/Clients/Roche KZ/Orders/KZH_Roche-KZ-546"
click at [62, 34] on div "KZH_Roche-KZ-546-WK-008 Кратко детали заказа" at bounding box center [631, 26] width 1140 height 22
click at [66, 26] on icon "button" at bounding box center [68, 24] width 12 height 10
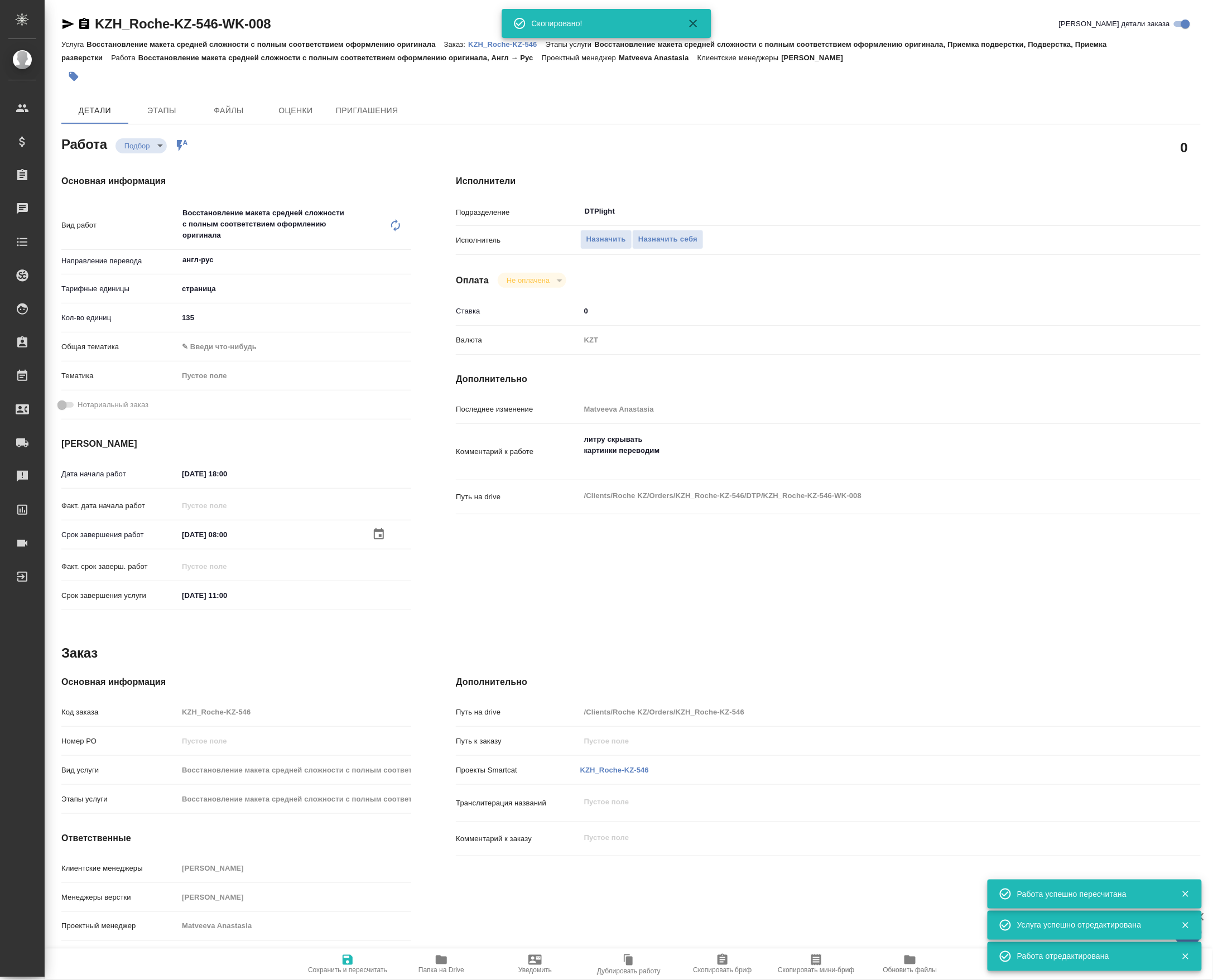
click at [483, 48] on p "KZH_Roche-KZ-546" at bounding box center [507, 44] width 78 height 8
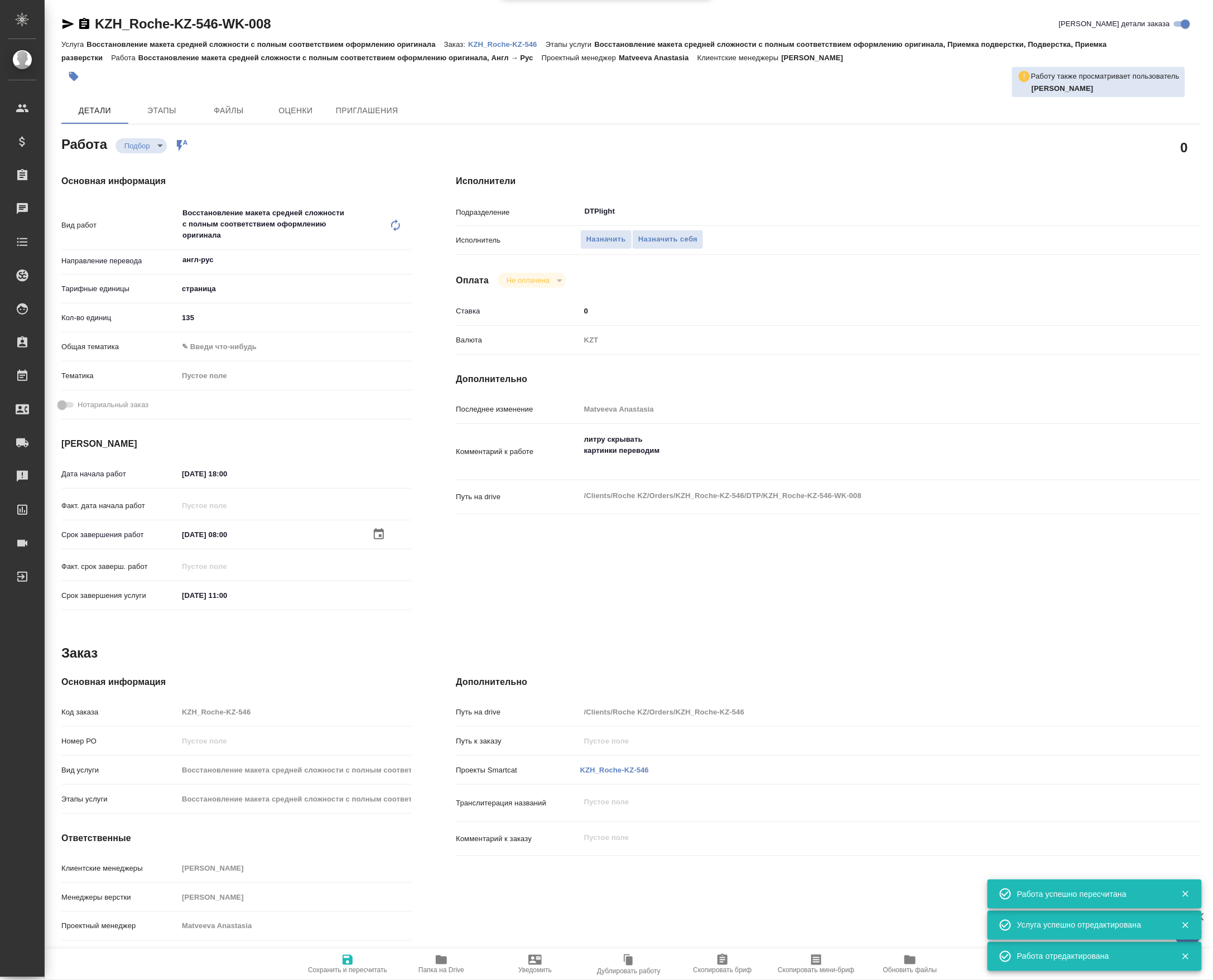
click at [233, 542] on input "04.10.2025 08:00" at bounding box center [226, 534] width 98 height 16
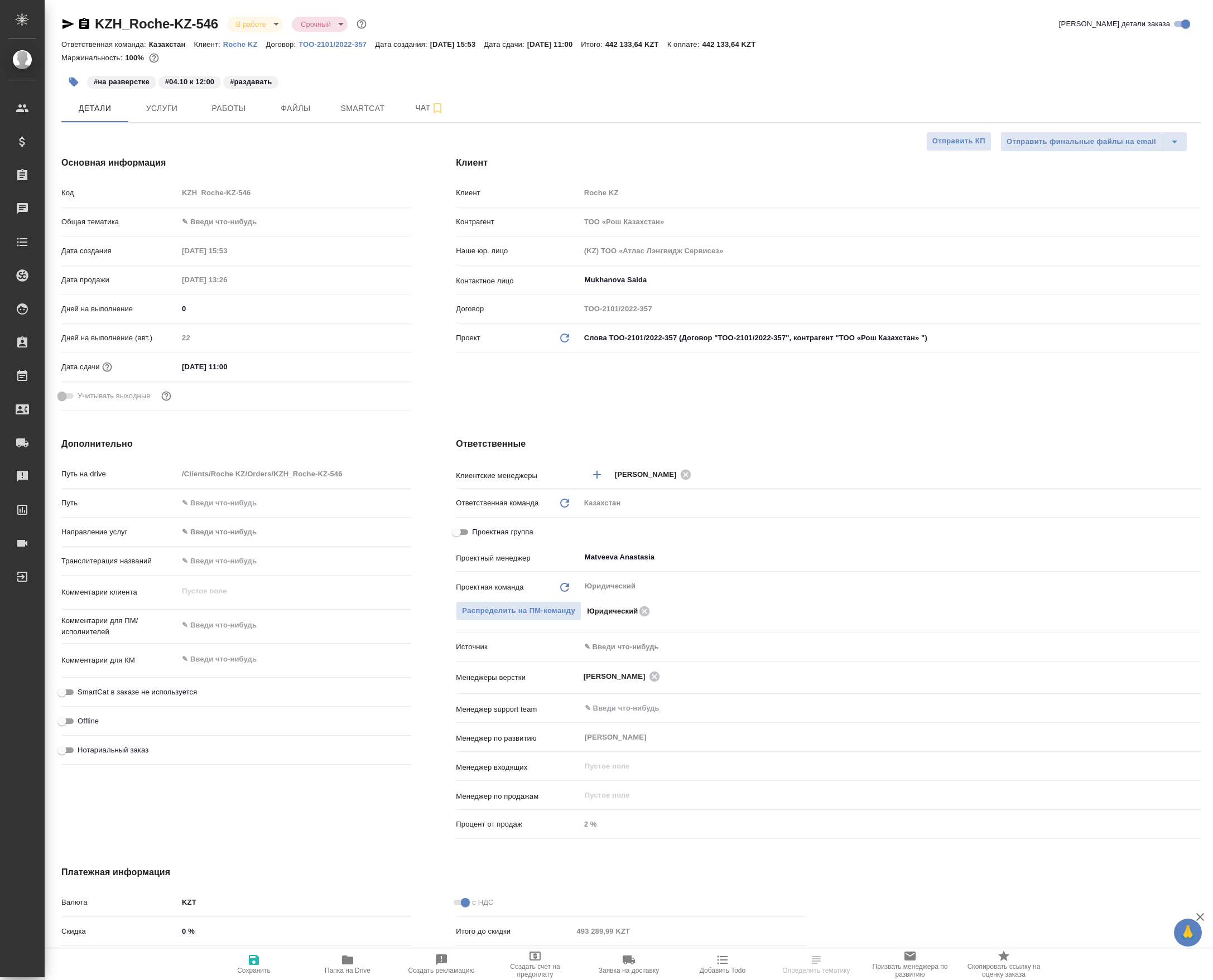
select select "RU"
click at [223, 115] on span "Работы" at bounding box center [228, 108] width 54 height 14
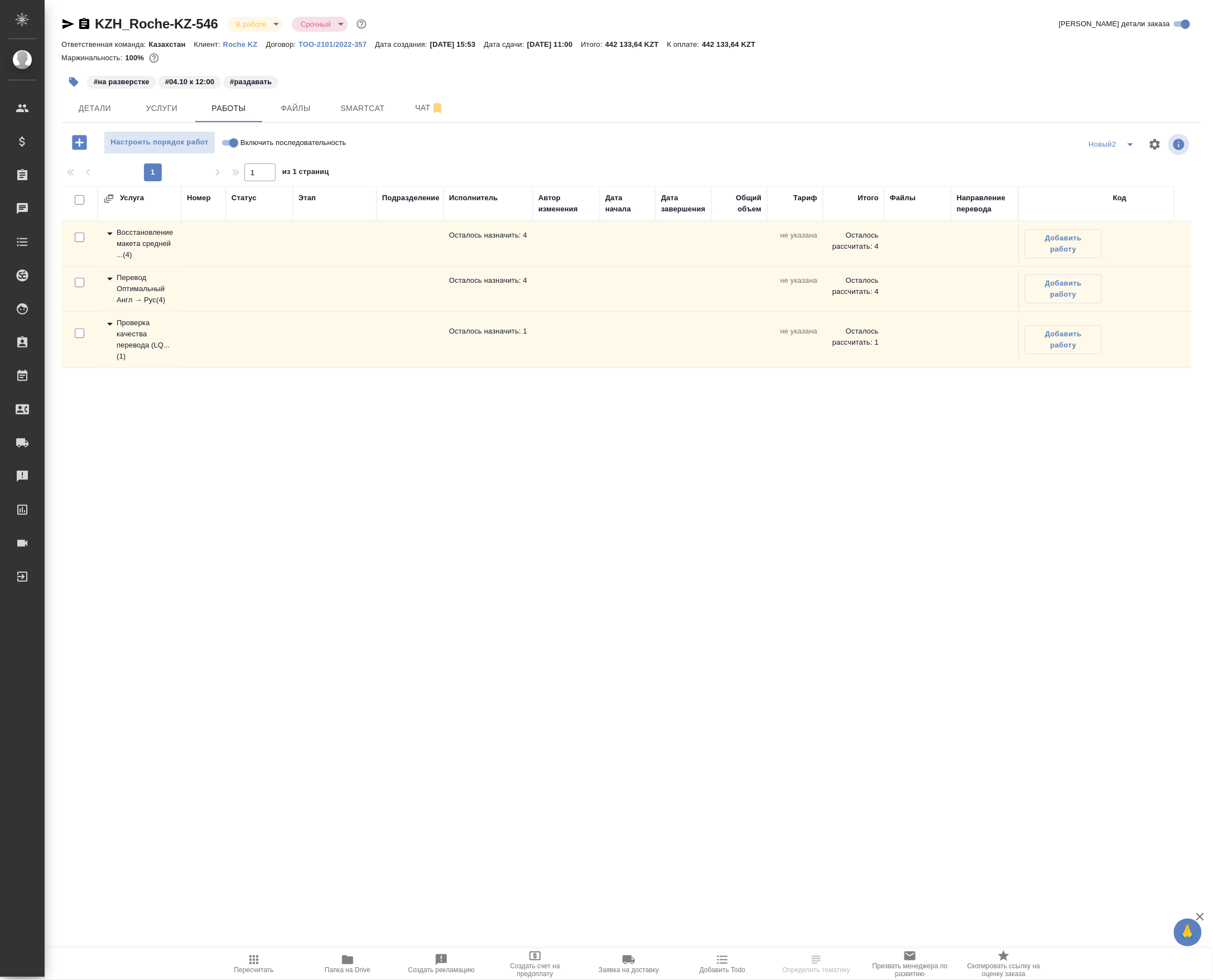
click at [144, 261] on div "Восстановление макета средней ... ( 4 )" at bounding box center [140, 244] width 73 height 34
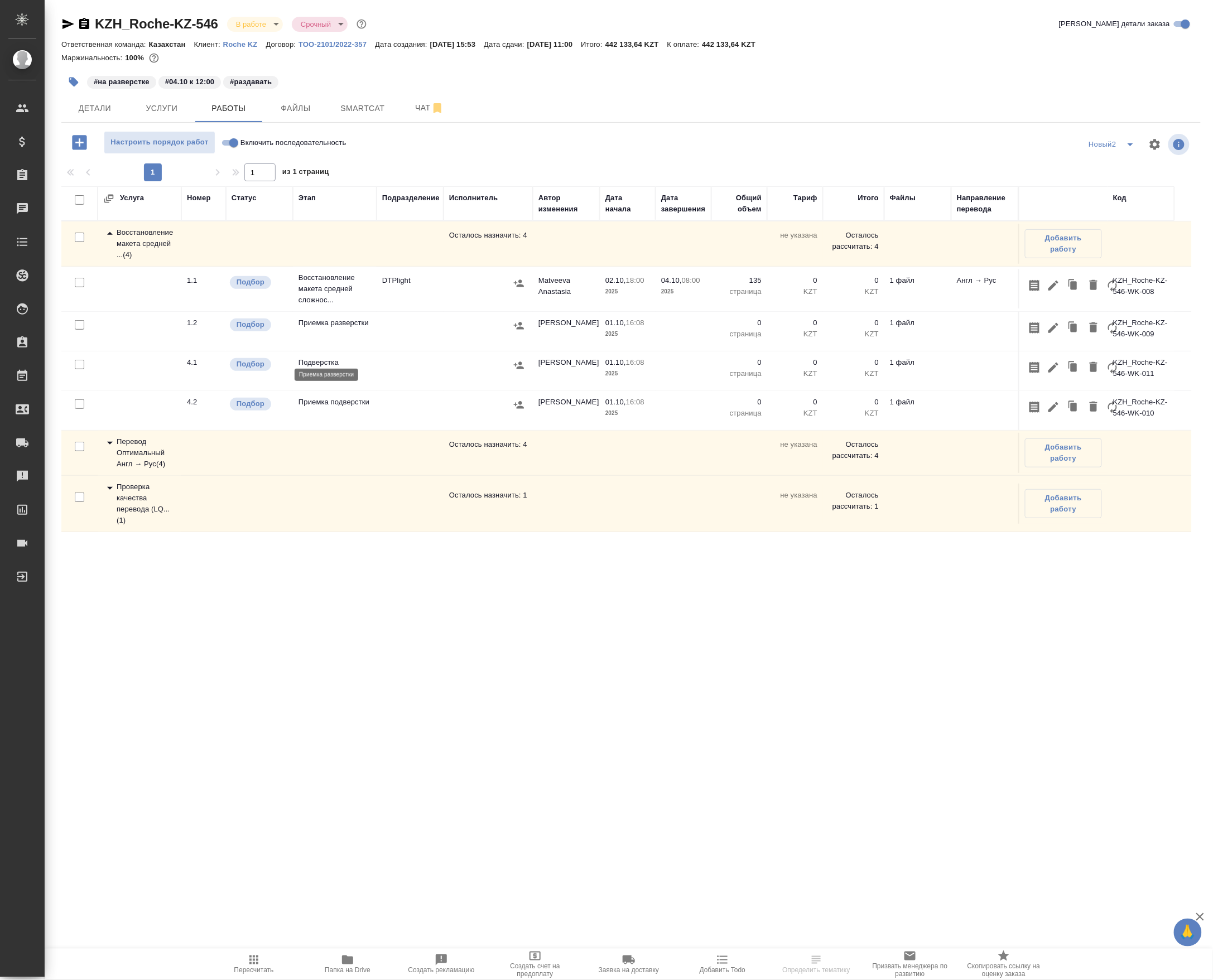
click at [326, 329] on p "Приемка разверстки" at bounding box center [334, 322] width 73 height 11
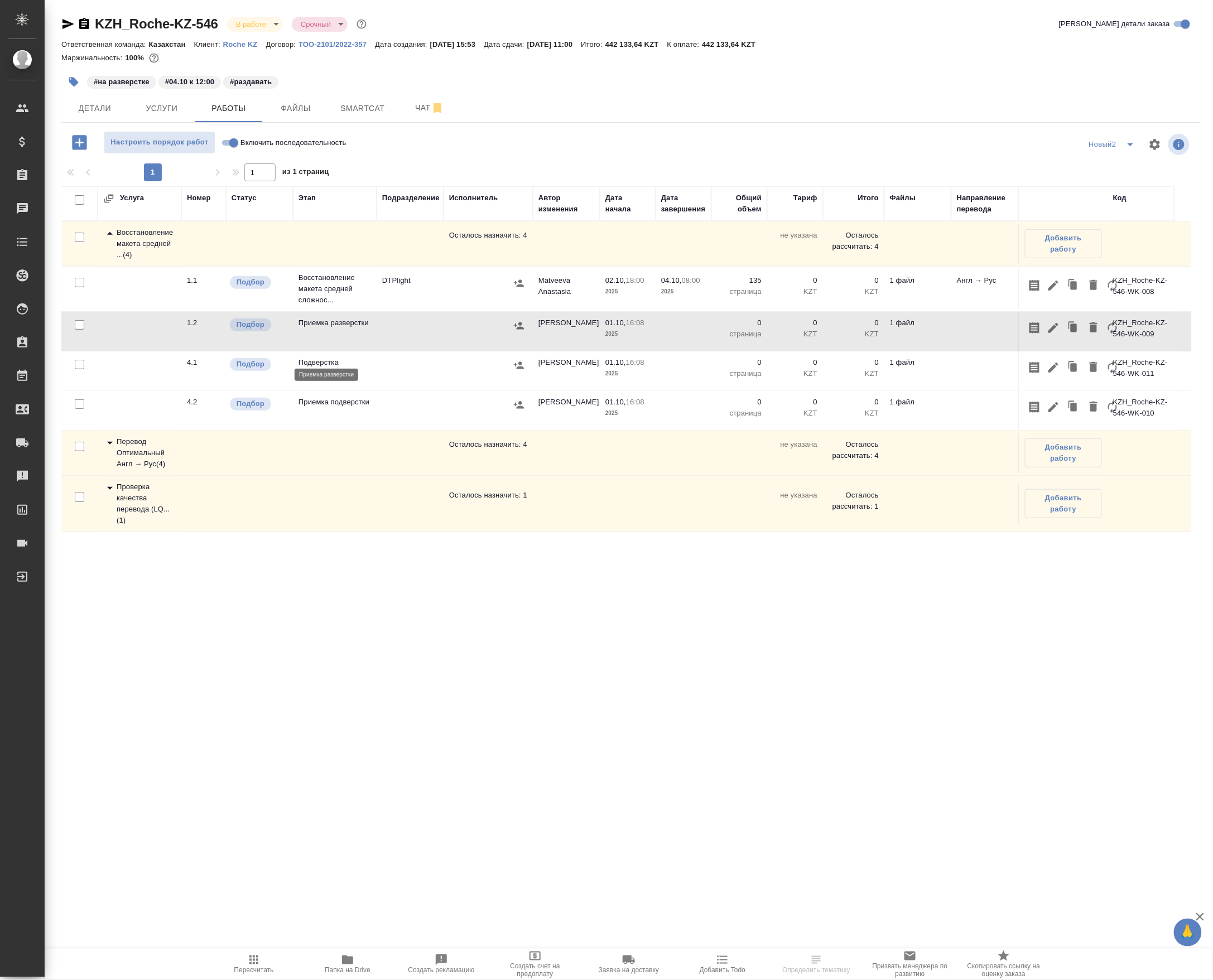
click at [326, 329] on p "Приемка разверстки" at bounding box center [334, 322] width 73 height 11
click at [341, 329] on p "Приемка разверстки" at bounding box center [334, 322] width 73 height 11
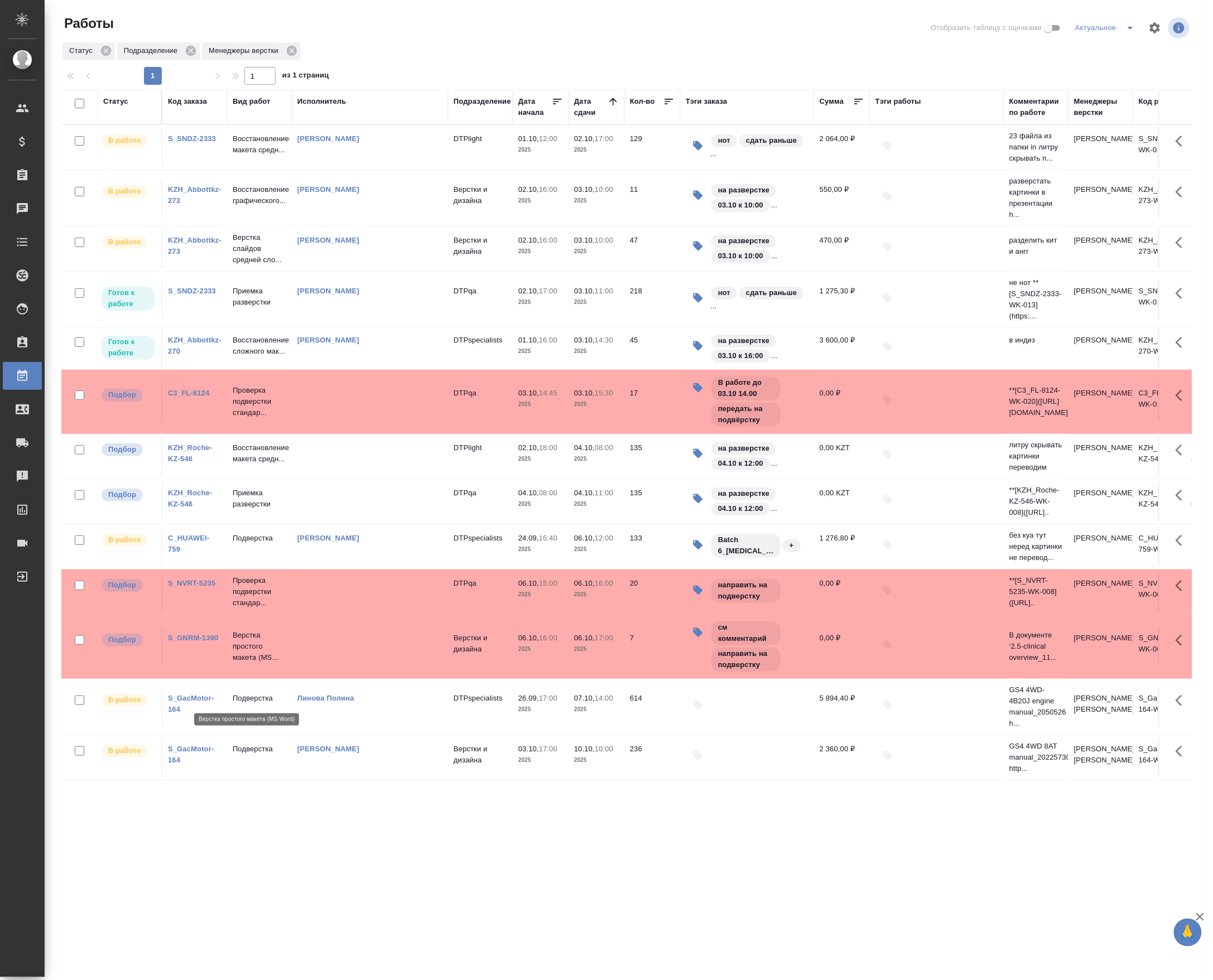
click at [238, 663] on p "Верстка простого макета (MS..." at bounding box center [259, 647] width 54 height 34
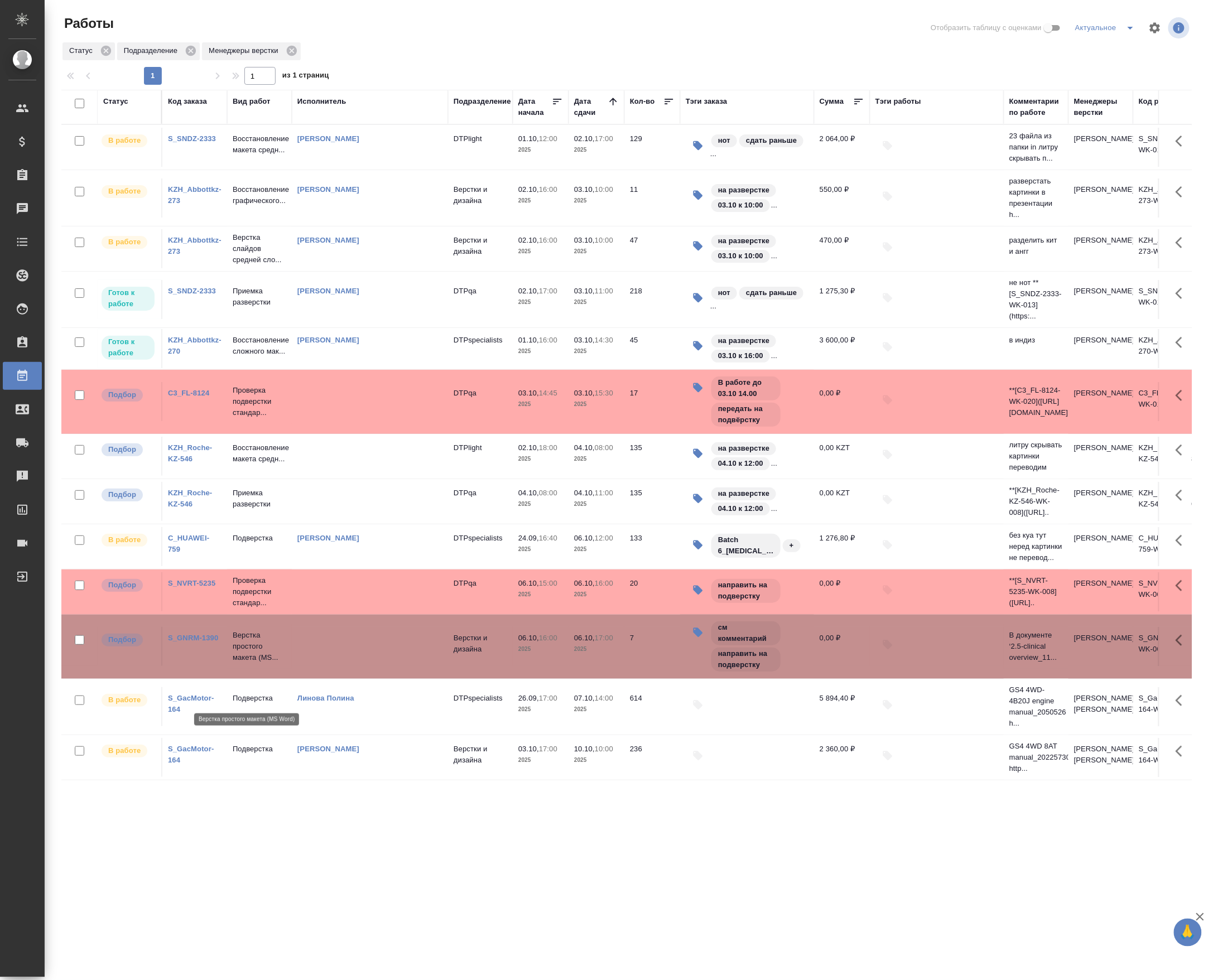
click at [238, 663] on p "Верстка простого макета (MS..." at bounding box center [259, 647] width 54 height 34
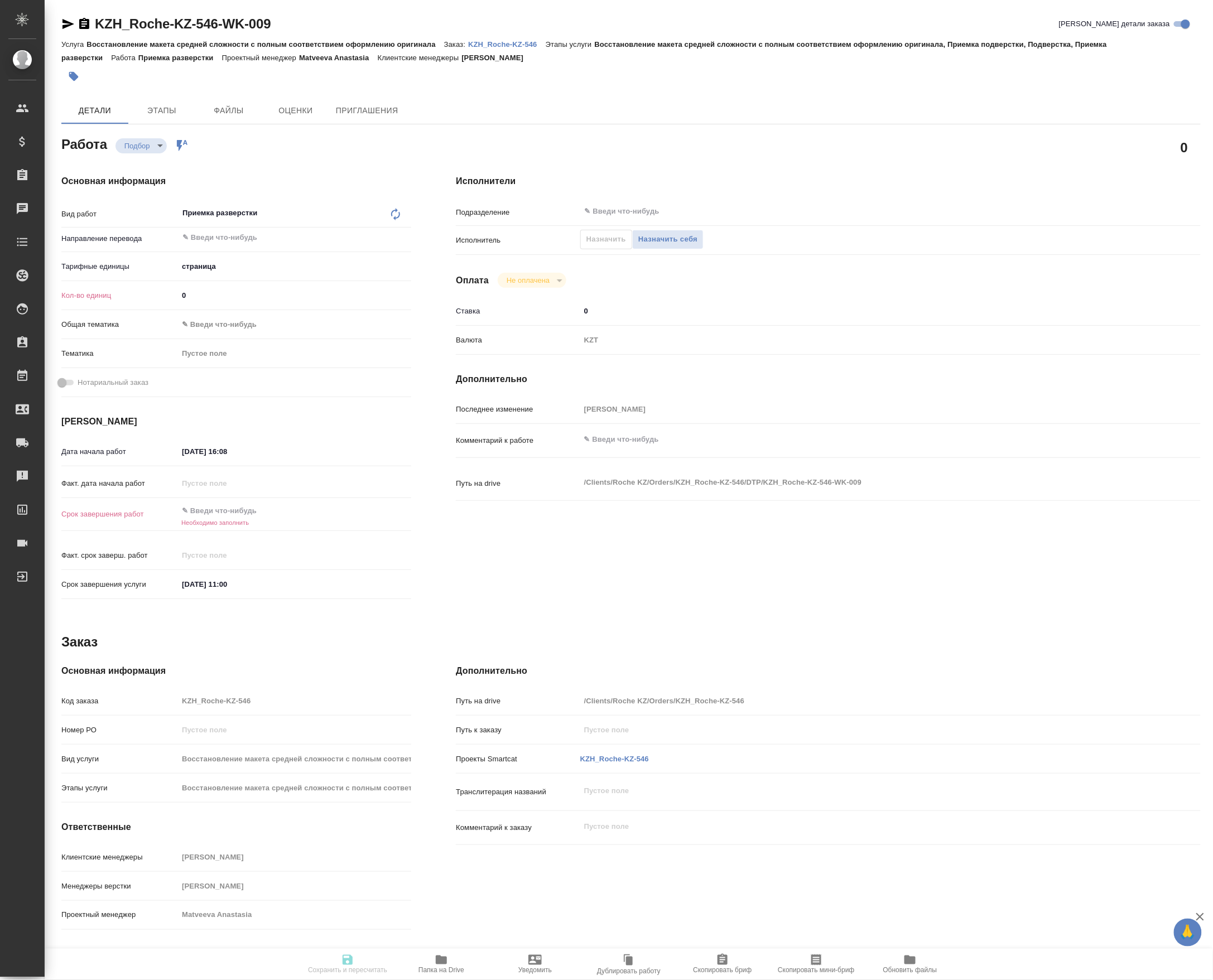
click at [220, 318] on div "Вид работ Приемка разверстки x ​ Направление перевода ​ Тарифные единицы страни…" at bounding box center [236, 301] width 350 height 200
type input "0135"
click at [604, 197] on div "Исполнители Подразделение ​ Исполнитель Назначить Назначить себя Оплата Не опла…" at bounding box center [828, 390] width 789 height 476
click at [620, 201] on div "Исполнители Подразделение ​ Исполнитель Назначить Назначить себя Оплата Не опла…" at bounding box center [828, 390] width 789 height 476
click at [634, 208] on div "​" at bounding box center [859, 211] width 559 height 20
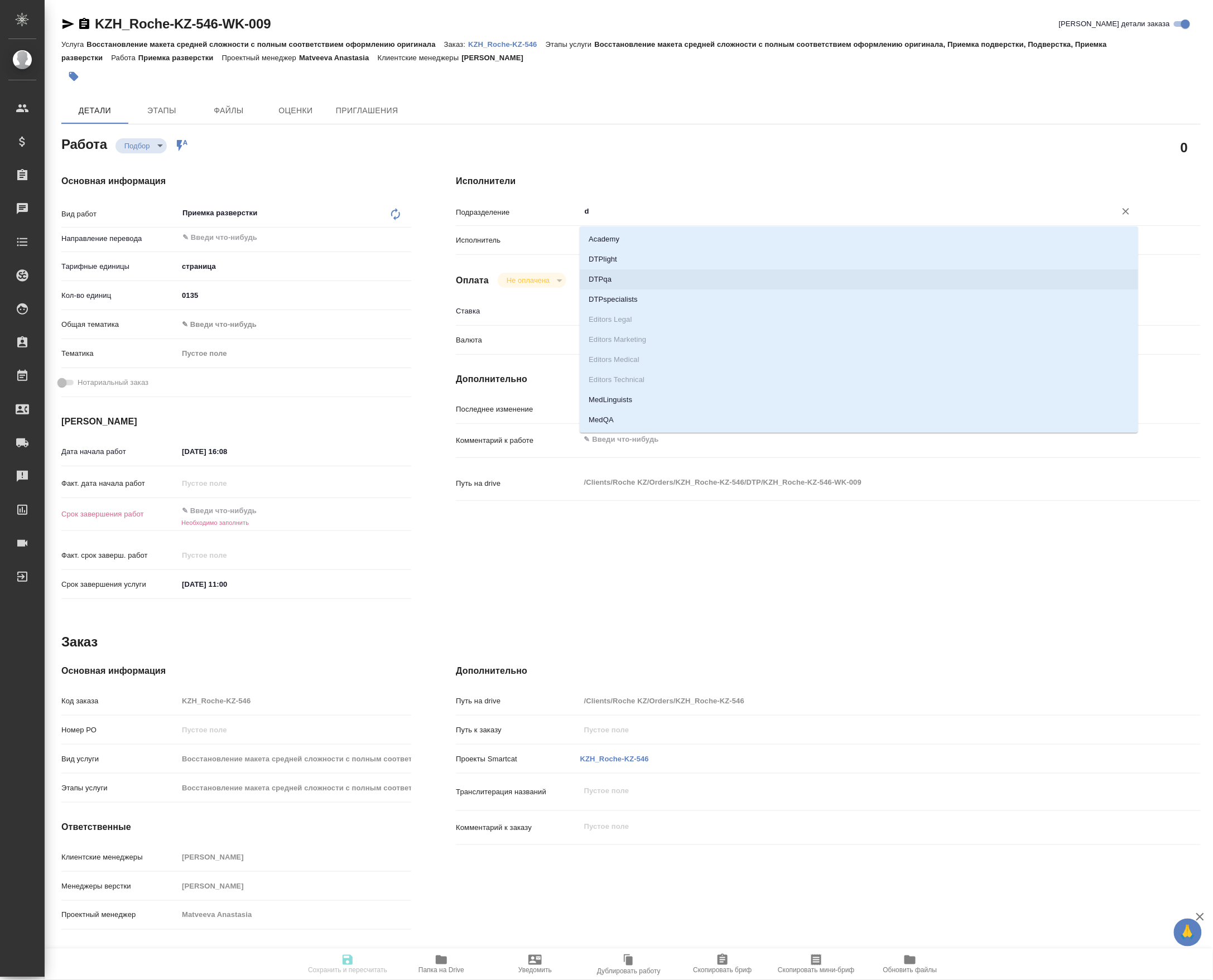
click at [606, 273] on li "DTPqa" at bounding box center [858, 279] width 559 height 20
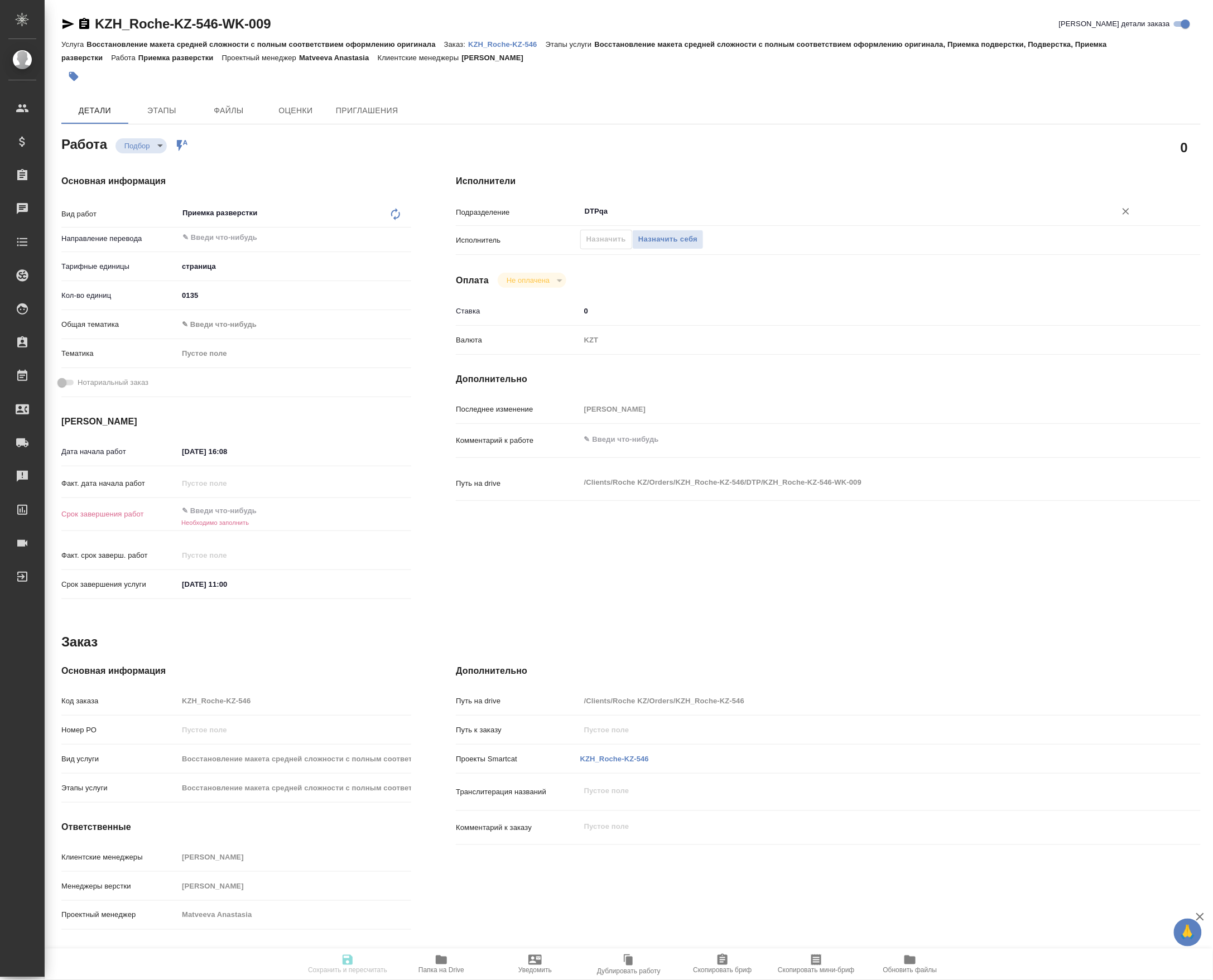
type input "DTPqa"
click at [634, 449] on textarea at bounding box center [859, 440] width 559 height 19
paste textarea "**[KZH_Roche-KZ-546-WK-008](https://tera.awatera.com/Work/68dd27c7f4fc1f4d0643f…"
type textarea "**[KZH_Roche-KZ-546-WK-008](https://tera.awatera.com/Work/68dd27c7f4fc1f4d0643f…"
click at [233, 454] on input "01.10.2025 16:08" at bounding box center [227, 451] width 98 height 16
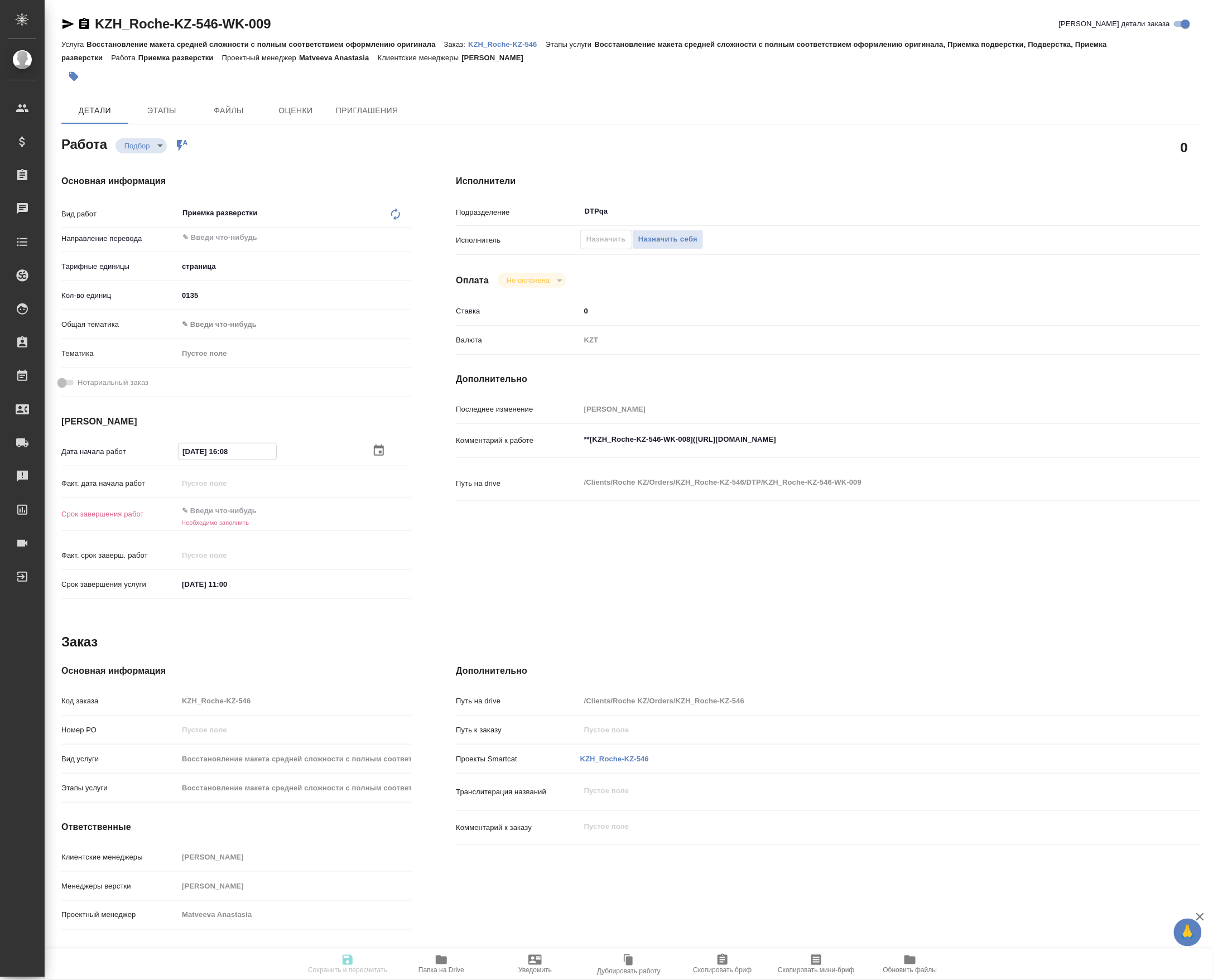
paste input "4.10.2025 08:00"
type input "04.10.2025 08:00"
click at [223, 503] on div "Дата начала работ 04.10.2025 08:00 Факт. дата начала работ Срок завершения рабо…" at bounding box center [236, 524] width 350 height 164
click at [223, 518] on input "text" at bounding box center [227, 511] width 98 height 16
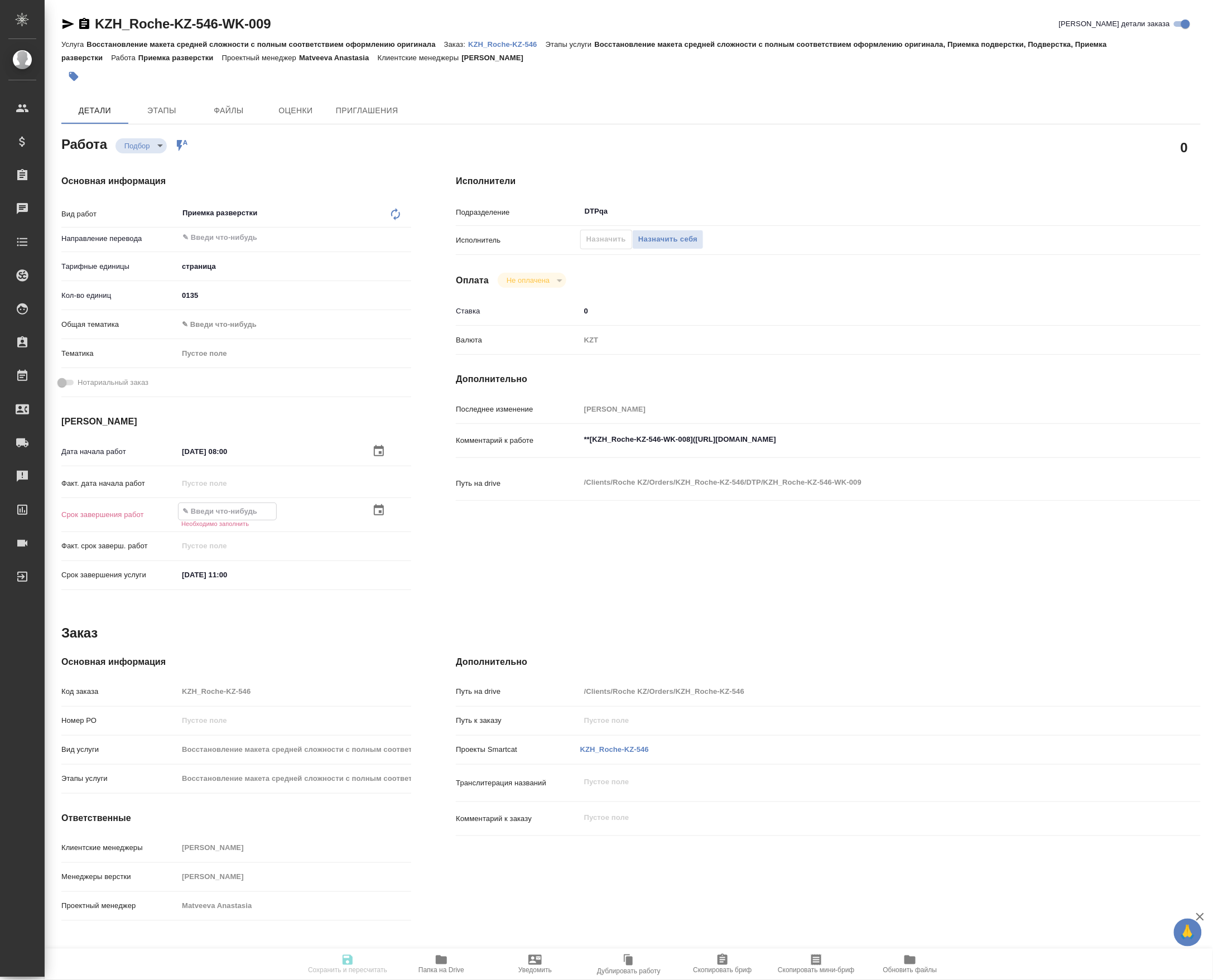
paste input "04.10.2025 08:00"
click at [232, 509] on input "04.10.2025 08:00" at bounding box center [227, 512] width 98 height 16
type input "04.10.2025 11:00"
click at [333, 969] on span "Сохранить и пересчитать" at bounding box center [347, 970] width 79 height 8
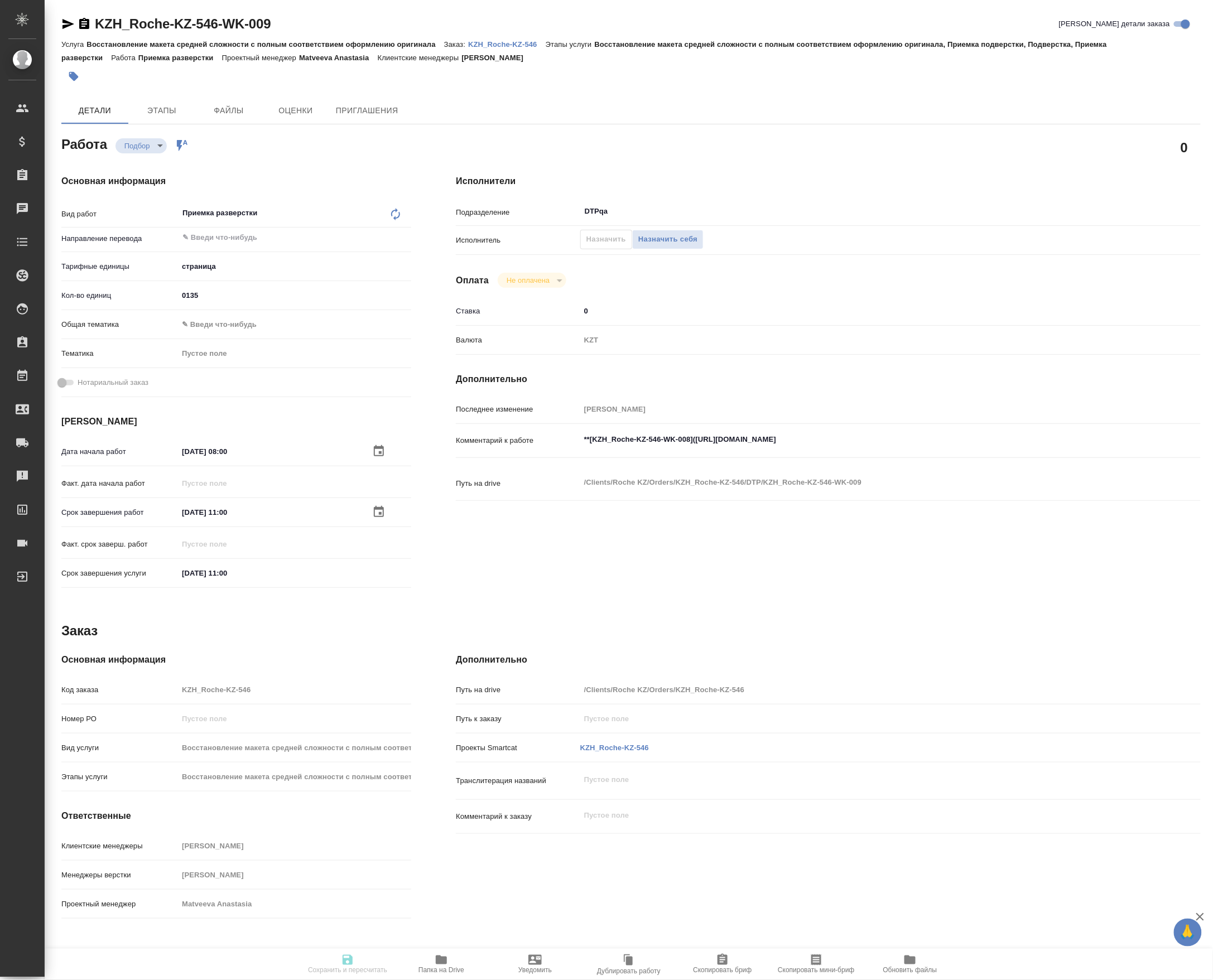
type input "recruiting"
type input "5a8b1489cc6b4906c91bfdb2"
type input "135"
type input "04.10.2025 08:00"
type input "04.10.2025 11:00"
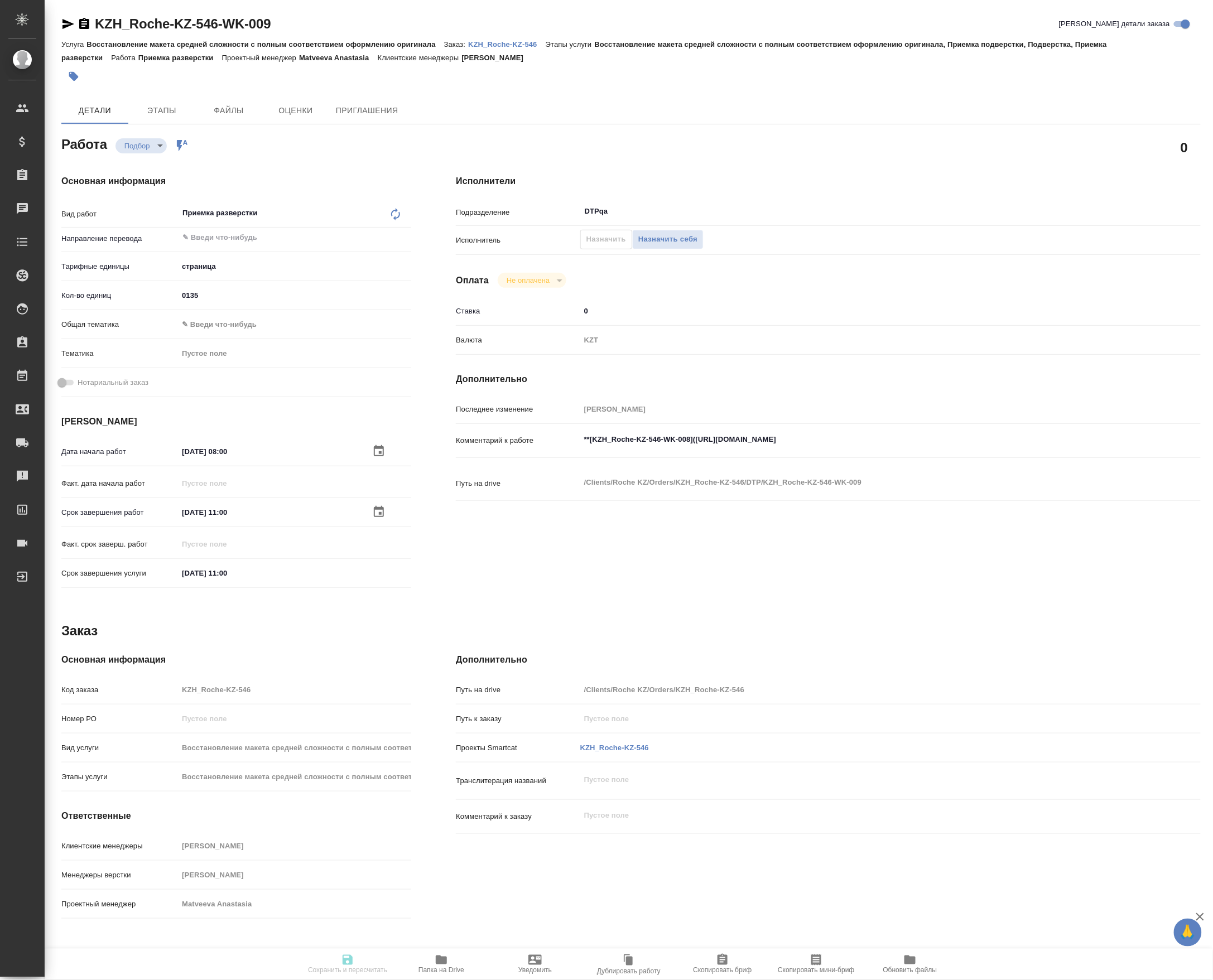
type input "13.10.2025 11:00"
type input "DTPqa"
type input "notPayed"
type input "0"
type input "KZT"
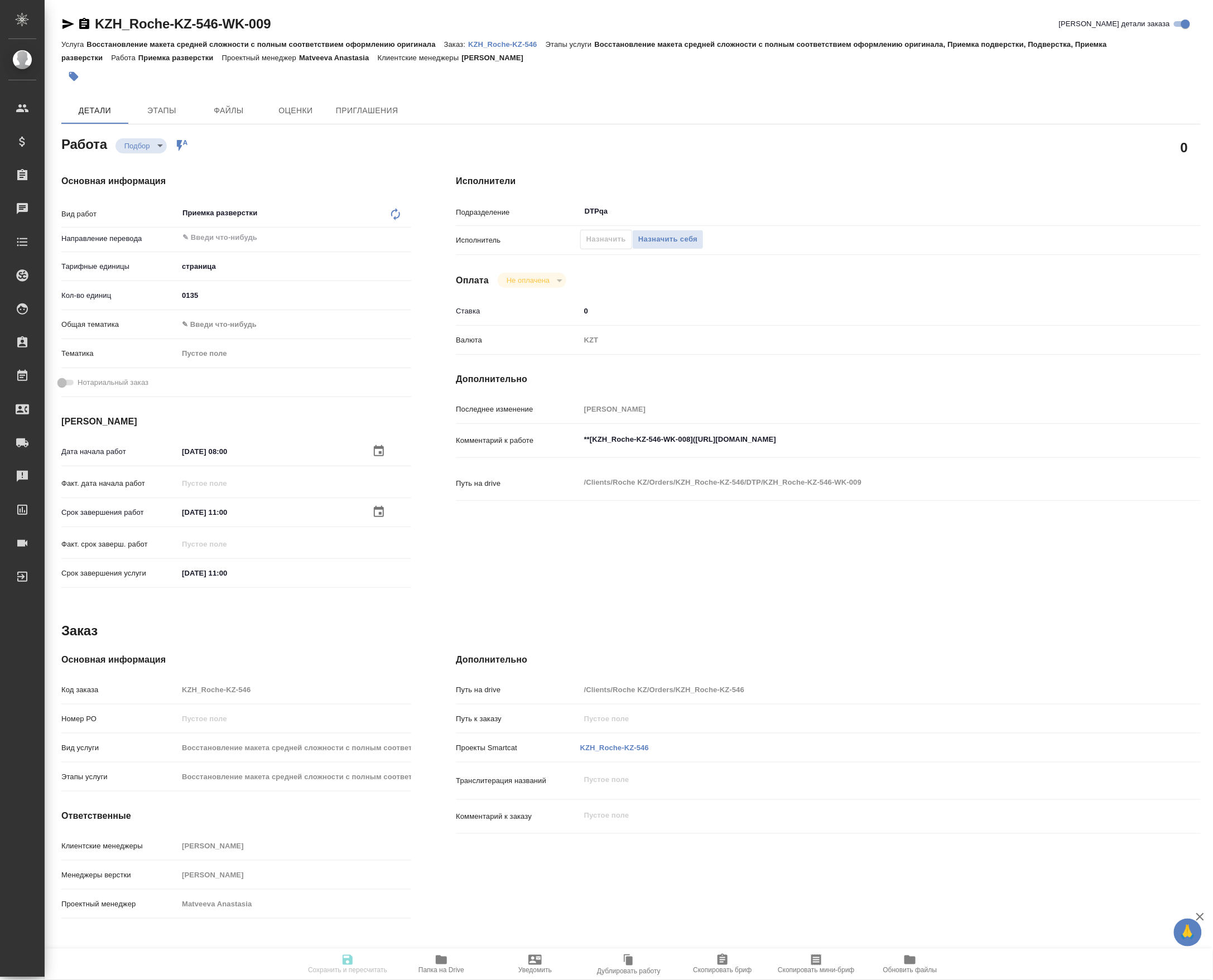
type input "[PERSON_NAME]"
type input "KZH_Roche-KZ-546"
type input "Восстановление макета средней сложности с полным соответствием оформлению ориги…"
type input "[PERSON_NAME]"
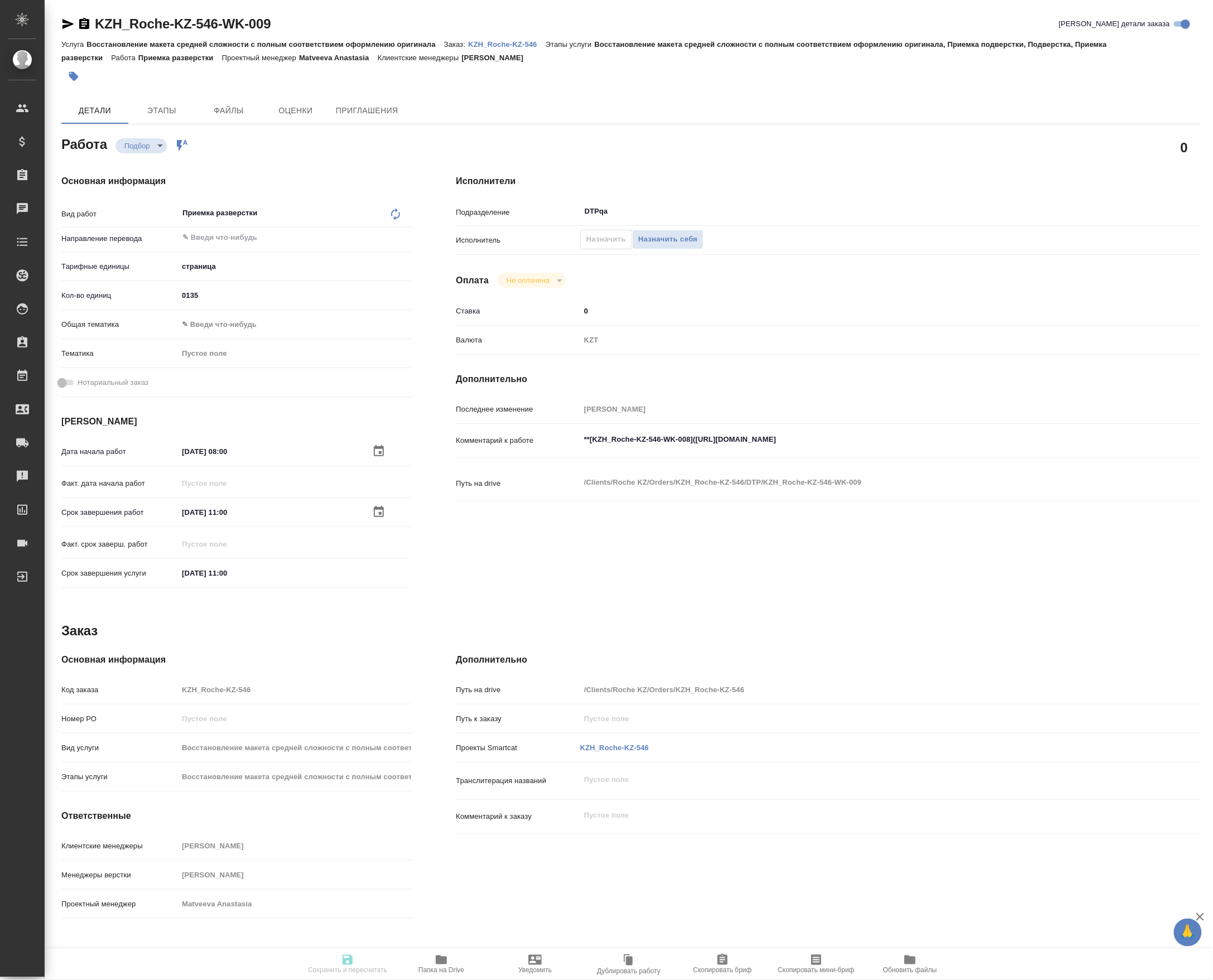
type input "[PERSON_NAME]"
type input "/Clients/Roche KZ/Orders/KZH_Roche-KZ-546"
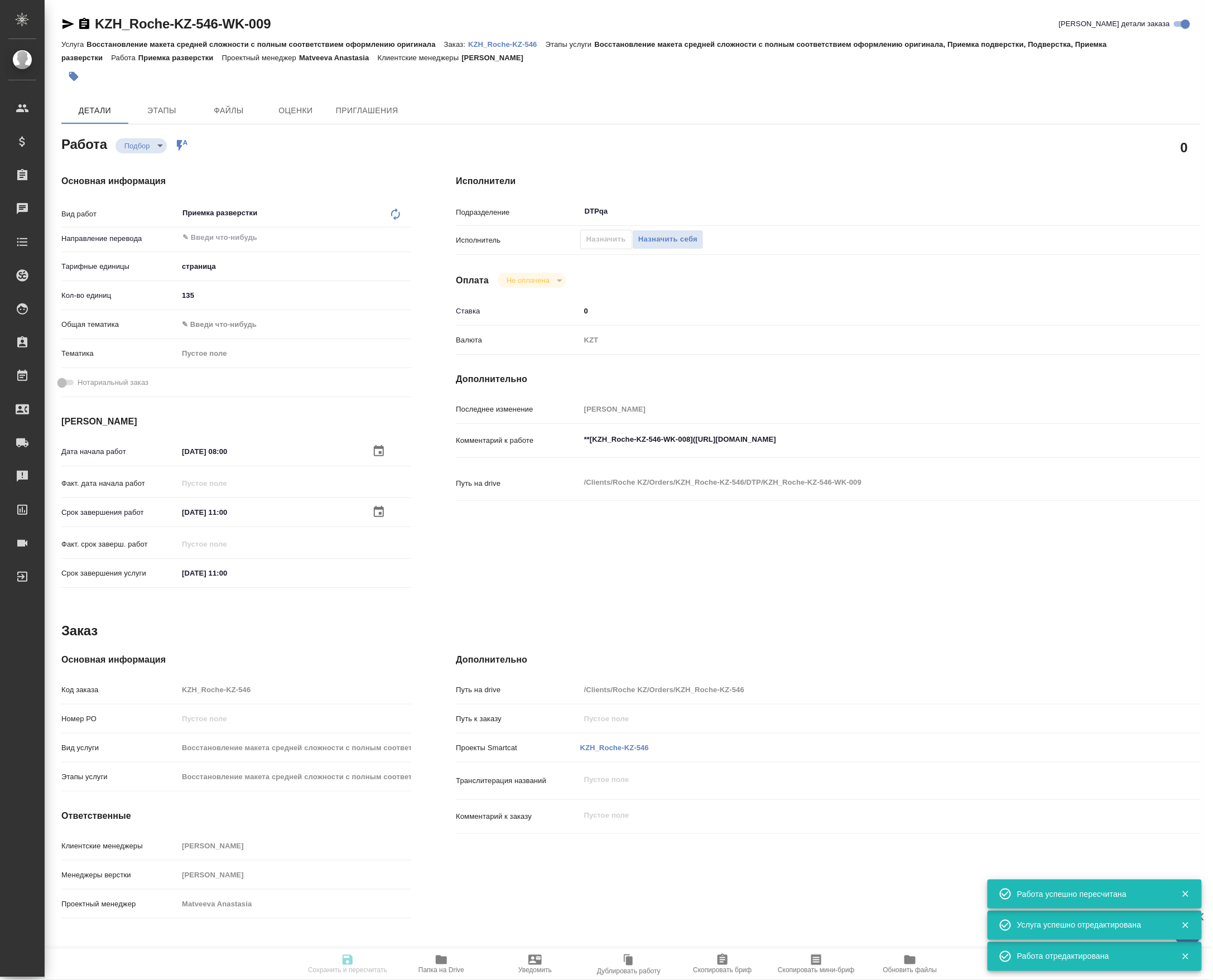
type input "recruiting"
type input "5a8b1489cc6b4906c91bfdb2"
type input "135"
type input "04.10.2025 08:00"
type input "04.10.2025 11:00"
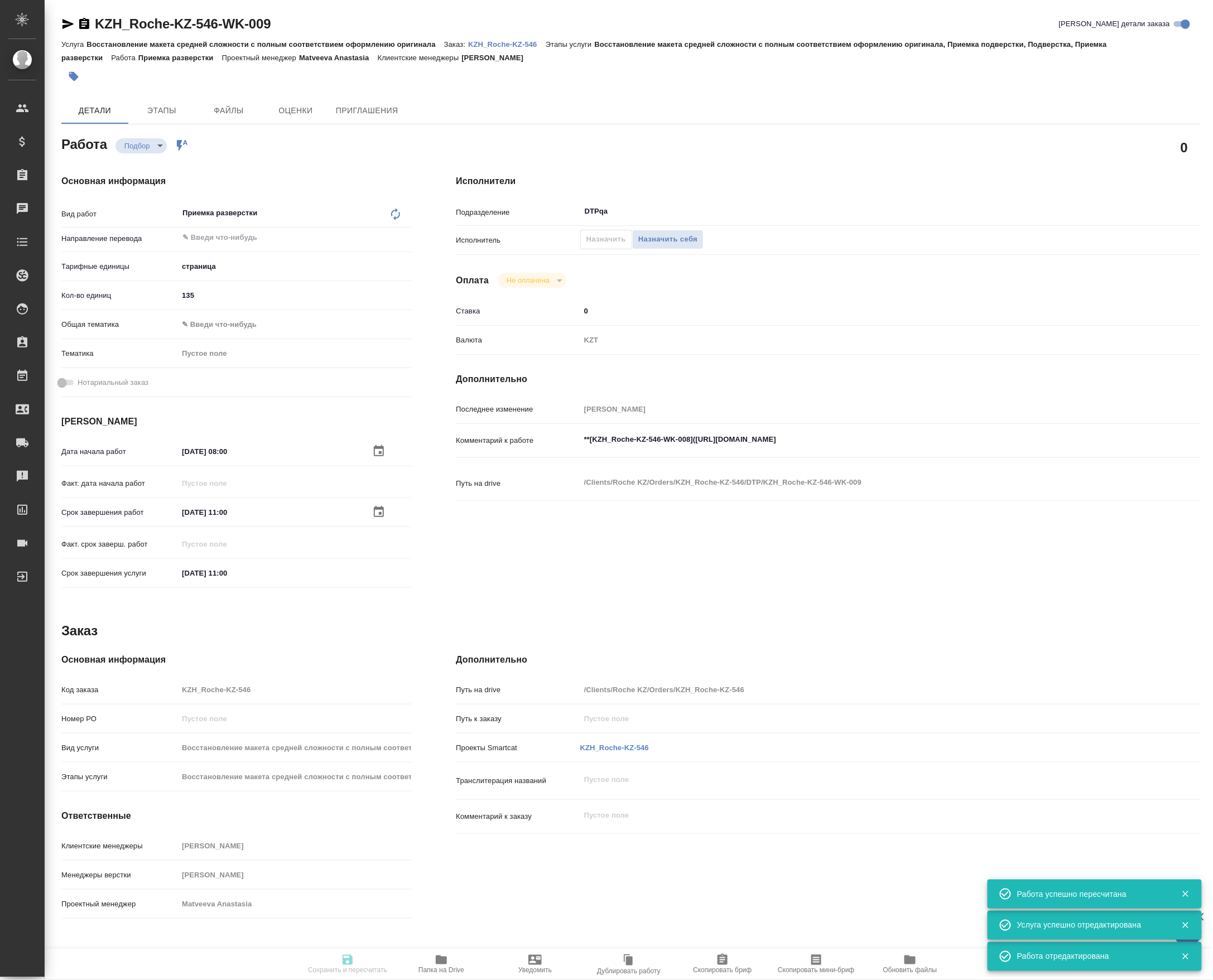
type input "[DATE] 11:00"
type input "DTPqa"
type input "notPayed"
type input "0"
type input "KZT"
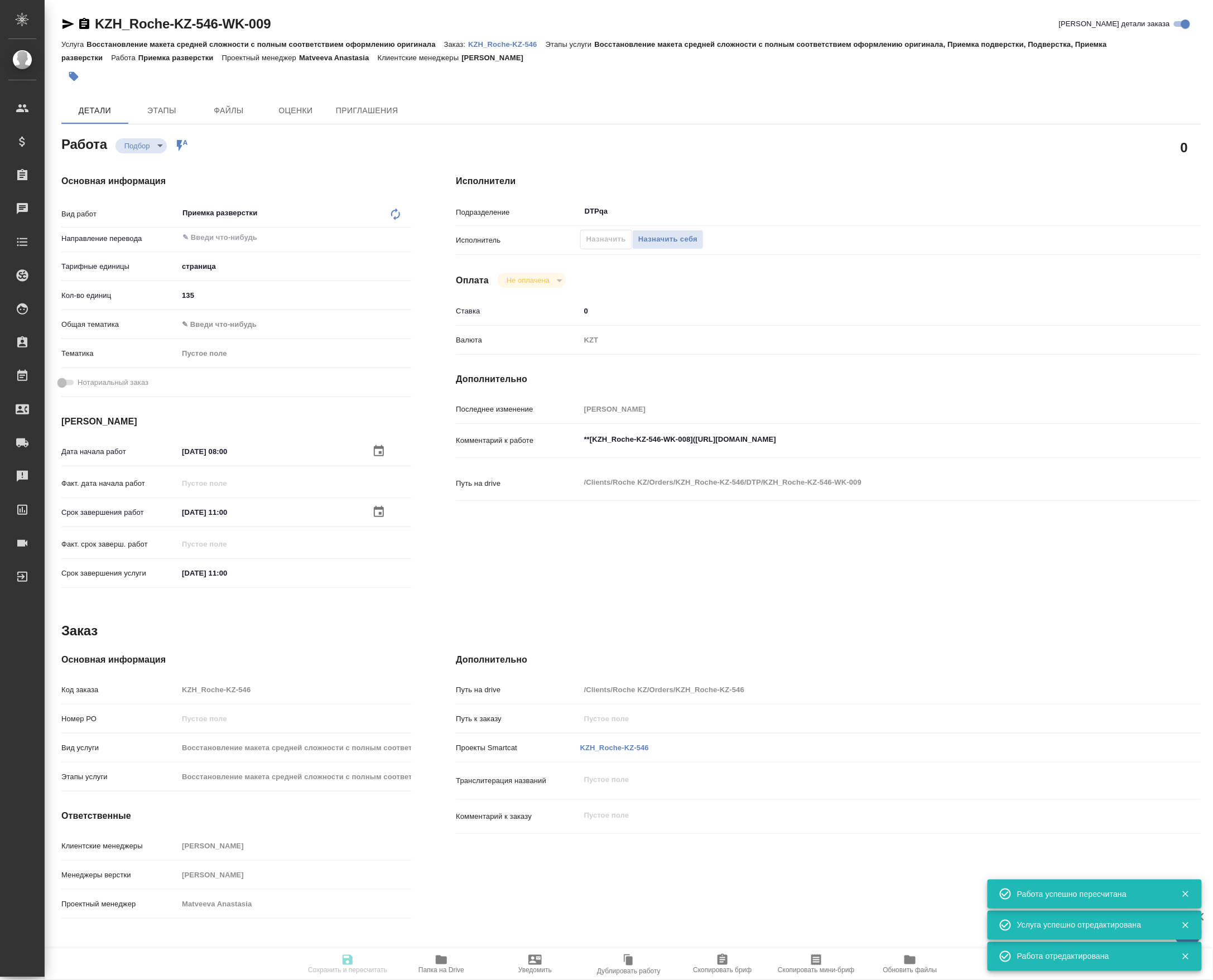
type input "Петрова Валерия"
type input "KZH_Roche-KZ-546"
type input "Восстановление макета средней сложности с полным соответствием оформлению ориги…"
type input "Асланукова Сати"
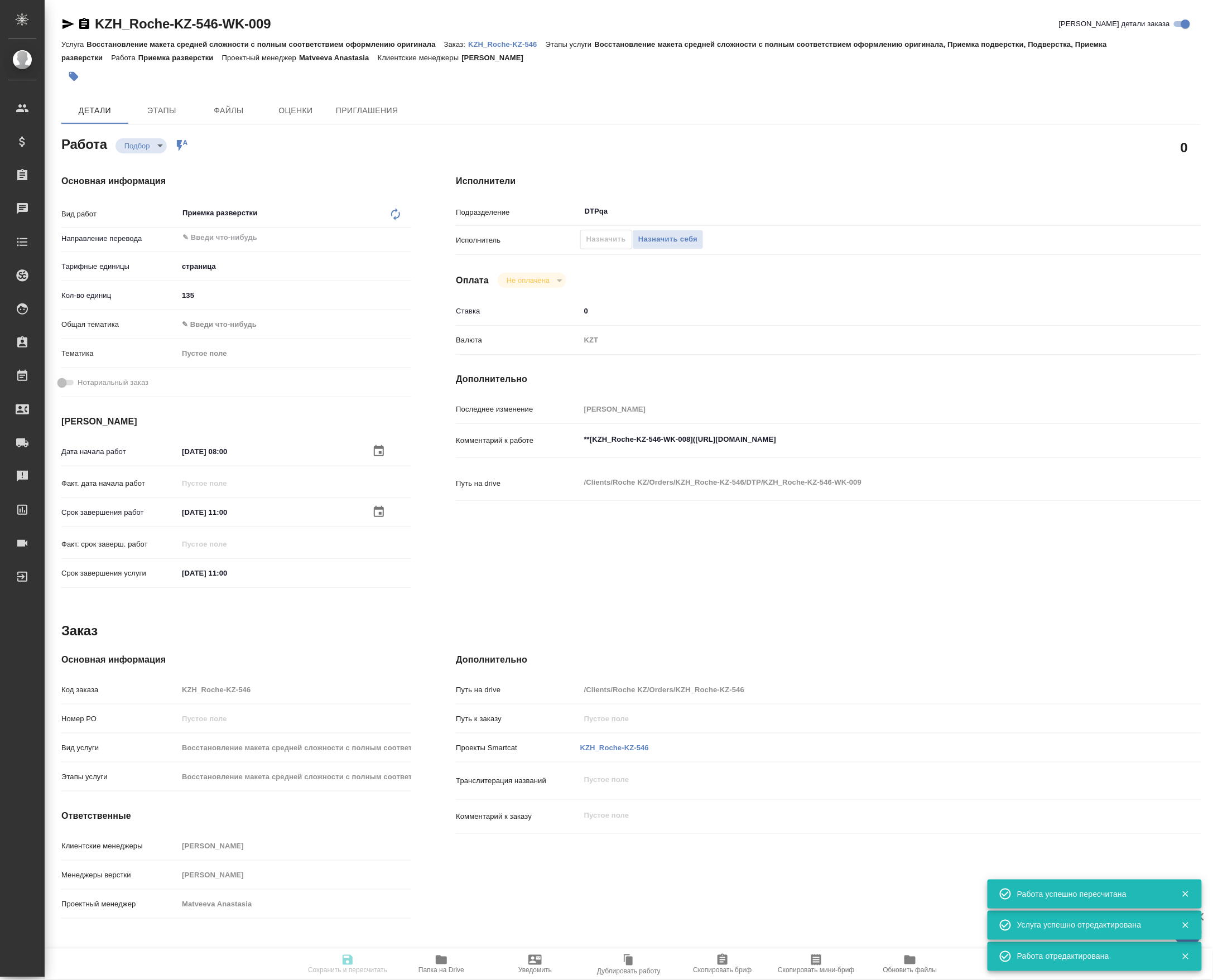
type input "Петрова Валерия"
type input "/Clients/Roche KZ/Orders/KZH_Roche-KZ-546"
click at [245, 233] on input "text" at bounding box center [276, 238] width 189 height 13
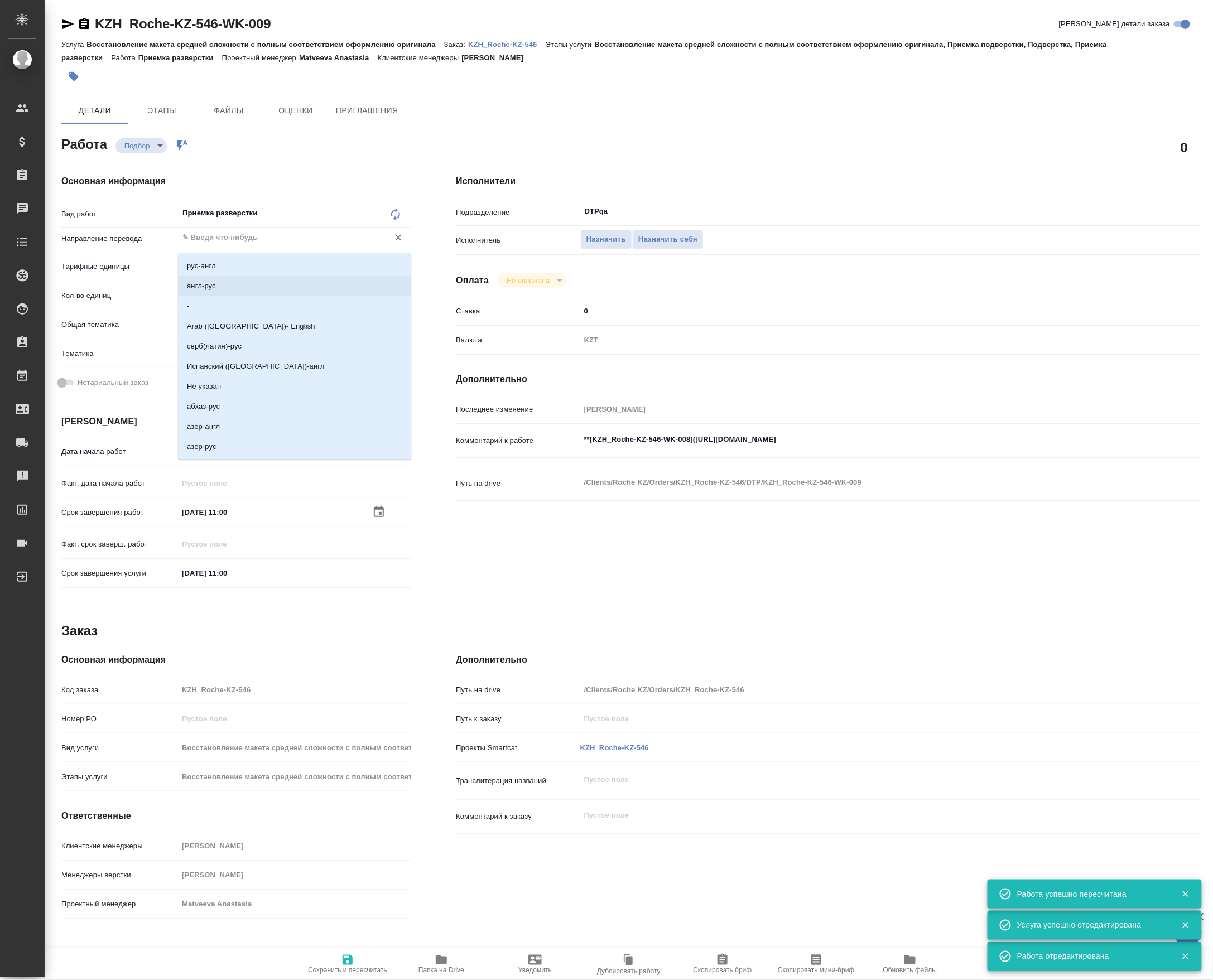
click at [232, 283] on li "англ-рус" at bounding box center [294, 286] width 233 height 20
type input "англ-рус"
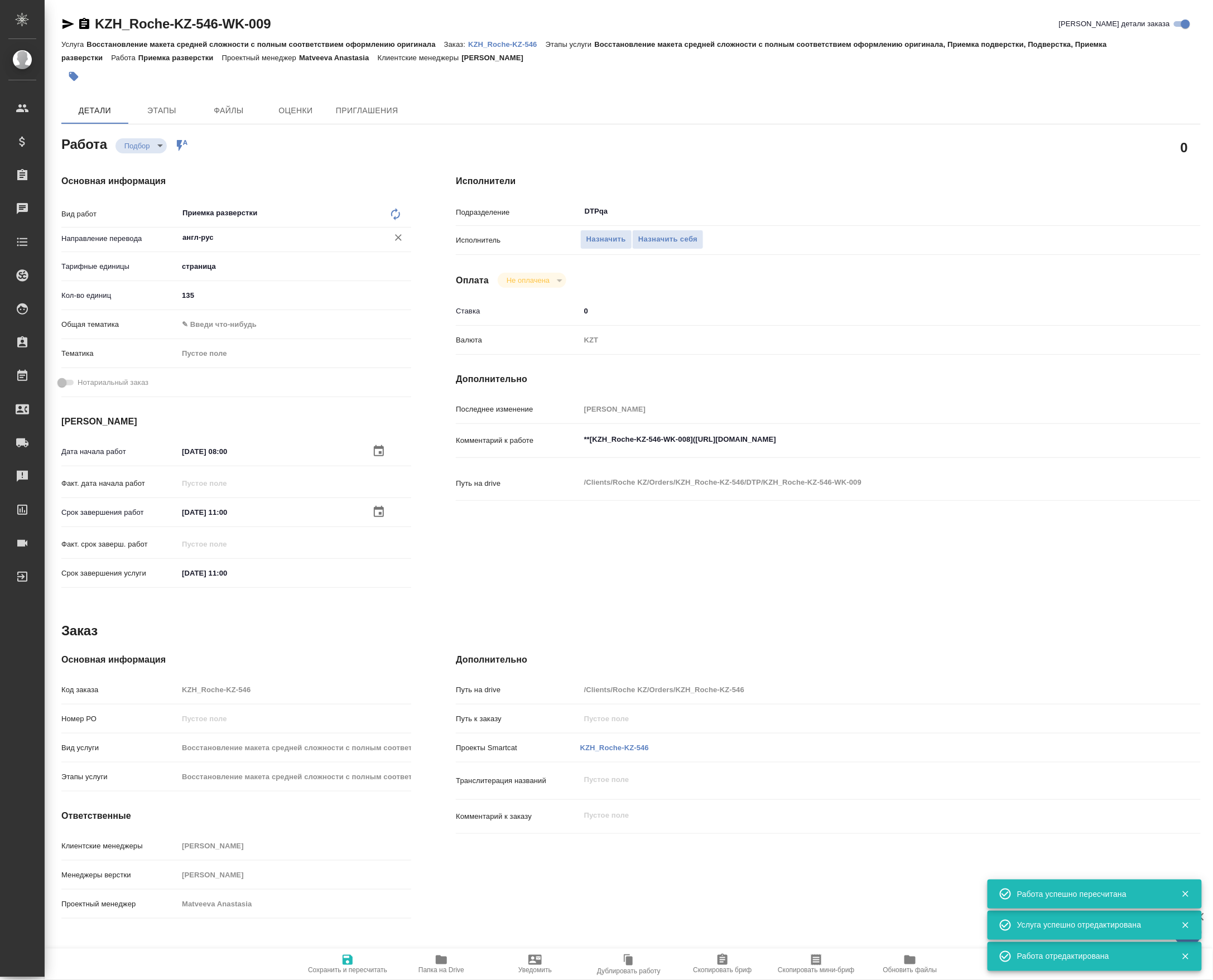
click at [358, 958] on span "Сохранить и пересчитать" at bounding box center [347, 963] width 80 height 21
type input "recruiting"
type input "англ-рус"
type input "5a8b1489cc6b4906c91bfdb2"
type input "135"
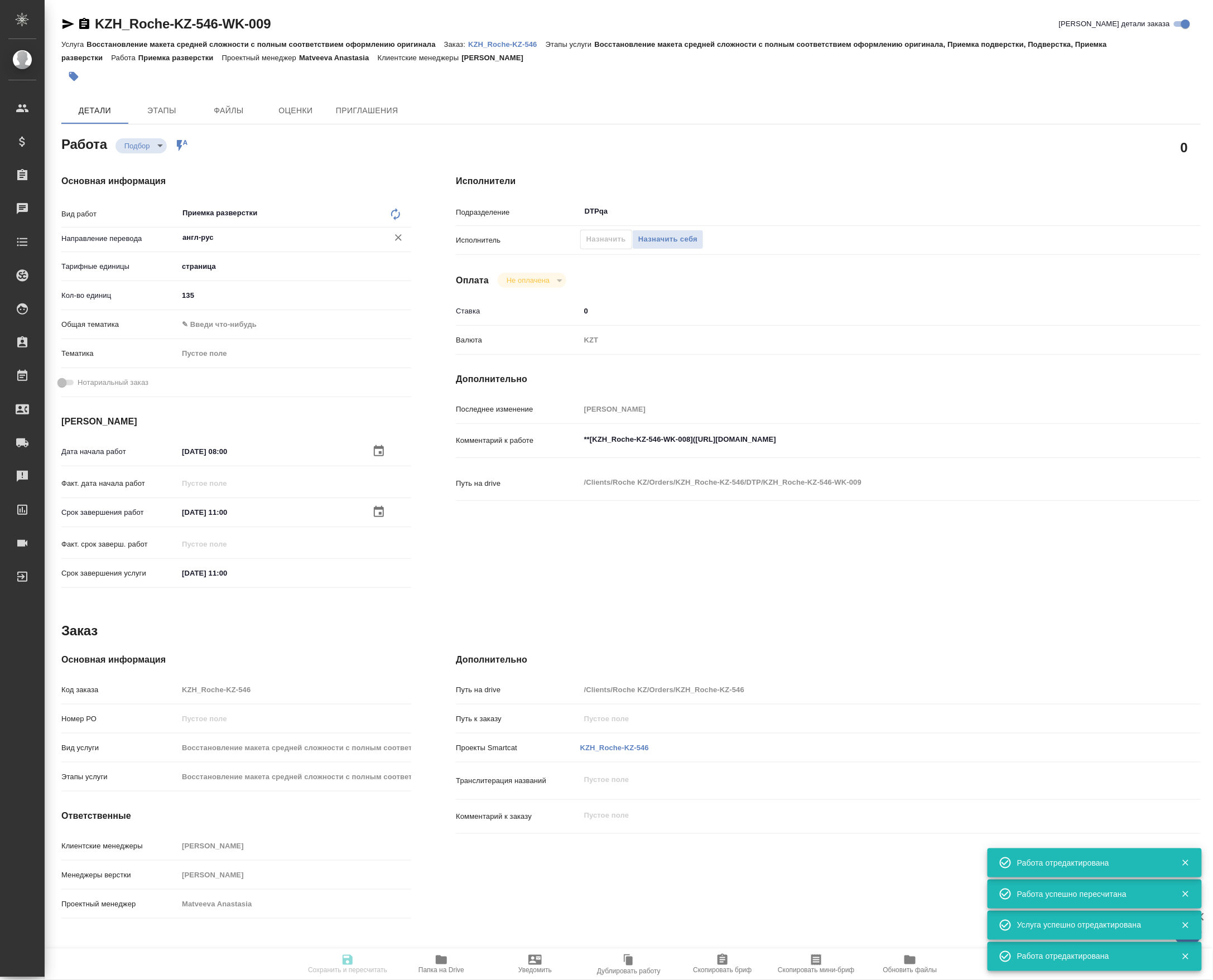
type input "04.10.2025 08:00"
type input "04.10.2025 11:00"
type input "13.10.2025 11:00"
type input "DTPqa"
type input "notPayed"
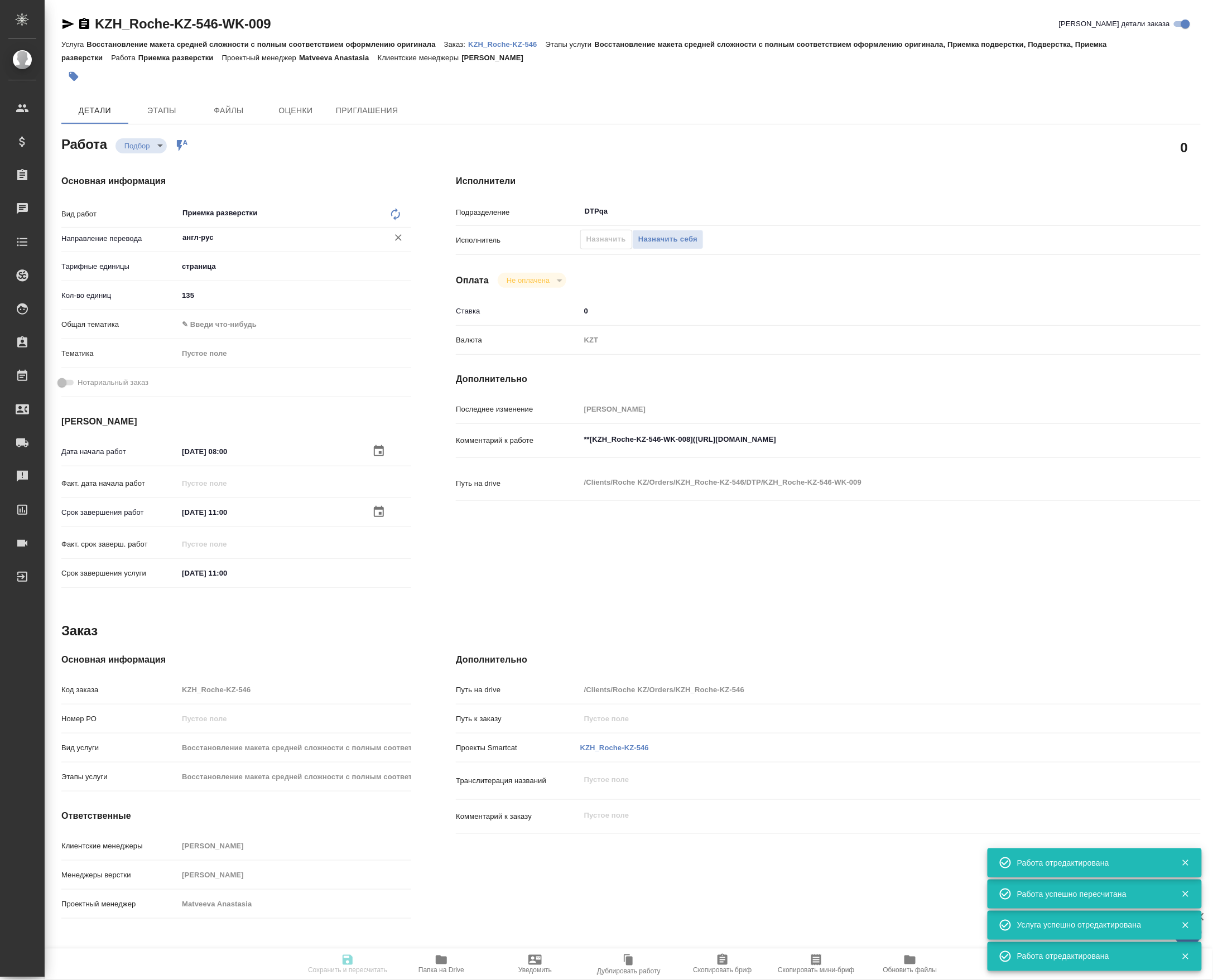
type input "0"
type input "KZT"
type input "[PERSON_NAME]"
type input "KZH_Roche-KZ-546"
type input "Восстановление макета средней сложности с полным соответствием оформлению ориги…"
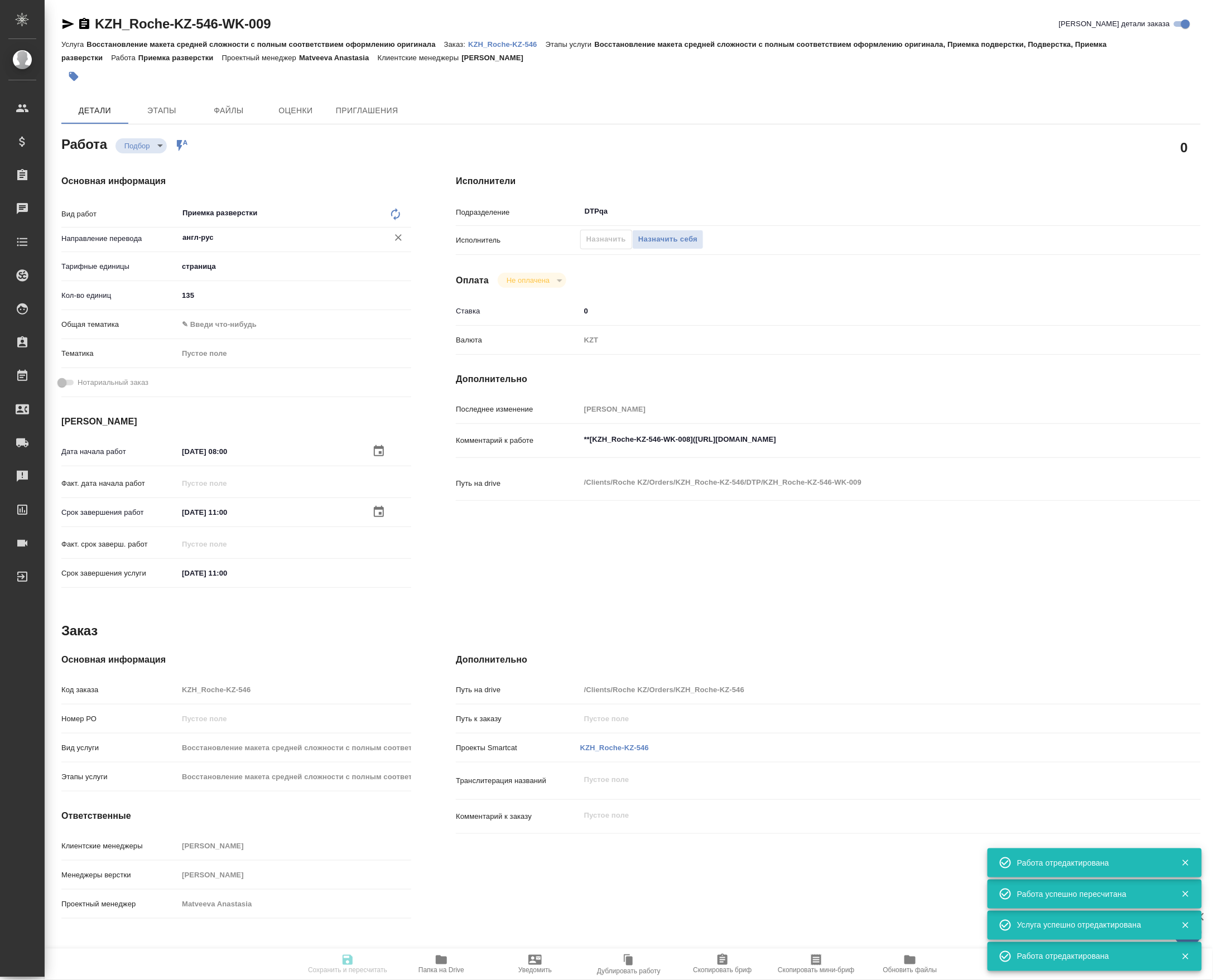
type input "Восстановление макета средней сложности с полным соответствием оформлению ориги…"
type input "Асланукова Сати"
type input "Петрова Валерия"
type input "/Clients/Roche KZ/Orders/KZH_Roche-KZ-546"
type input "recruiting"
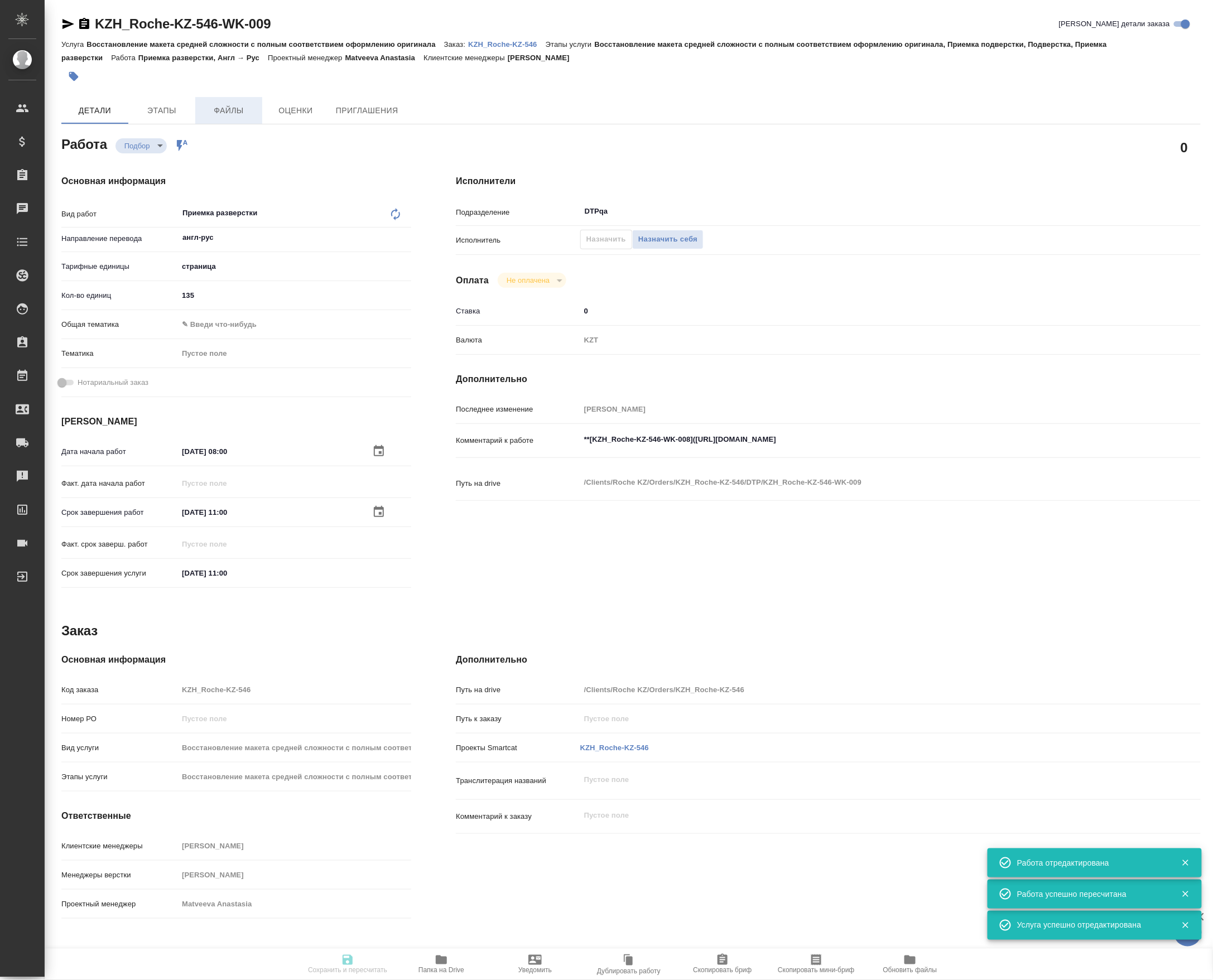
type input "англ-рус"
type input "5a8b1489cc6b4906c91bfdb2"
type input "135"
type input "04.10.2025 08:00"
type input "04.10.2025 11:00"
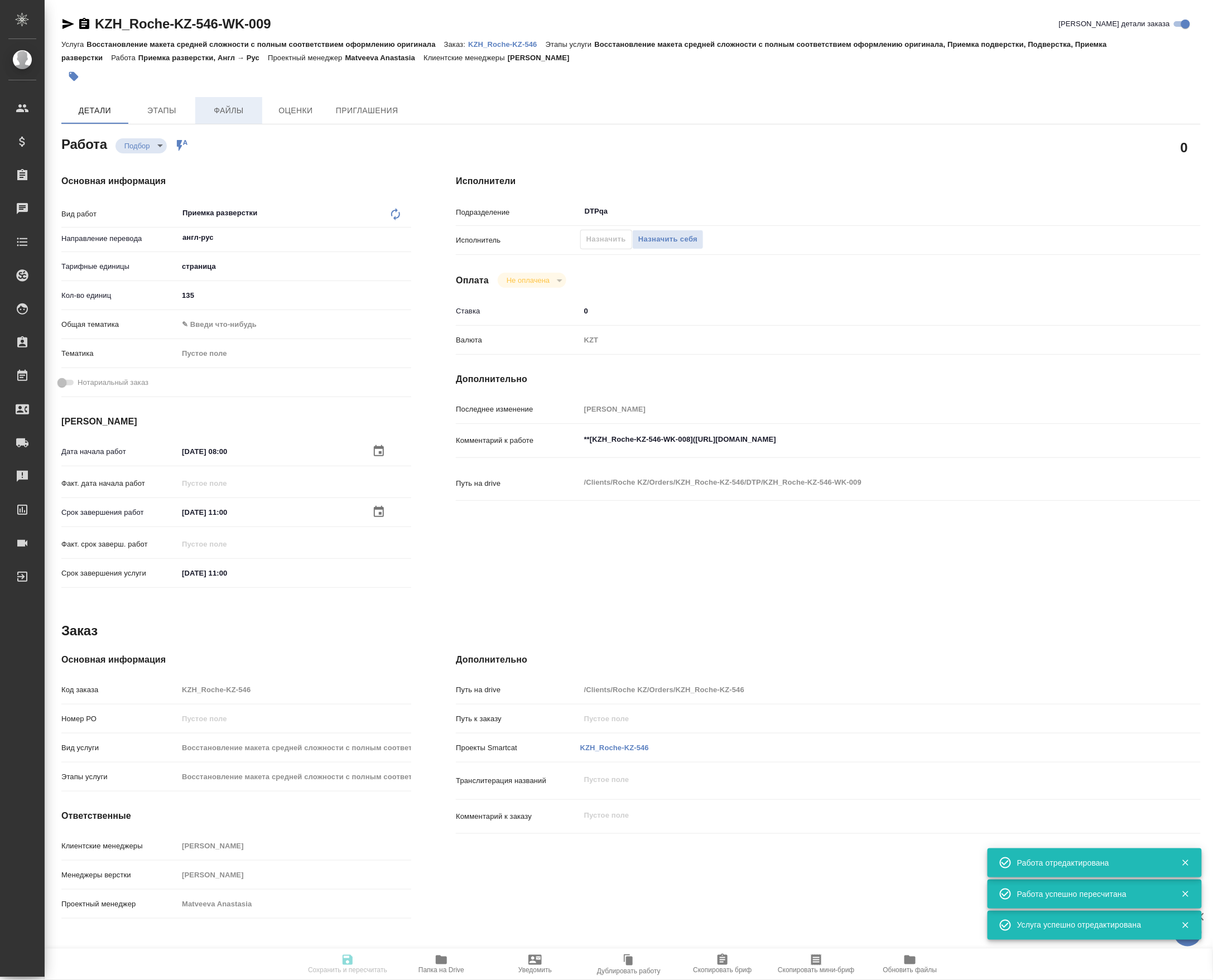
type input "13.10.2025 11:00"
type input "DTPqa"
type input "notPayed"
type input "0"
type input "KZT"
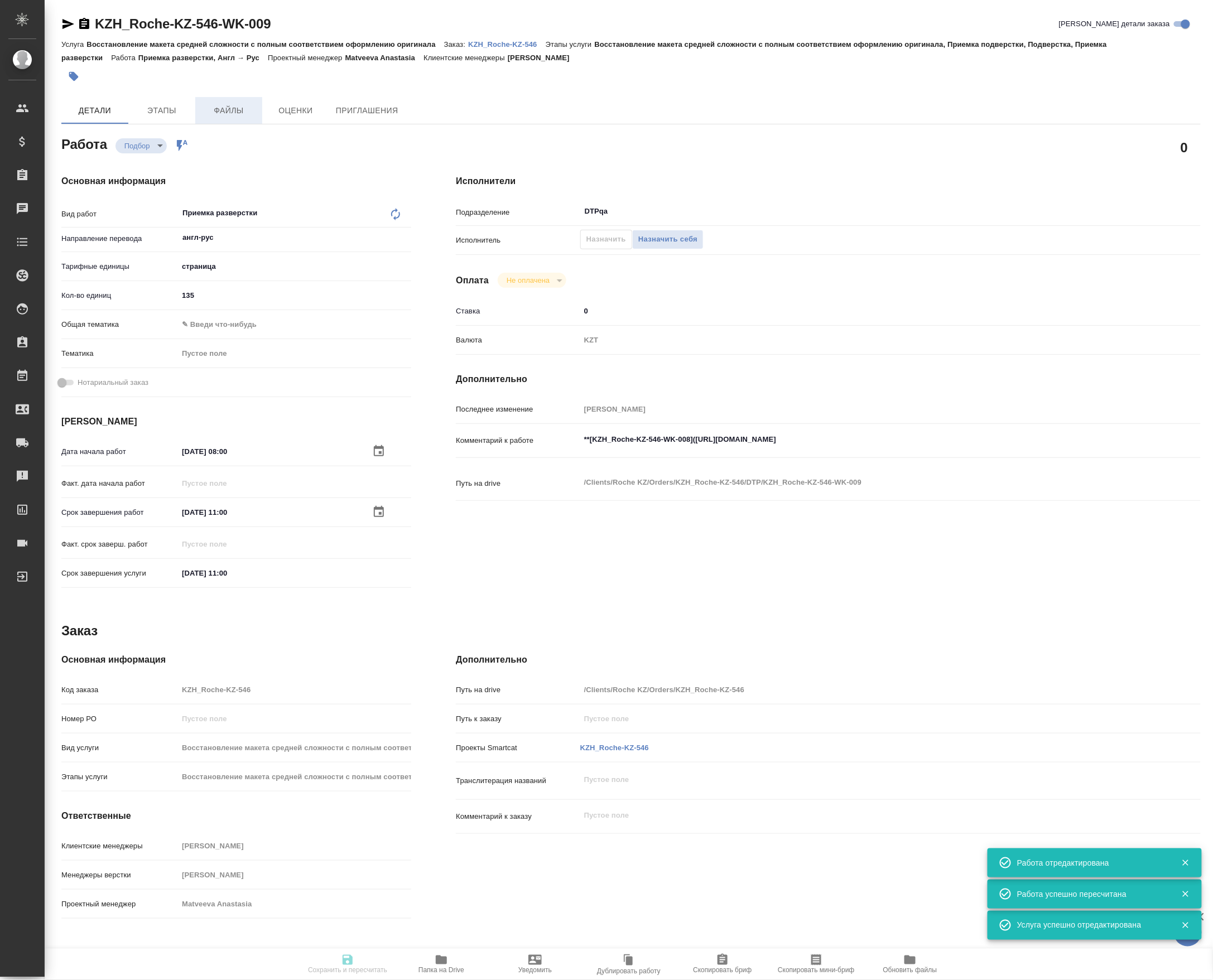
type input "Петрова Валерия"
type input "KZH_Roche-KZ-546"
type input "Восстановление макета средней сложности с полным соответствием оформлению ориги…"
type input "Асланукова Сати"
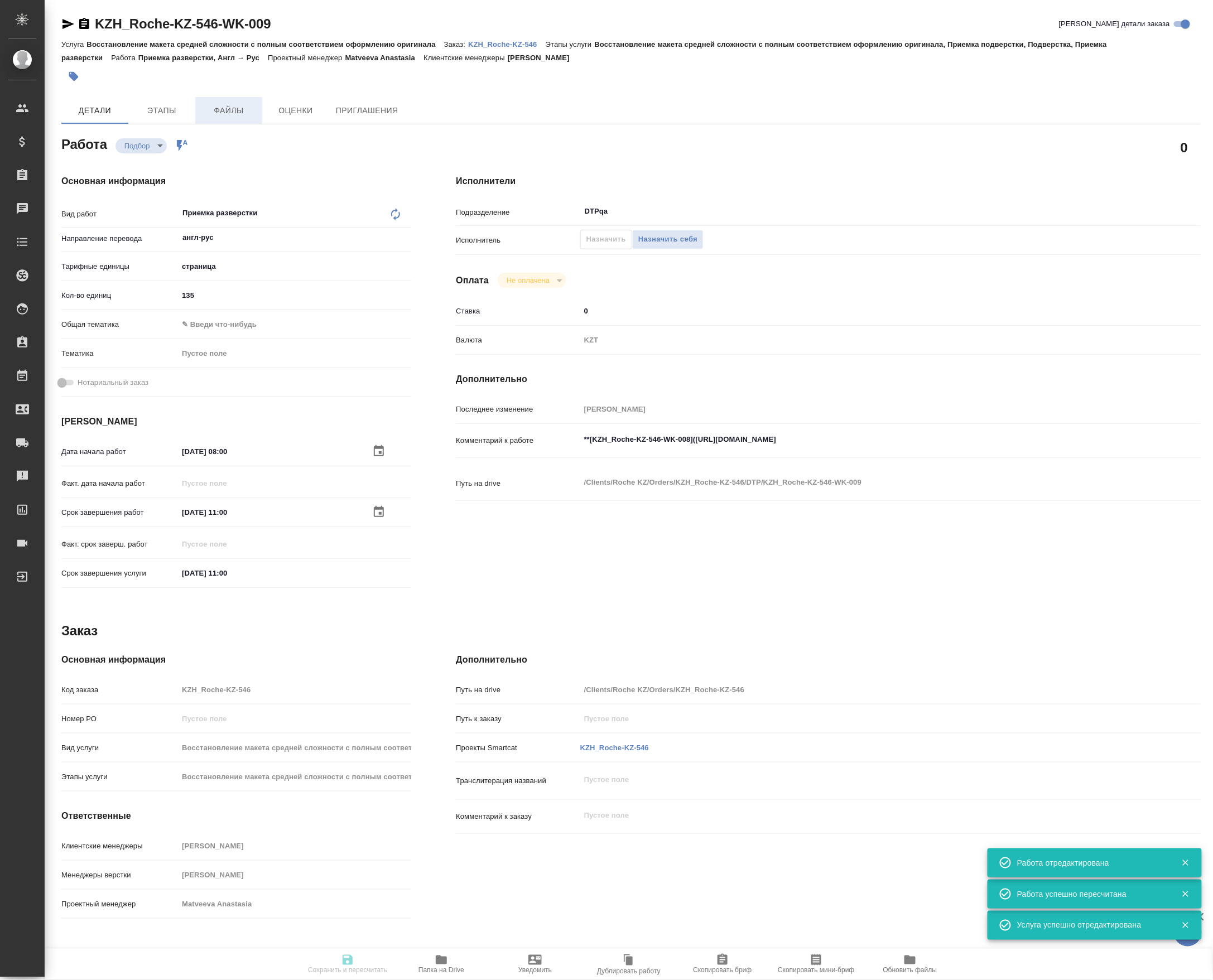
type input "Петрова Валерия"
type input "/Clients/Roche KZ/Orders/KZH_Roche-KZ-546"
click at [228, 116] on span "Файлы" at bounding box center [228, 110] width 54 height 14
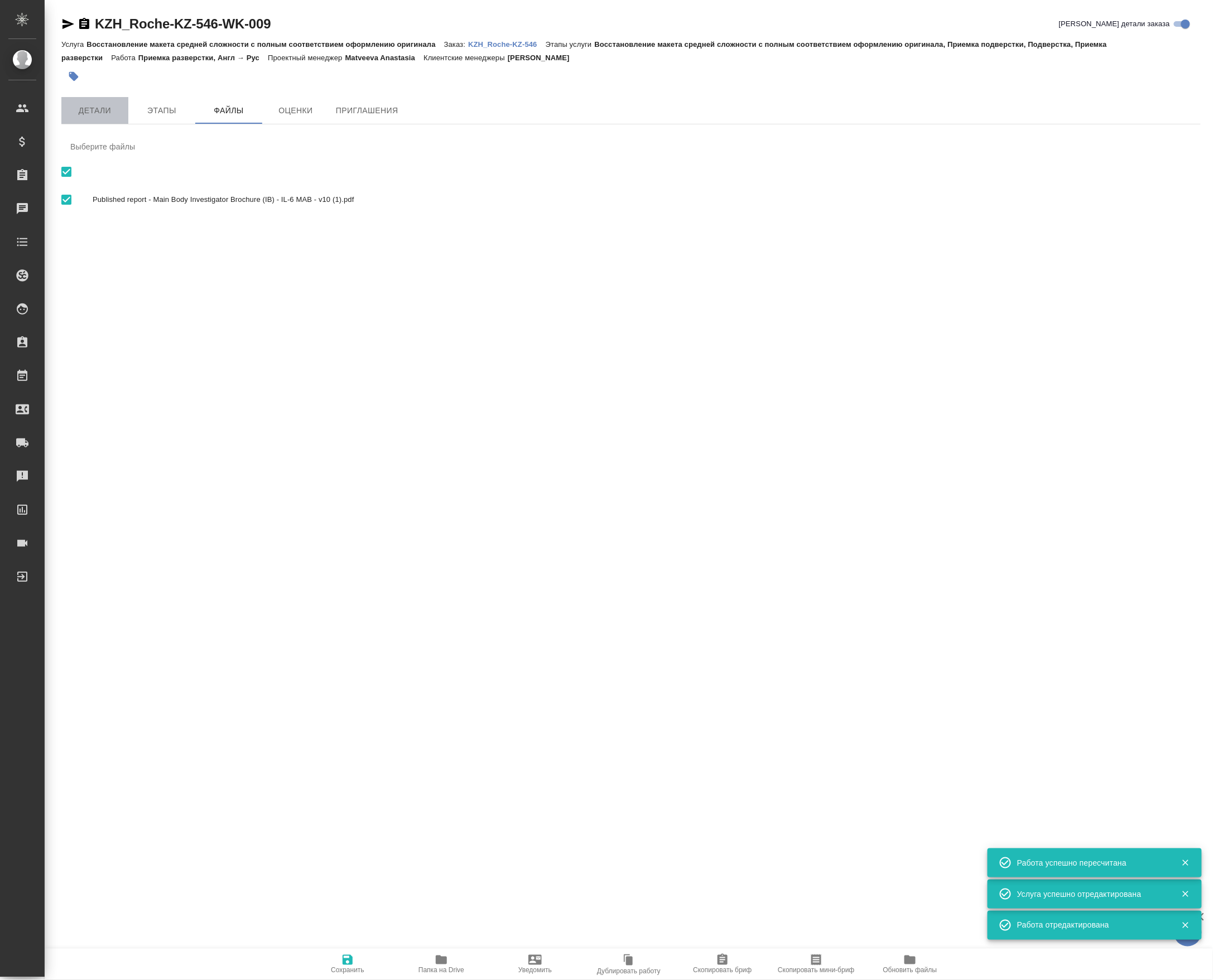
click at [87, 110] on span "Детали" at bounding box center [95, 110] width 54 height 14
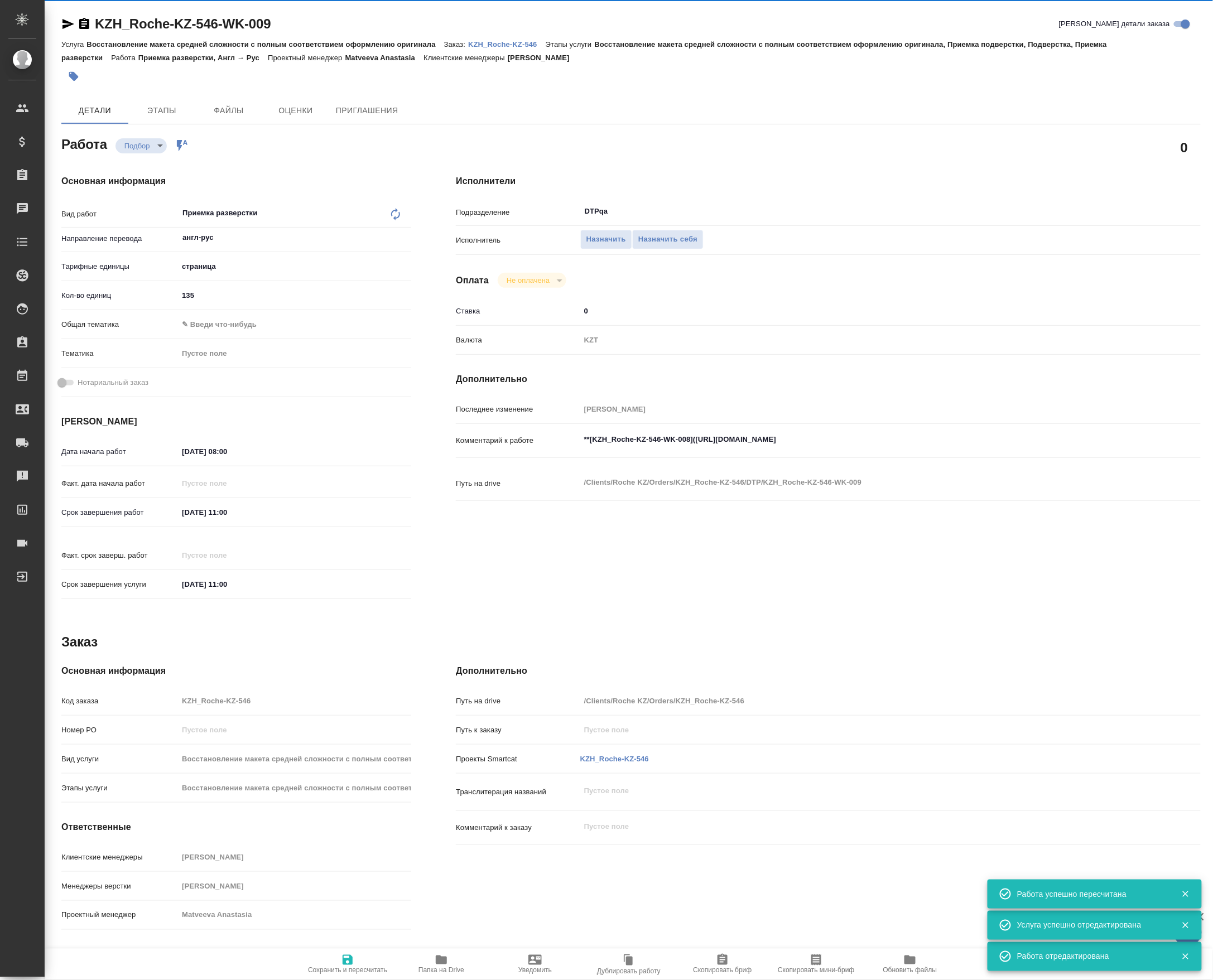
type textarea "x"
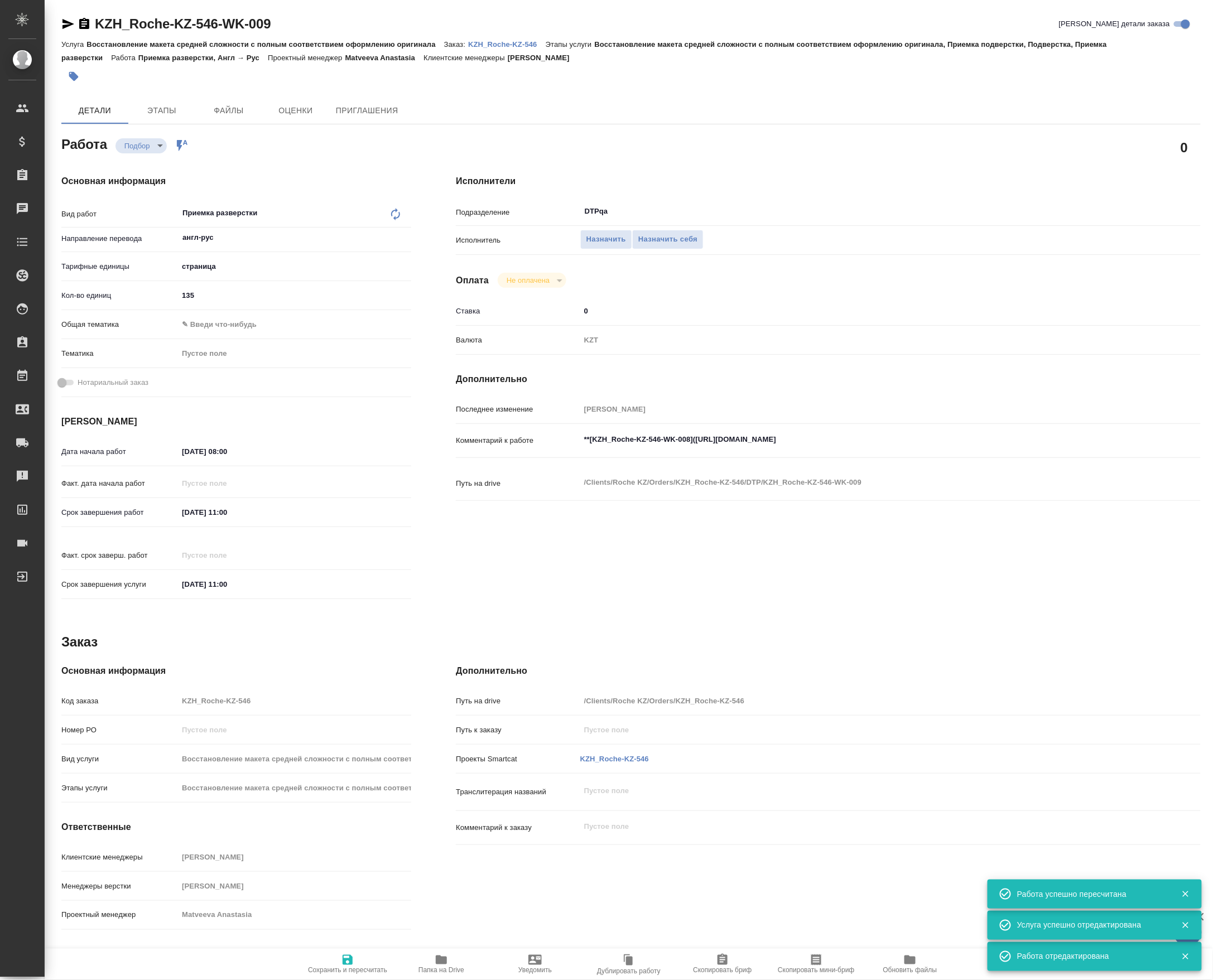
type textarea "x"
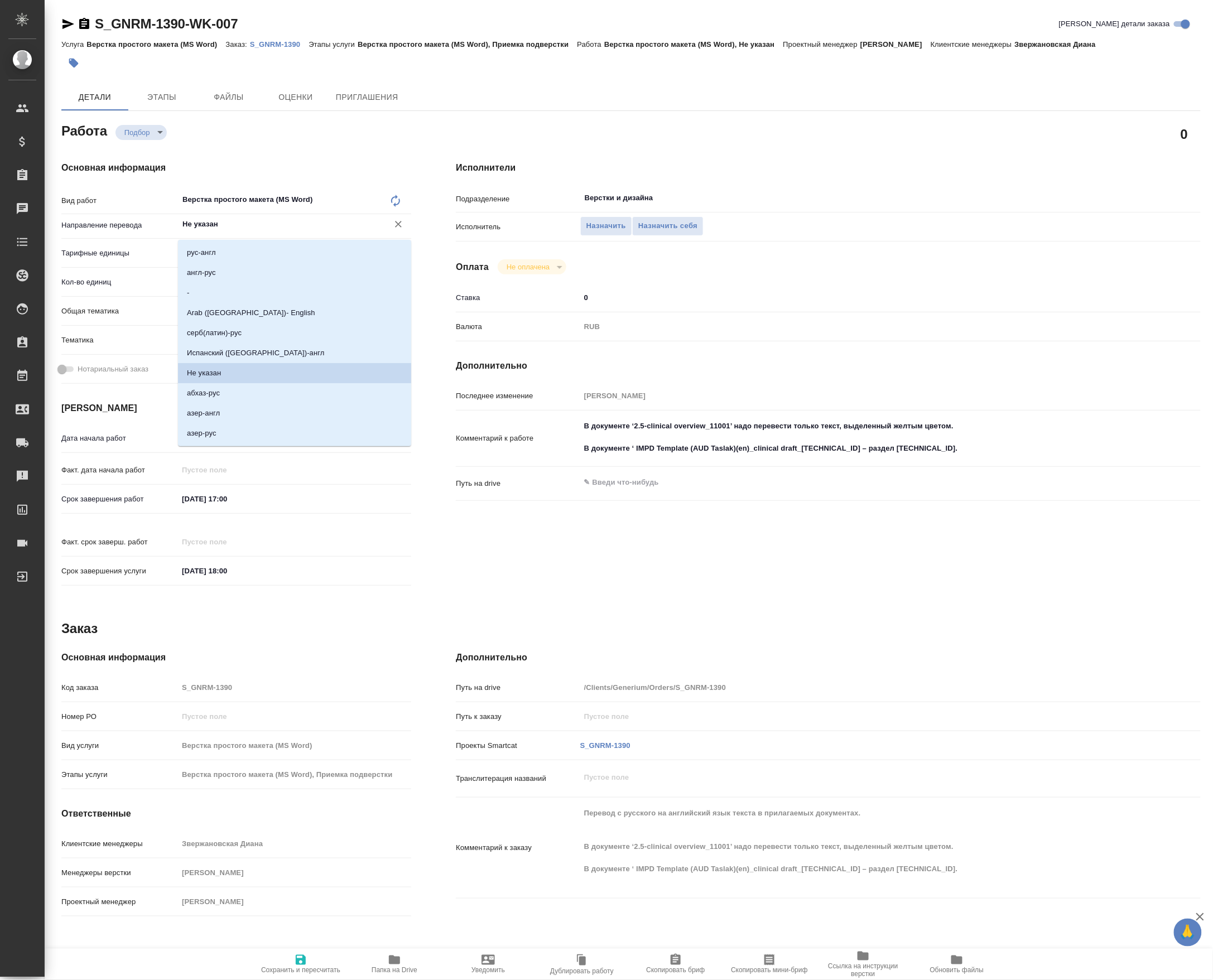
click at [189, 228] on input "Не указан" at bounding box center [276, 224] width 189 height 13
click at [742, 201] on input "Верстки и дизайна" at bounding box center [841, 198] width 515 height 13
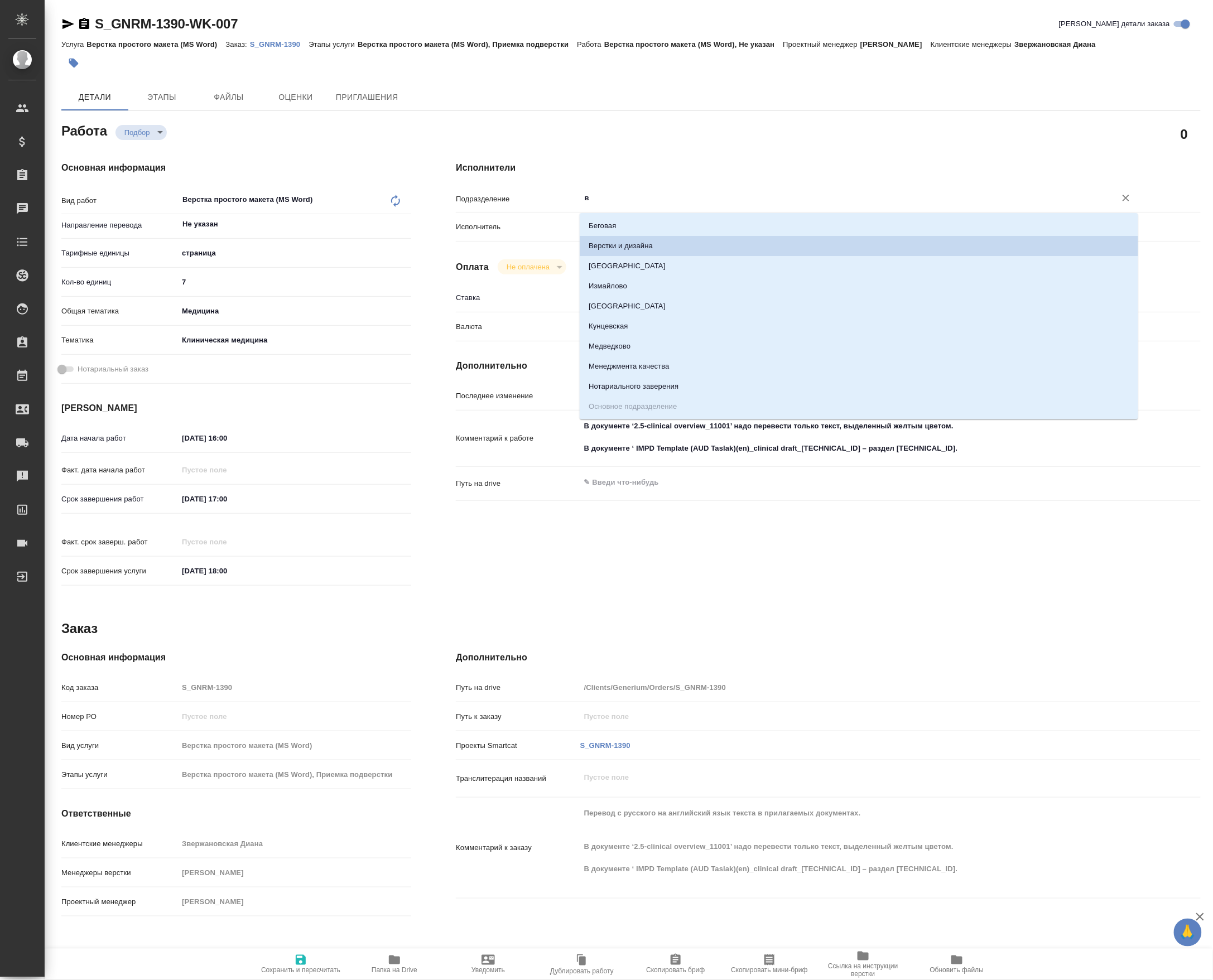
click at [547, 204] on div "Подразделение в ​" at bounding box center [828, 197] width 745 height 20
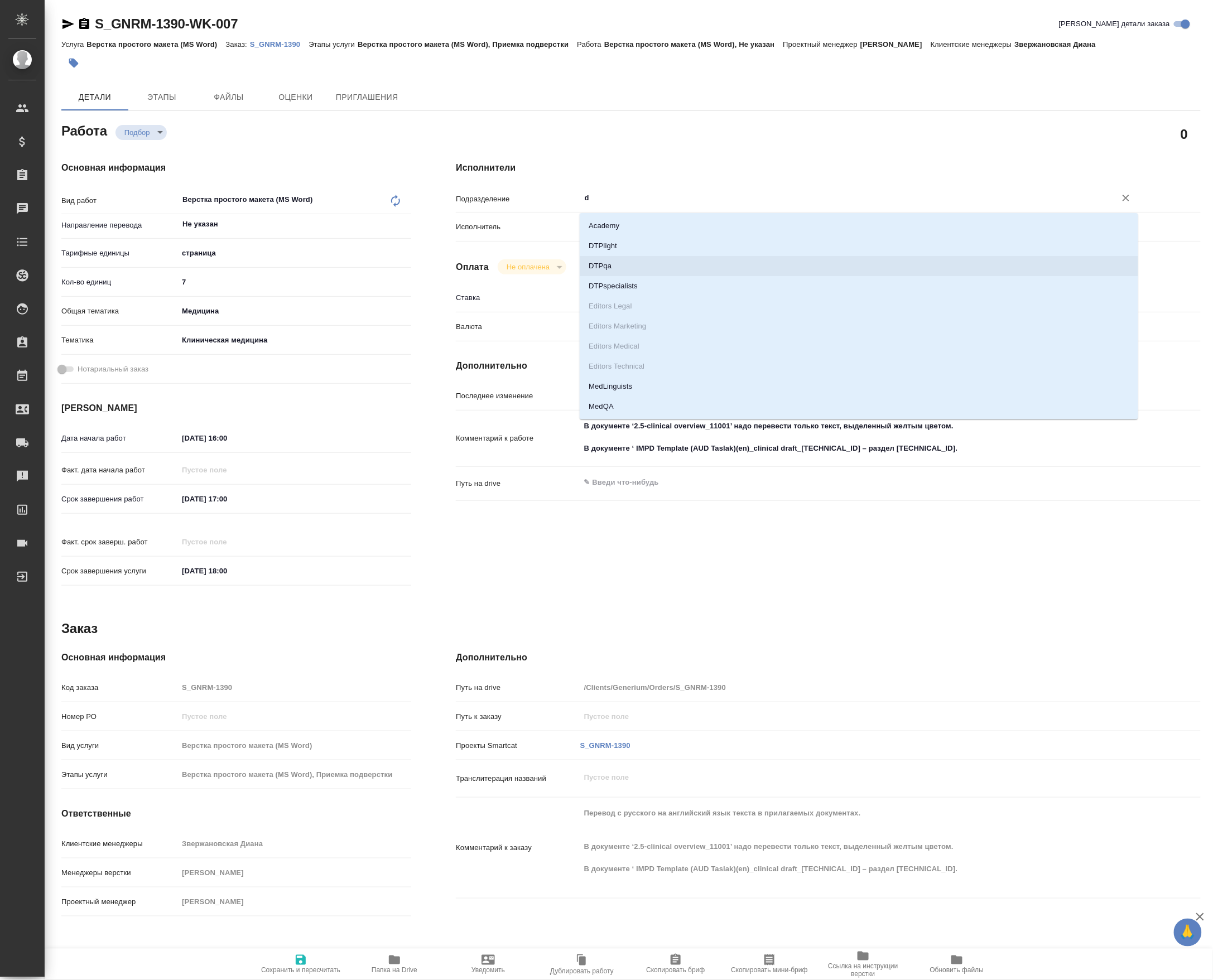
click at [596, 259] on li "DTPqa" at bounding box center [858, 266] width 559 height 20
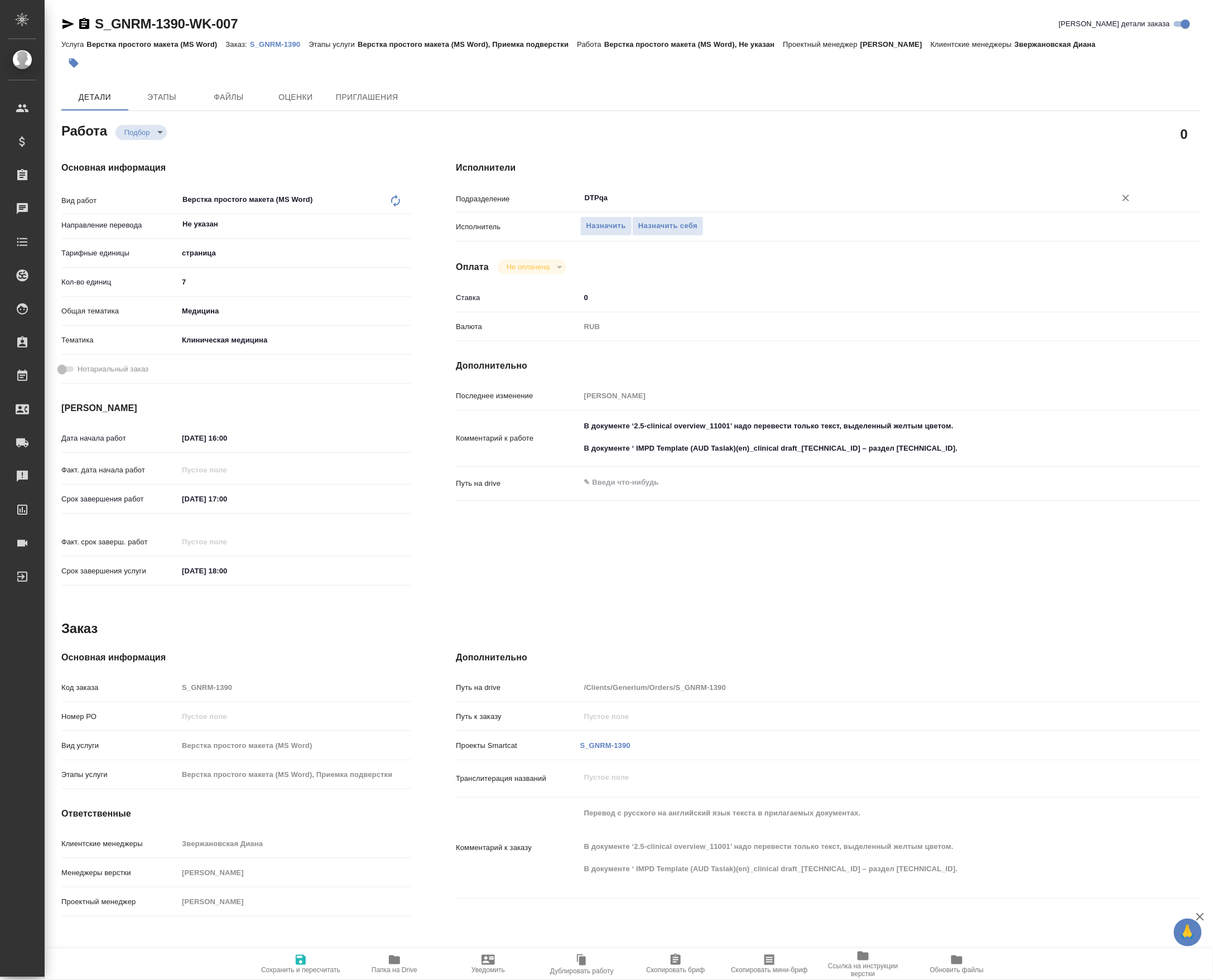
type input "DTPqa"
click at [226, 498] on input "06.10.2025 17:00" at bounding box center [227, 499] width 98 height 16
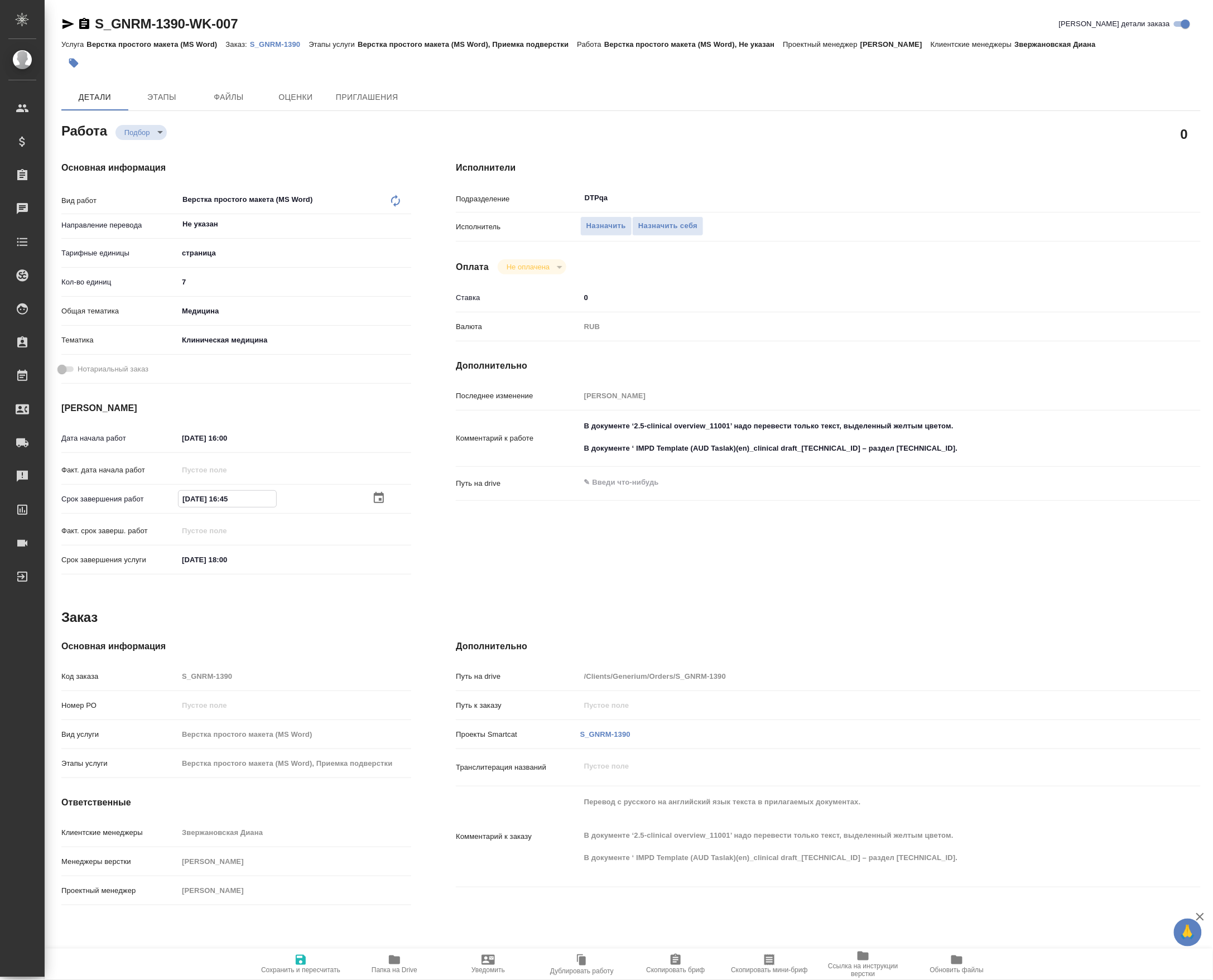
type input "06.10.2025 16:45"
click at [314, 970] on span "Сохранить и пересчитать" at bounding box center [301, 970] width 79 height 8
type input "recruiting"
type input "Не указан"
type input "5a8b1489cc6b4906c91bfdb2"
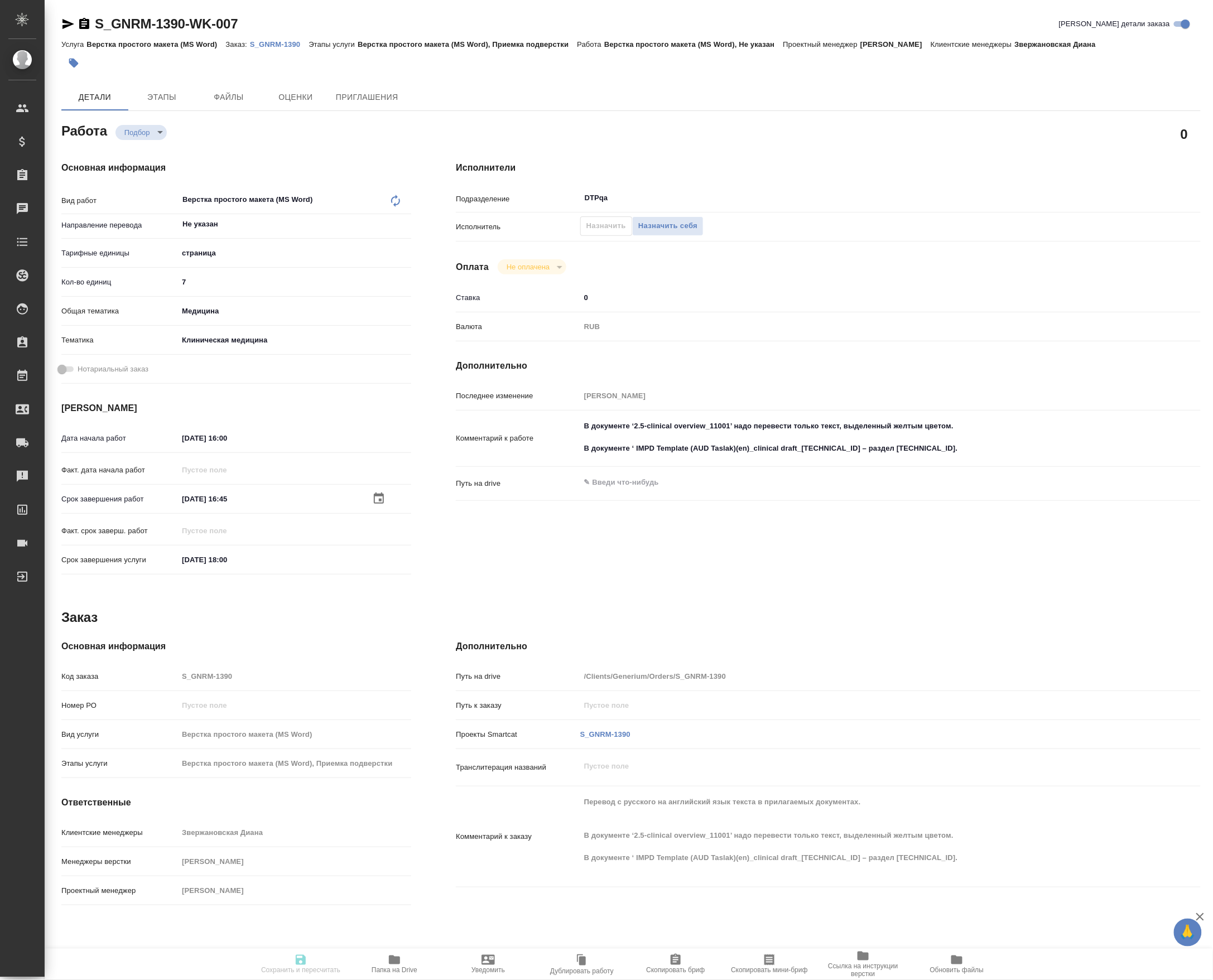
type input "7"
type input "med"
type input "6012b22f65f4b37c408fd6e5"
type input "06.10.2025 16:00"
type input "06.10.2025 16:45"
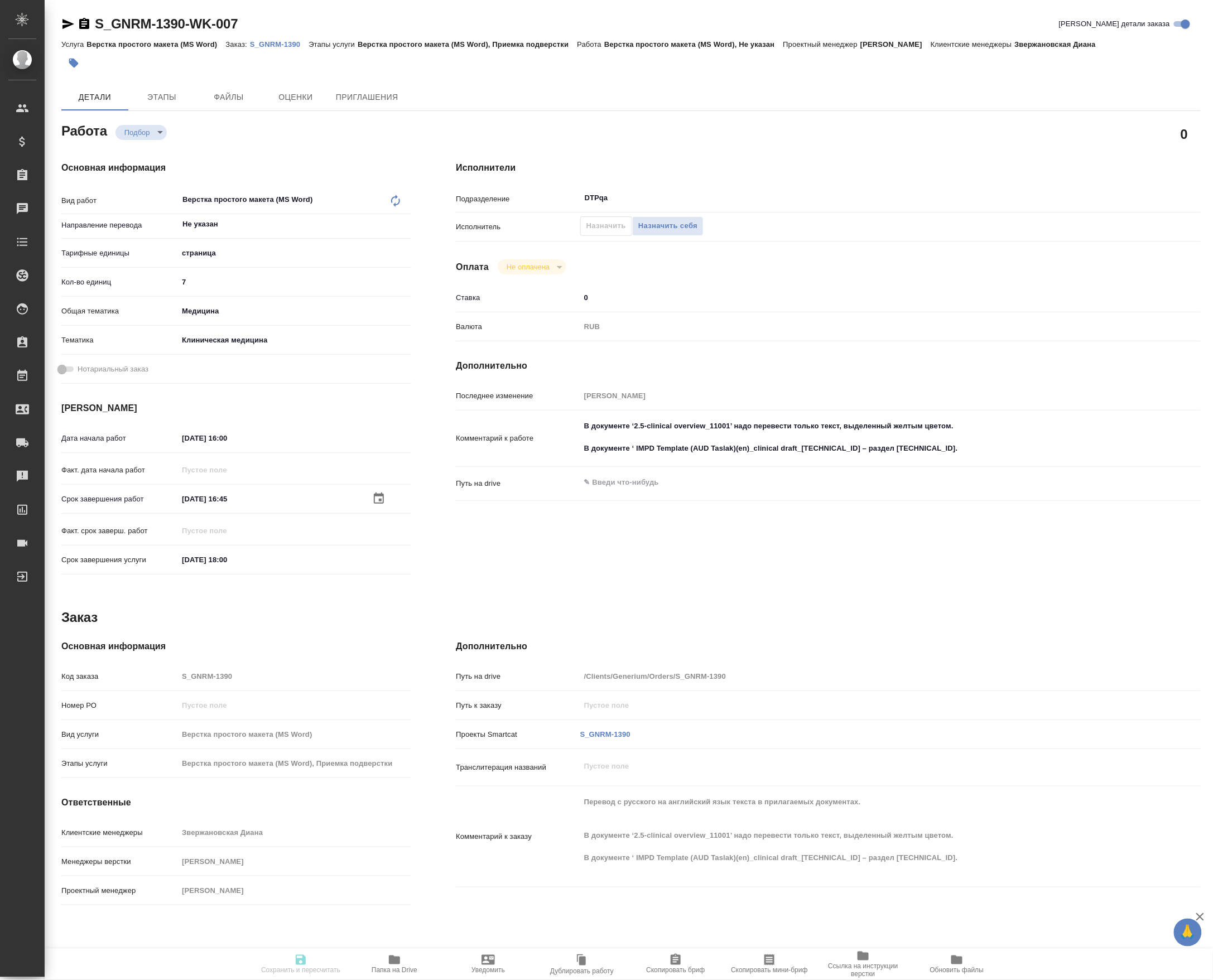
type input "06.10.2025 18:00"
type input "DTPqa"
type input "notPayed"
type input "0"
type input "RUB"
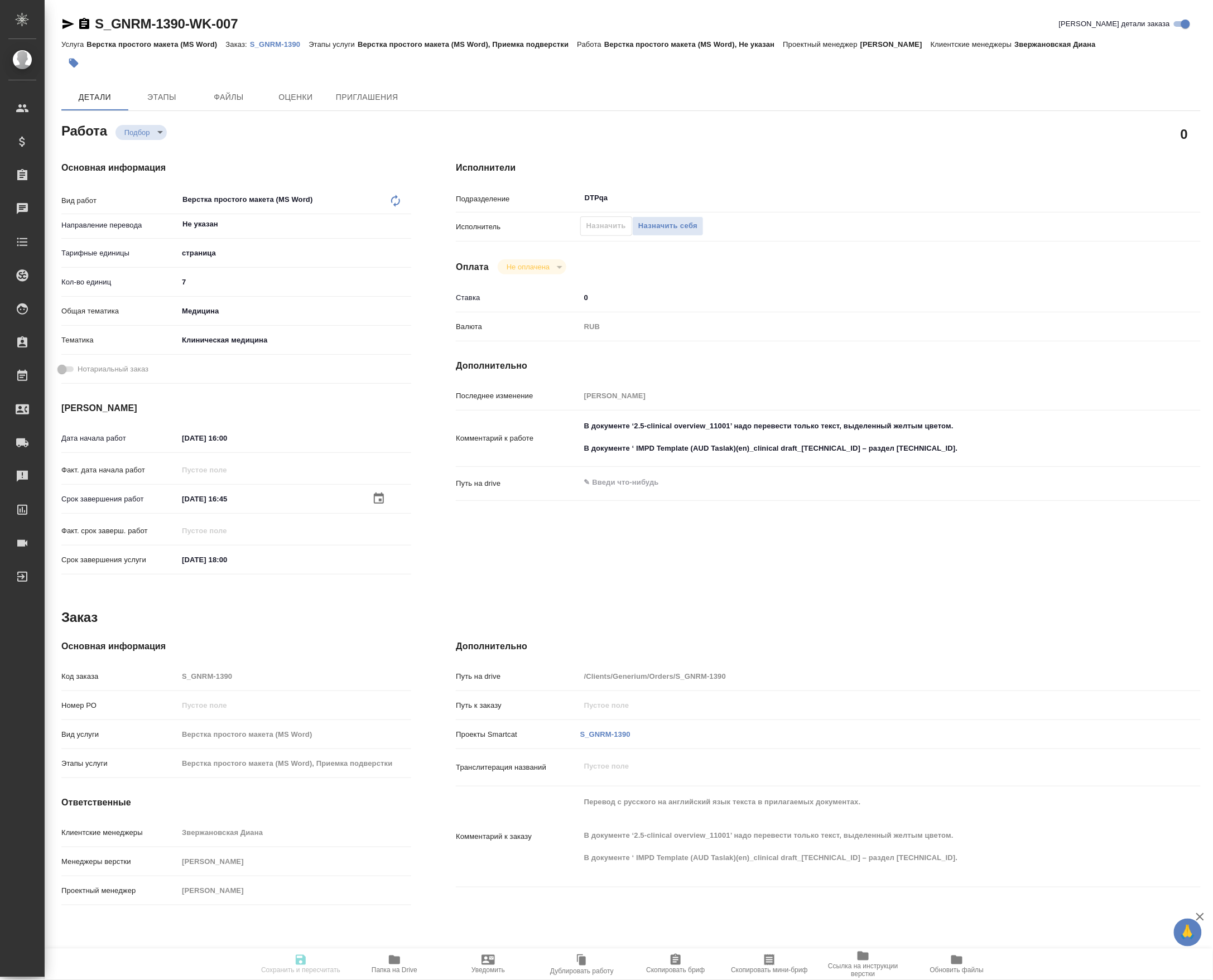
type input "Грабко Мария"
type input "S_GNRM-1390"
type input "Верстка простого макета (MS Word)"
type input "Верстка простого макета (MS Word), Приемка подверстки"
type input "Звержановская Диана"
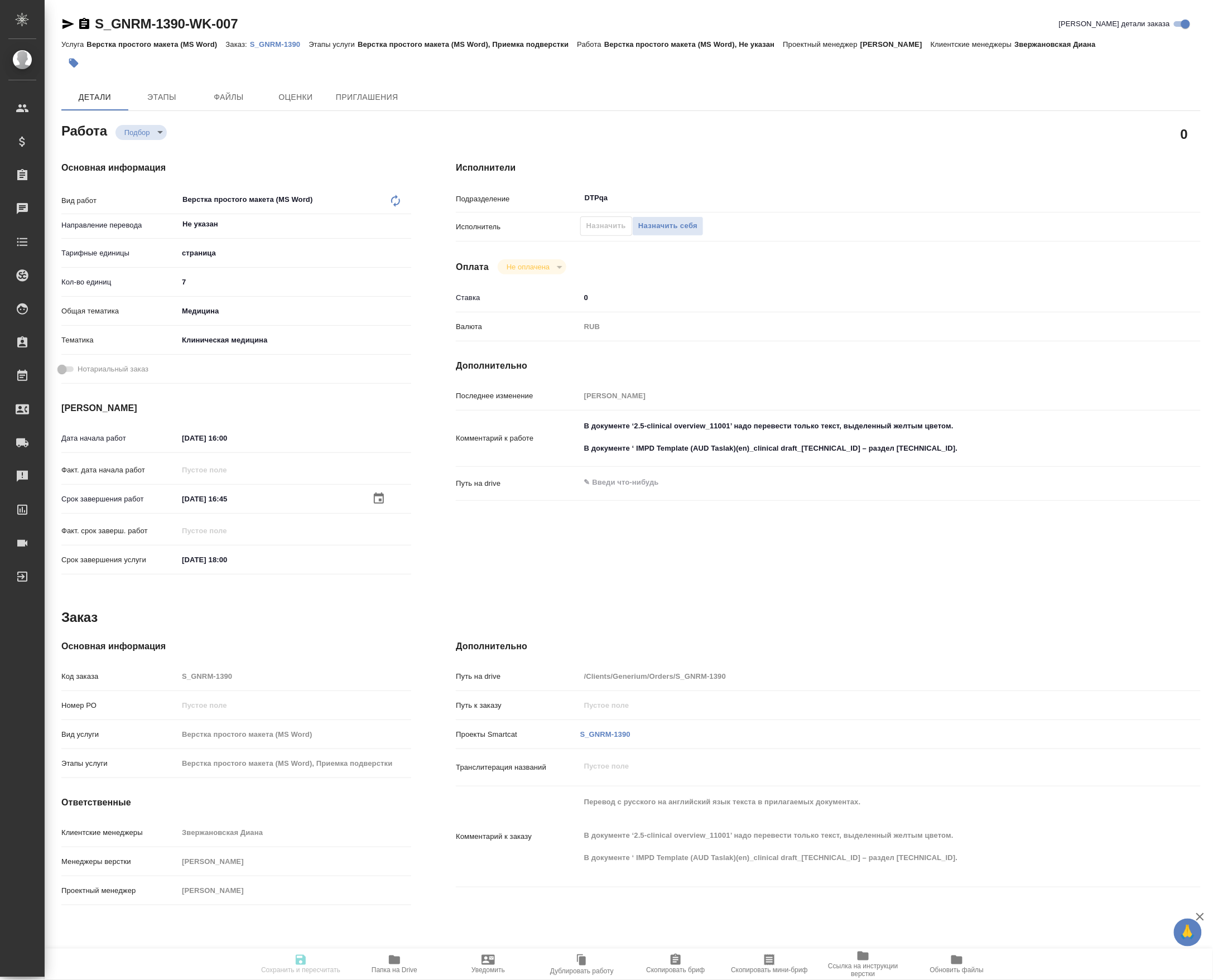
type input "[PERSON_NAME]"
type input "/Clients/Generium/Orders/S_GNRM-1390"
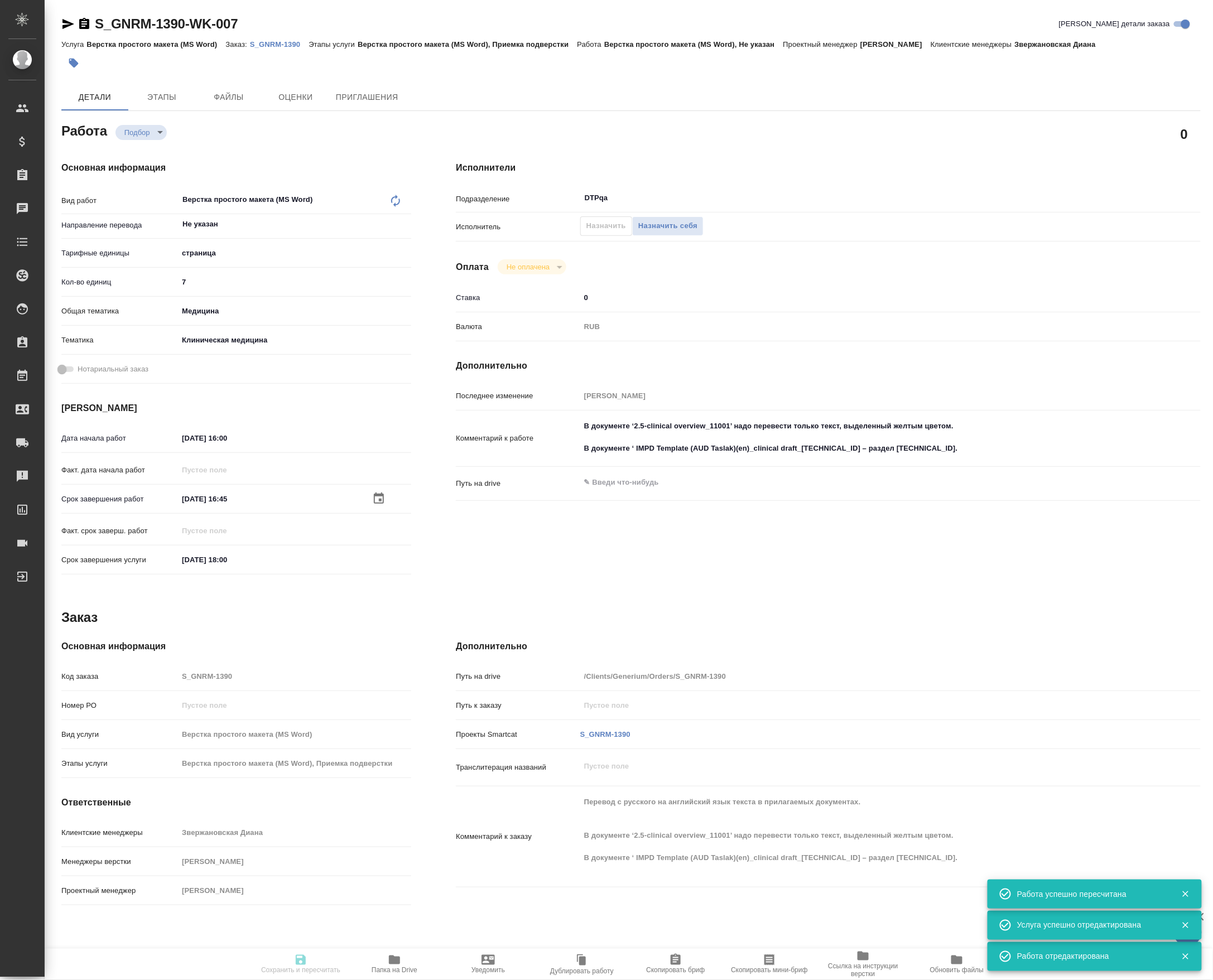
type input "recruiting"
type input "Не указан"
type input "5a8b1489cc6b4906c91bfdb2"
type input "7"
type input "med"
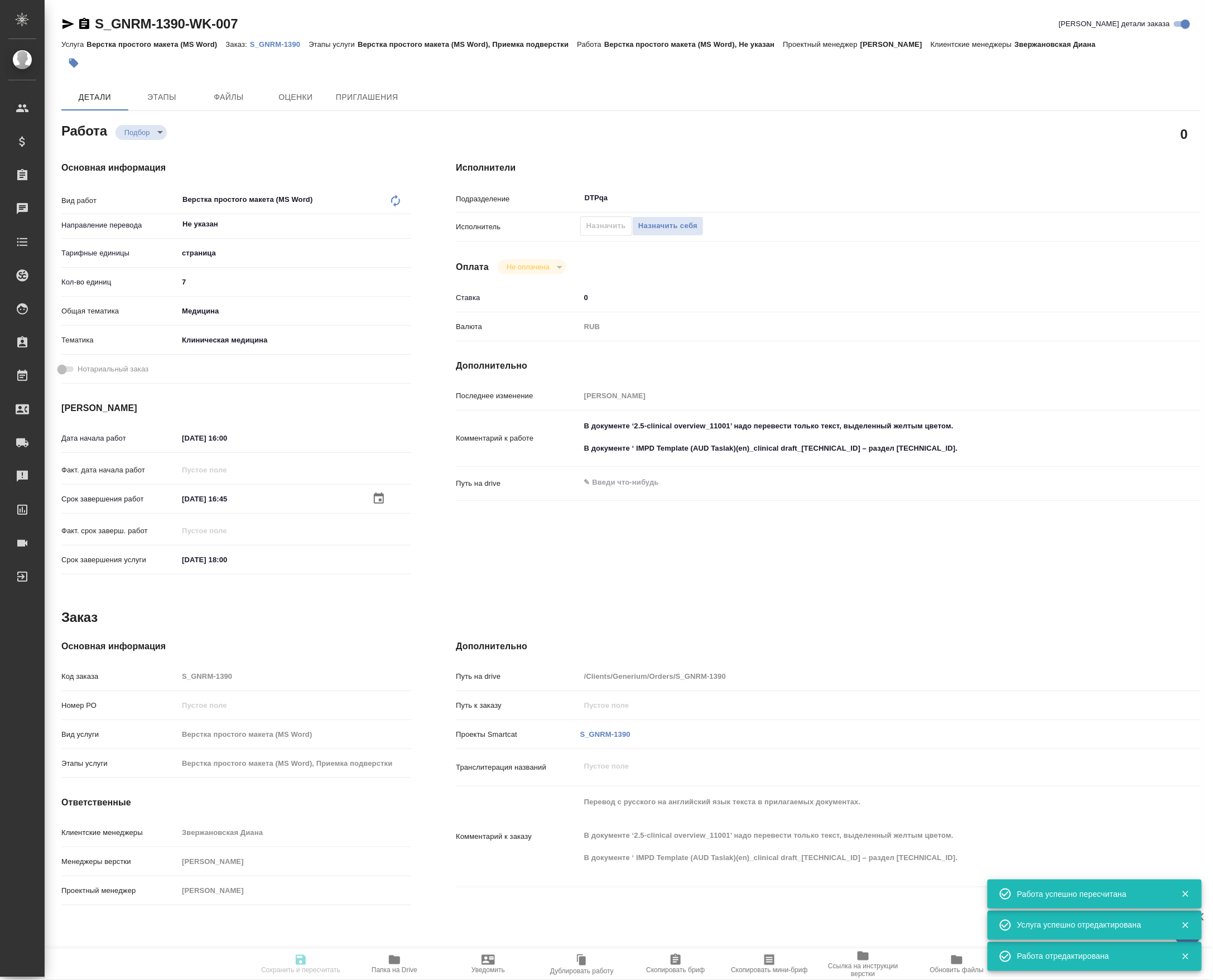
type input "6012b22f65f4b37c408fd6e5"
type input "06.10.2025 16:00"
type input "06.10.2025 16:45"
type input "06.10.2025 18:00"
type input "DTPqa"
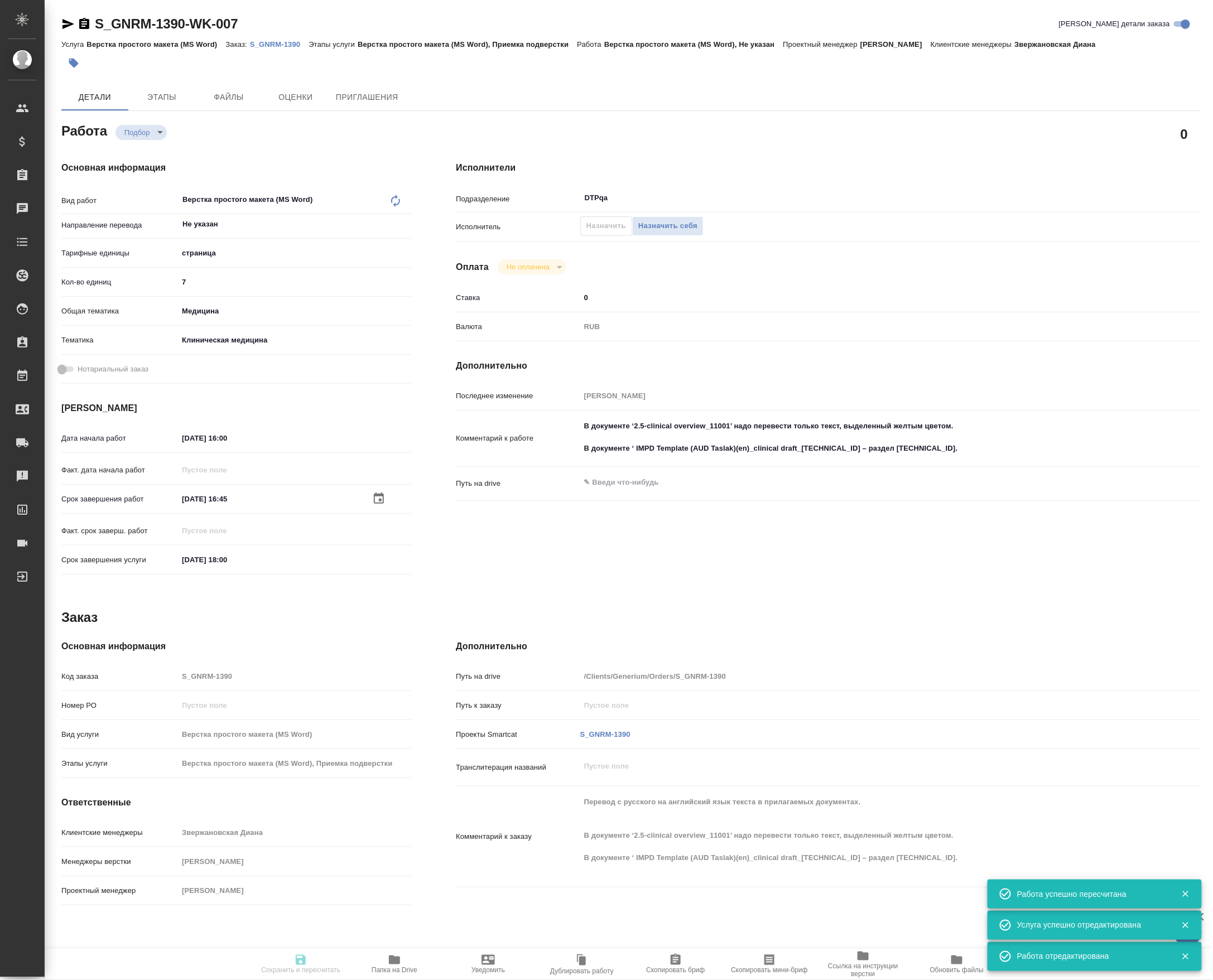
type input "notPayed"
type input "0"
type input "RUB"
type input "Грабко Мария"
type input "S_GNRM-1390"
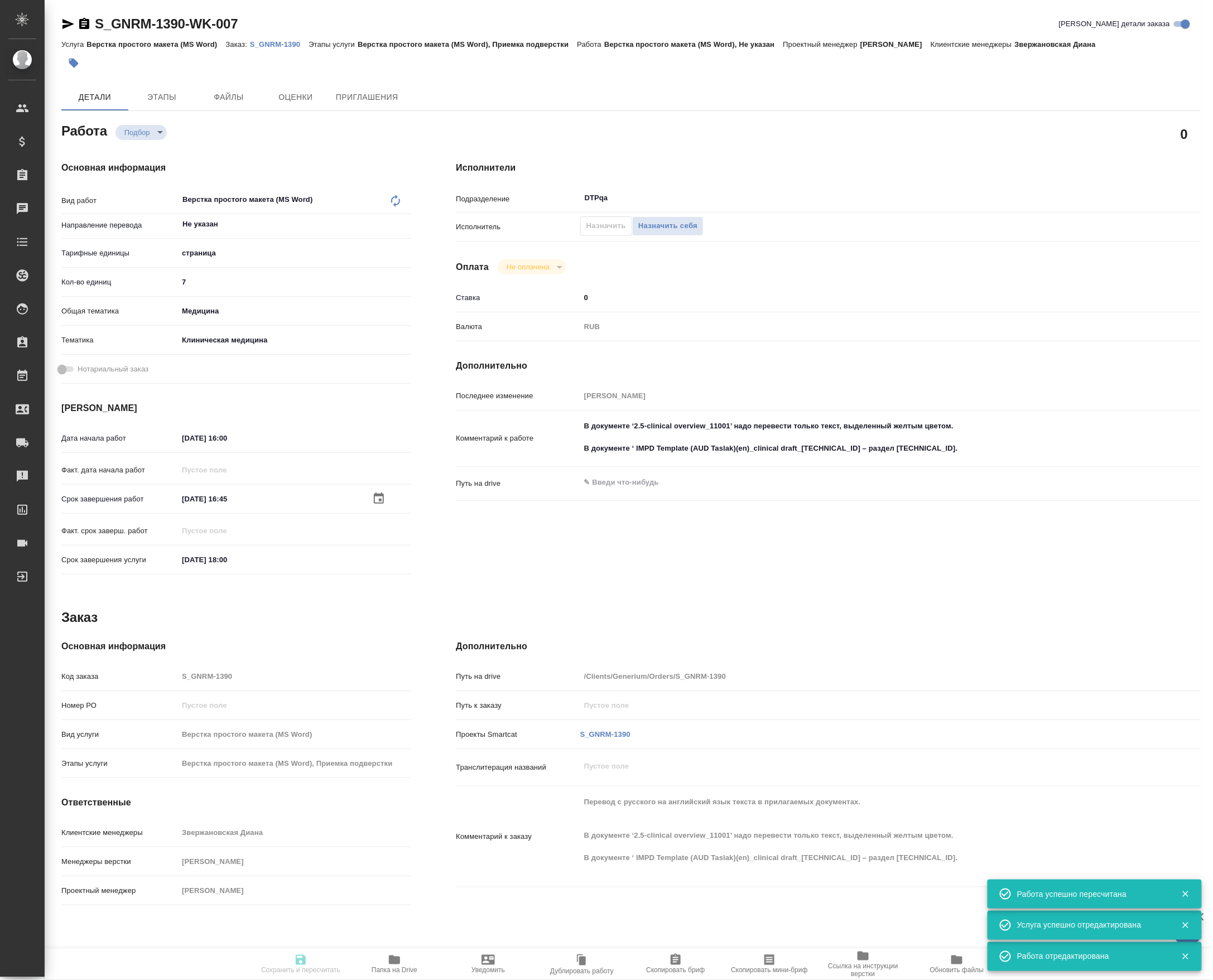
type input "Верстка простого макета (MS Word)"
type input "Верстка простого макета (MS Word), Приемка подверстки"
type input "Звержановская Диана"
type input "Петрова Валерия"
type input "/Clients/Generium/Orders/S_GNRM-1390"
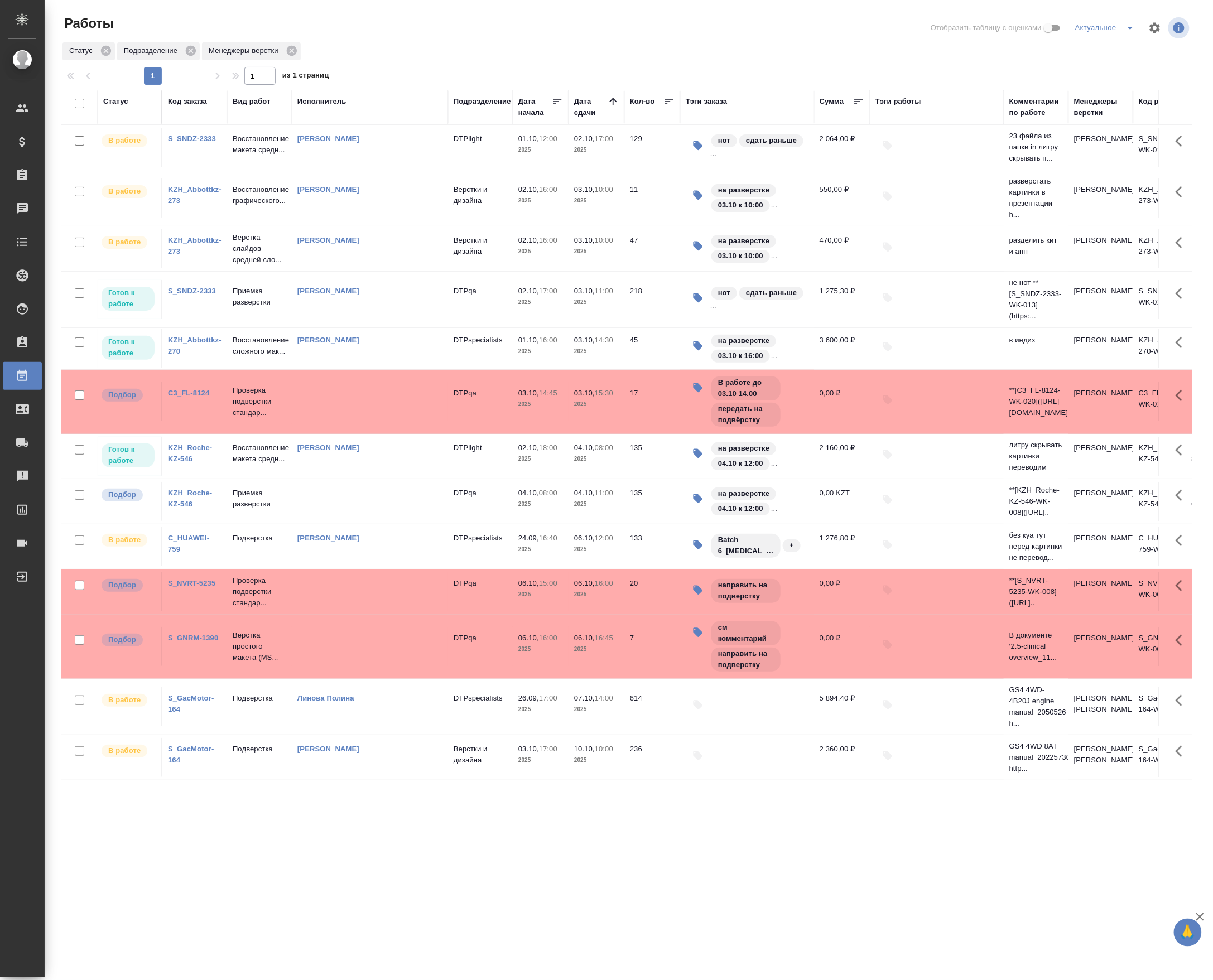
click at [175, 463] on link "KZH_Roche-KZ-546" at bounding box center [190, 453] width 44 height 20
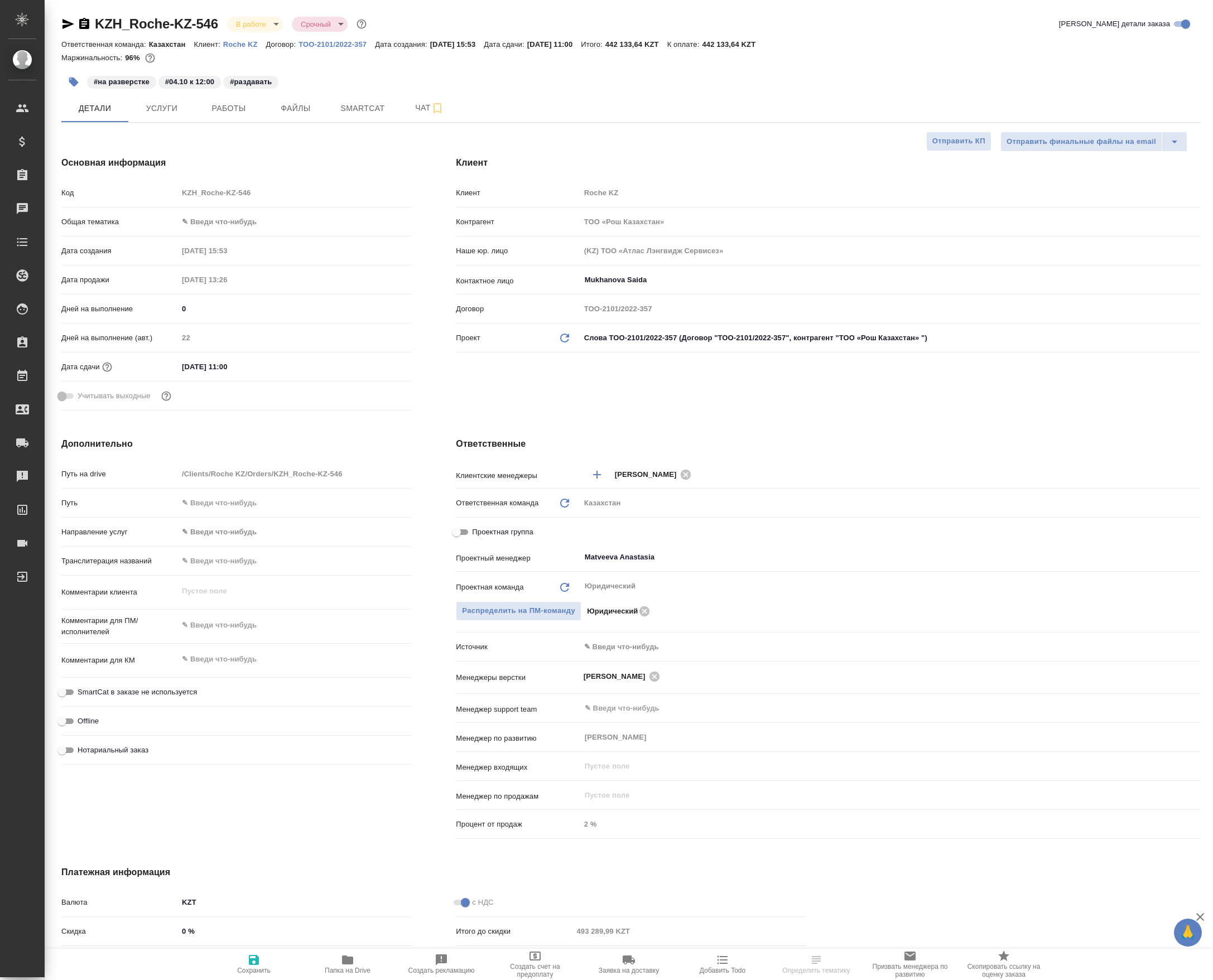
select select "RU"
click at [226, 109] on span "Работы" at bounding box center [228, 108] width 54 height 14
